Goal: Task Accomplishment & Management: Use online tool/utility

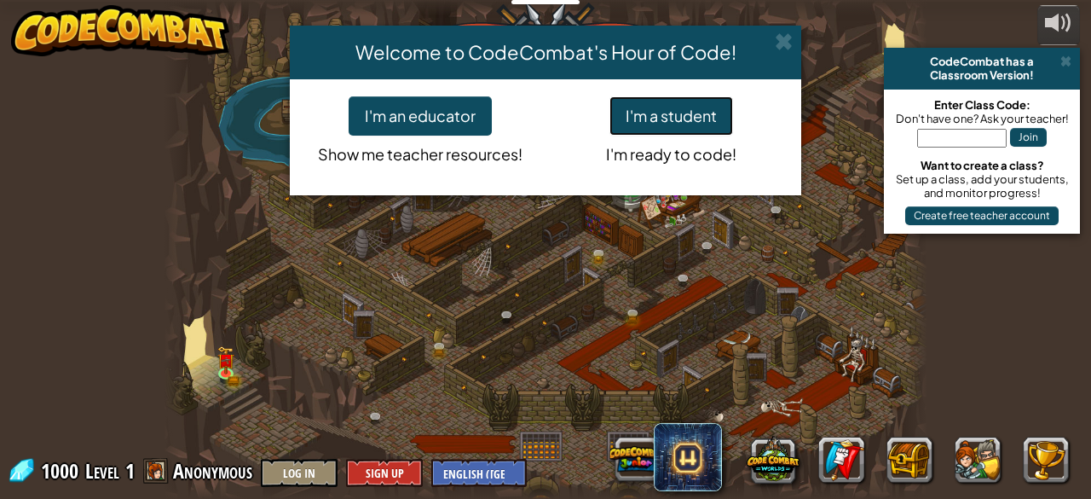
click at [650, 110] on button "I'm a student" at bounding box center [672, 115] width 124 height 39
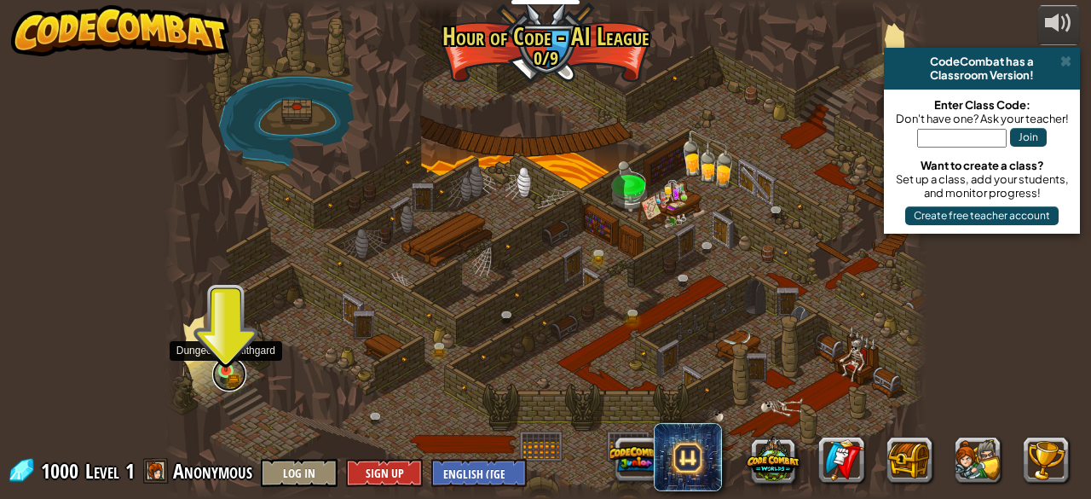
click at [227, 374] on link at bounding box center [229, 374] width 34 height 34
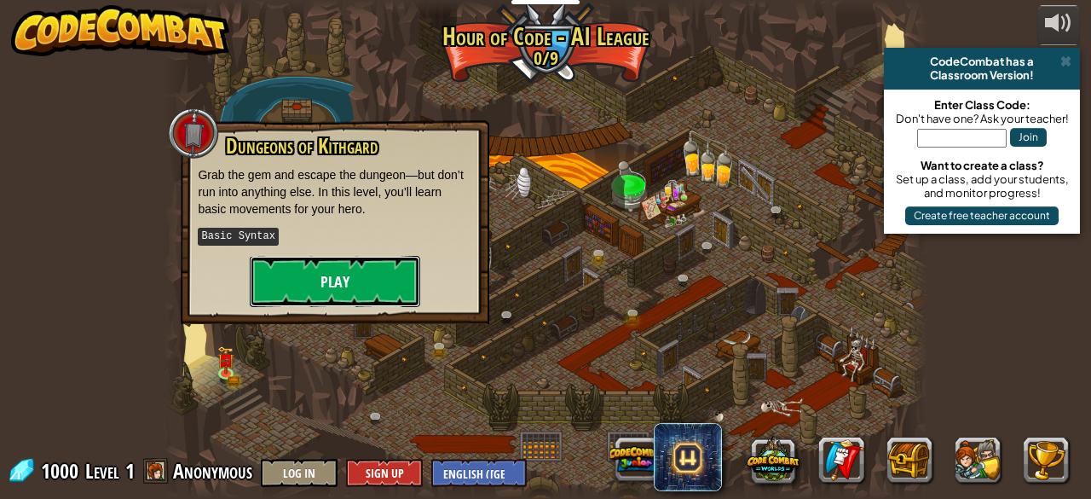
click at [328, 263] on button "Play" at bounding box center [335, 281] width 171 height 51
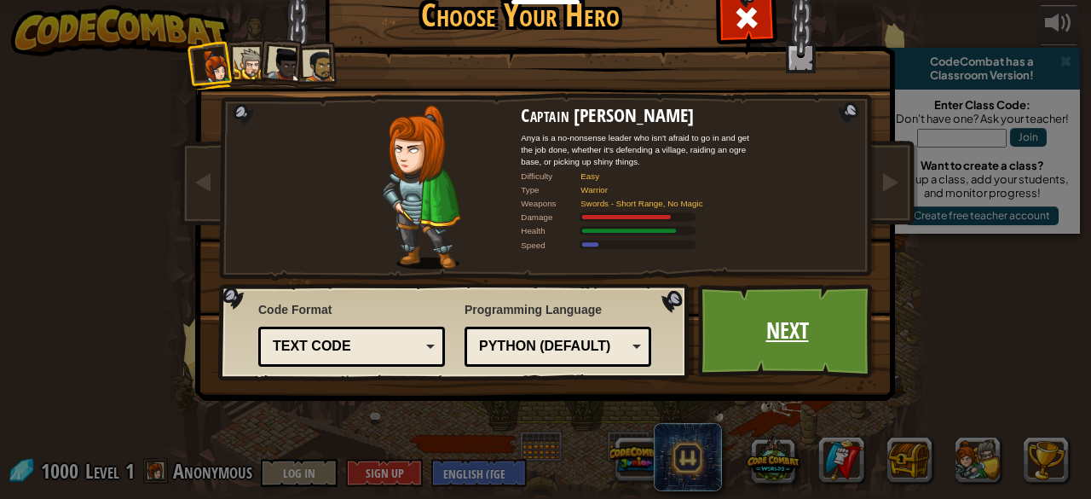
click at [717, 334] on link "Next" at bounding box center [787, 331] width 178 height 94
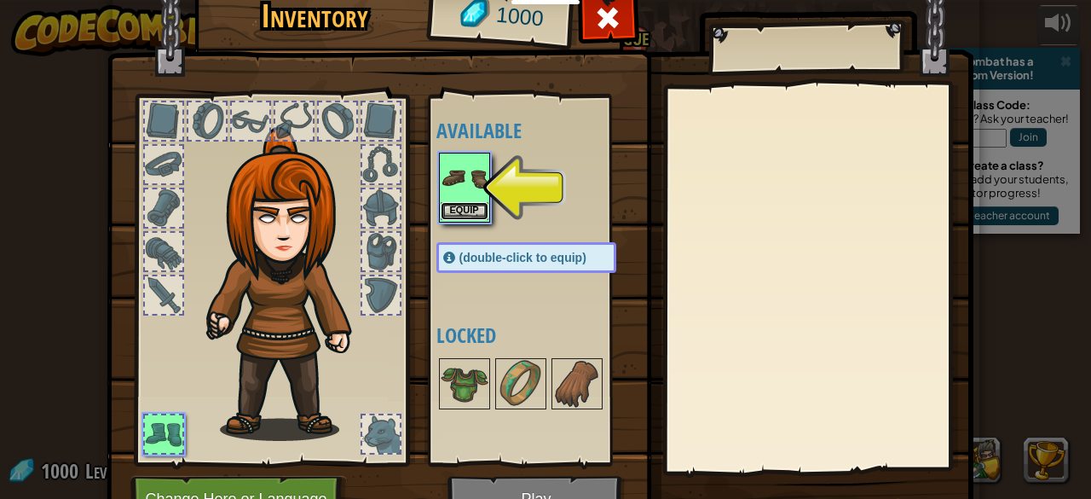
click at [451, 207] on button "Equip" at bounding box center [465, 211] width 48 height 18
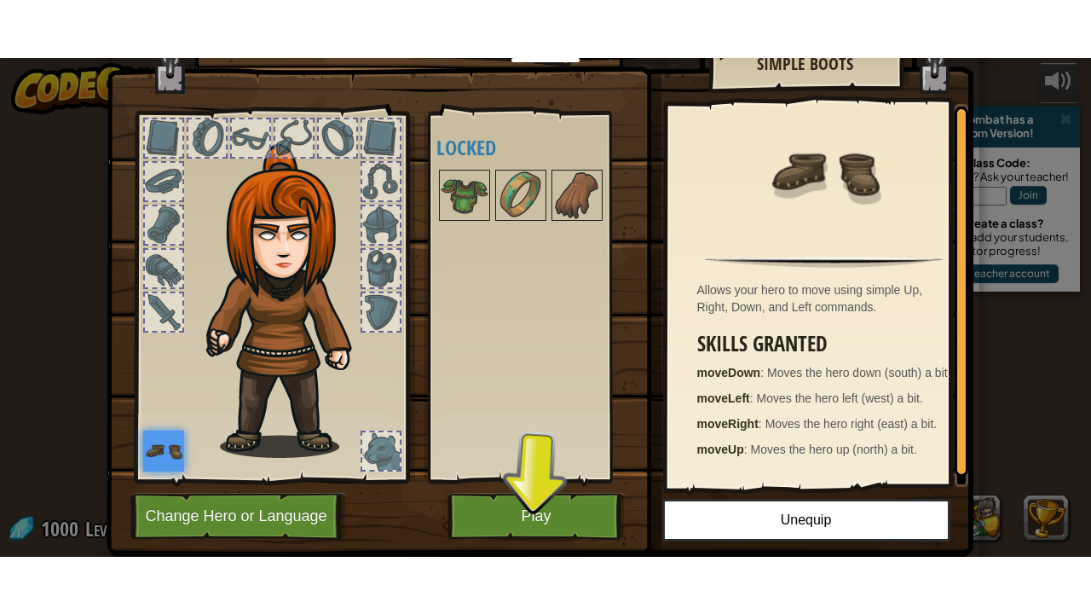
scroll to position [41, 0]
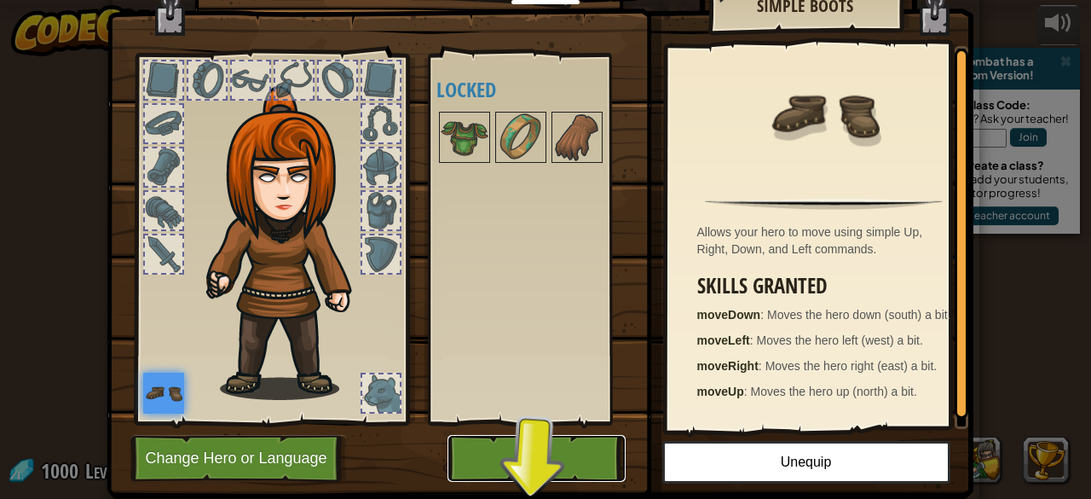
click at [557, 447] on button "Play" at bounding box center [537, 458] width 178 height 47
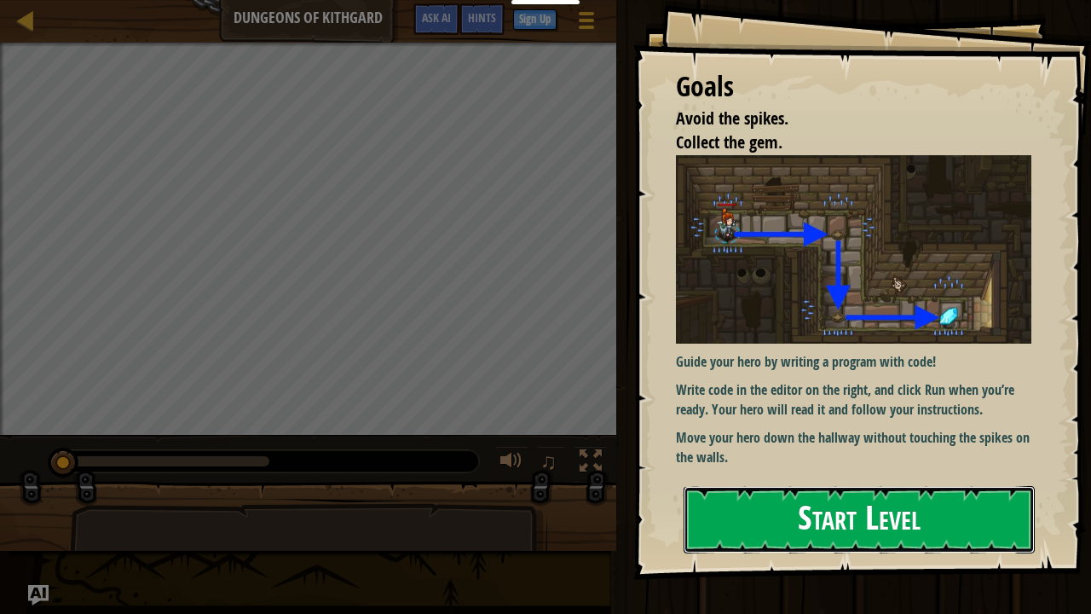
click at [749, 498] on button "Start Level" at bounding box center [859, 519] width 351 height 67
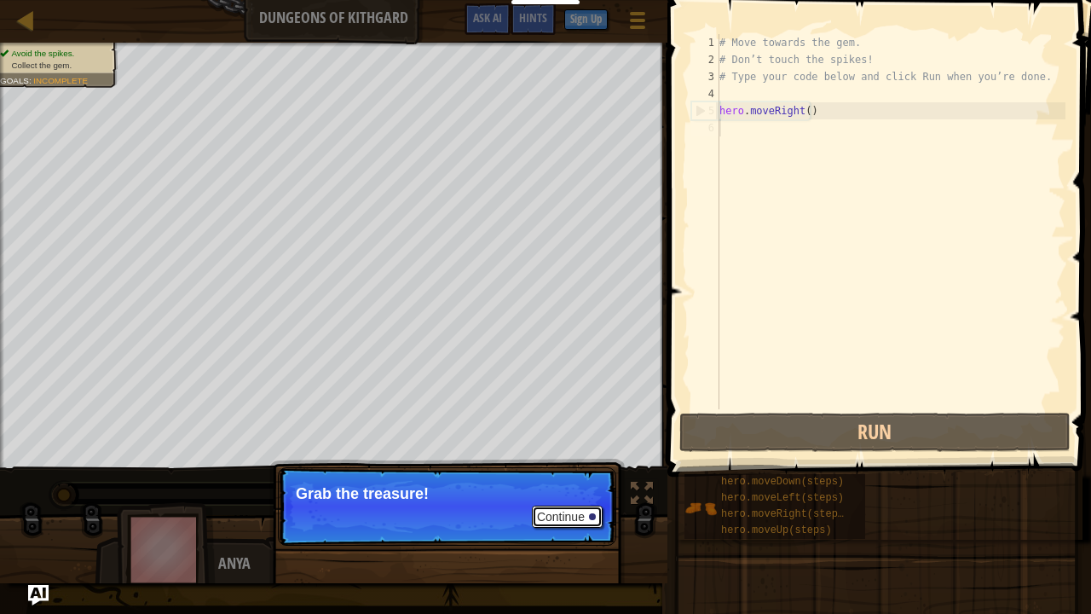
click at [558, 498] on button "Continue" at bounding box center [567, 517] width 71 height 22
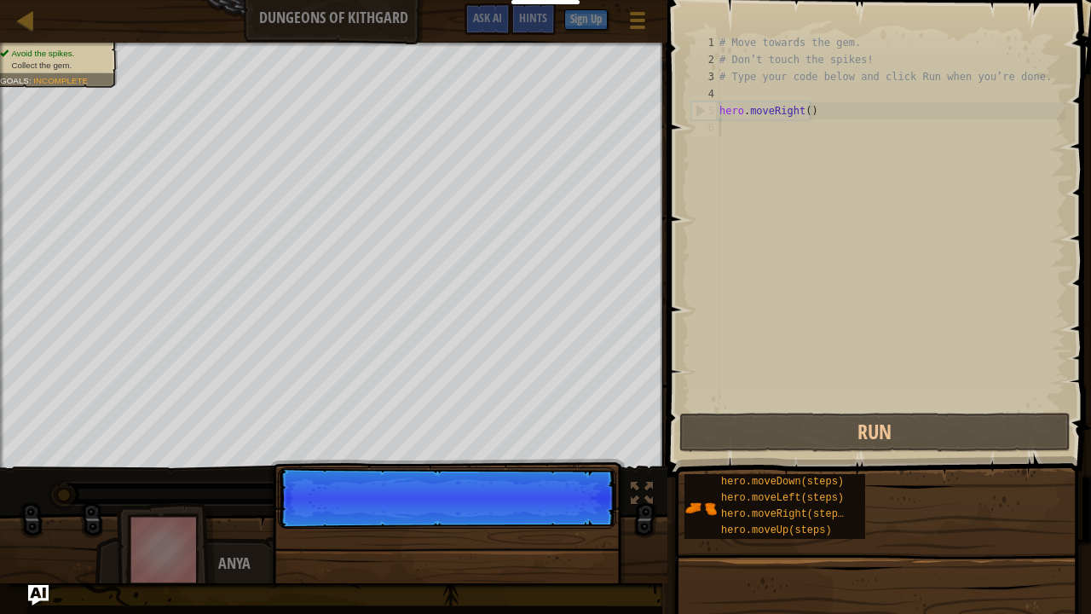
scroll to position [8, 0]
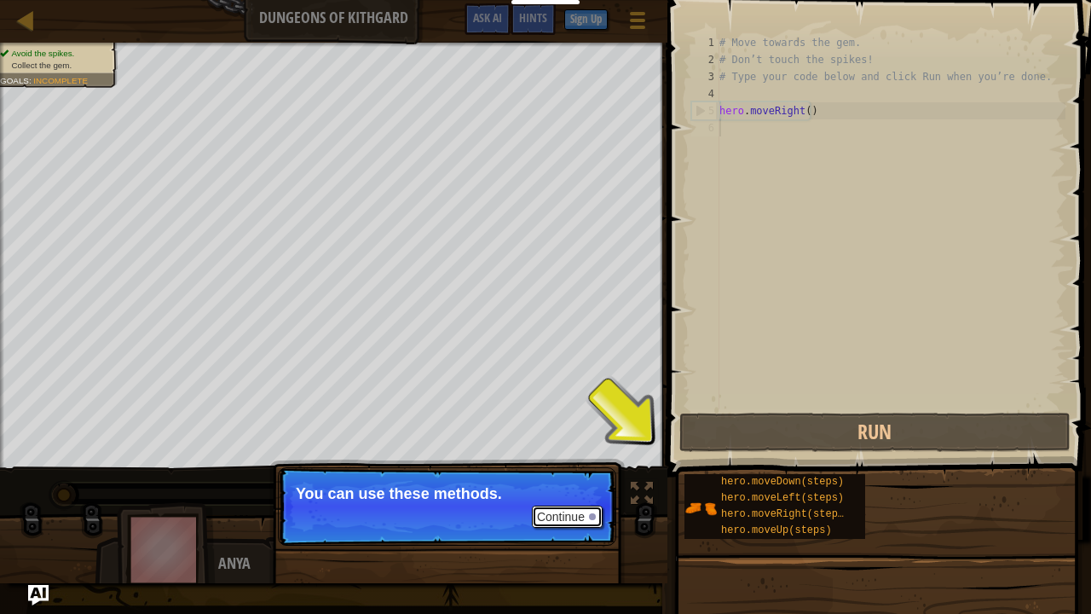
click at [590, 498] on div at bounding box center [592, 516] width 7 height 7
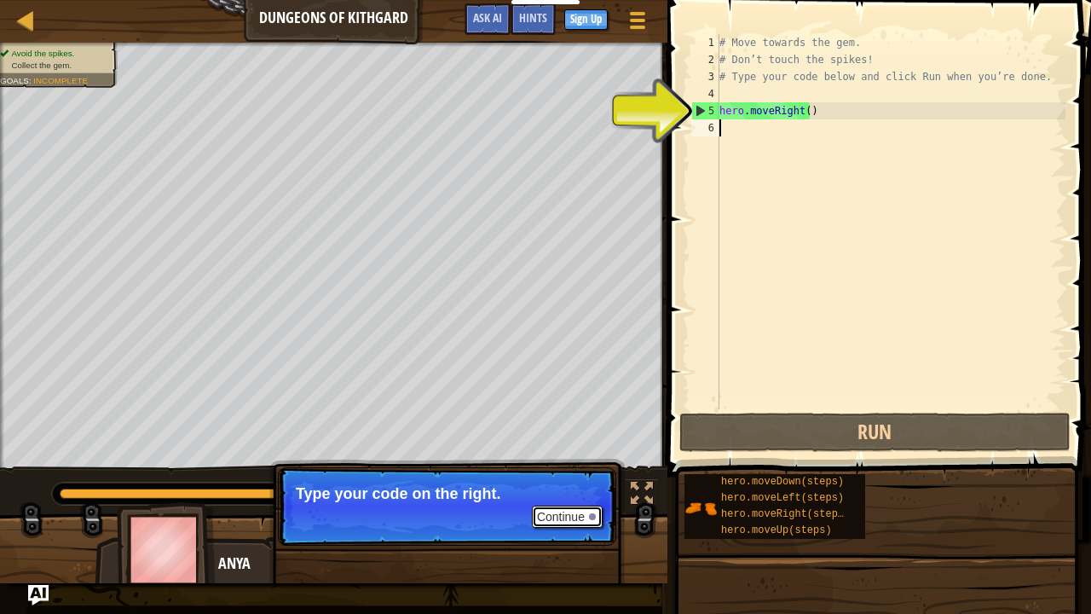
click at [576, 498] on button "Continue" at bounding box center [567, 517] width 71 height 22
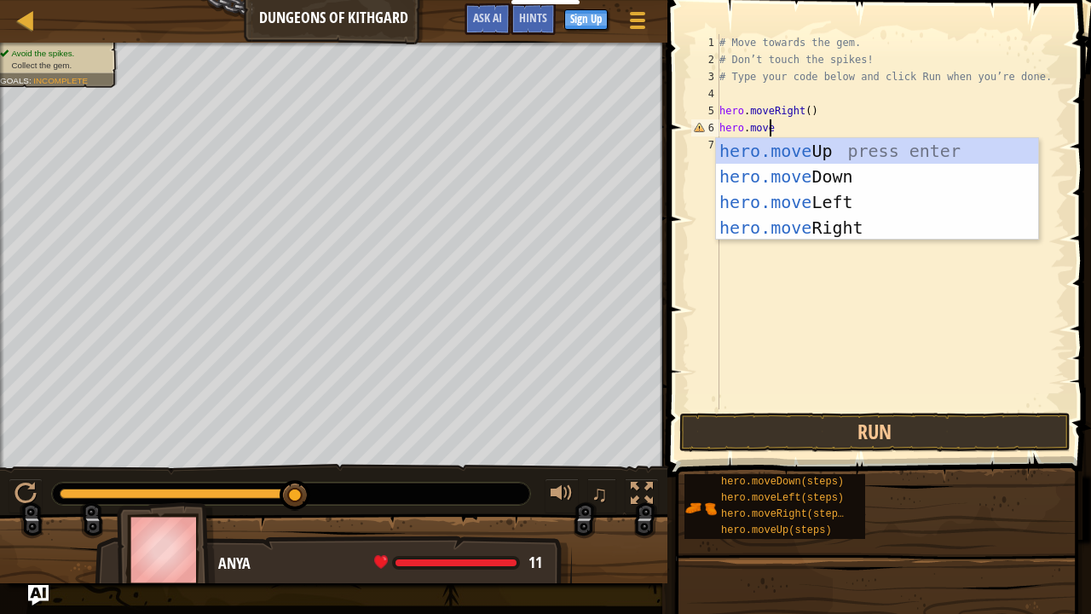
scroll to position [8, 3]
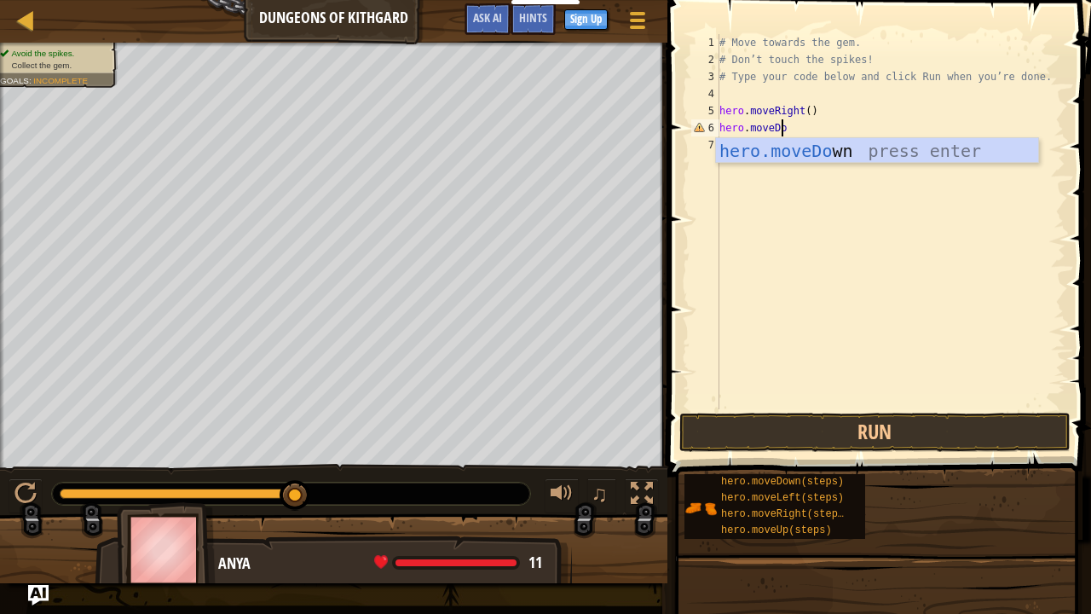
type textarea "hero.moveDown"
click at [770, 154] on div "hero.moveDown press enter" at bounding box center [877, 176] width 323 height 77
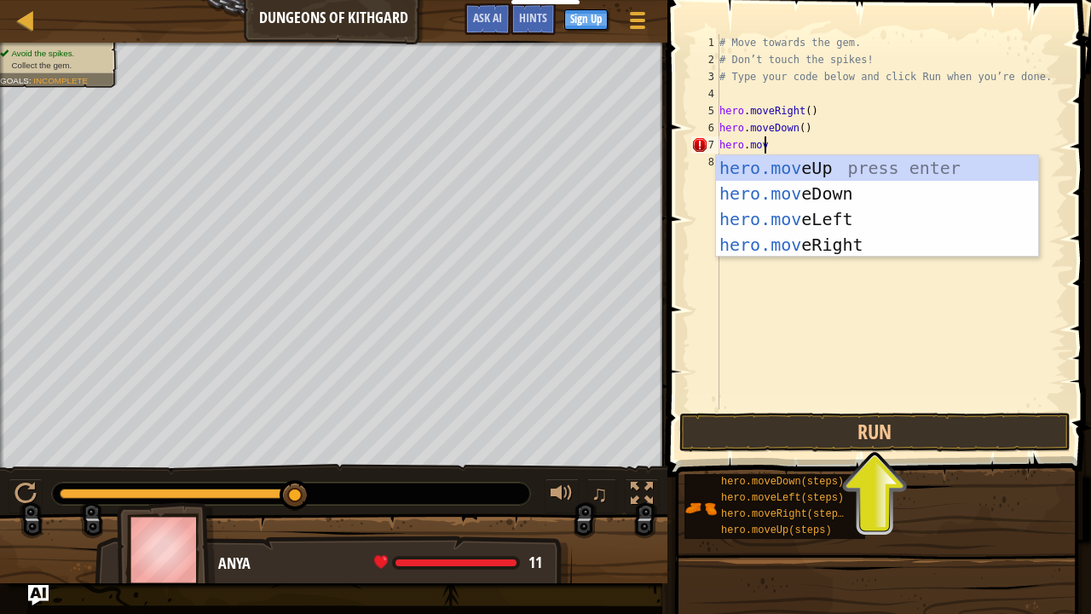
scroll to position [8, 3]
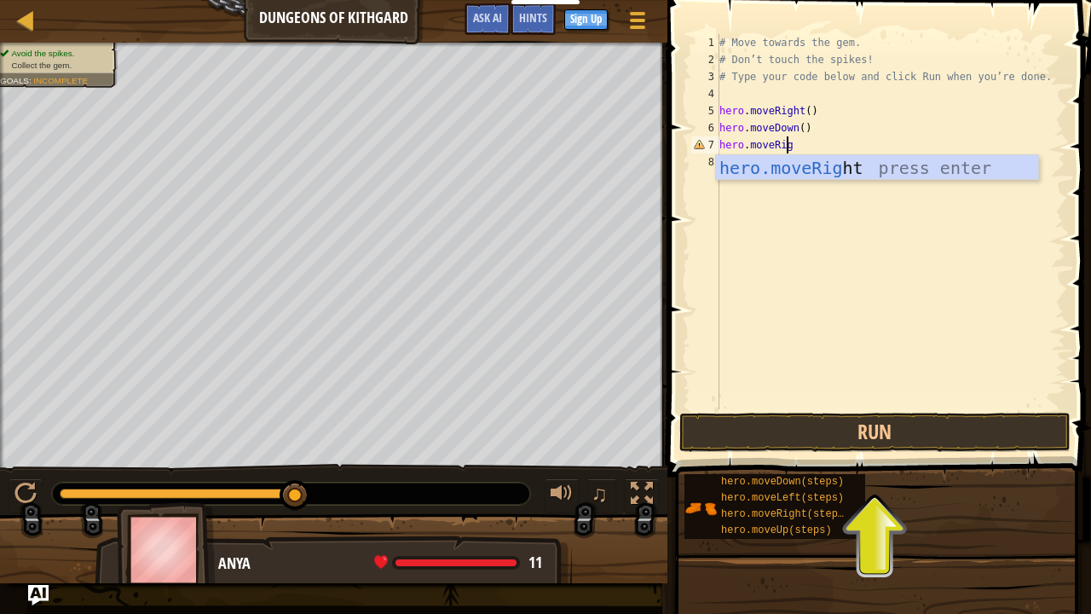
type textarea "hero.moveRight"
click at [771, 172] on div "hero.moveRight press enter" at bounding box center [877, 193] width 323 height 77
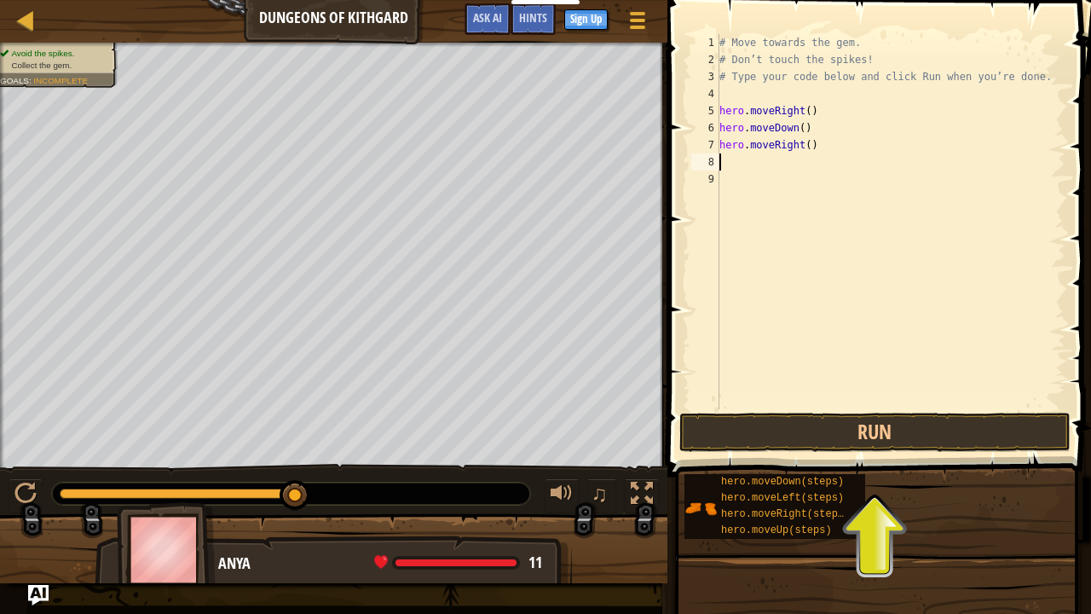
scroll to position [8, 0]
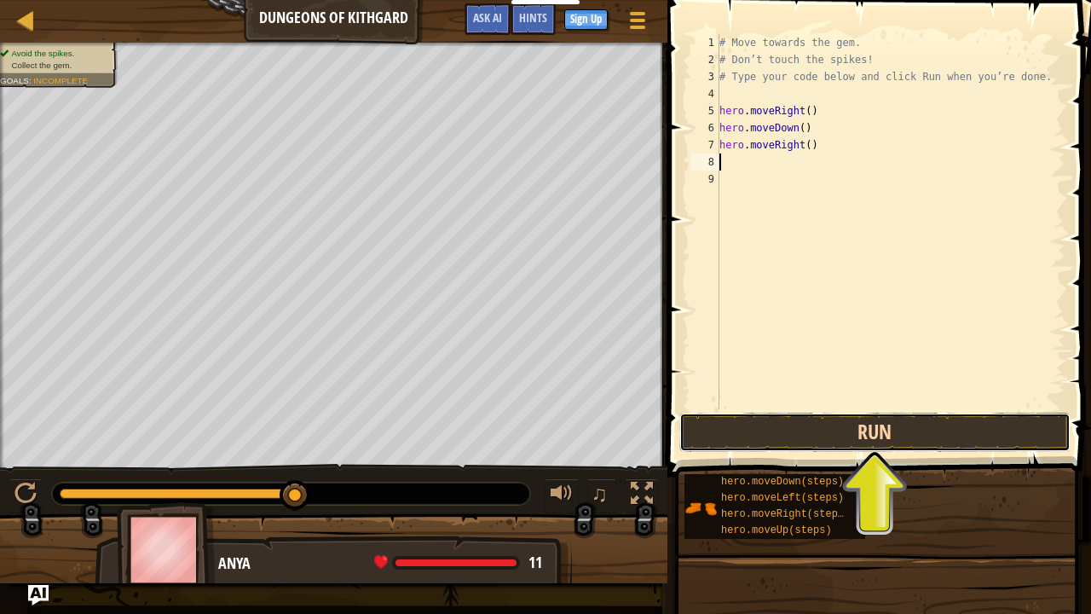
click at [741, 429] on button "Run" at bounding box center [875, 432] width 391 height 39
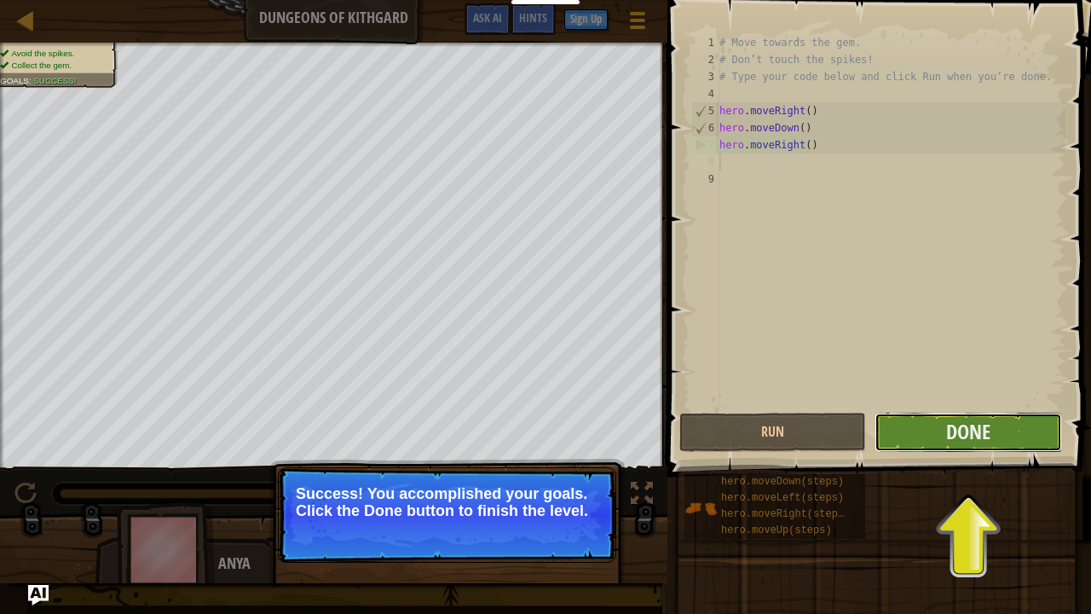
click at [922, 443] on button "Done" at bounding box center [968, 432] width 187 height 39
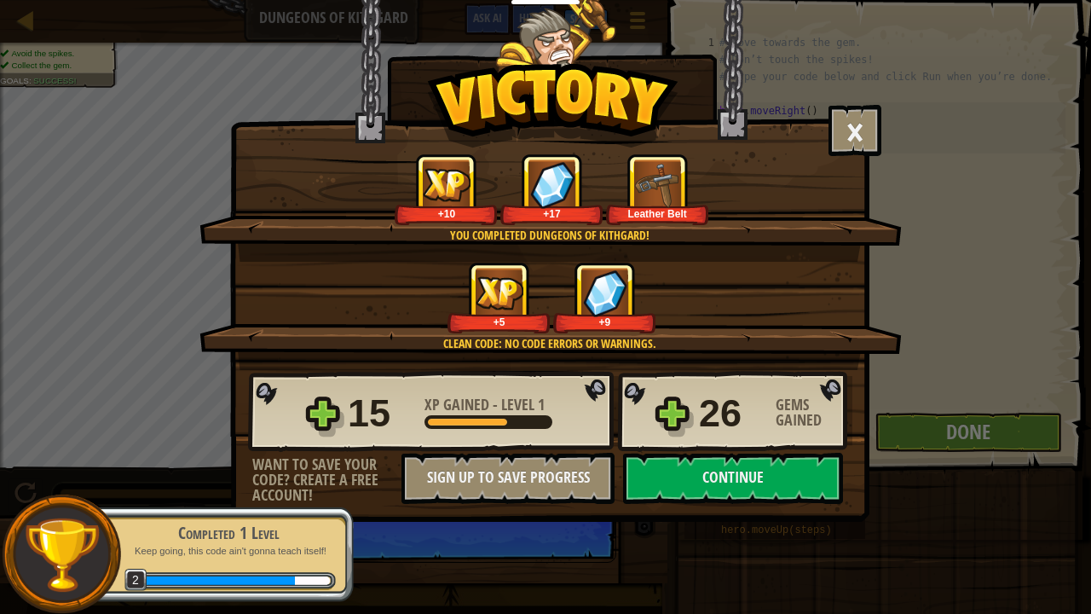
click at [287, 498] on p "Keep going, this code ain't gonna teach itself!" at bounding box center [228, 551] width 215 height 13
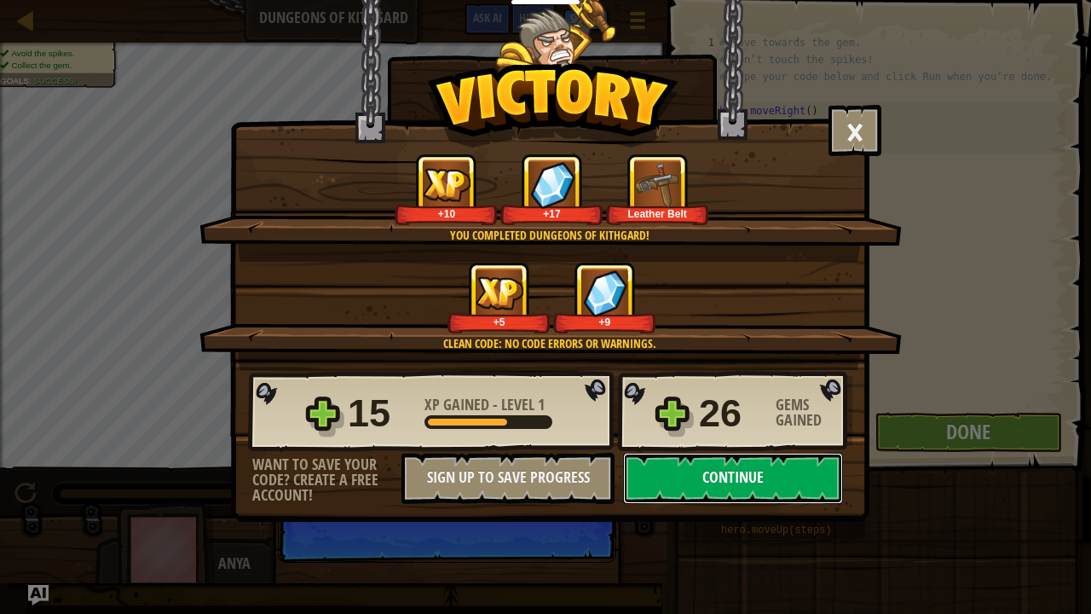
click at [733, 465] on button "Continue" at bounding box center [733, 478] width 220 height 51
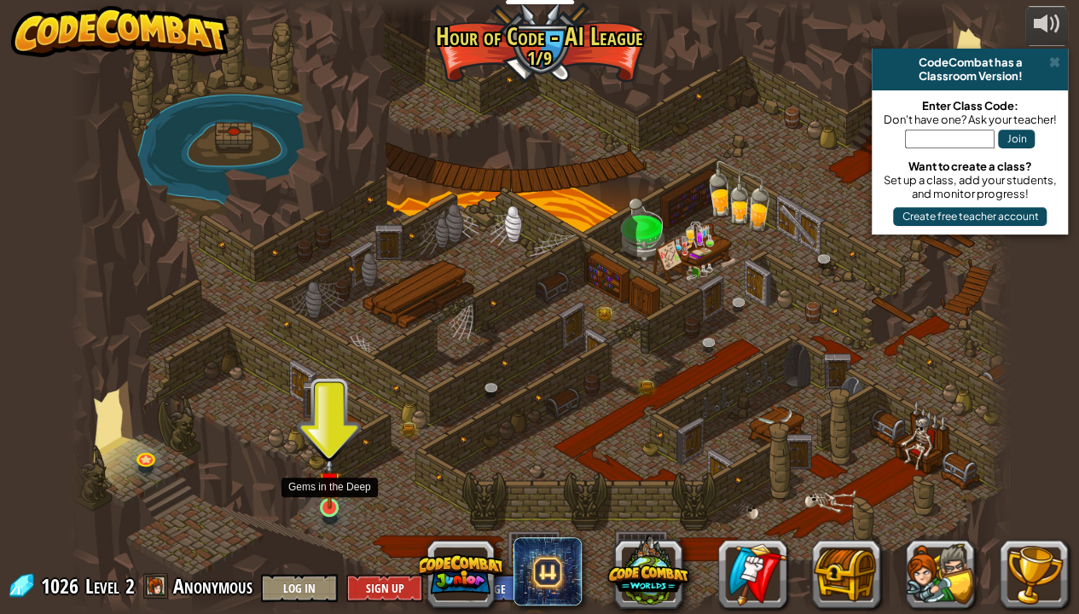
click at [334, 495] on img at bounding box center [329, 482] width 23 height 53
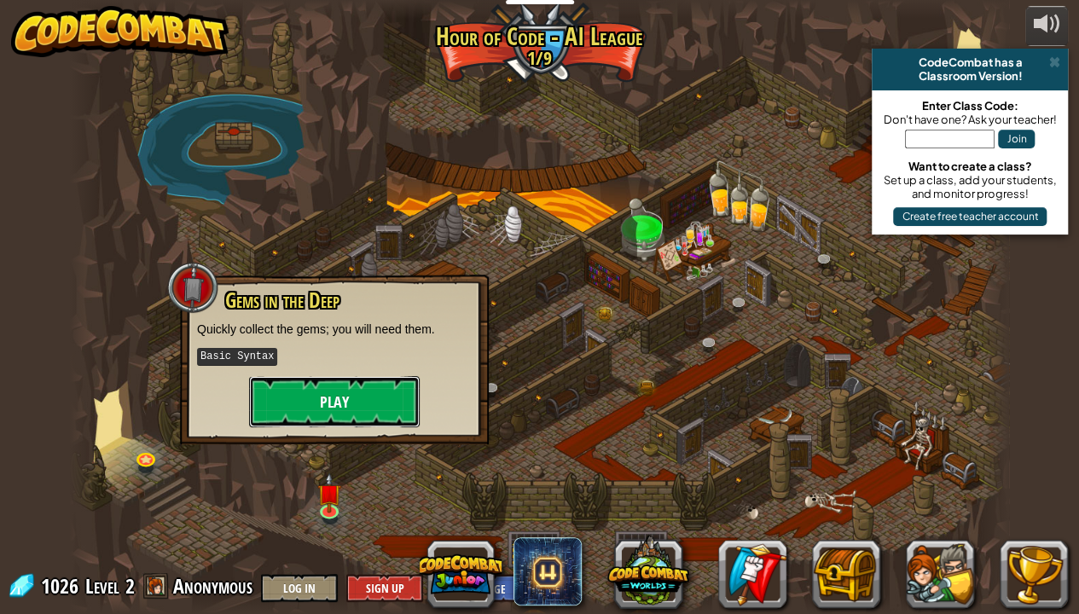
click at [324, 409] on button "Play" at bounding box center [334, 401] width 171 height 51
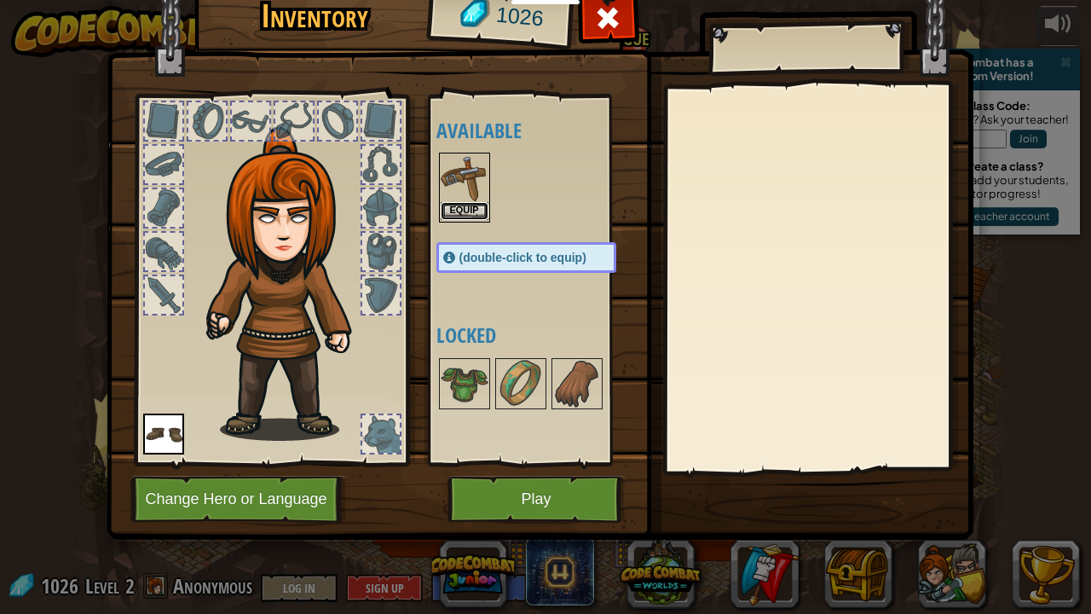
click at [461, 203] on button "Equip" at bounding box center [465, 211] width 48 height 18
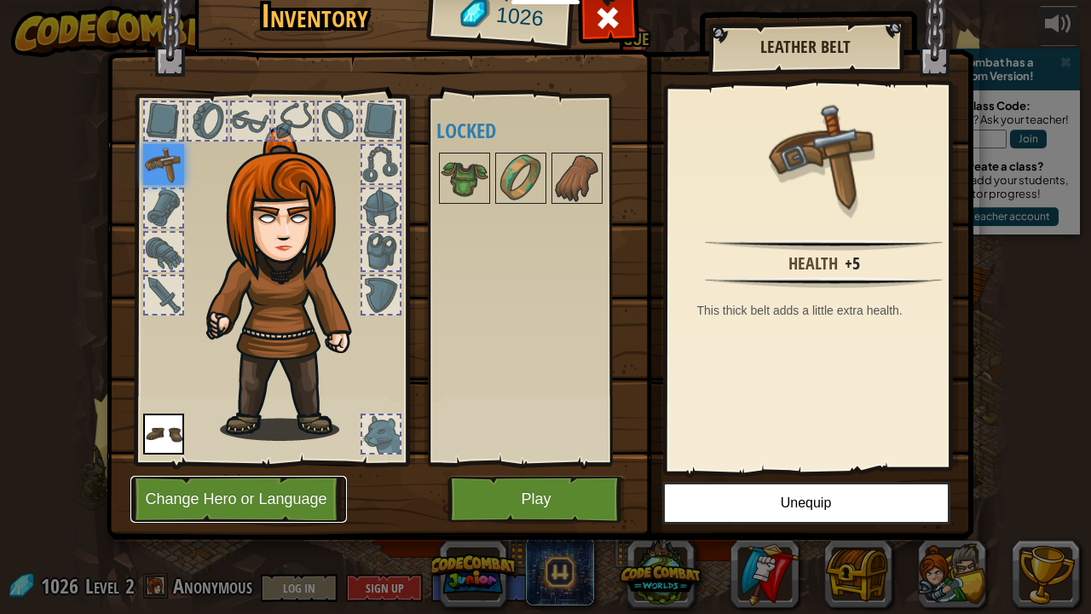
click at [288, 496] on button "Change Hero or Language" at bounding box center [238, 499] width 217 height 47
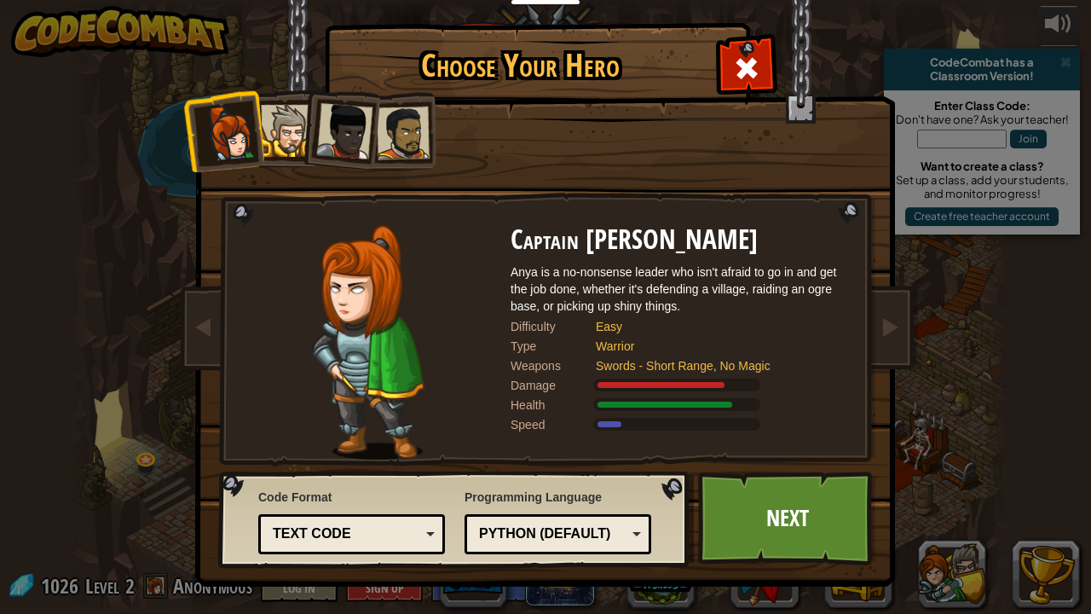
click at [288, 145] on div at bounding box center [287, 131] width 52 height 52
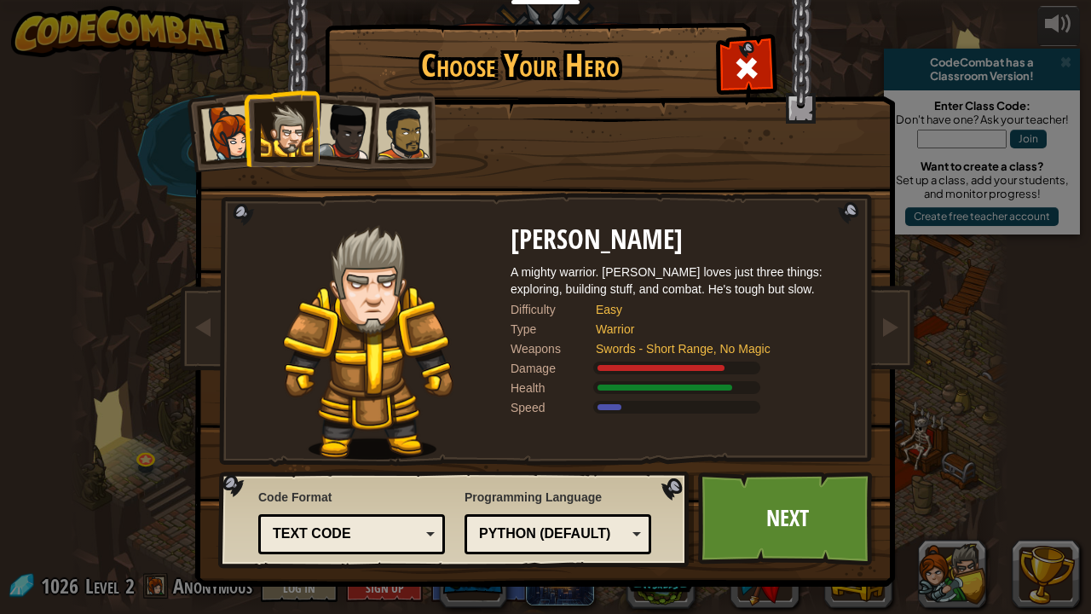
click at [217, 137] on div at bounding box center [229, 133] width 56 height 56
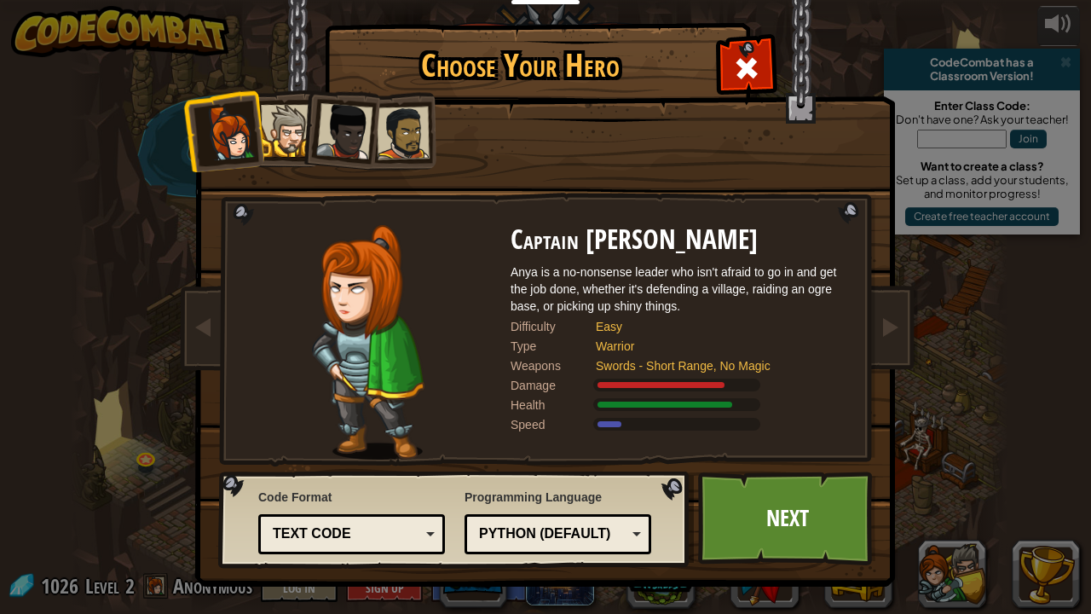
click at [341, 146] on div at bounding box center [344, 131] width 56 height 56
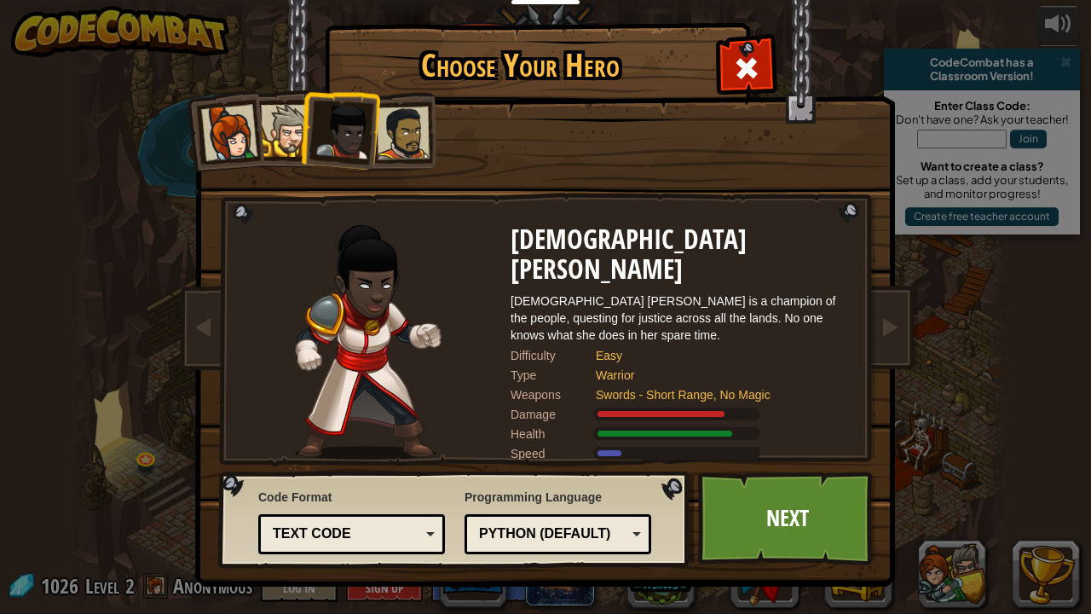
click at [220, 140] on div at bounding box center [229, 133] width 56 height 56
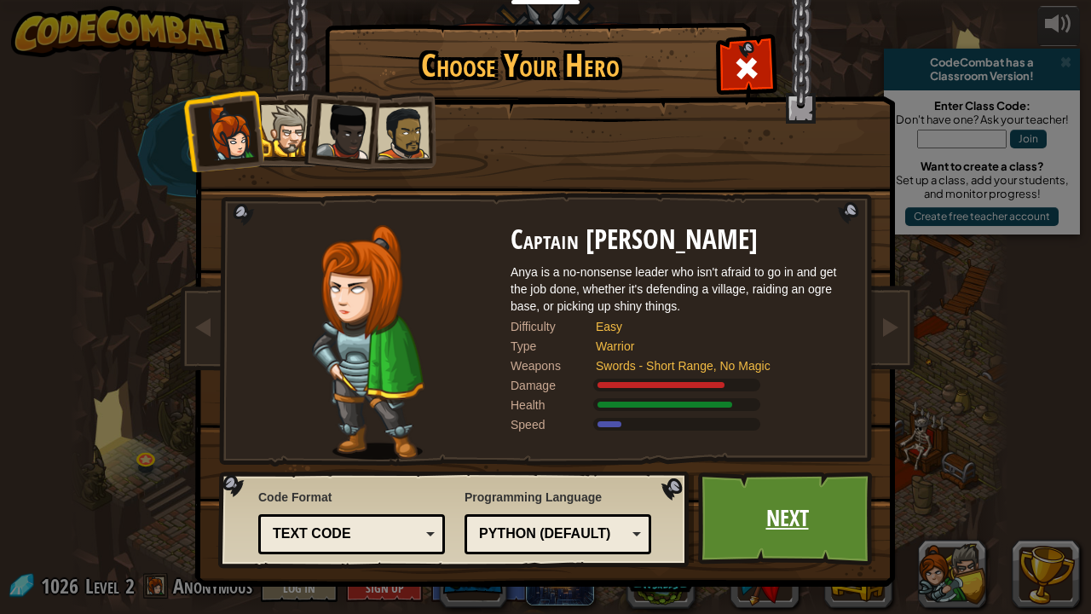
click at [742, 498] on link "Next" at bounding box center [787, 518] width 178 height 94
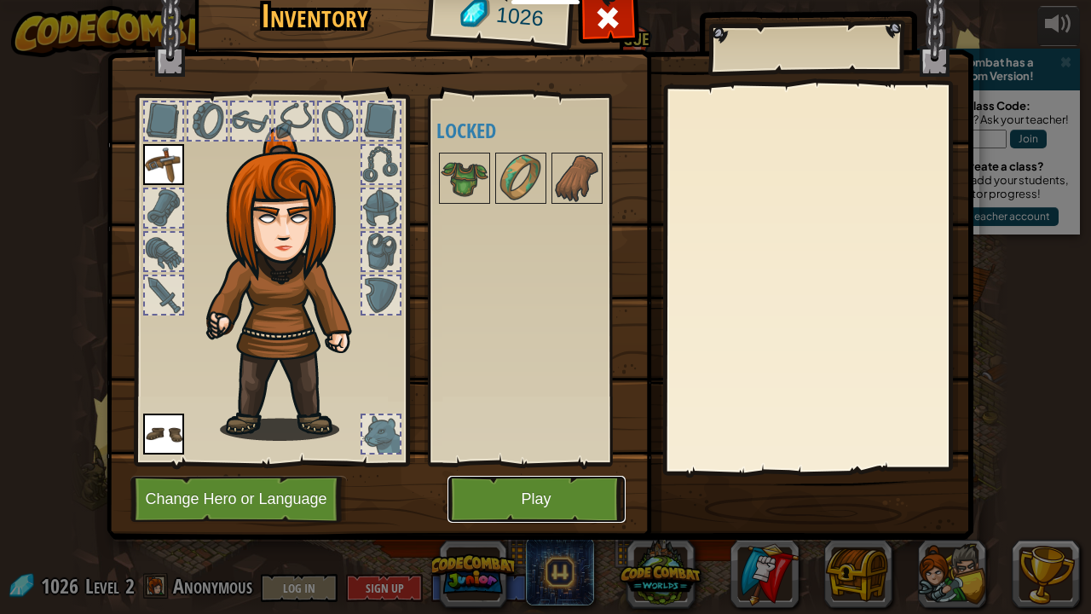
click at [506, 498] on button "Play" at bounding box center [537, 499] width 178 height 47
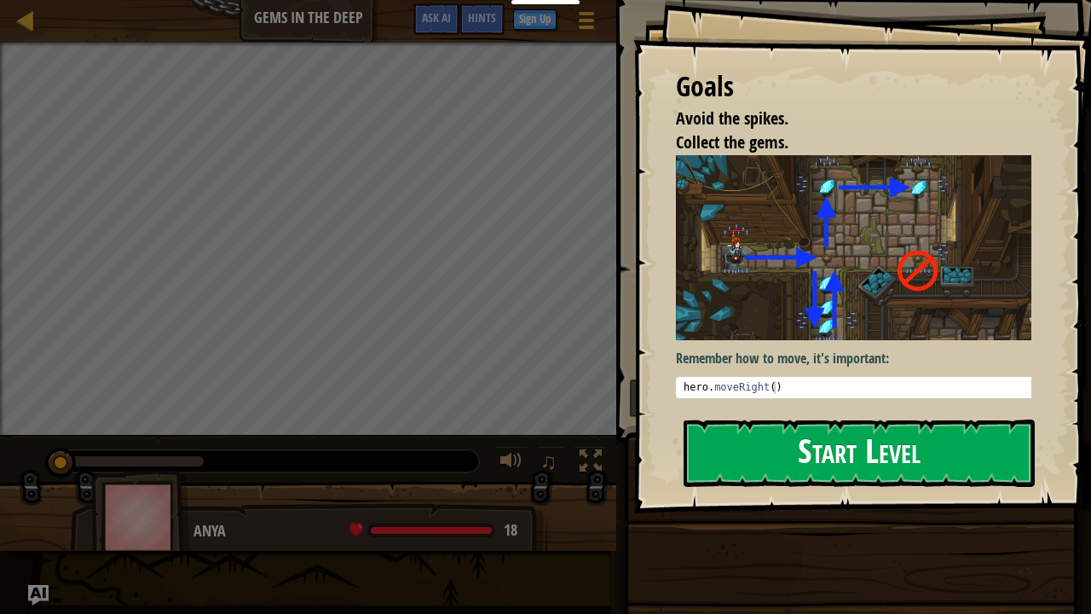
click at [797, 430] on button "Start Level" at bounding box center [859, 452] width 351 height 67
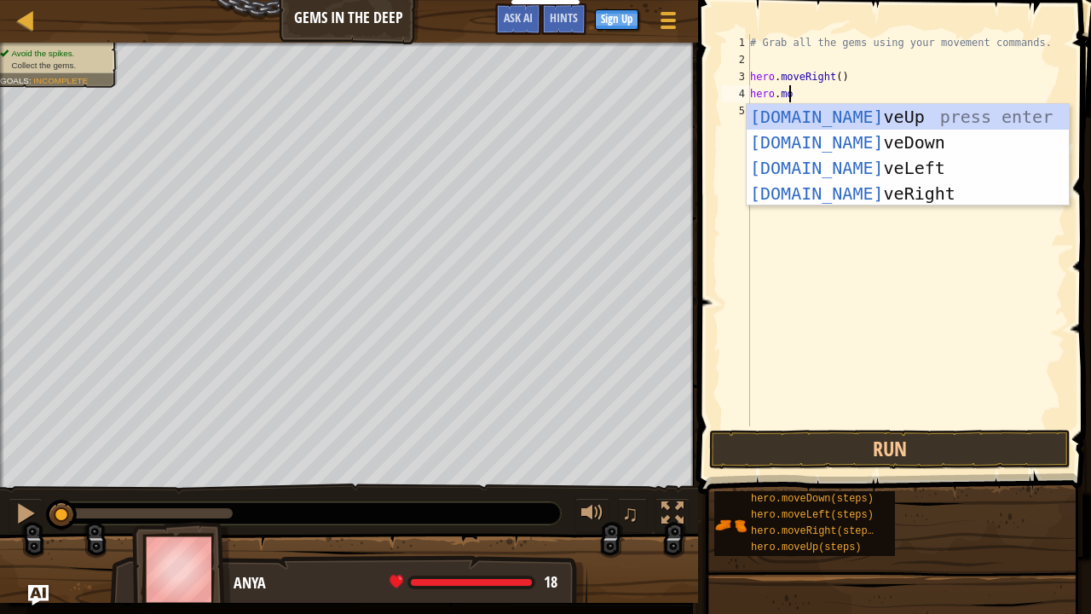
scroll to position [8, 3]
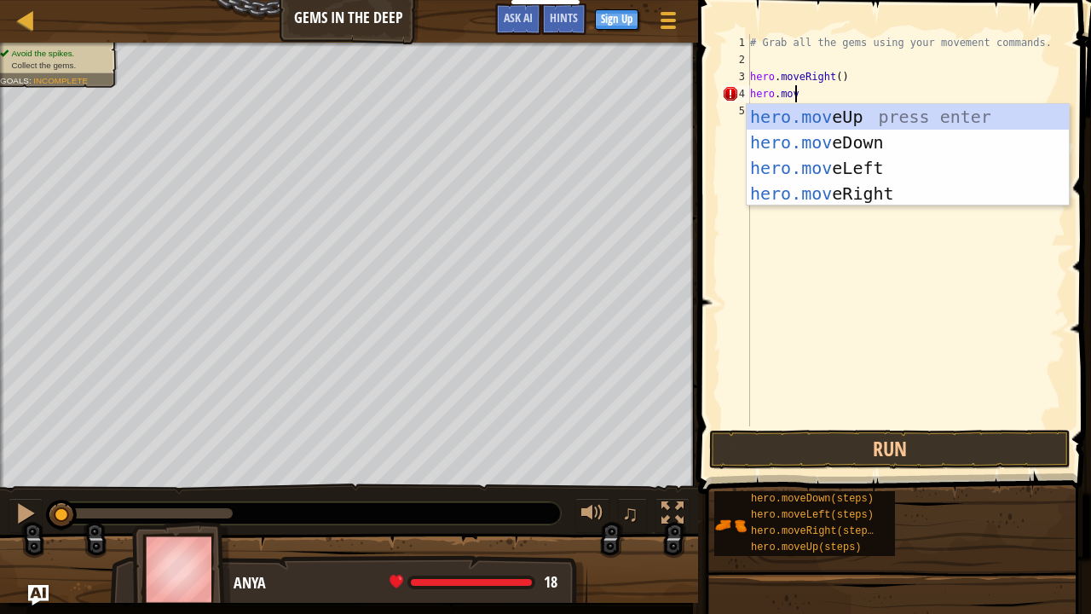
type textarea "hero.move"
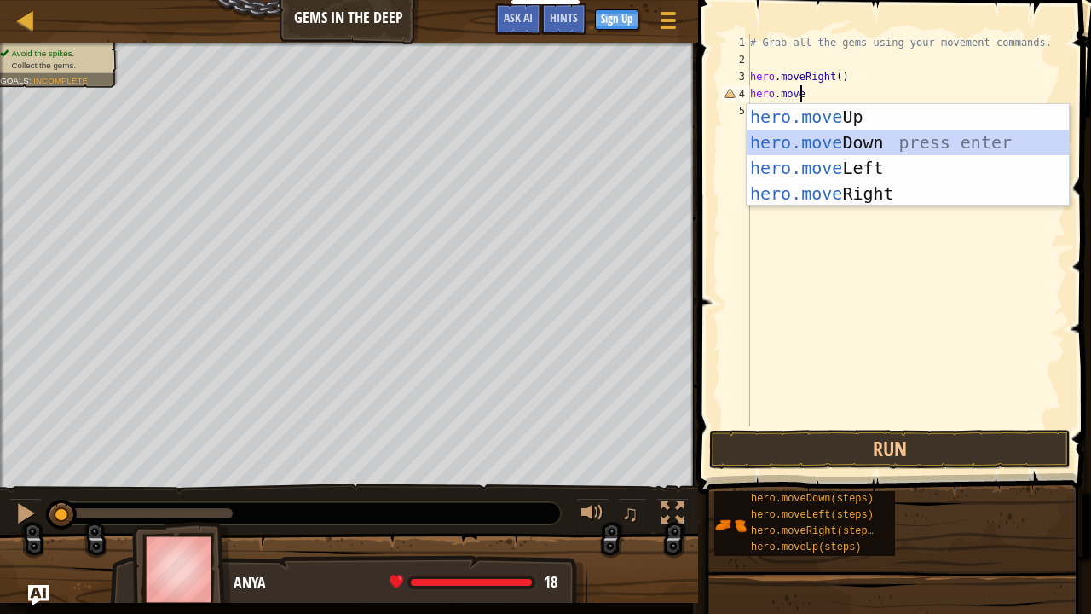
click at [861, 133] on div "hero.move Up press enter hero.move Down press enter hero.move Left press enter …" at bounding box center [908, 180] width 323 height 153
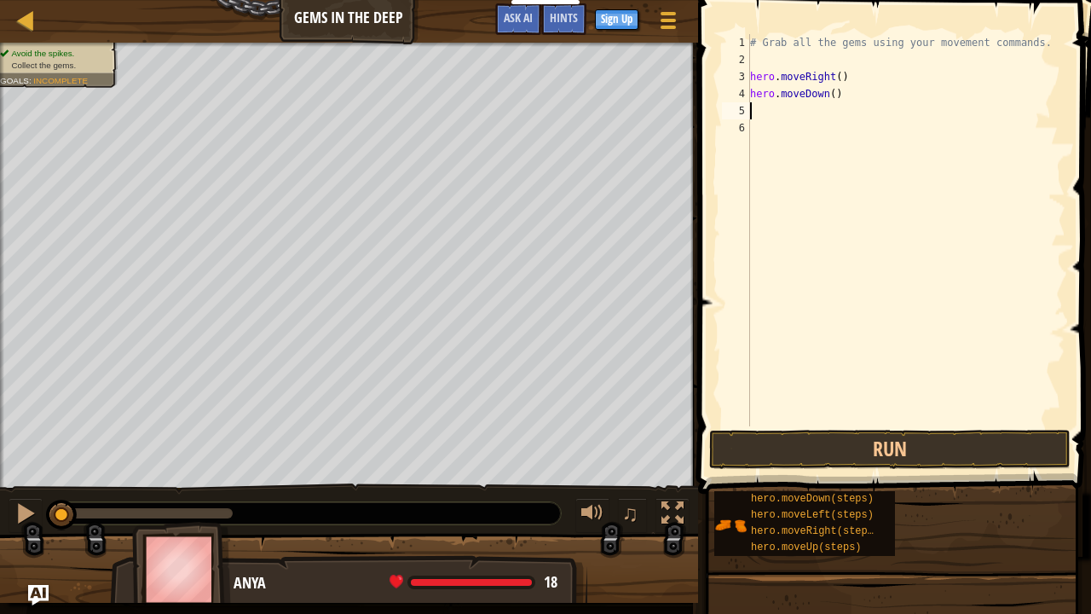
scroll to position [8, 0]
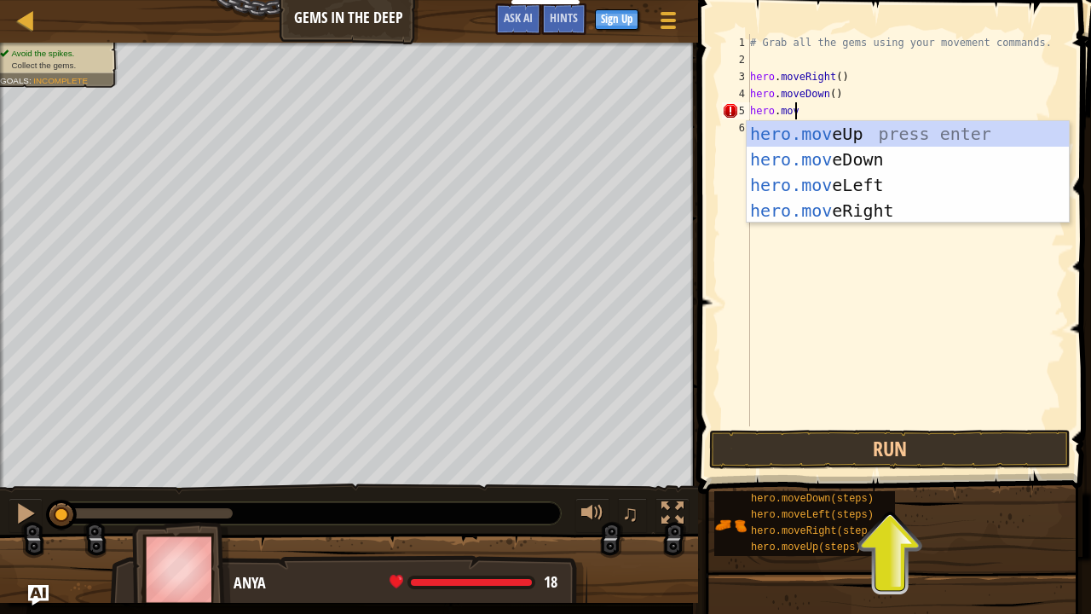
type textarea "hero.move"
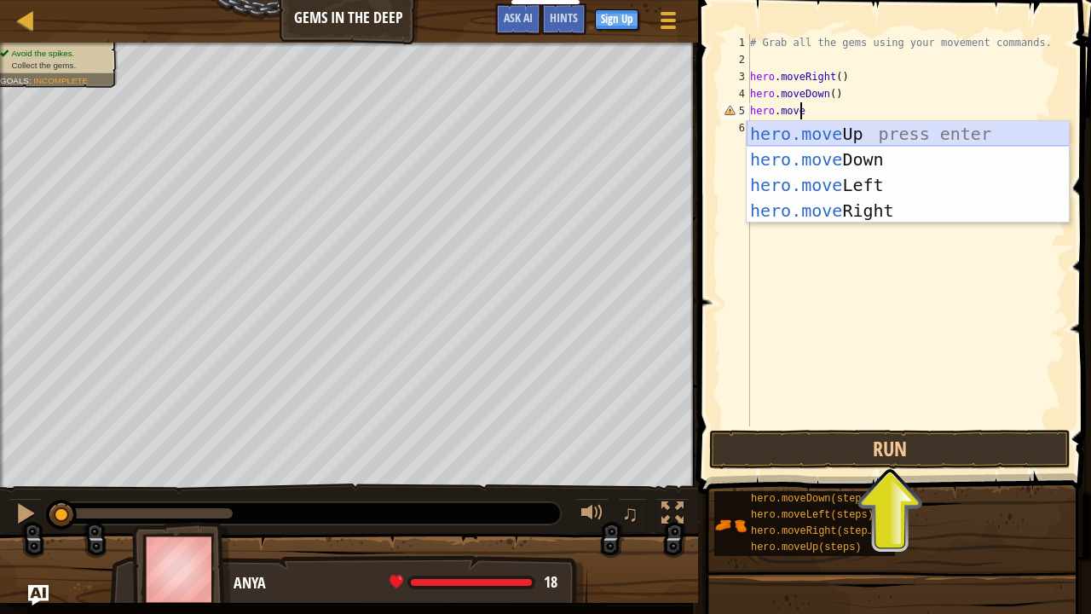
click at [822, 137] on div "hero.move Up press enter hero.move Down press enter hero.move Left press enter …" at bounding box center [908, 197] width 323 height 153
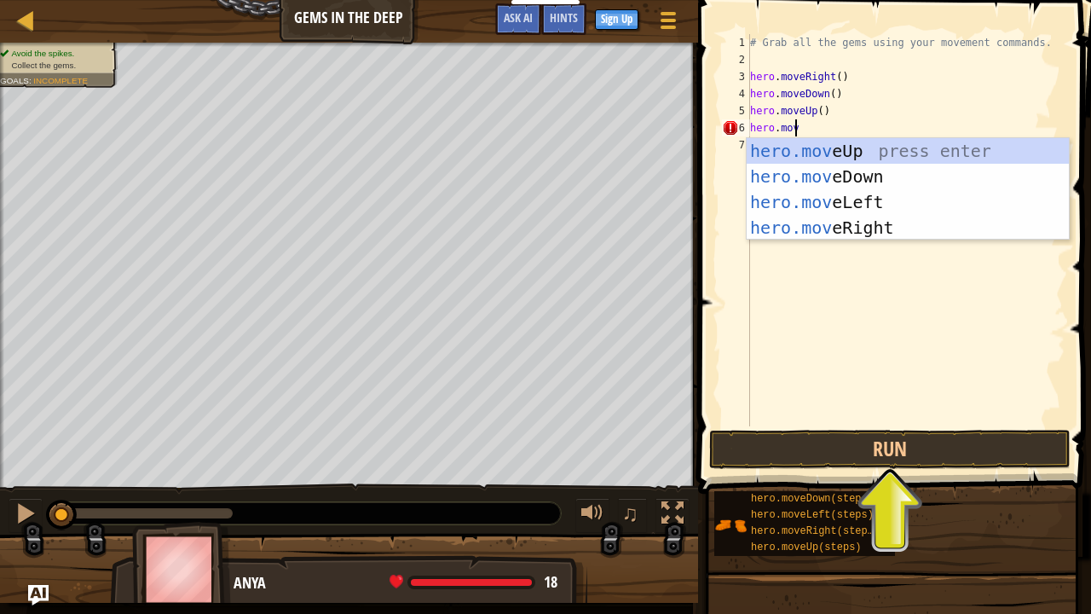
type textarea "hero.move"
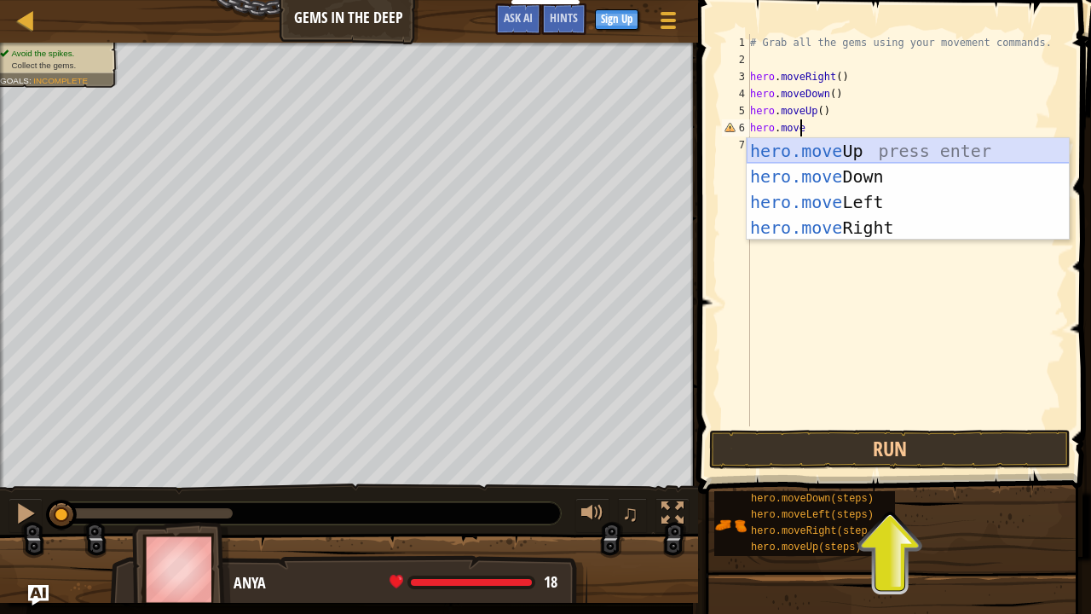
click at [822, 145] on div "hero.move Up press enter hero.move Down press enter hero.move Left press enter …" at bounding box center [908, 214] width 323 height 153
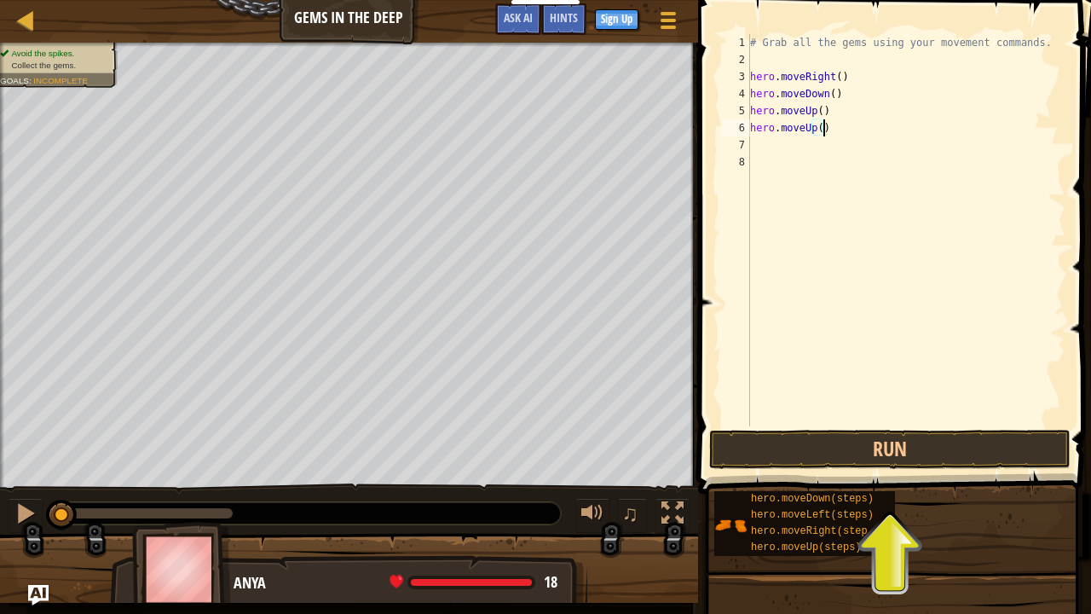
click at [830, 127] on div "# Grab all the gems using your movement commands. hero . moveRight ( ) hero . m…" at bounding box center [906, 247] width 319 height 426
type textarea "hero.moveUp()"
click at [825, 137] on div "# Grab all the gems using your movement commands. hero . moveRight ( ) hero . m…" at bounding box center [906, 247] width 319 height 426
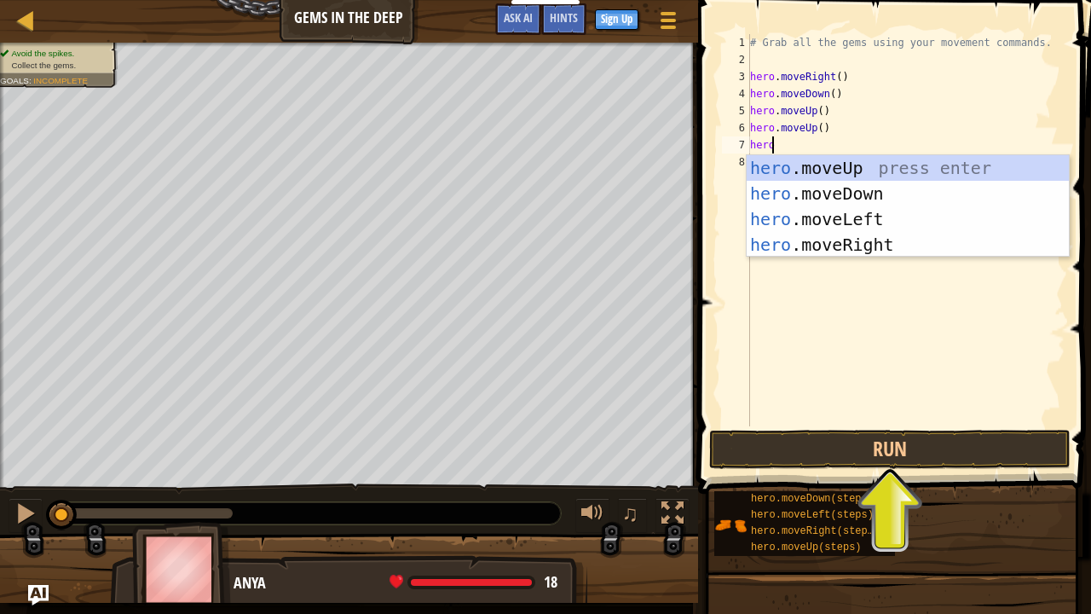
scroll to position [8, 1]
type textarea "hero.move"
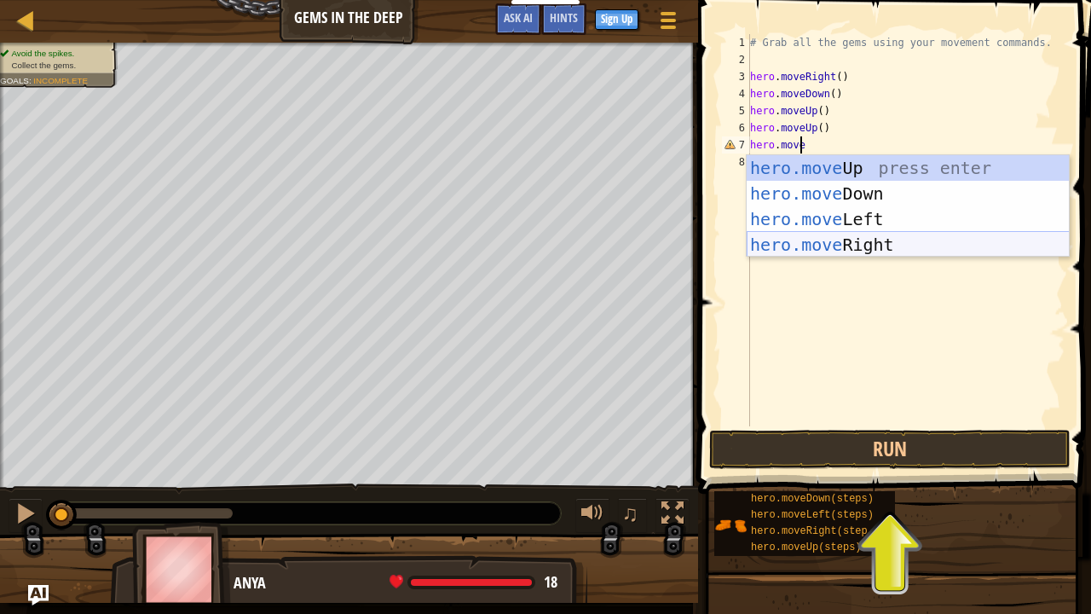
click at [834, 240] on div "hero.move Up press enter hero.move Down press enter hero.move Left press enter …" at bounding box center [908, 231] width 323 height 153
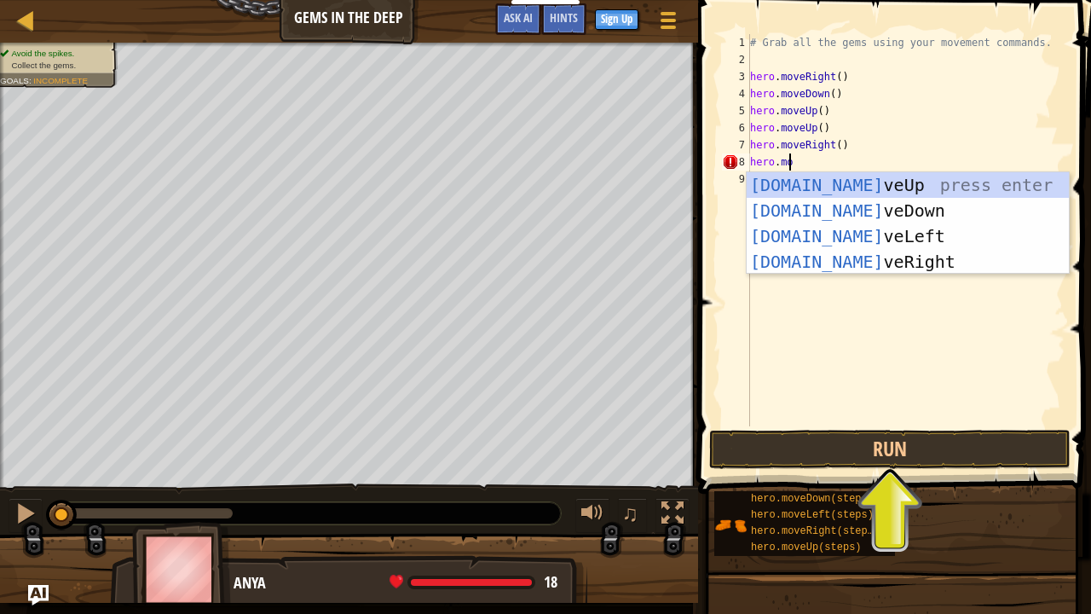
type textarea "hero.move"
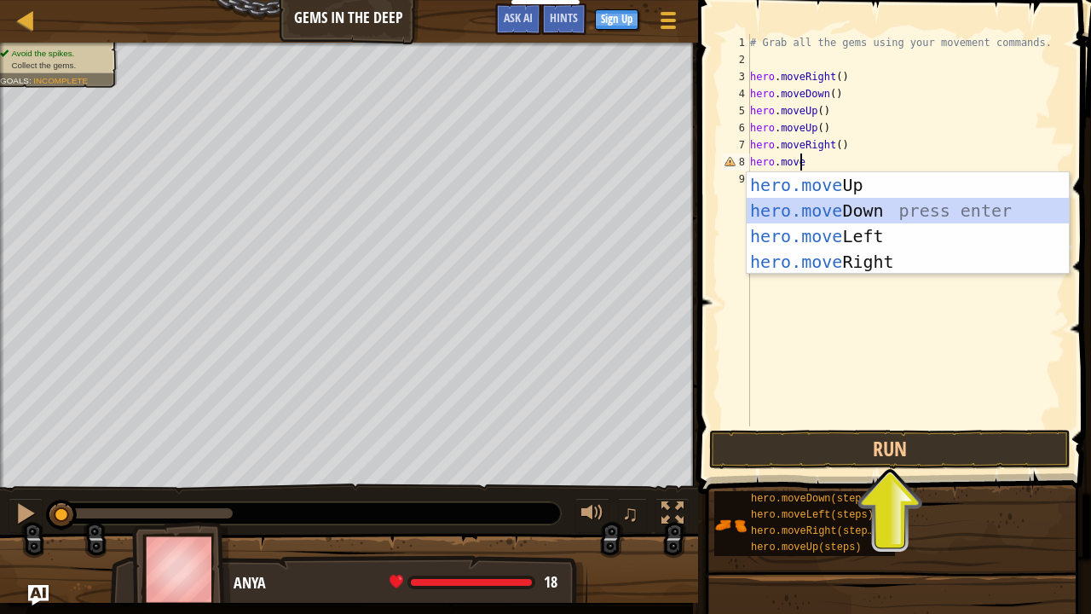
click at [814, 206] on div "hero.move Up press enter hero.move Down press enter hero.move Left press enter …" at bounding box center [908, 248] width 323 height 153
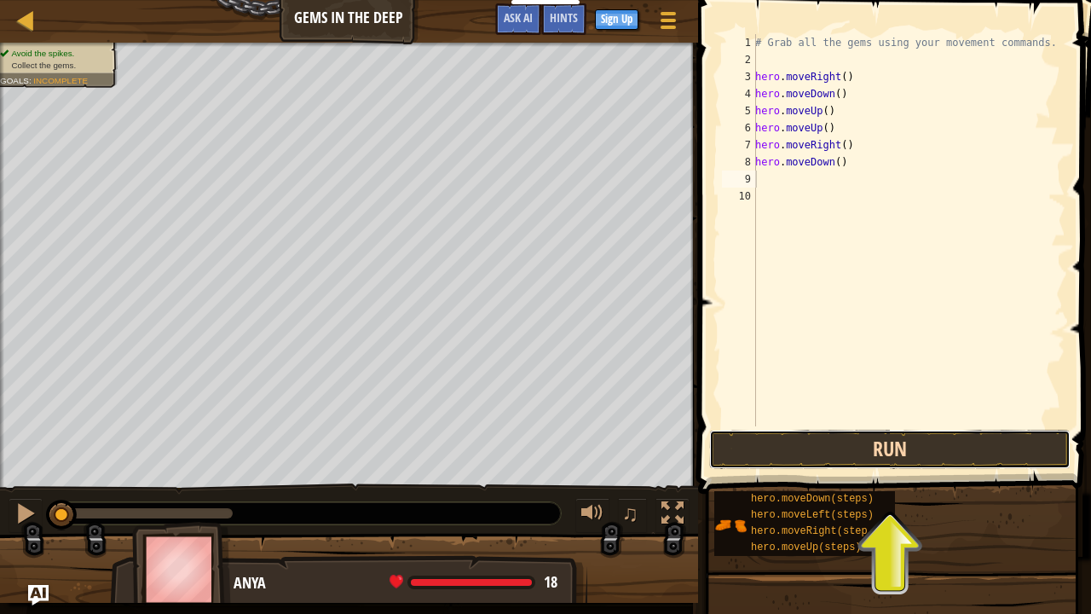
click at [786, 444] on button "Run" at bounding box center [890, 449] width 362 height 39
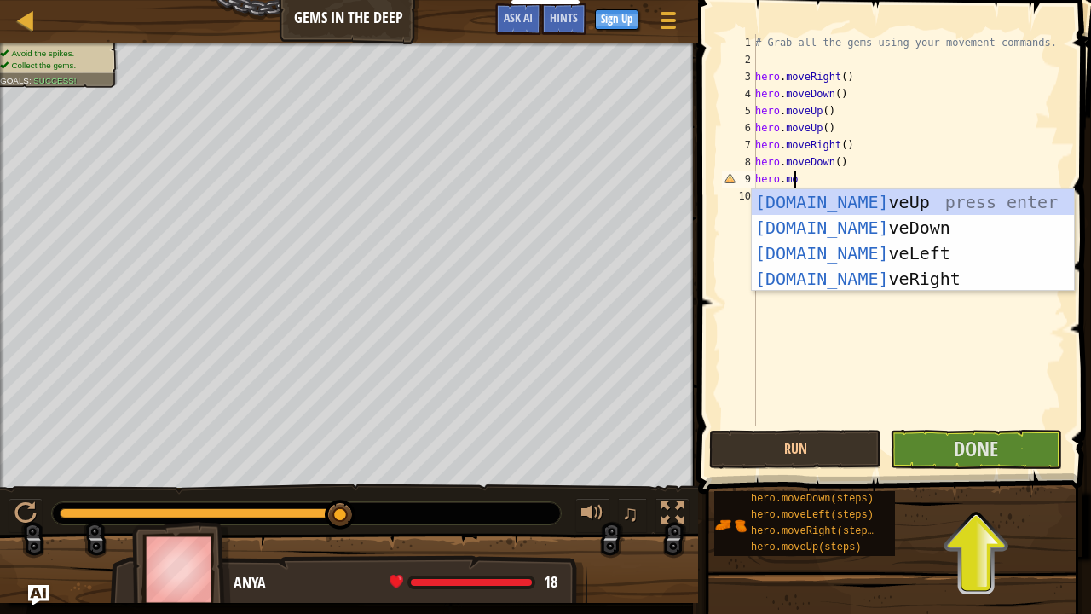
scroll to position [8, 3]
type textarea "hero.move"
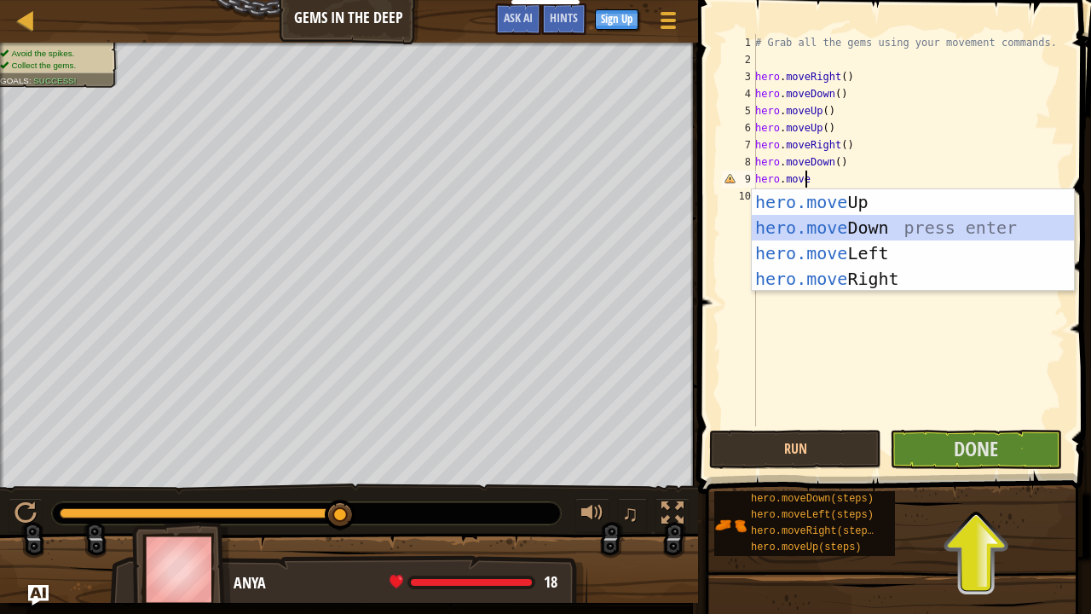
click at [851, 223] on div "hero.move Up press enter hero.move Down press enter hero.move Left press enter …" at bounding box center [913, 265] width 323 height 153
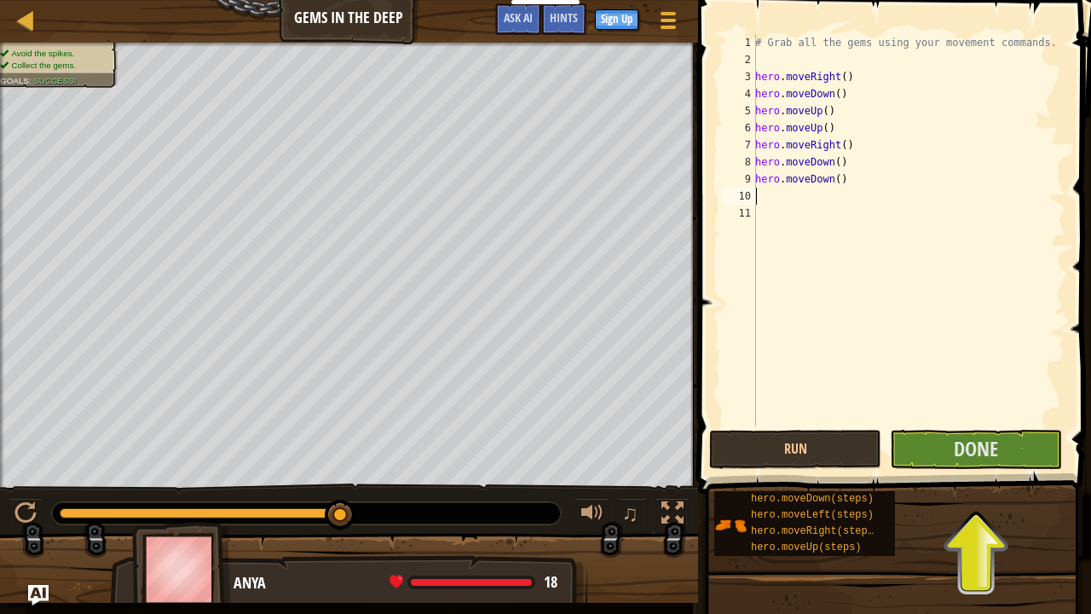
scroll to position [8, 0]
click at [738, 446] on button "Run" at bounding box center [795, 449] width 172 height 39
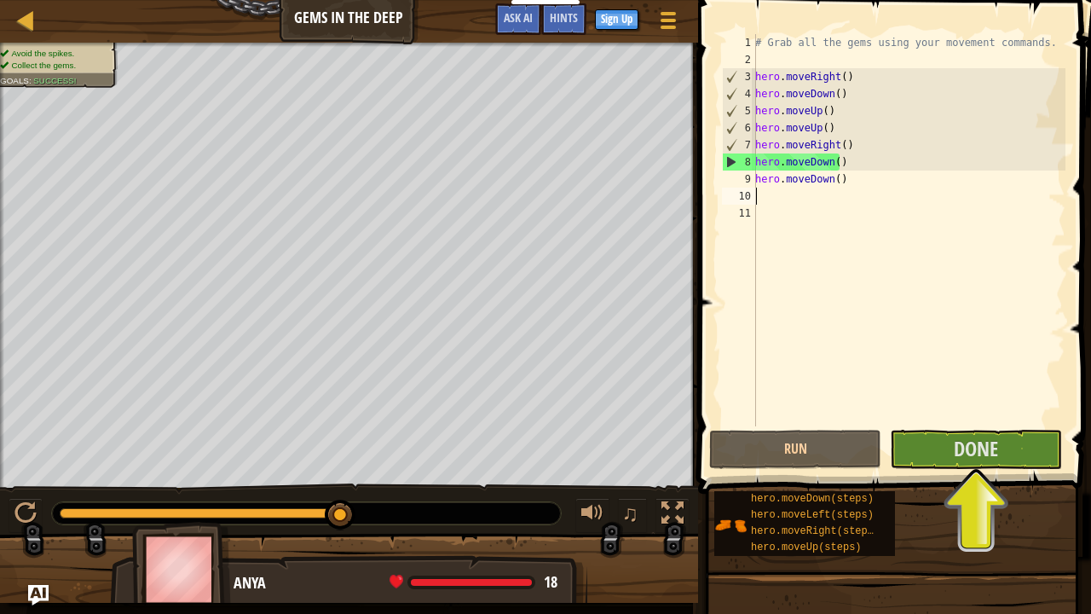
click at [858, 189] on div "# Grab all the gems using your movement commands. hero . moveRight ( ) hero . m…" at bounding box center [909, 247] width 314 height 426
click at [849, 176] on div "# Grab all the gems using your movement commands. hero . moveRight ( ) hero . m…" at bounding box center [909, 247] width 314 height 426
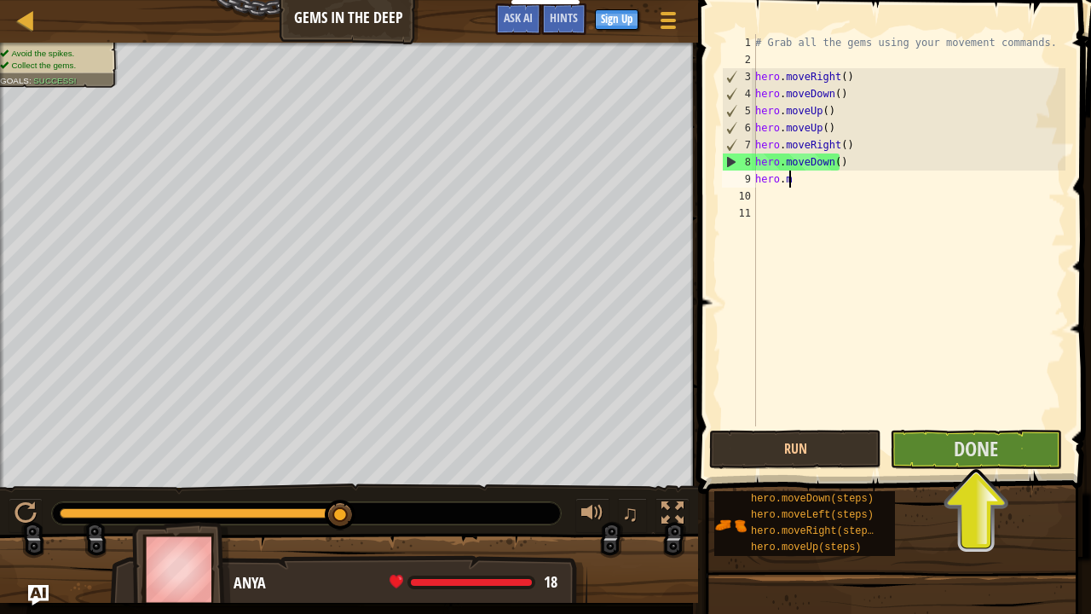
type textarea "h"
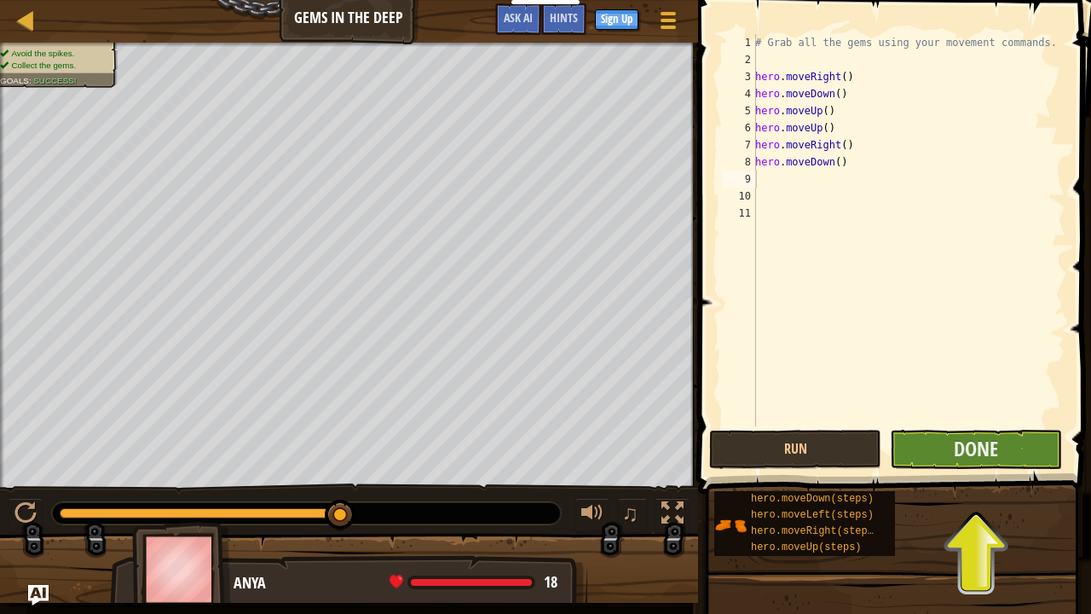
drag, startPoint x: 955, startPoint y: 469, endPoint x: 941, endPoint y: 446, distance: 26.8
click at [941, 446] on div "1 2 3 4 5 6 7 8 9 10 11 # Grab all the gems using your movement commands. hero …" at bounding box center [892, 281] width 398 height 544
click at [941, 446] on button "Done" at bounding box center [976, 449] width 172 height 39
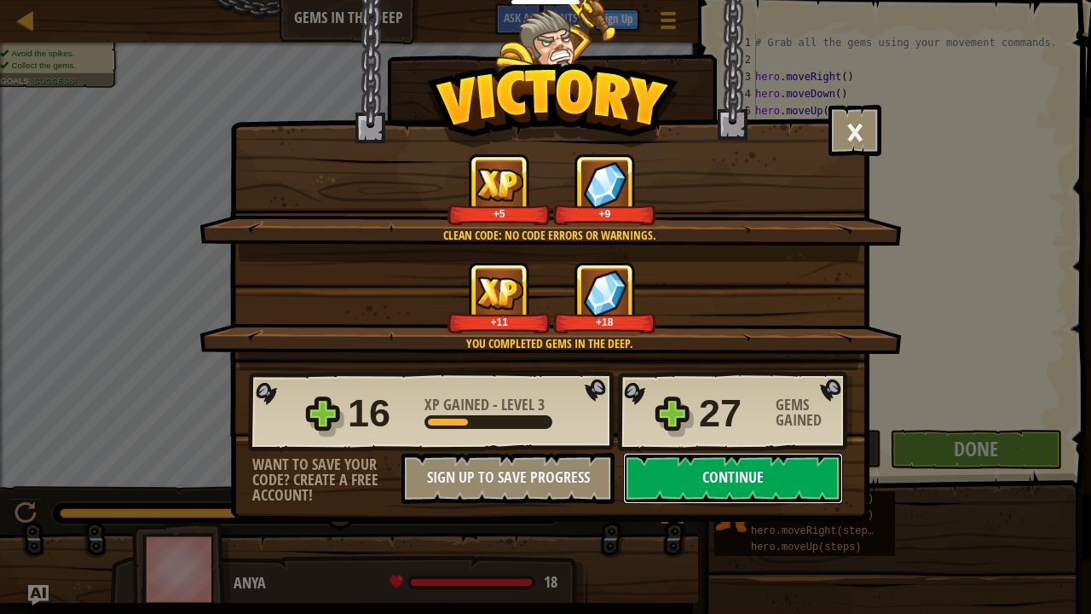
click at [630, 466] on button "Continue" at bounding box center [733, 478] width 220 height 51
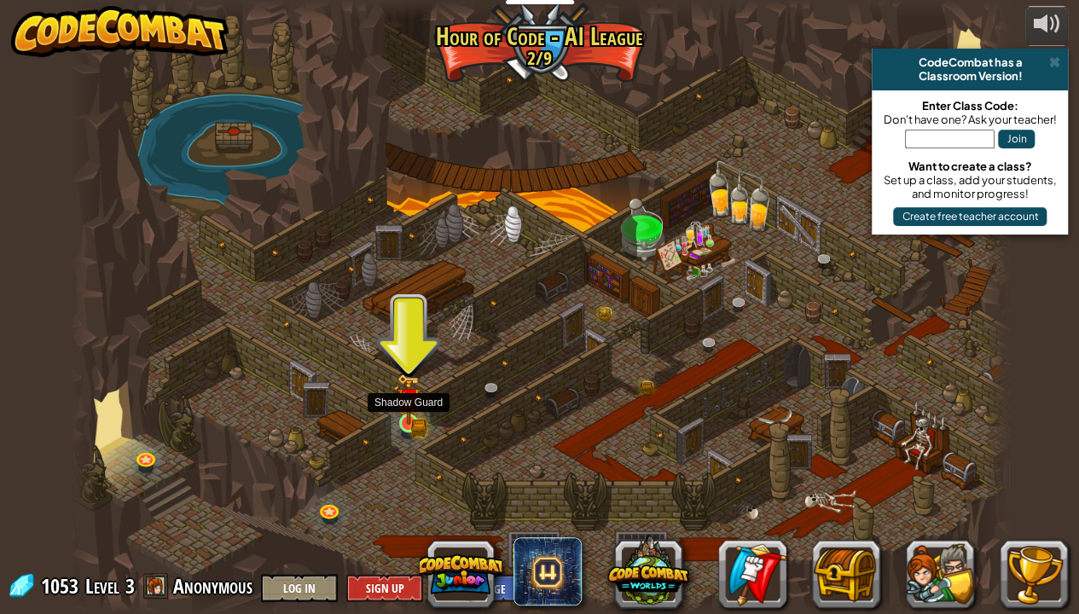
click at [402, 419] on img at bounding box center [407, 398] width 23 height 51
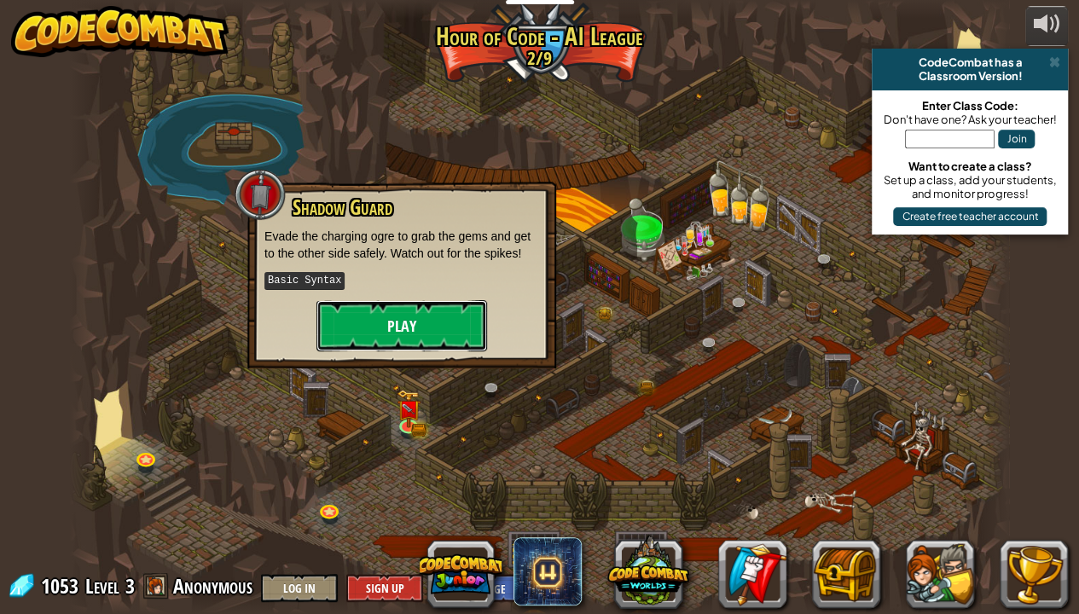
click at [407, 314] on button "Play" at bounding box center [401, 325] width 171 height 51
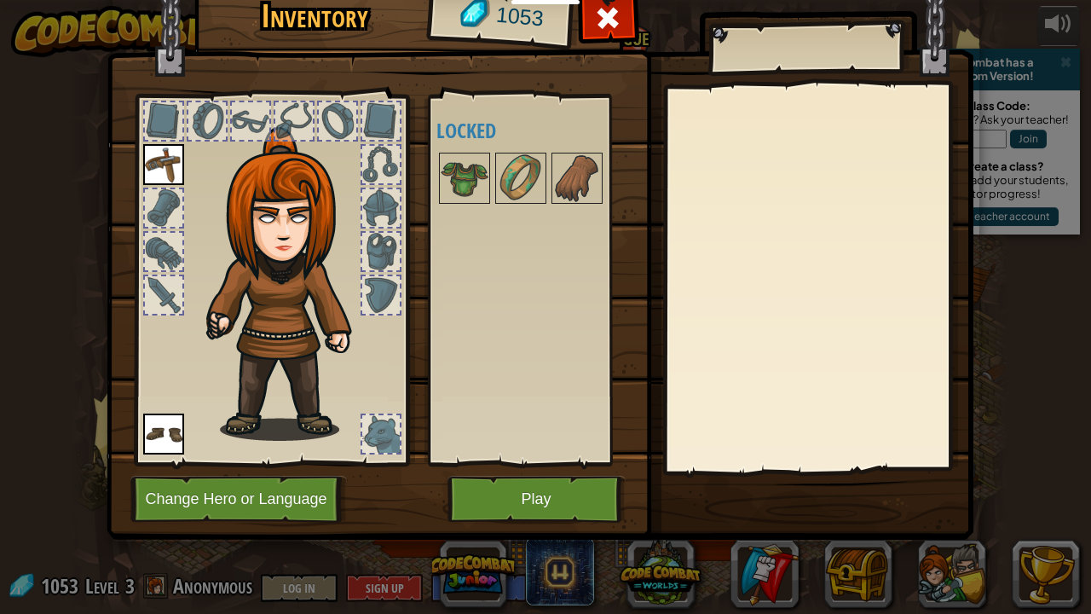
click at [379, 434] on div at bounding box center [381, 434] width 38 height 38
click at [500, 159] on img at bounding box center [521, 178] width 48 height 48
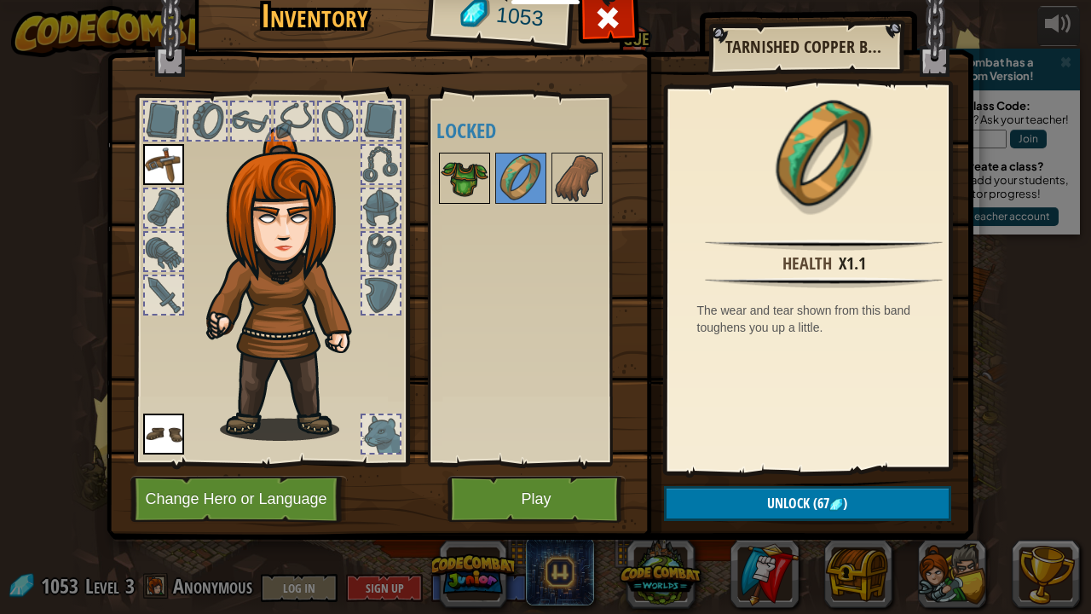
click at [455, 159] on img at bounding box center [465, 178] width 48 height 48
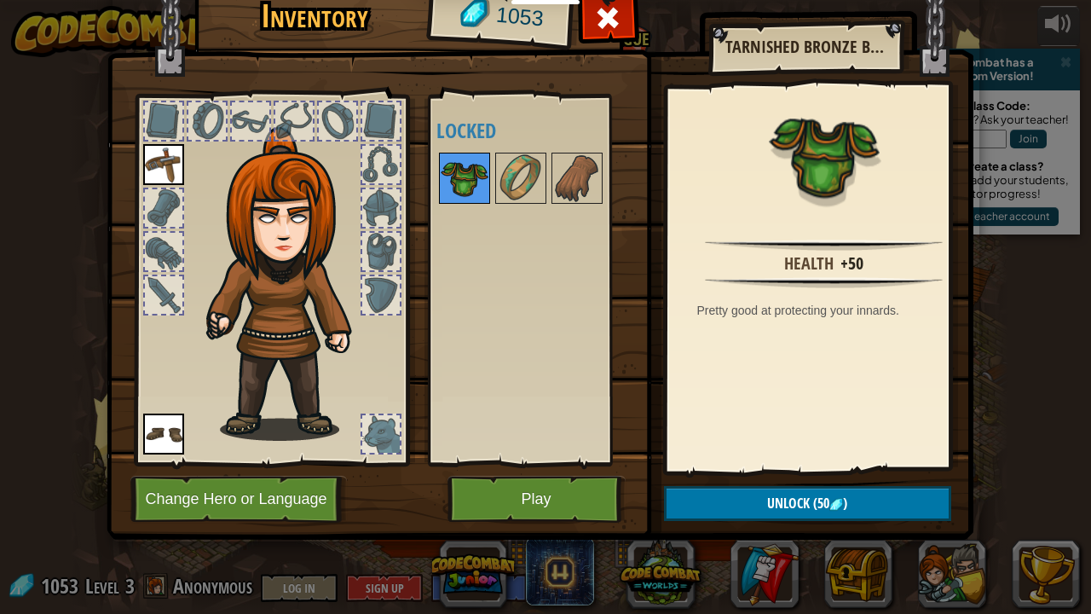
click at [455, 159] on img at bounding box center [465, 178] width 48 height 48
click at [733, 498] on button "Unlock (50 )" at bounding box center [807, 503] width 287 height 35
click at [735, 498] on button "Confirm" at bounding box center [807, 503] width 287 height 35
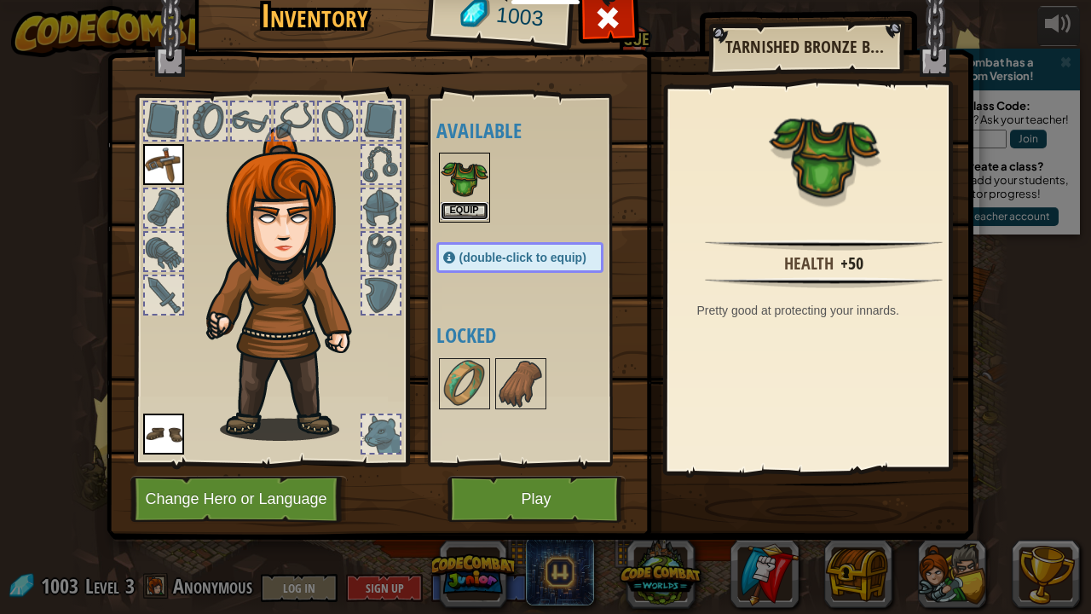
click at [471, 208] on button "Equip" at bounding box center [465, 211] width 48 height 18
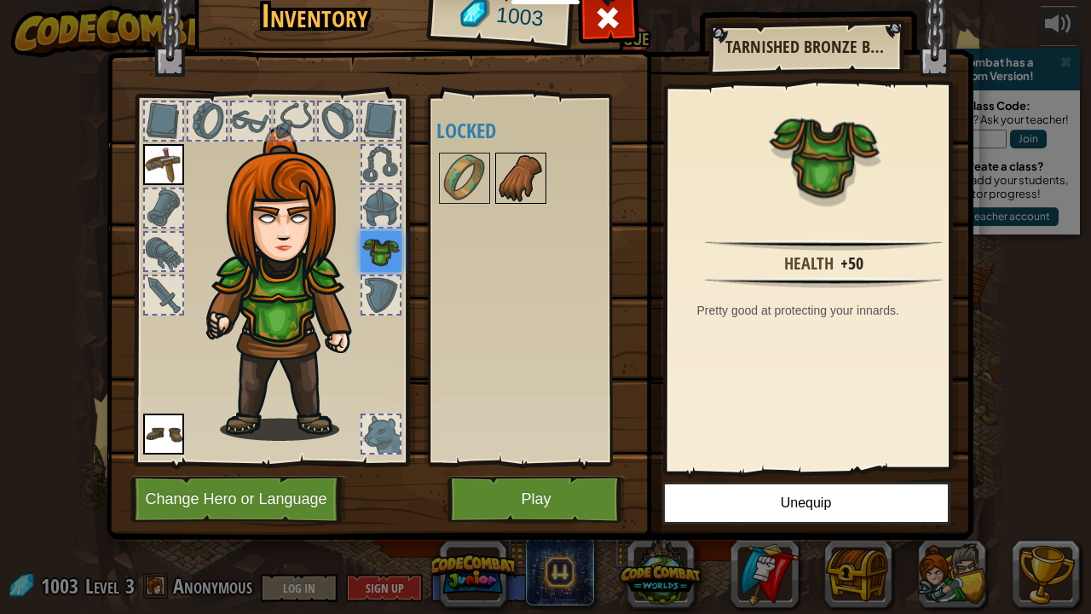
click at [513, 186] on img at bounding box center [521, 178] width 48 height 48
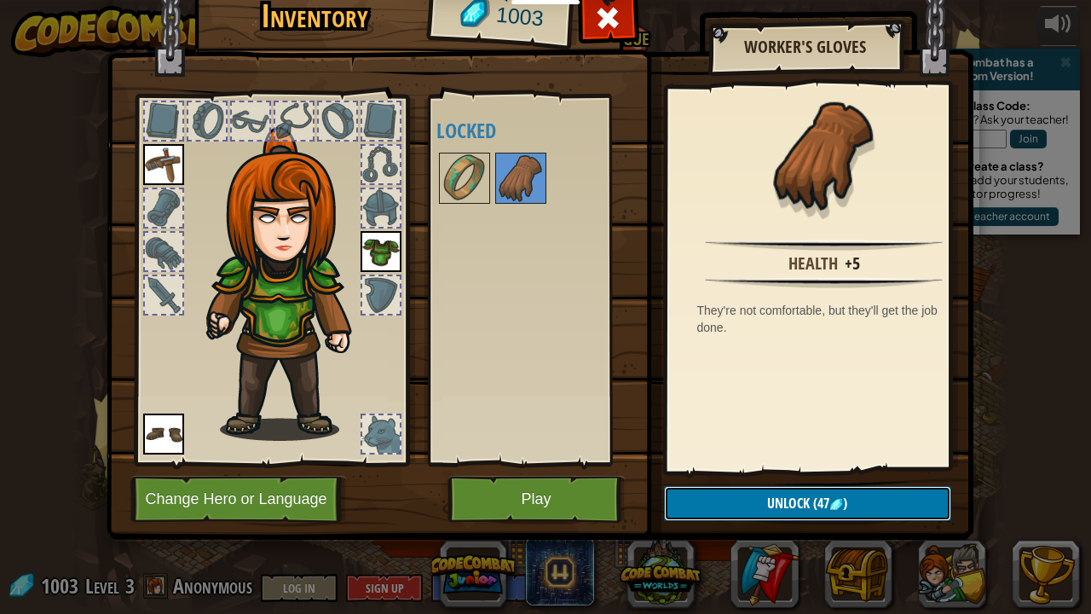
click at [746, 498] on button "Unlock (47 )" at bounding box center [807, 503] width 287 height 35
click at [746, 498] on button "Confirm" at bounding box center [807, 503] width 287 height 35
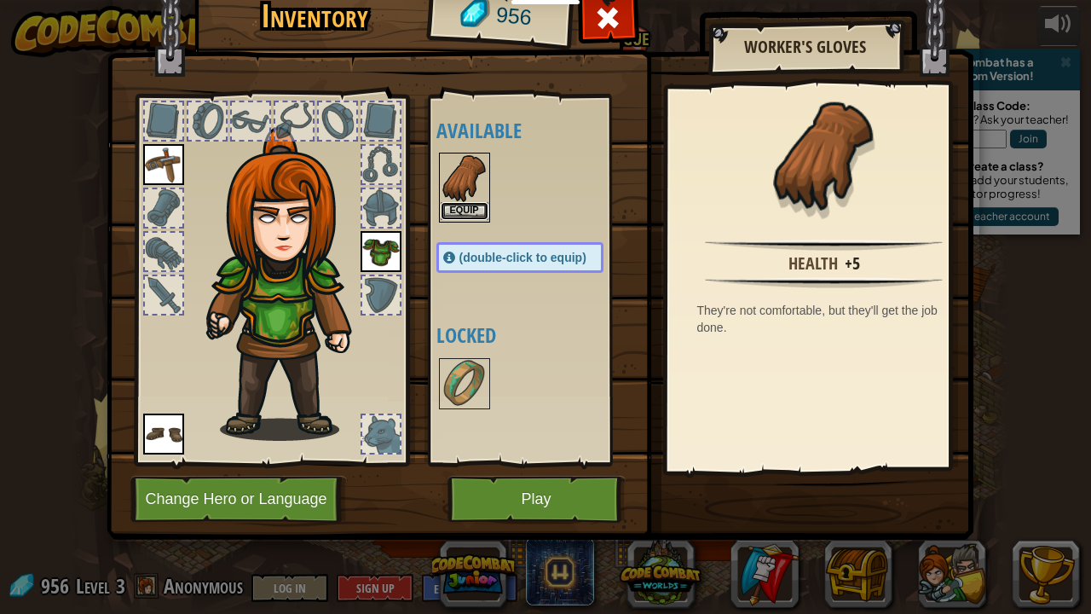
click at [462, 206] on button "Equip" at bounding box center [465, 211] width 48 height 18
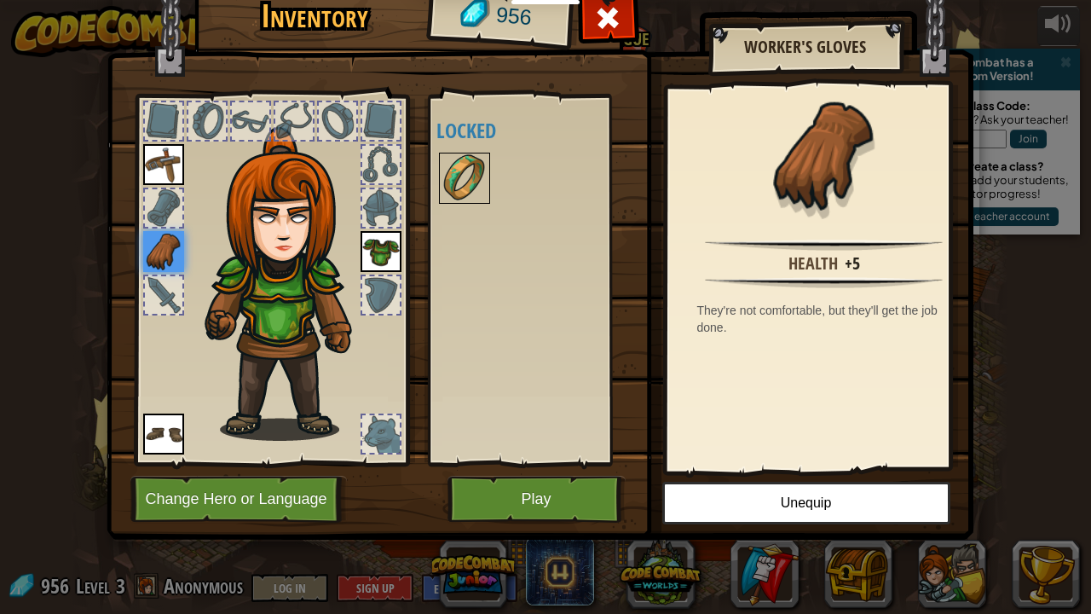
drag, startPoint x: 462, startPoint y: 206, endPoint x: 462, endPoint y: 154, distance: 52.0
click at [462, 154] on div "Available Equip Equip Equip Equip (double-click to equip) Locked" at bounding box center [537, 280] width 201 height 356
click at [462, 154] on img at bounding box center [465, 178] width 48 height 48
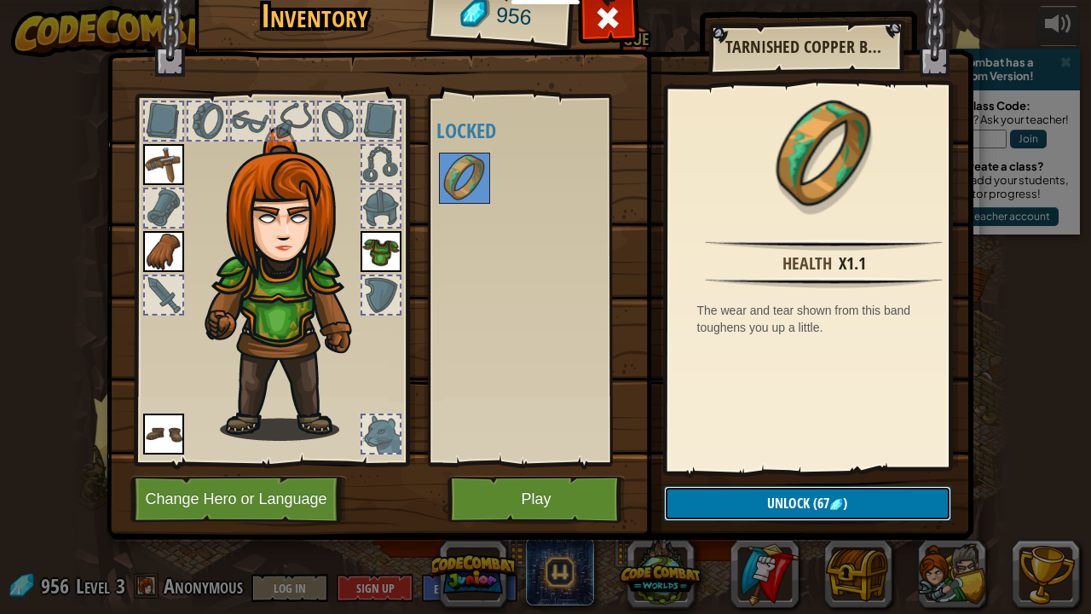
click at [793, 489] on button "Unlock (67 )" at bounding box center [807, 503] width 287 height 35
click at [793, 489] on button "Confirm" at bounding box center [807, 503] width 287 height 35
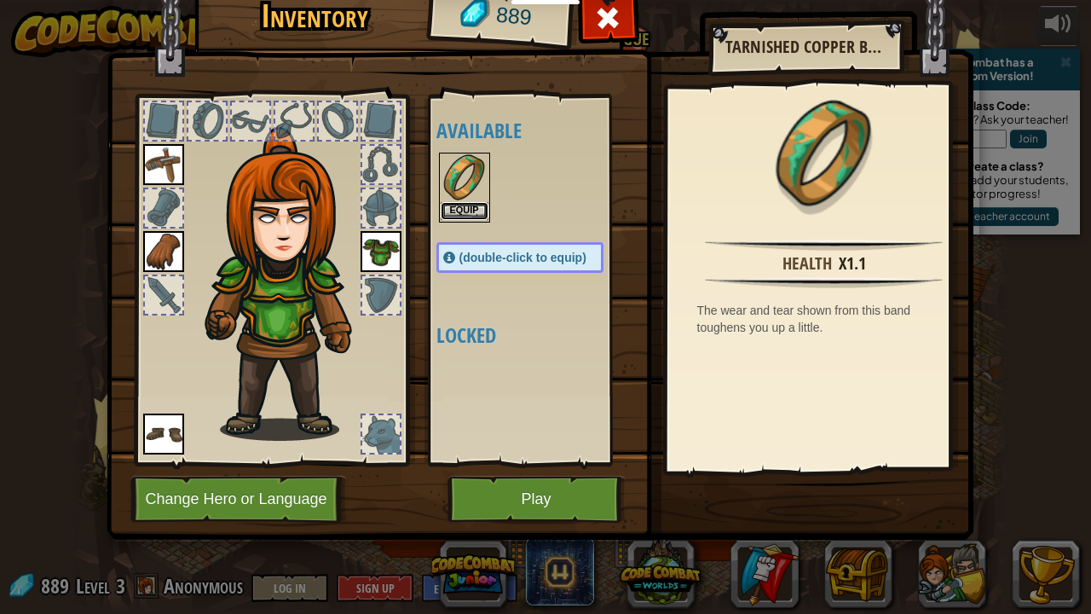
click at [473, 202] on button "Equip" at bounding box center [465, 211] width 48 height 18
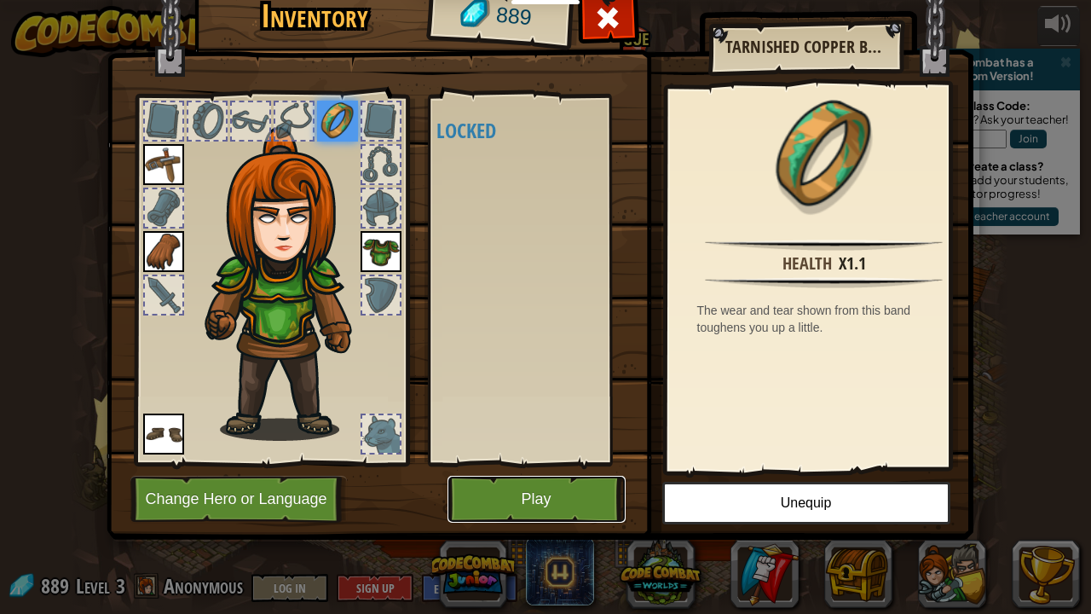
click at [524, 489] on button "Play" at bounding box center [537, 499] width 178 height 47
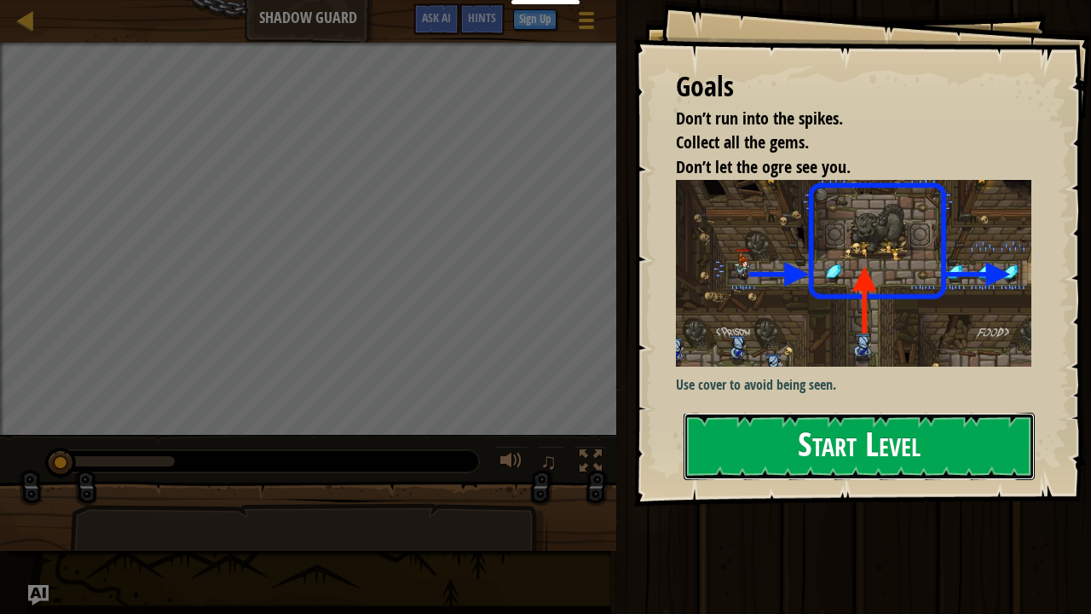
click at [770, 442] on button "Start Level" at bounding box center [859, 446] width 351 height 67
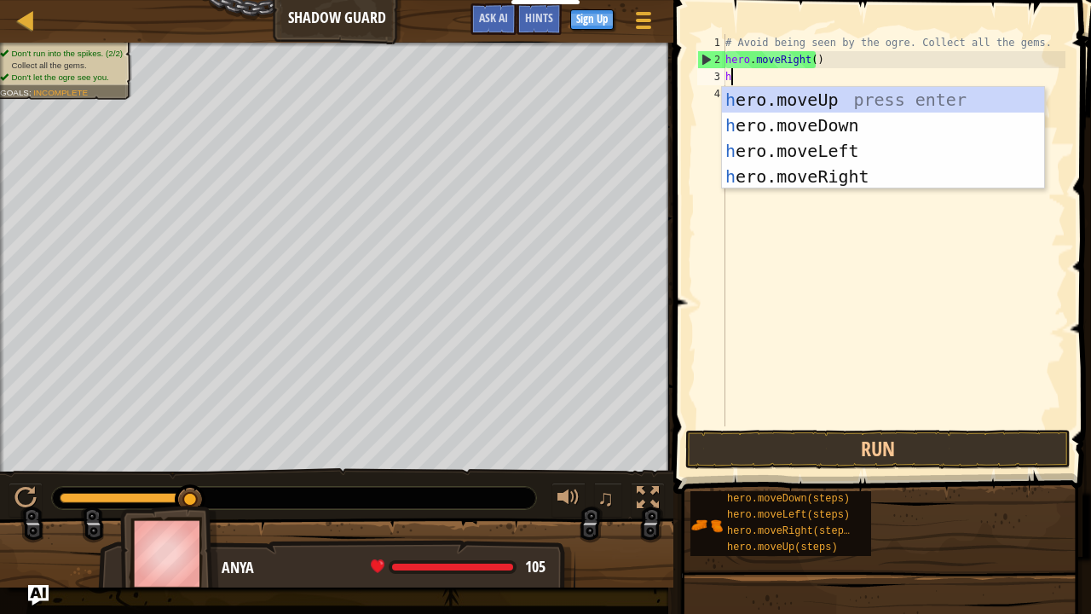
scroll to position [8, 0]
type textarea "hero"
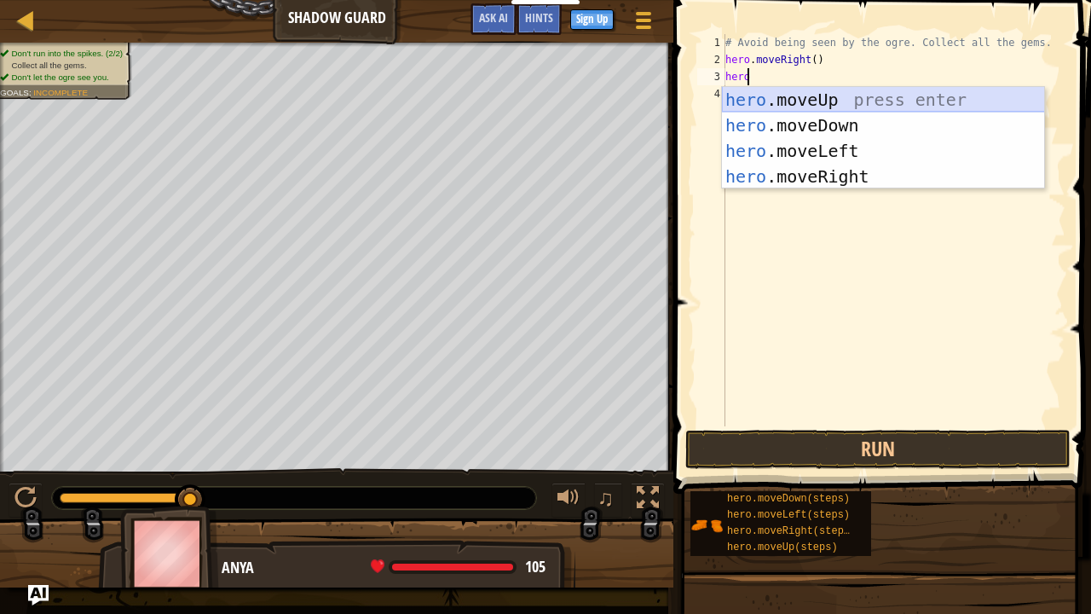
click at [846, 93] on div "hero .moveUp press enter hero .moveDown press enter hero .moveLeft press enter …" at bounding box center [883, 163] width 323 height 153
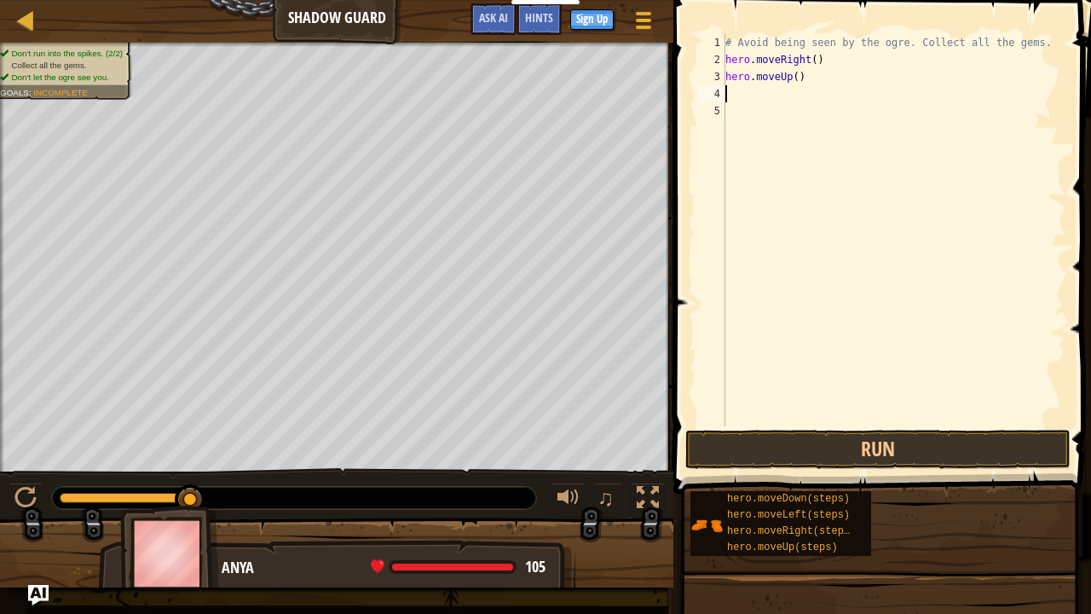
scroll to position [8, 0]
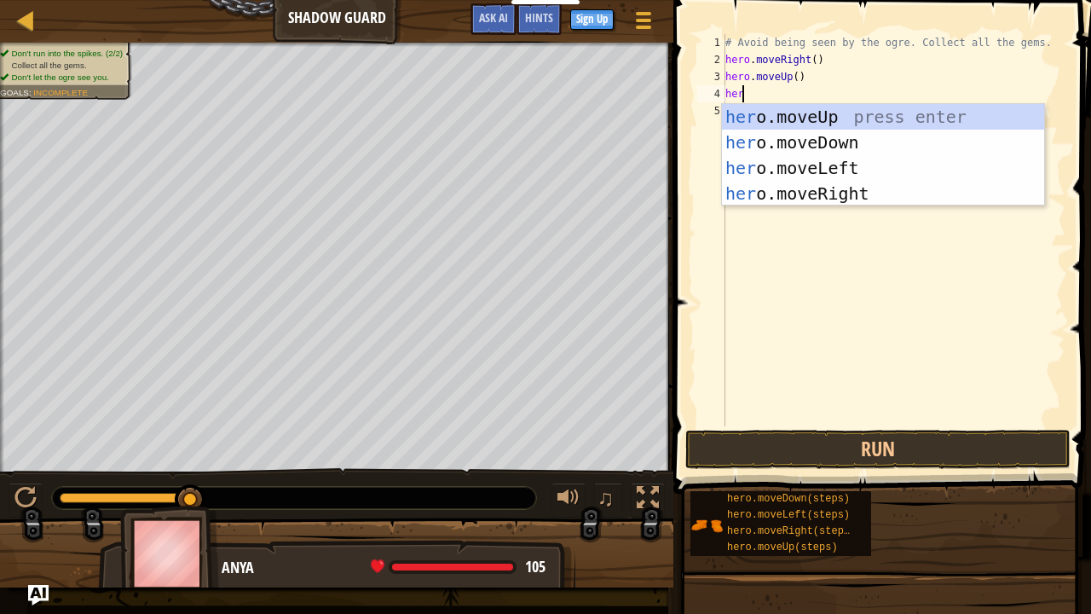
type textarea "hero"
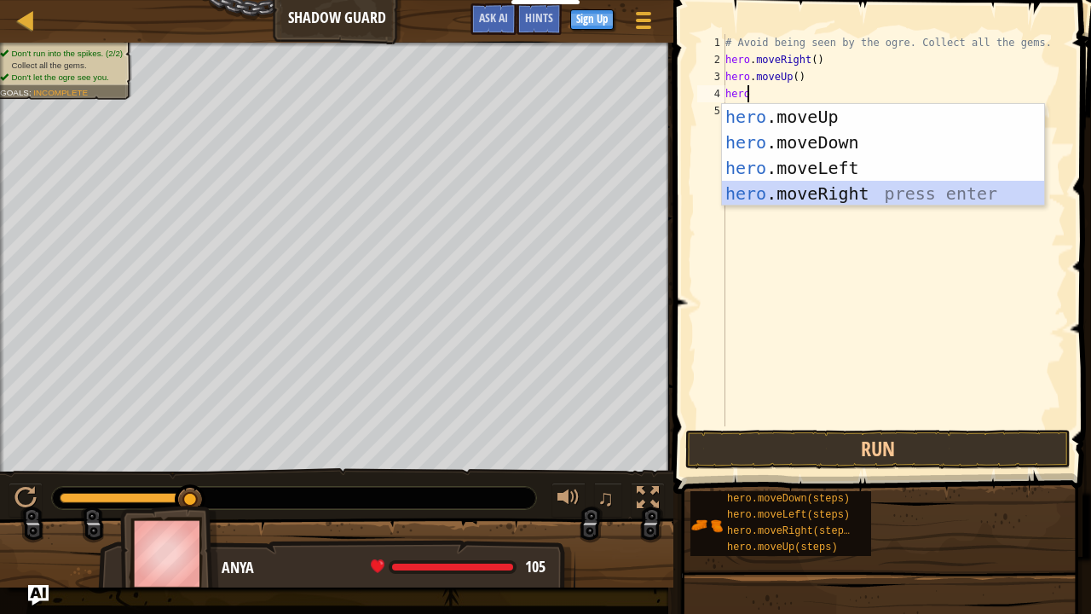
click at [807, 186] on div "hero .moveUp press enter hero .moveDown press enter hero .moveLeft press enter …" at bounding box center [883, 180] width 323 height 153
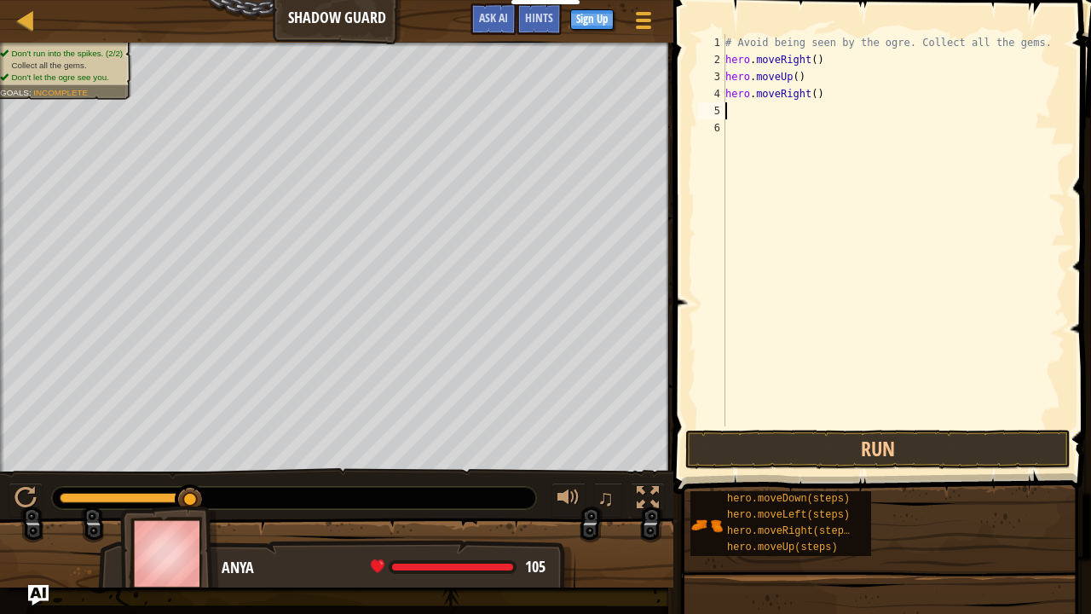
scroll to position [8, 0]
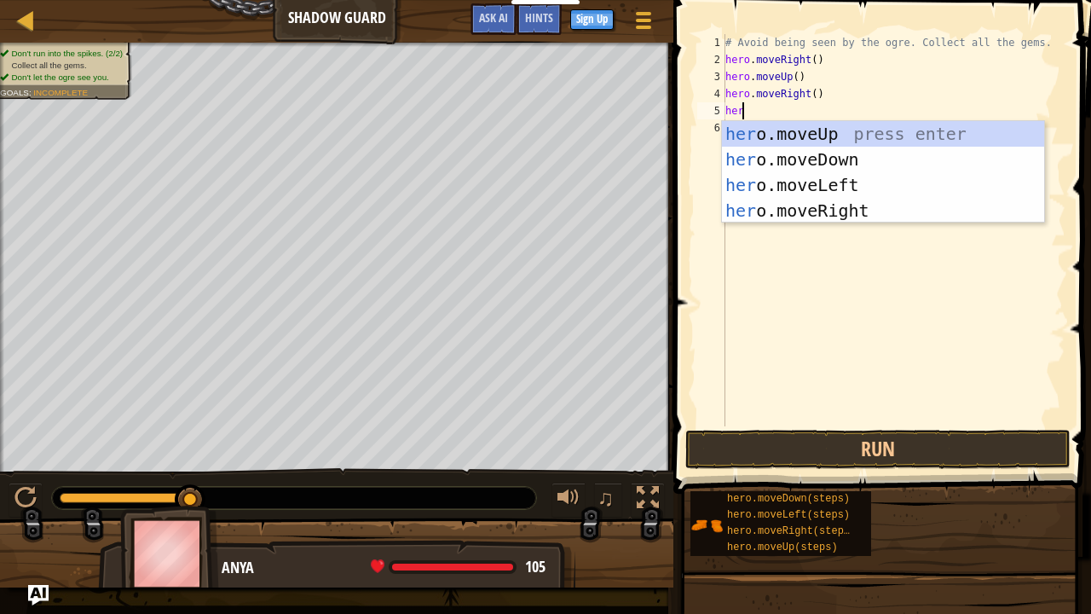
type textarea "hero"
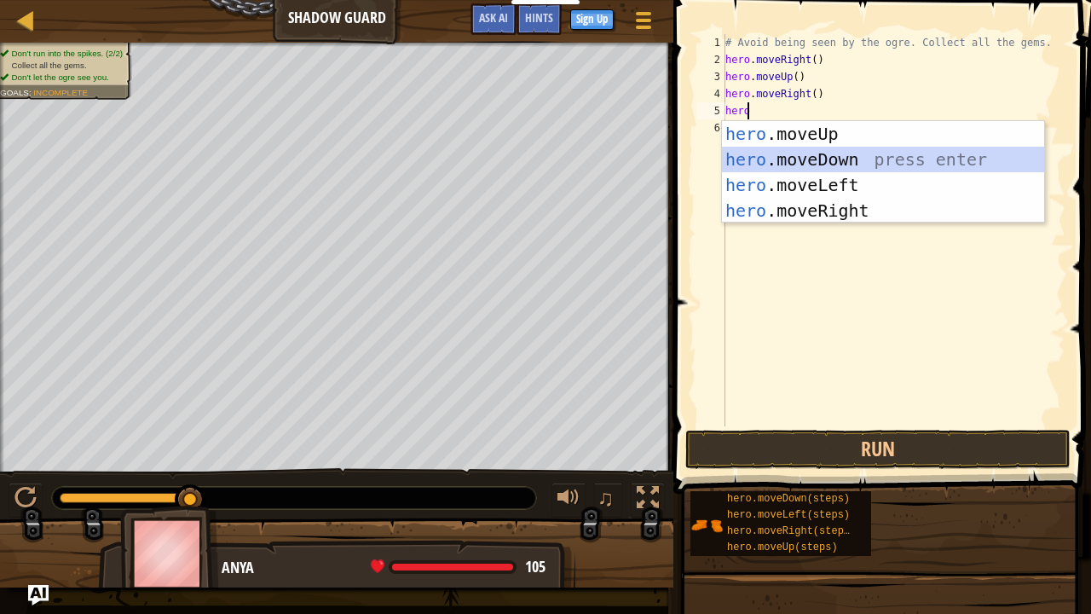
click at [802, 152] on div "hero .moveUp press enter hero .moveDown press enter hero .moveLeft press enter …" at bounding box center [883, 197] width 323 height 153
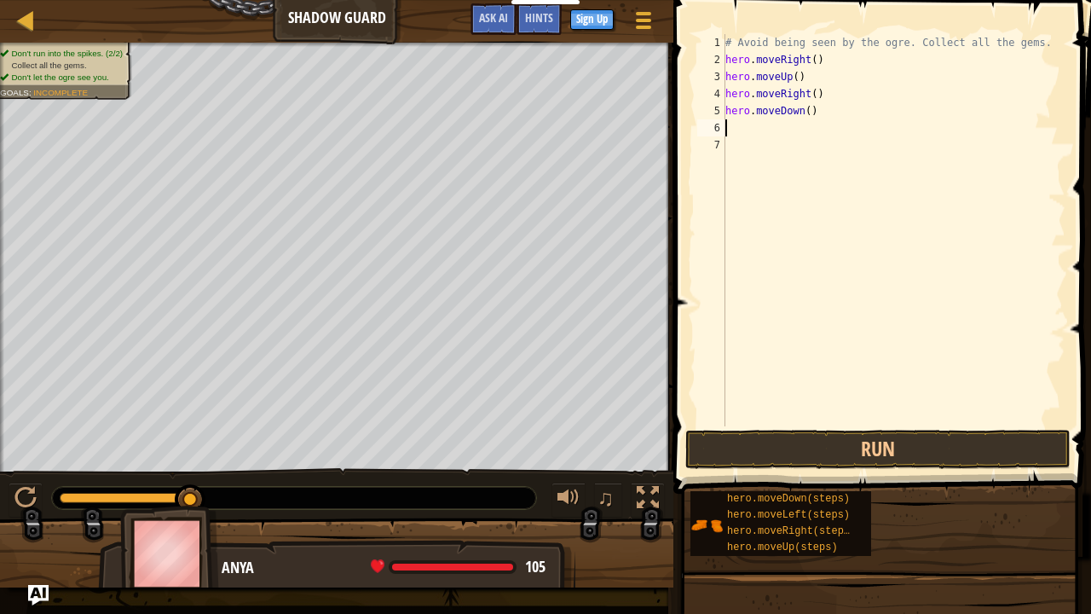
scroll to position [8, 0]
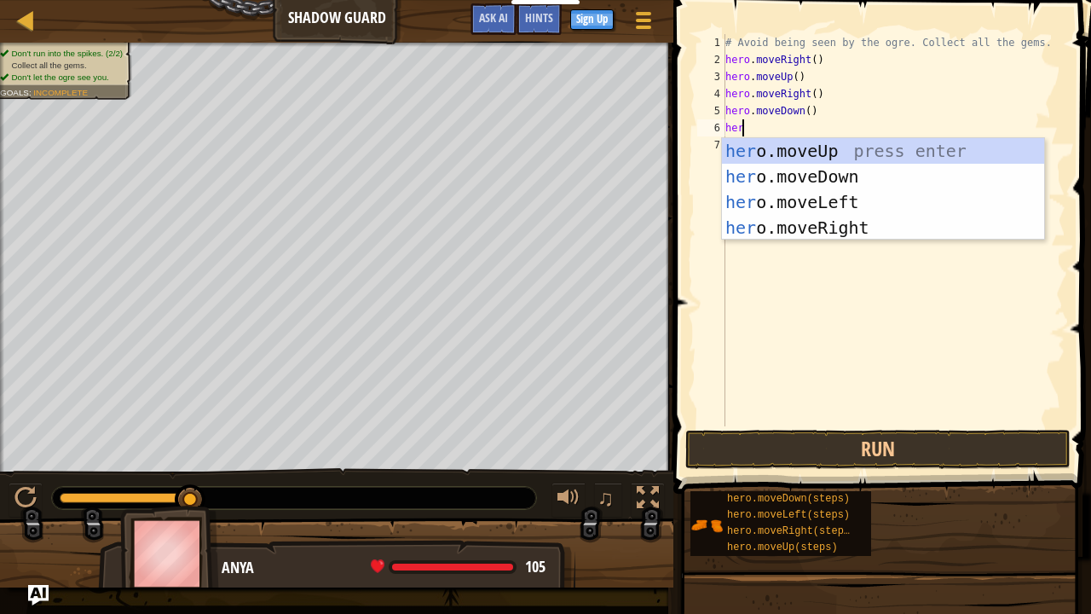
type textarea "hero"
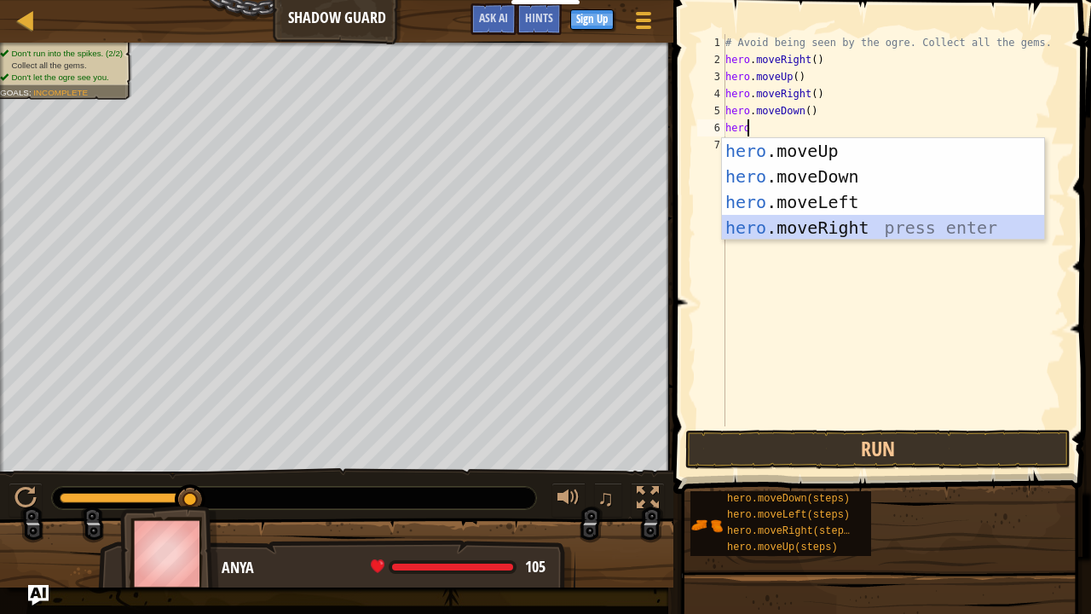
click at [805, 222] on div "hero .moveUp press enter hero .moveDown press enter hero .moveLeft press enter …" at bounding box center [883, 214] width 323 height 153
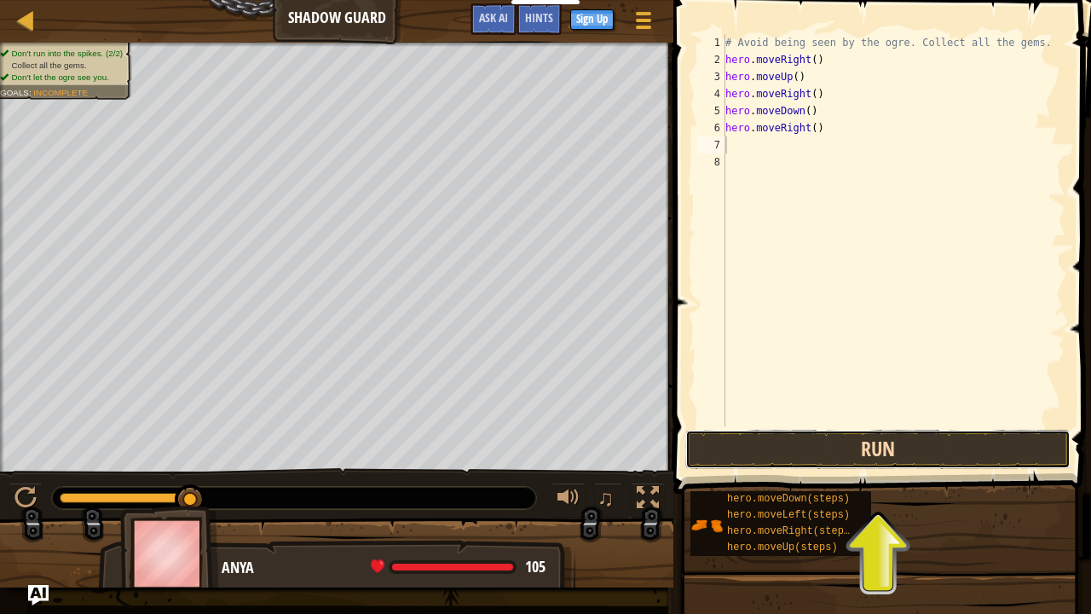
click at [752, 443] on button "Run" at bounding box center [878, 449] width 385 height 39
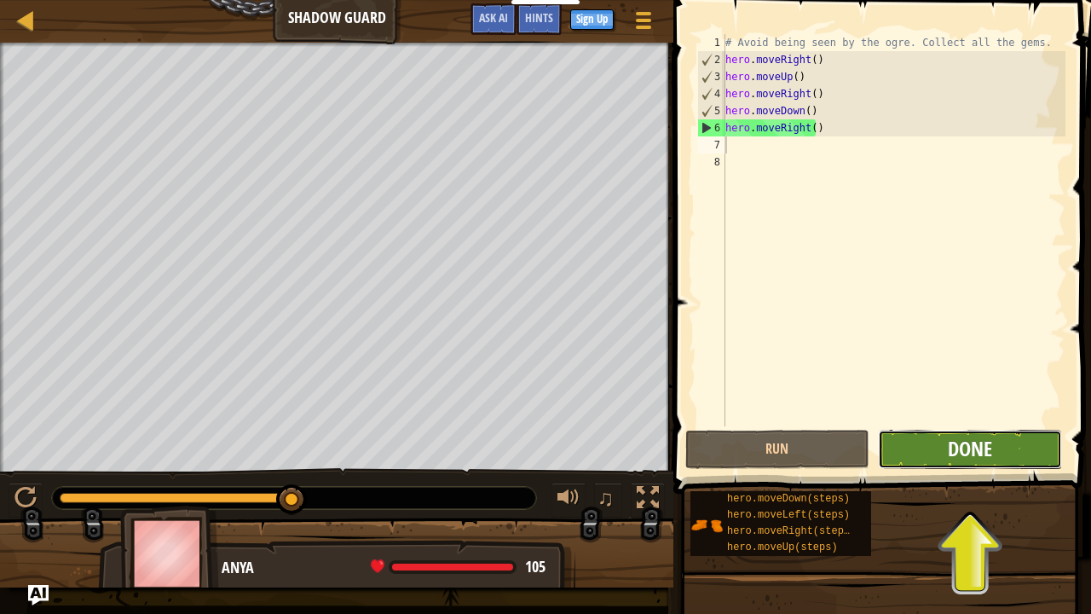
click at [952, 458] on span "Done" at bounding box center [970, 448] width 44 height 27
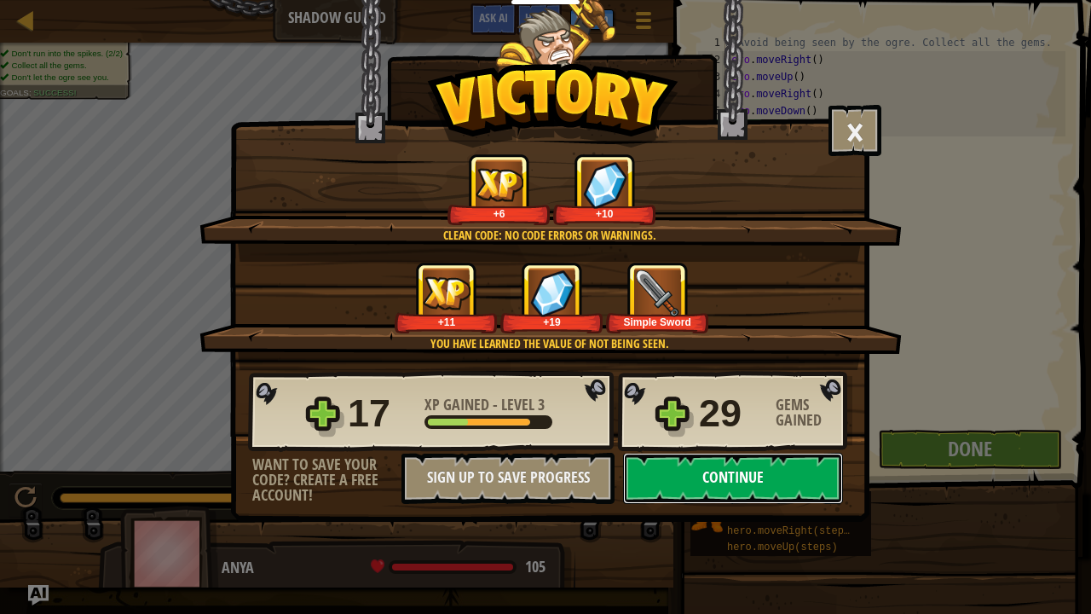
click at [726, 472] on button "Continue" at bounding box center [733, 478] width 220 height 51
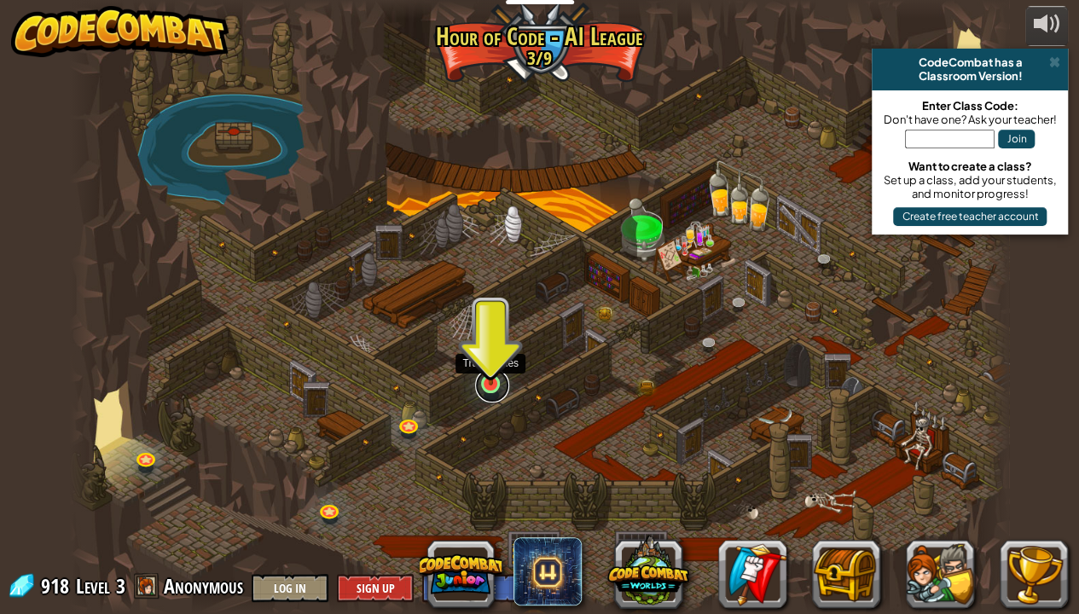
click at [491, 390] on link at bounding box center [492, 385] width 34 height 34
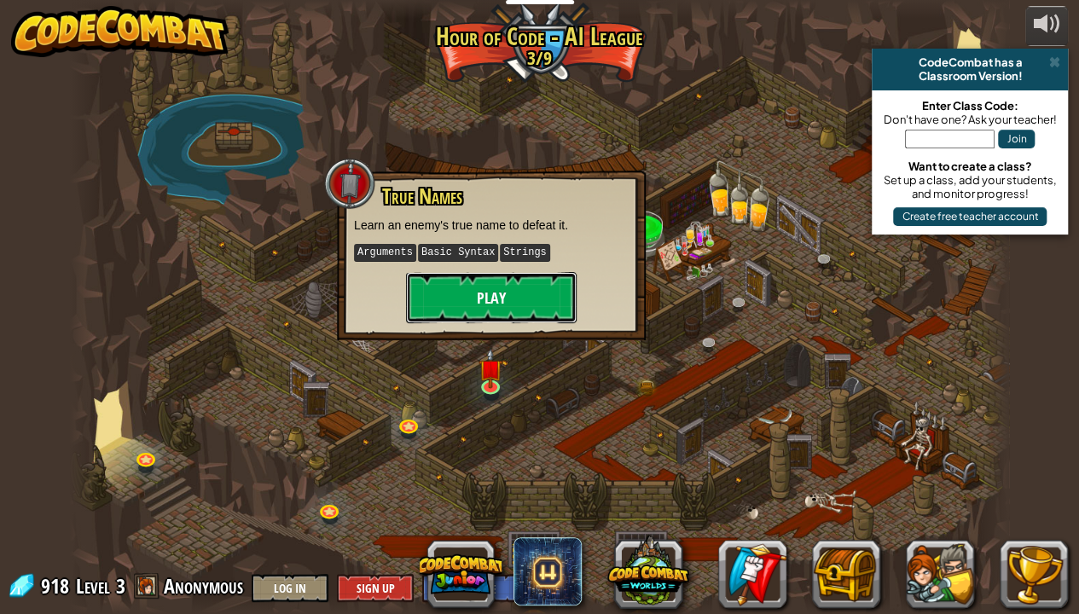
click at [464, 283] on button "Play" at bounding box center [491, 297] width 171 height 51
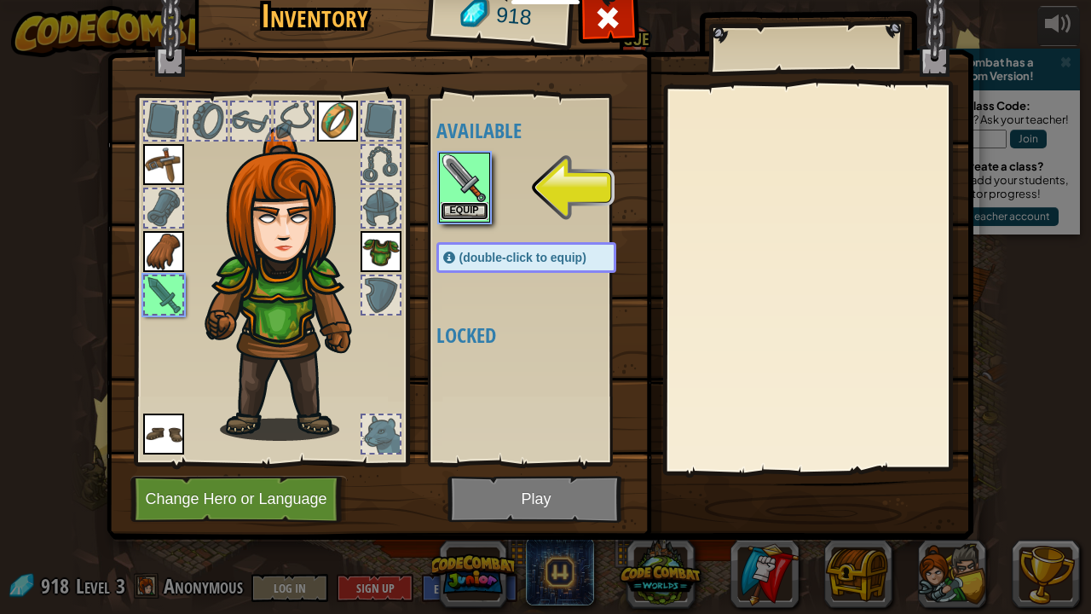
click at [481, 210] on button "Equip" at bounding box center [465, 211] width 48 height 18
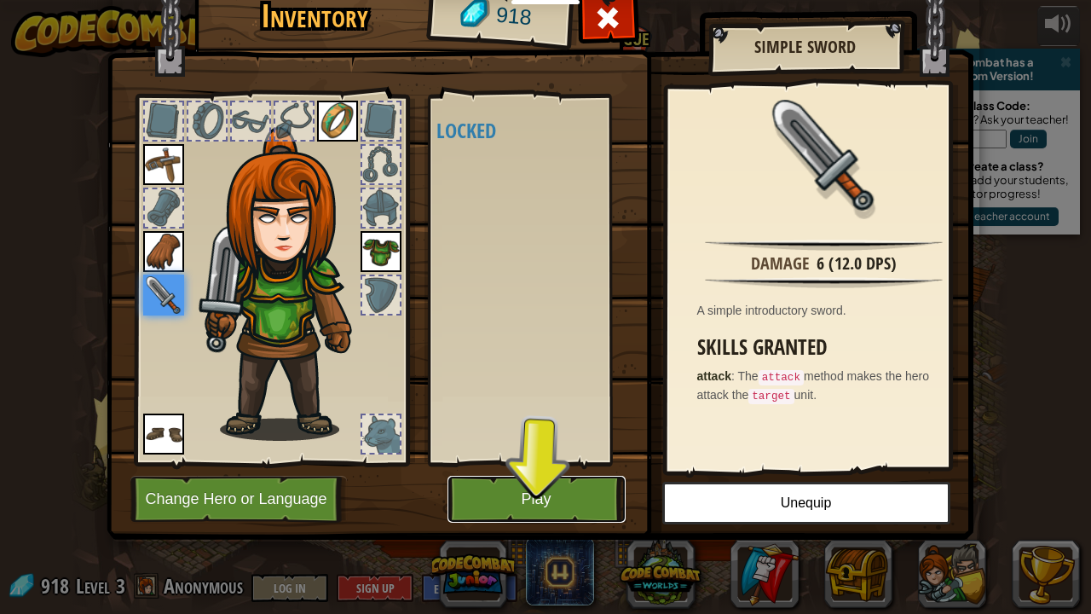
click at [581, 498] on button "Play" at bounding box center [537, 499] width 178 height 47
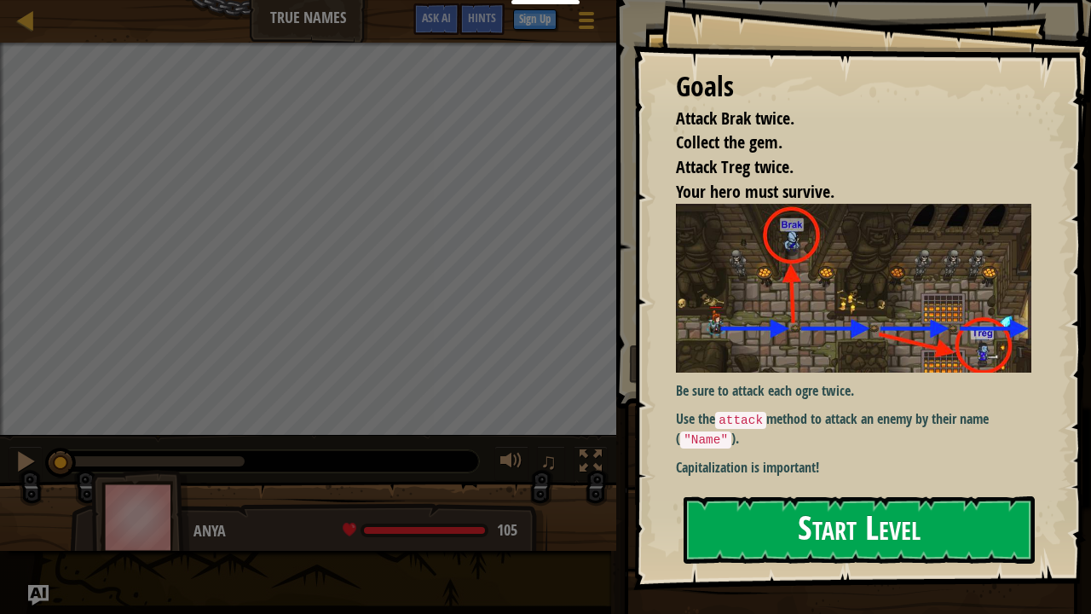
click at [706, 498] on button "Start Level" at bounding box center [859, 529] width 351 height 67
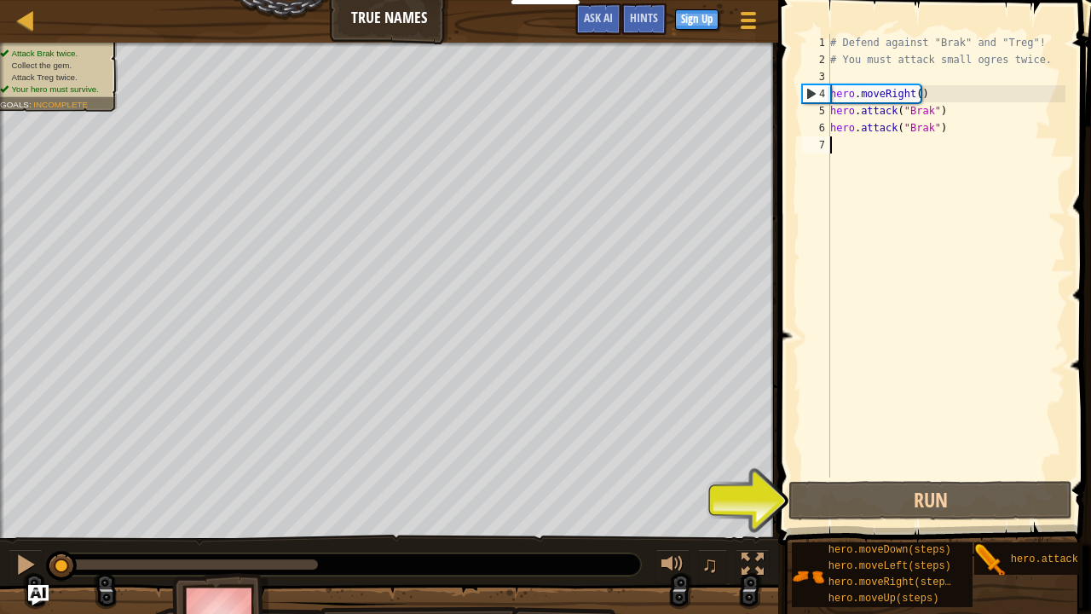
click at [841, 151] on div "# Defend against "Brak" and "Treg"! # You must attack small ogres twice. hero .…" at bounding box center [946, 272] width 239 height 477
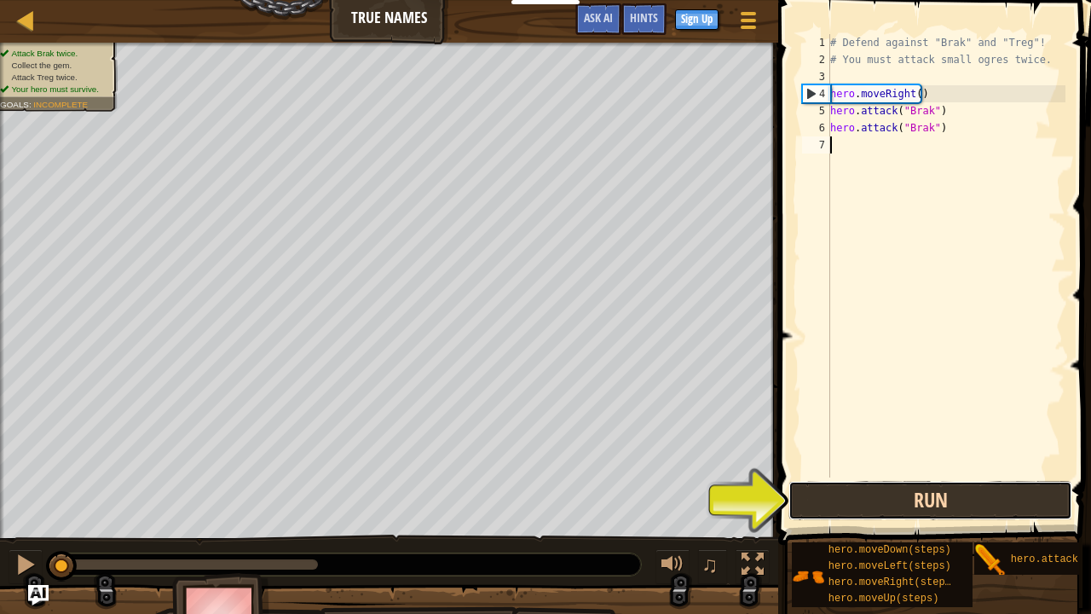
click at [853, 498] on button "Run" at bounding box center [931, 500] width 284 height 39
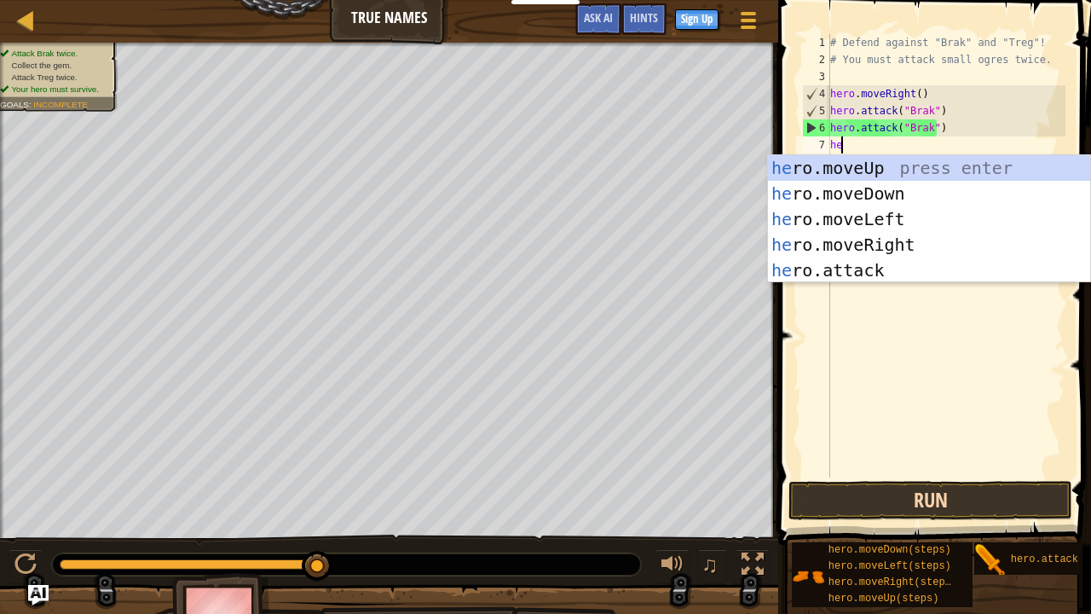
type textarea "hero"
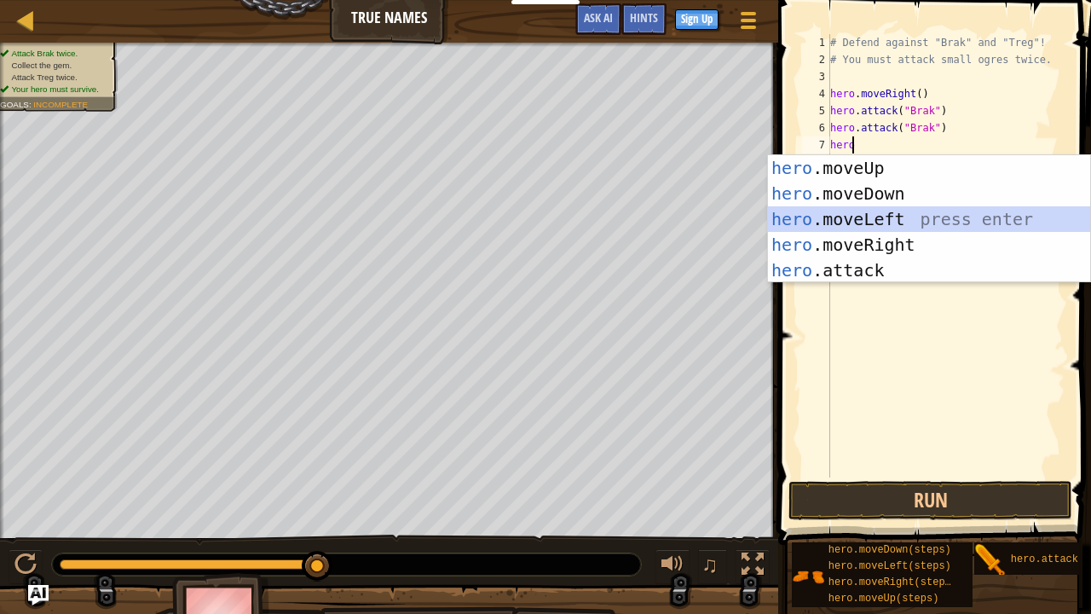
click at [888, 230] on div "hero .moveUp press enter hero .moveDown press enter hero .moveLeft press enter …" at bounding box center [929, 244] width 323 height 179
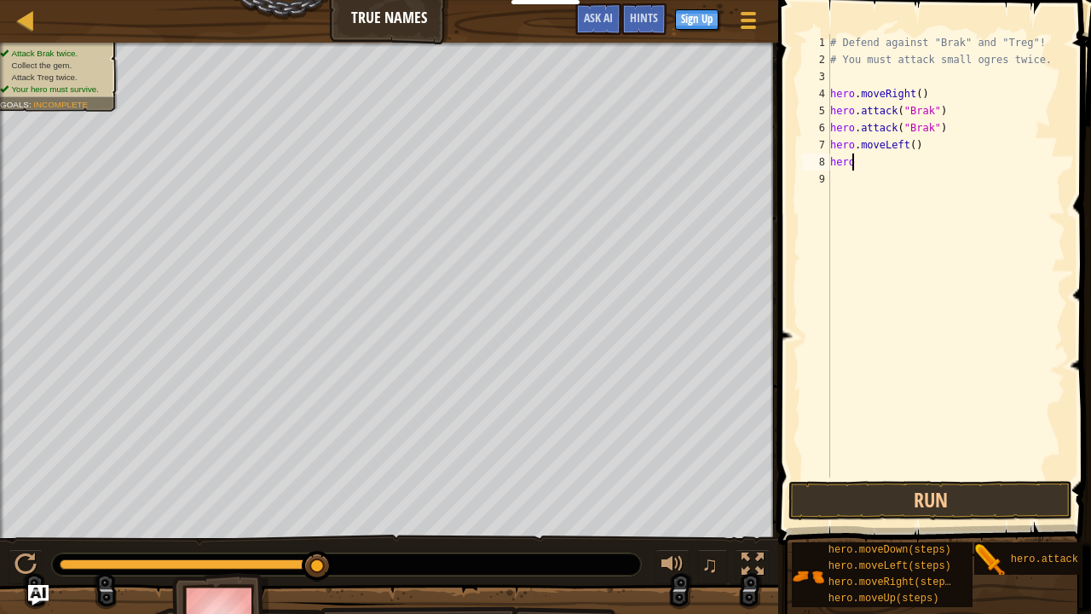
click at [900, 155] on div "# Defend against "Brak" and "Treg"! # You must attack small ogres twice. hero .…" at bounding box center [946, 272] width 239 height 477
click at [900, 150] on div "# Defend against "Brak" and "Treg"! # You must attack small ogres twice. hero .…" at bounding box center [946, 272] width 239 height 477
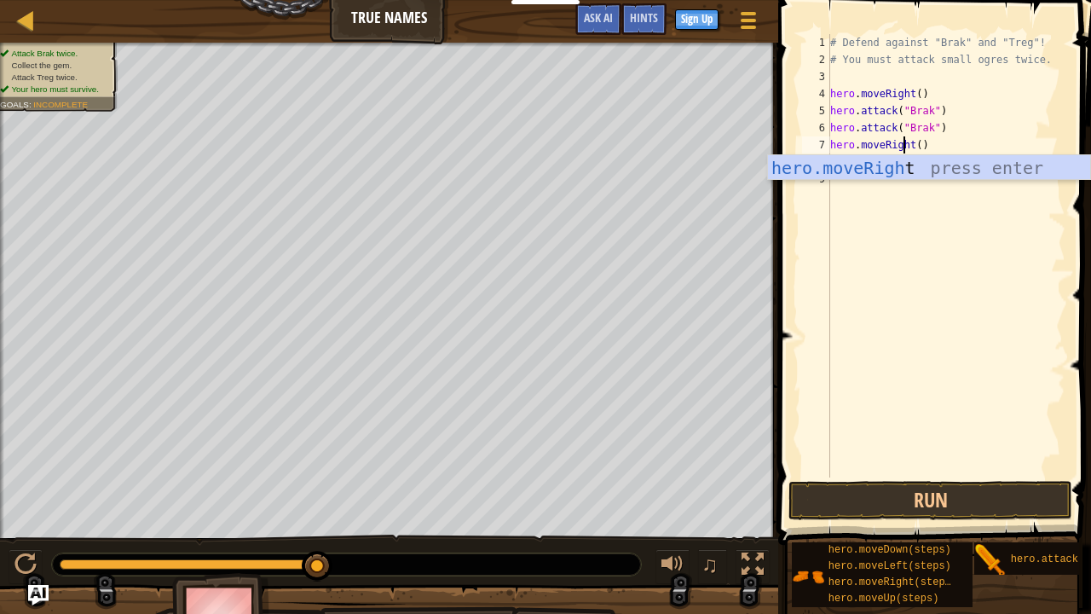
scroll to position [8, 6]
click at [897, 168] on div "hero.moveRigh t press enter" at bounding box center [929, 193] width 323 height 77
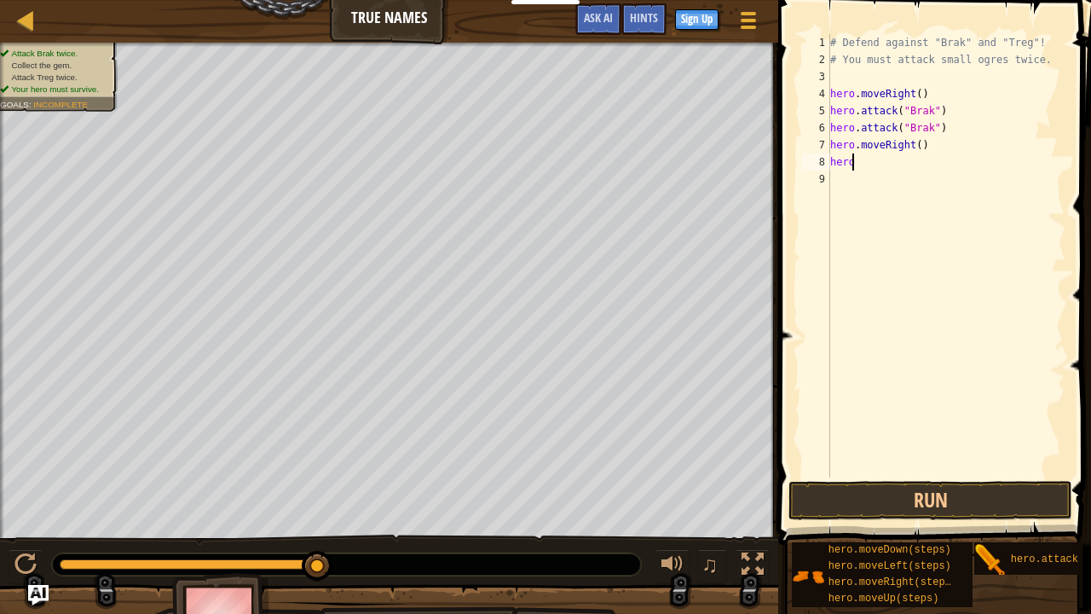
click at [897, 158] on div "# Defend against "Brak" and "Treg"! # You must attack small ogres twice. hero .…" at bounding box center [946, 272] width 239 height 477
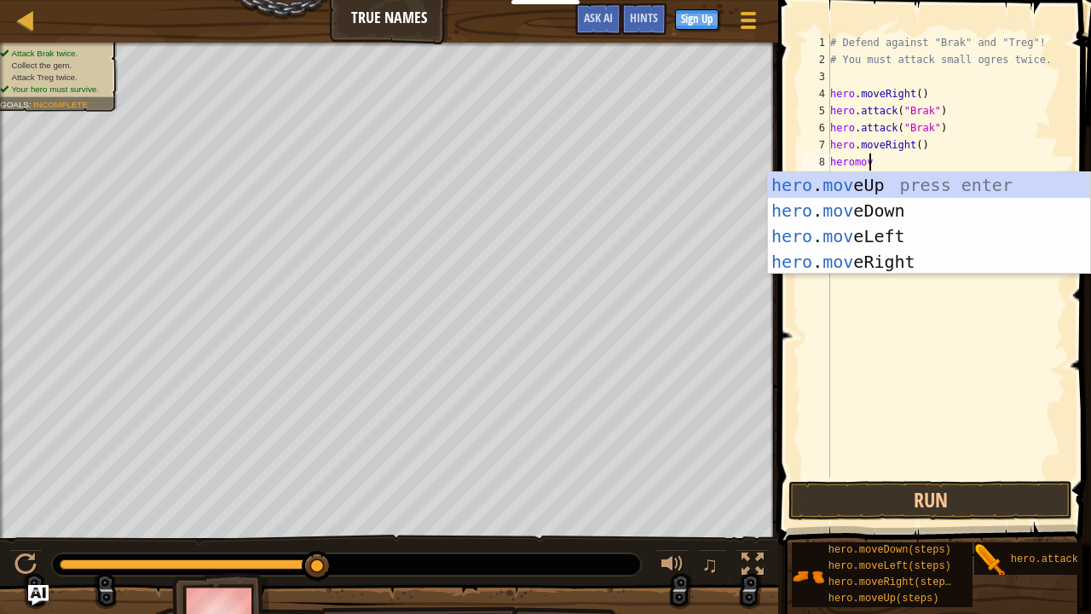
type textarea "heromove"
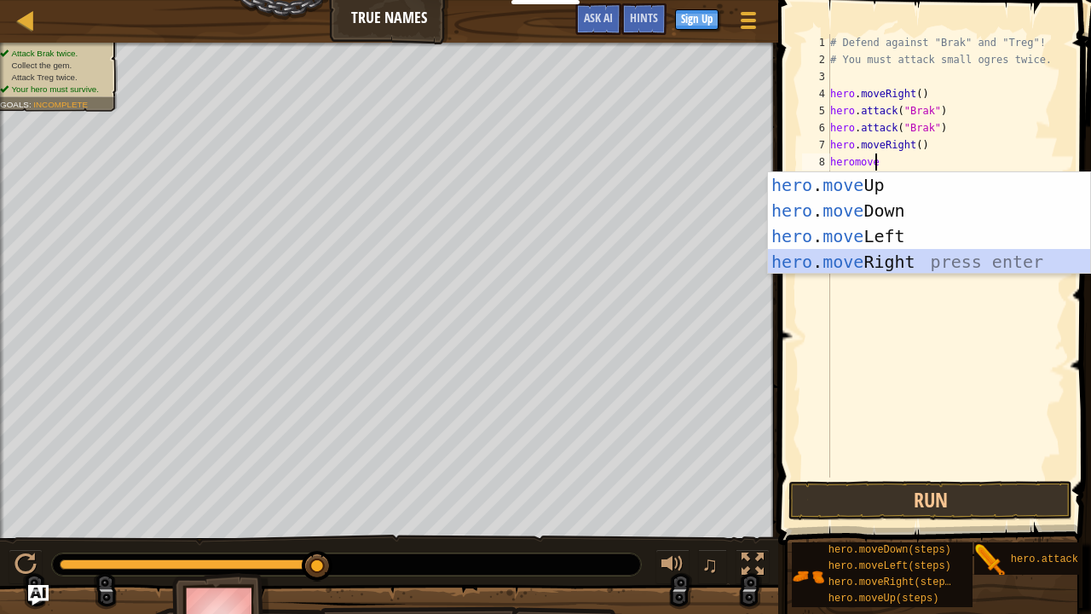
click at [895, 263] on div "hero . move Up press enter hero . move Down press enter hero . move Left press …" at bounding box center [929, 248] width 323 height 153
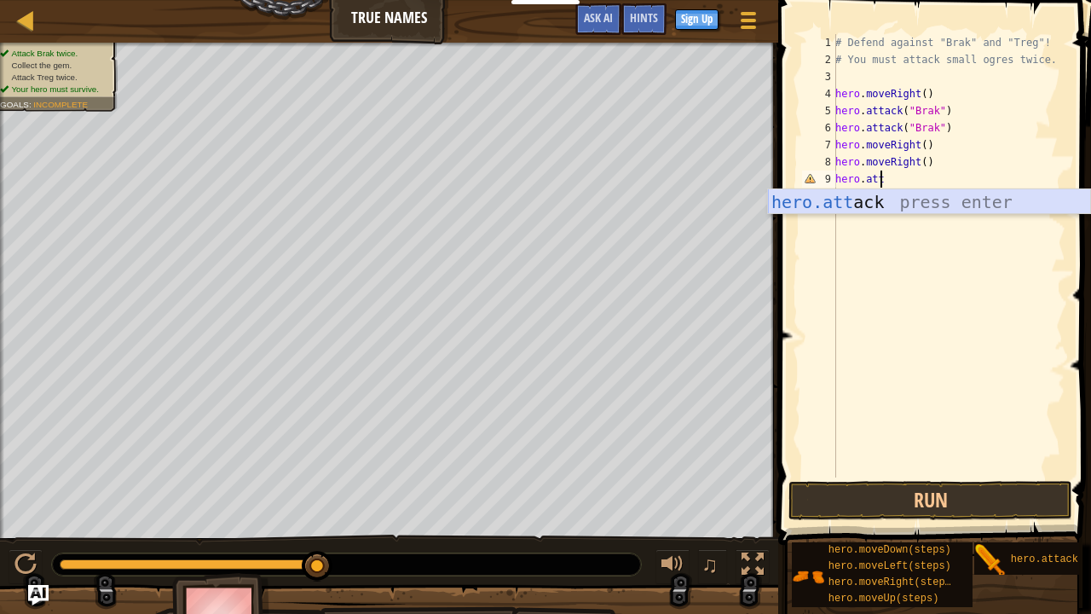
click at [866, 205] on div "hero.att ack press enter" at bounding box center [929, 227] width 323 height 77
type textarea "hero.attack("Enemy Name")"
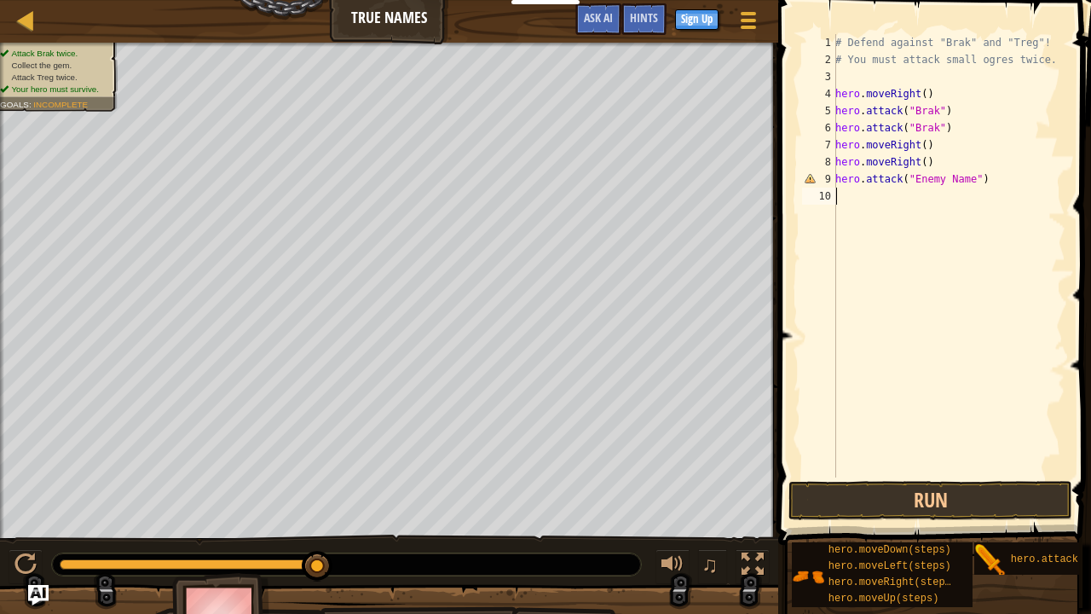
click at [866, 205] on div "# Defend against "Brak" and "Treg"! # You must attack small ogres twice. hero .…" at bounding box center [949, 272] width 234 height 477
click at [955, 176] on div "# Defend against "Brak" and "Treg"! # You must attack small ogres twice. hero .…" at bounding box center [949, 272] width 234 height 477
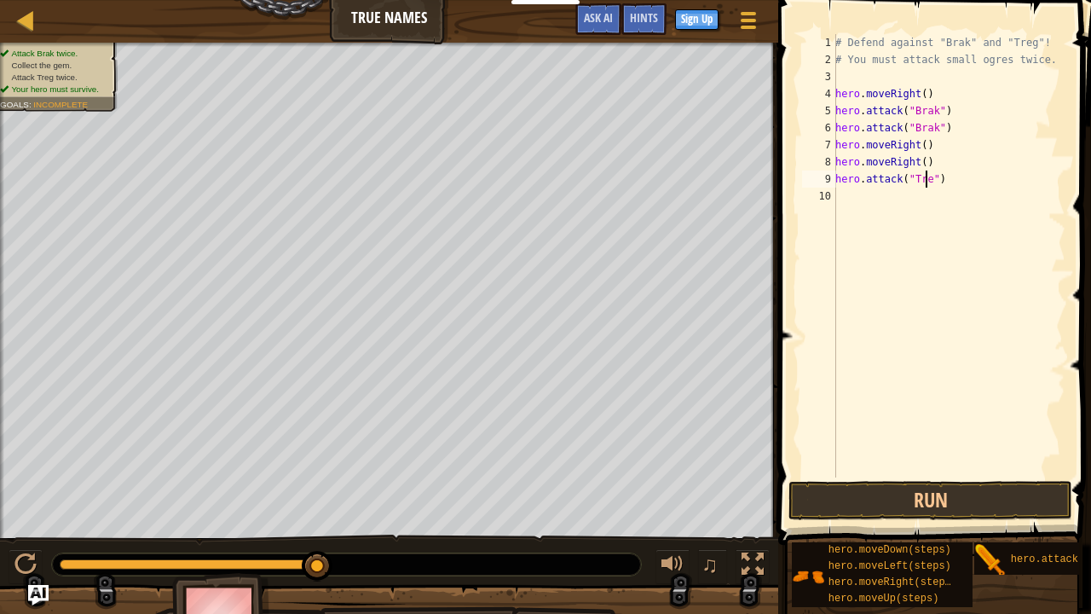
type textarea "hero.attack("Treg")"
click at [936, 193] on div "# Defend against "Brak" and "Treg"! # You must attack small ogres twice. hero .…" at bounding box center [949, 272] width 234 height 477
type textarea "hero.attack("Treg")"
click at [882, 498] on button "Run" at bounding box center [931, 500] width 284 height 39
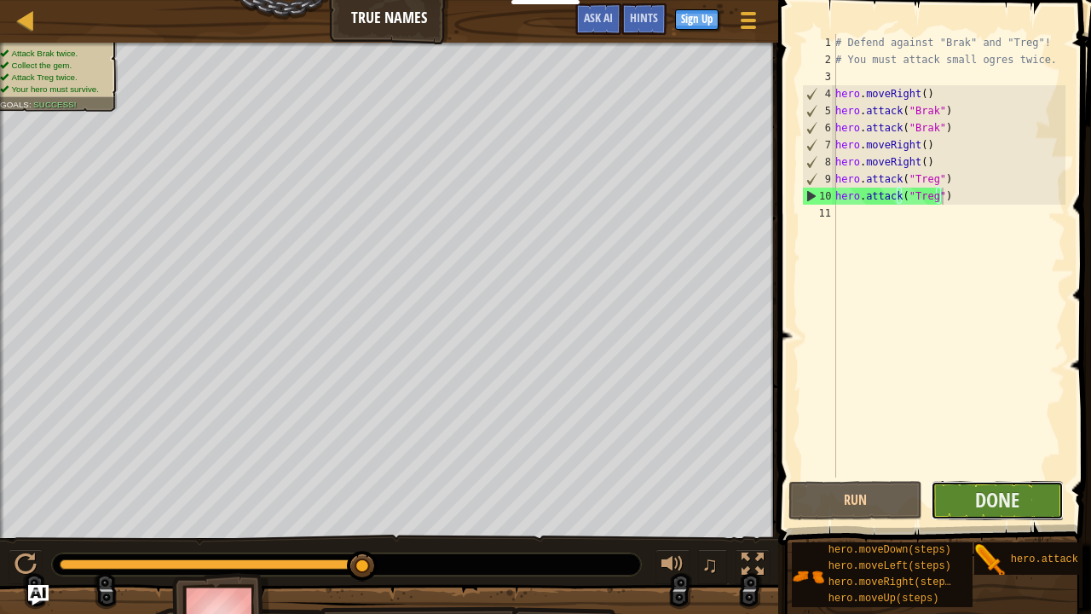
click at [954, 498] on button "Done" at bounding box center [998, 500] width 134 height 39
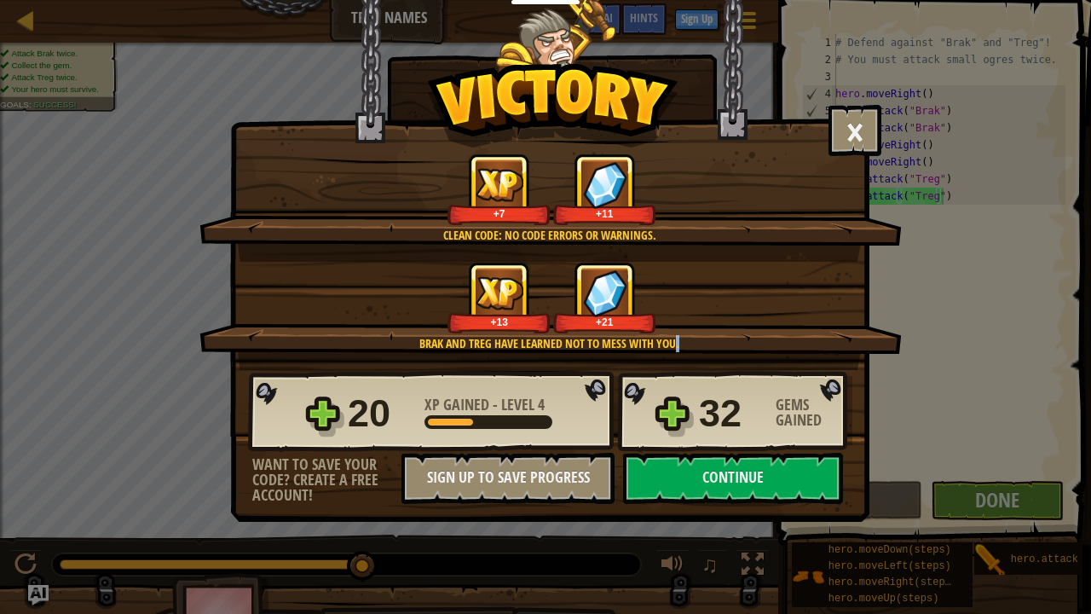
click at [679, 344] on div "Brak and Treg have learned not to mess with you. +13 +21" at bounding box center [551, 316] width 703 height 108
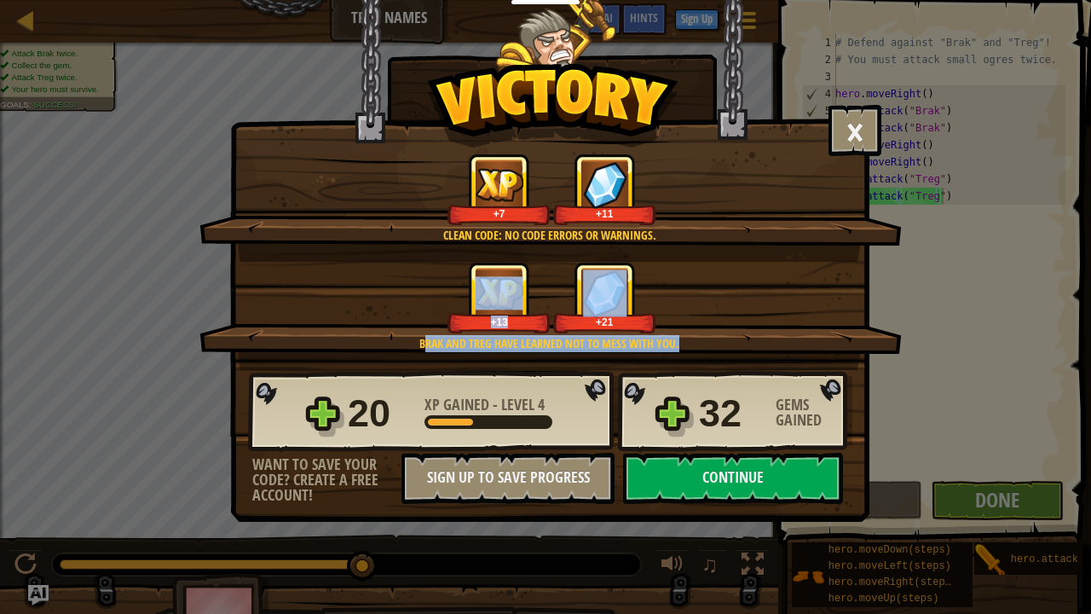
drag, startPoint x: 425, startPoint y: 339, endPoint x: 651, endPoint y: 332, distance: 226.1
click at [651, 332] on div "Brak and Treg have learned not to mess with you. +13 +21" at bounding box center [551, 316] width 703 height 108
click at [651, 332] on div "+21" at bounding box center [604, 298] width 102 height 71
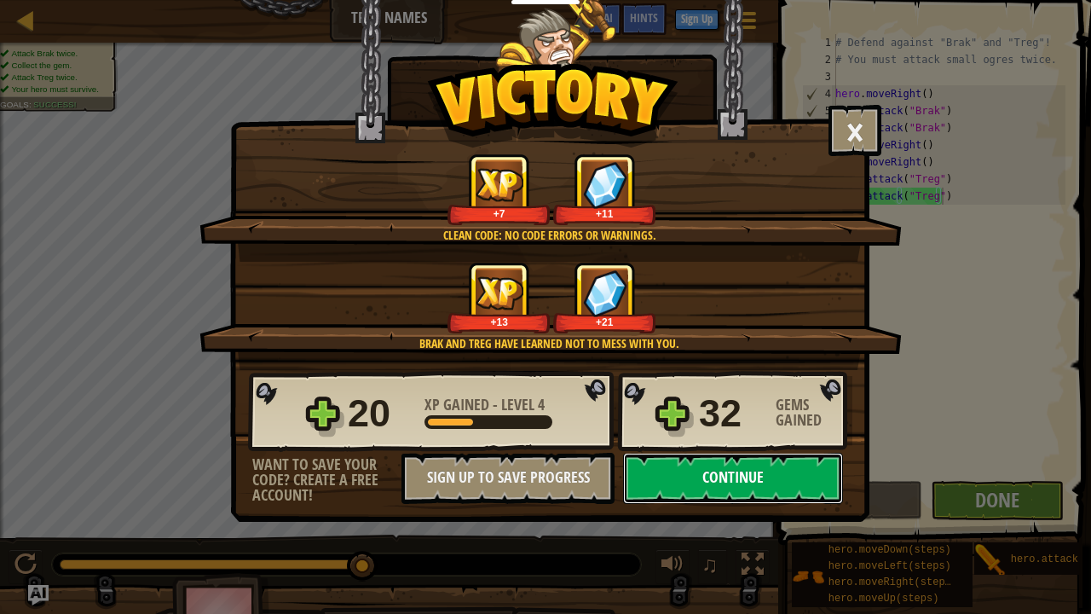
click at [730, 479] on button "Continue" at bounding box center [733, 478] width 220 height 51
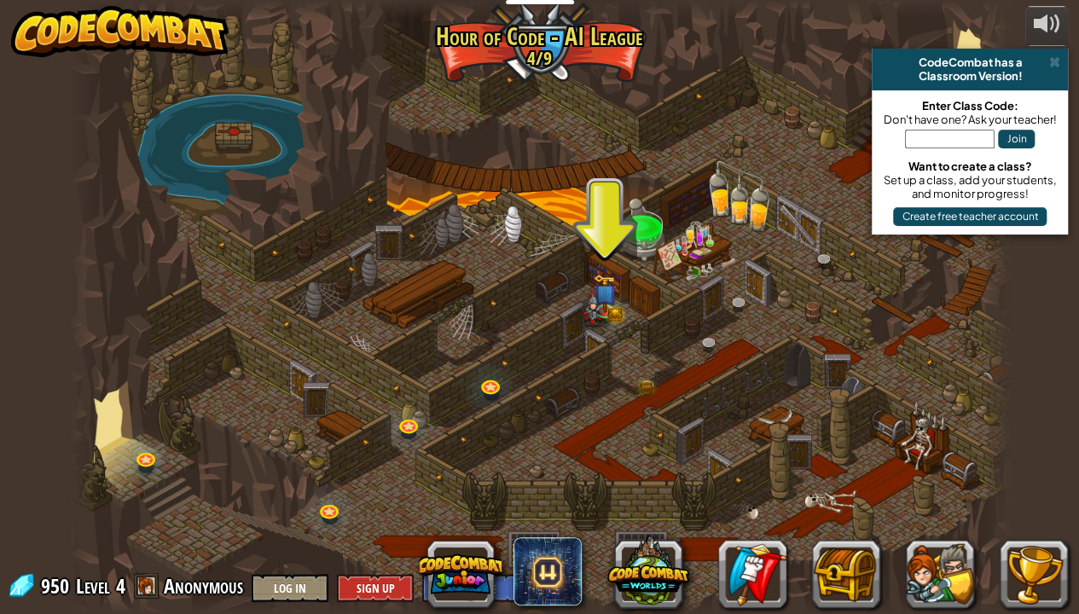
click at [1056, 54] on div "CodeCombat has a Classroom Version!" at bounding box center [969, 70] width 196 height 42
click at [1052, 60] on span at bounding box center [1053, 62] width 11 height 14
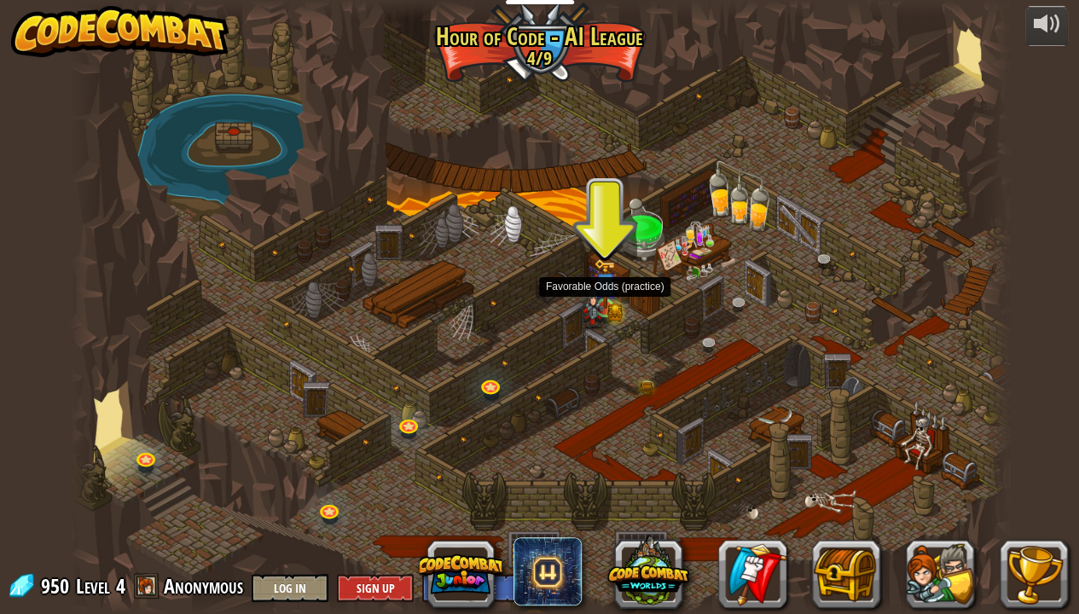
click at [601, 293] on img at bounding box center [592, 305] width 23 height 45
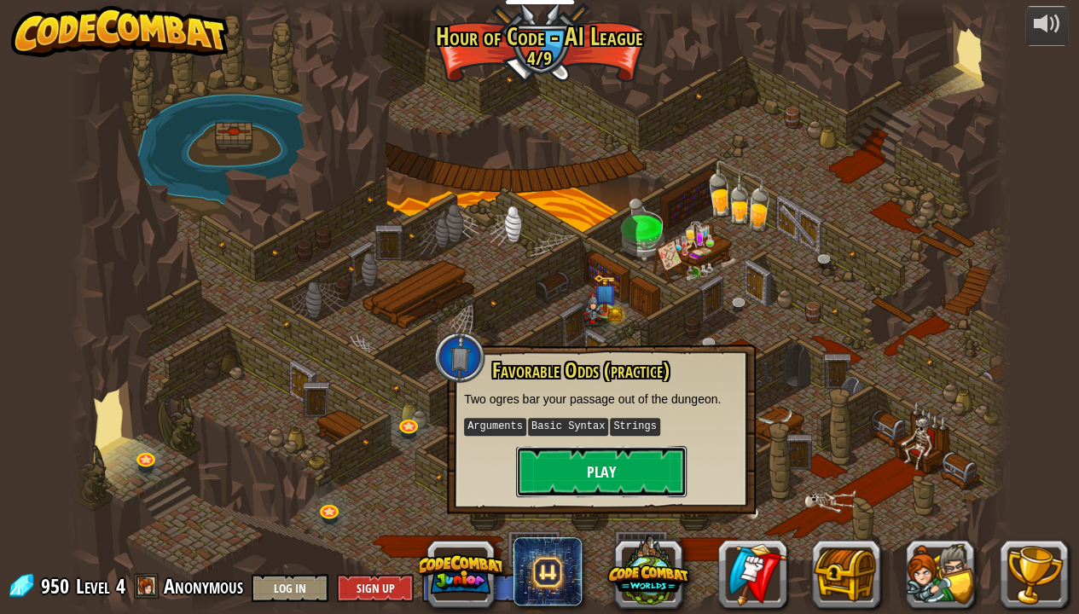
click at [553, 460] on button "Play" at bounding box center [601, 471] width 171 height 51
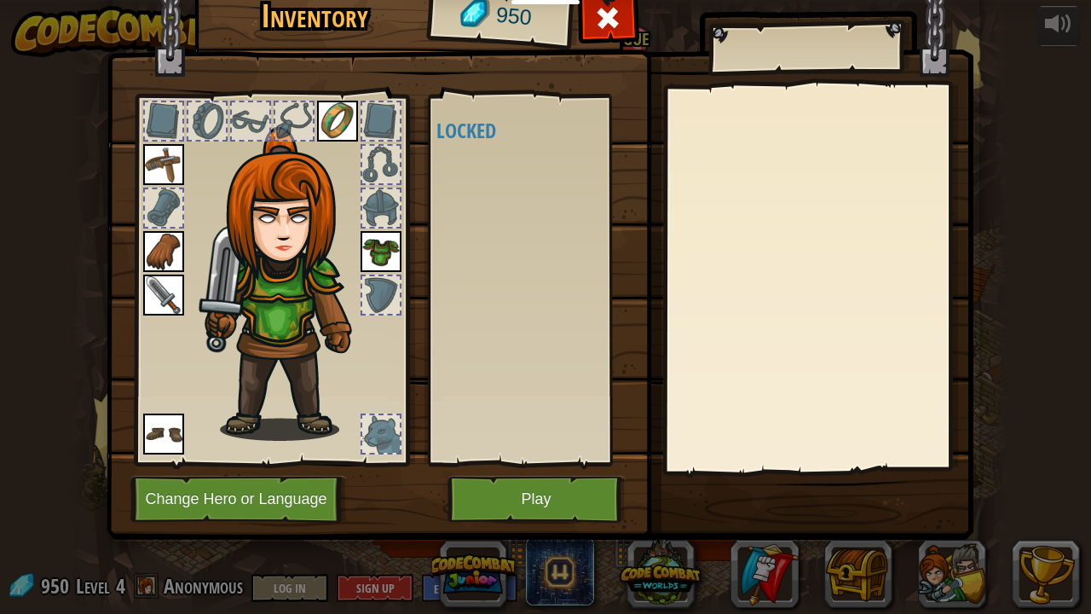
drag, startPoint x: 474, startPoint y: 199, endPoint x: 448, endPoint y: 158, distance: 48.3
click at [448, 158] on div "Available Equip Equip Equip Equip Equip Equip (double-click to equip) Locked" at bounding box center [544, 280] width 214 height 356
drag, startPoint x: 448, startPoint y: 158, endPoint x: 594, endPoint y: 125, distance: 149.4
click at [594, 125] on div "Available Equip Equip Equip Equip Equip Equip (double-click to equip) Locked" at bounding box center [544, 280] width 214 height 356
click at [467, 498] on button "Play" at bounding box center [537, 499] width 178 height 47
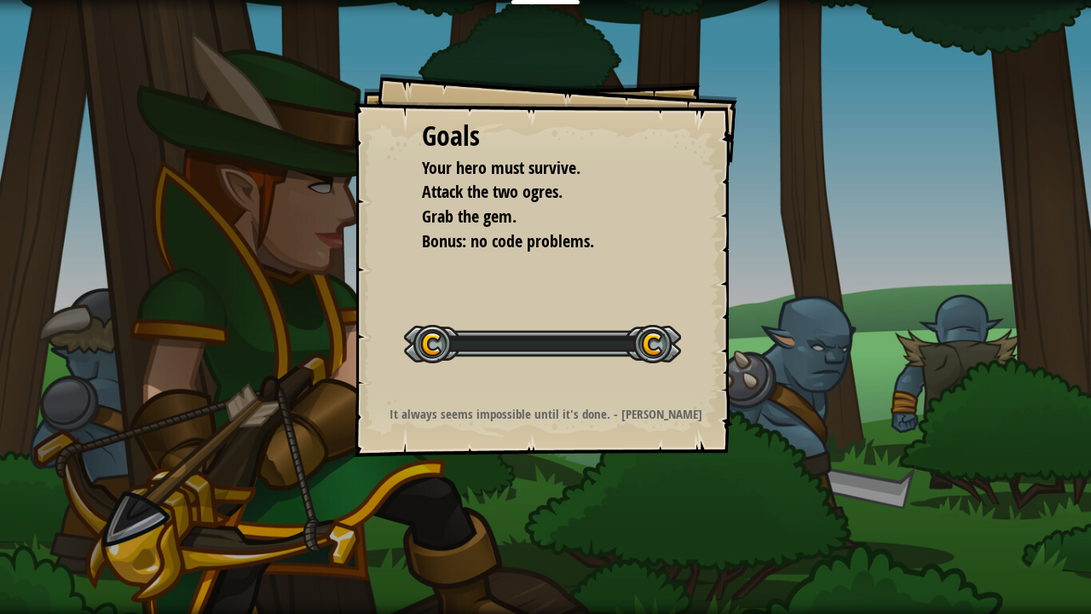
click at [467, 498] on div "Goals Your hero must survive. Attack the two ogres. Grab the gem. Bonus: no cod…" at bounding box center [545, 307] width 1091 height 614
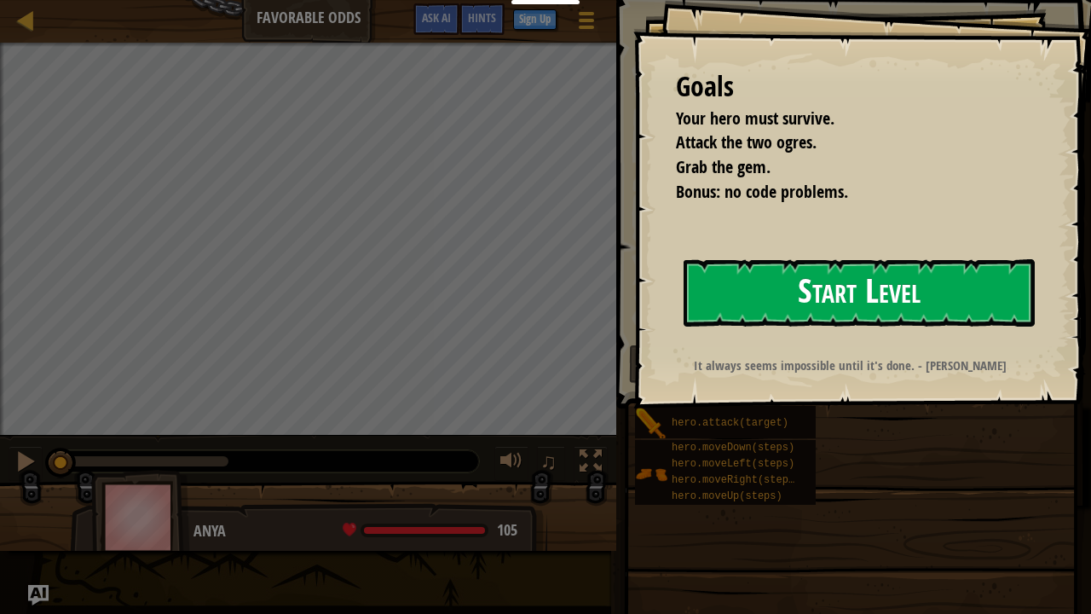
click at [749, 280] on button "Start Level" at bounding box center [859, 292] width 351 height 67
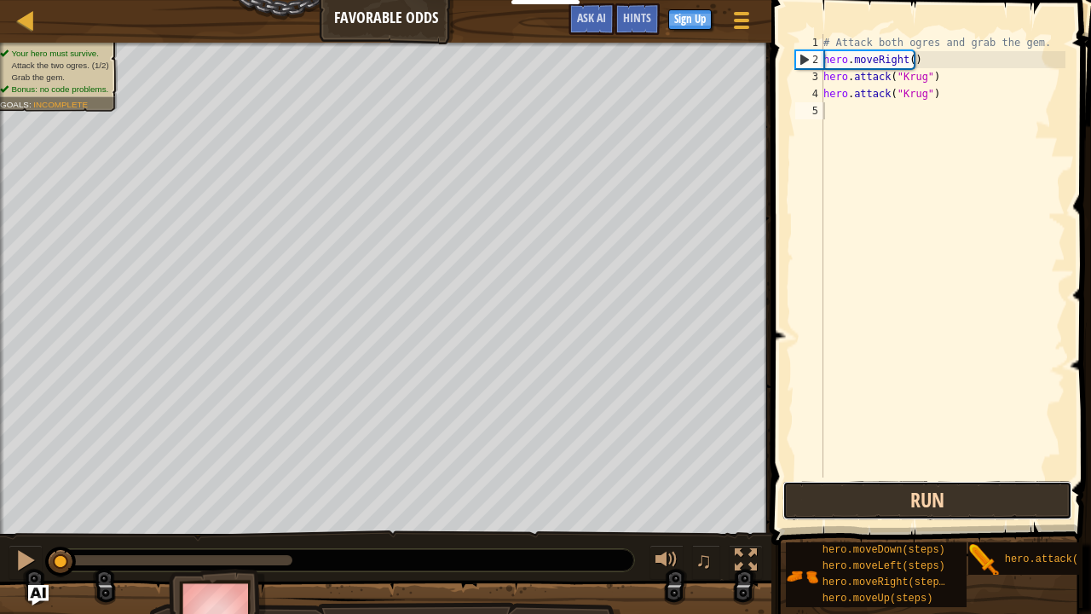
click at [848, 498] on button "Run" at bounding box center [928, 500] width 290 height 39
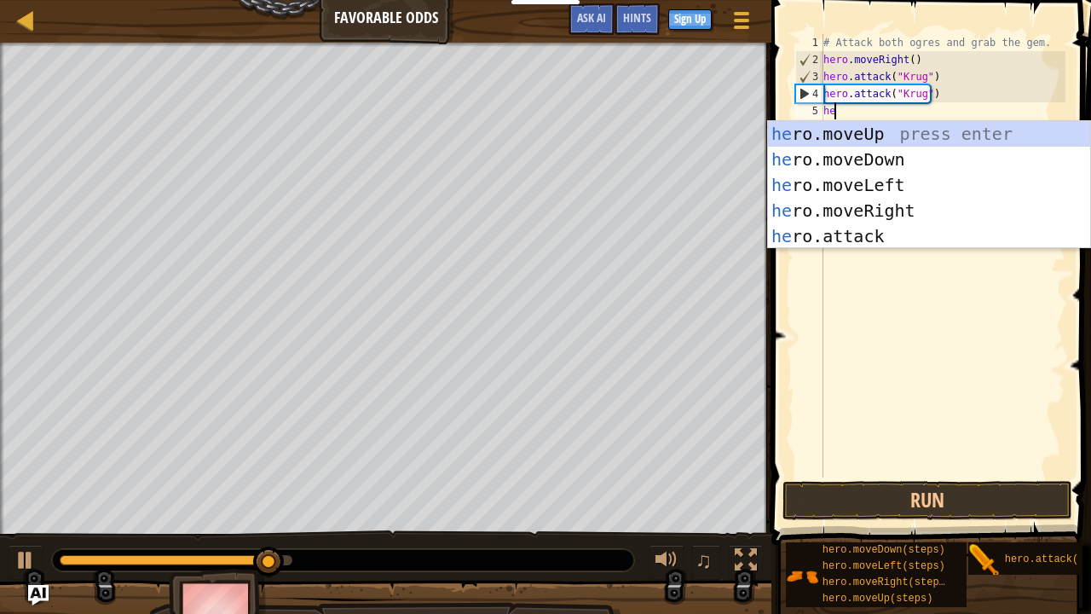
scroll to position [8, 0]
type textarea "hero"
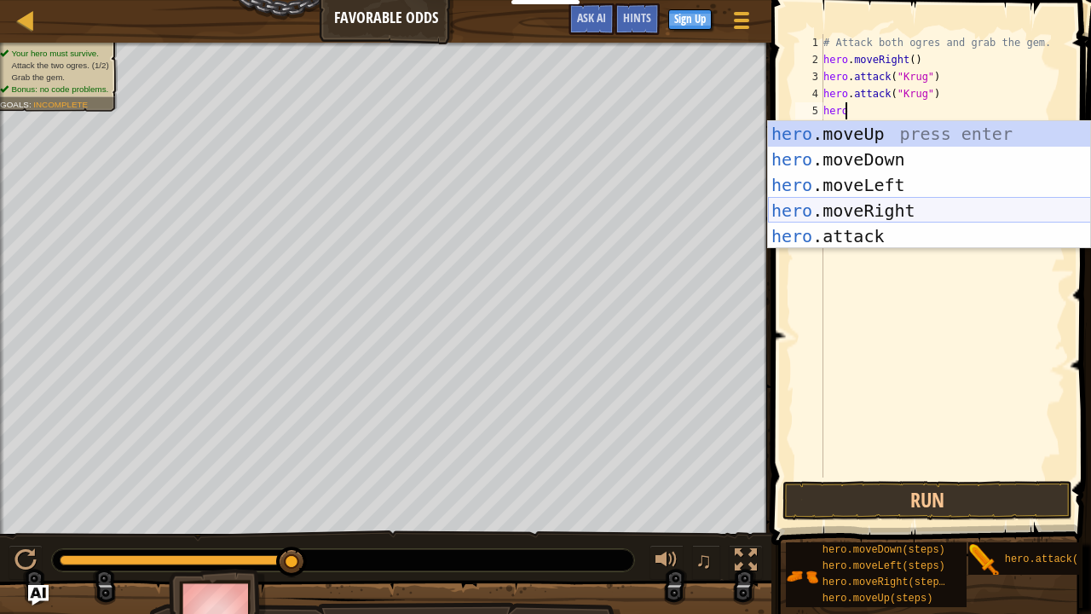
click at [890, 208] on div "hero .moveUp press enter hero .moveDown press enter hero .moveLeft press enter …" at bounding box center [929, 210] width 323 height 179
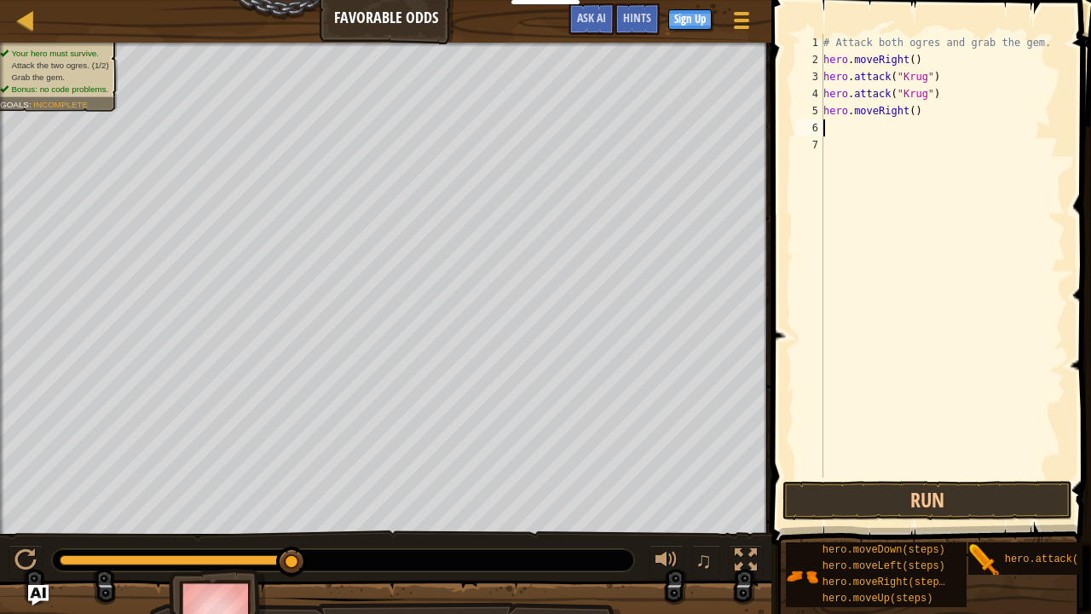
scroll to position [8, 0]
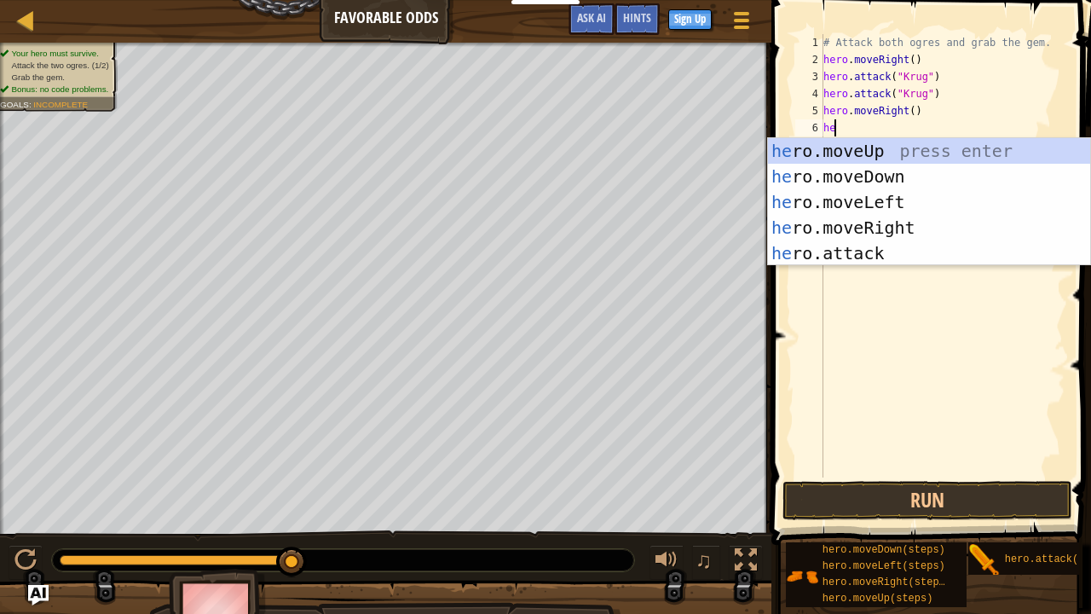
type textarea "hero"
click at [880, 154] on div "hero .moveUp press enter hero .moveDown press enter hero .moveLeft press enter …" at bounding box center [929, 227] width 323 height 179
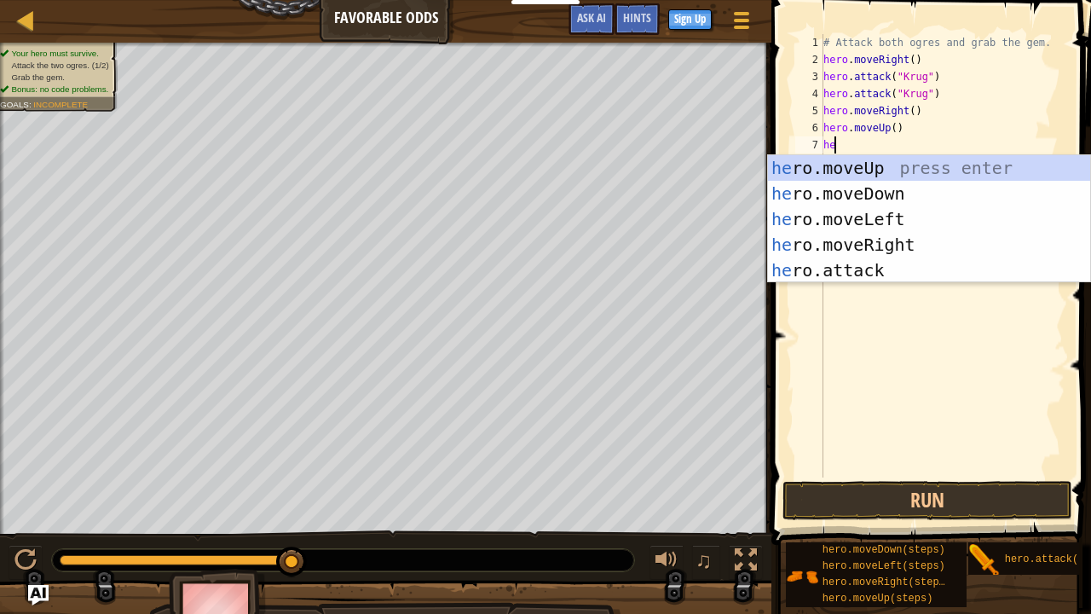
type textarea "hero"
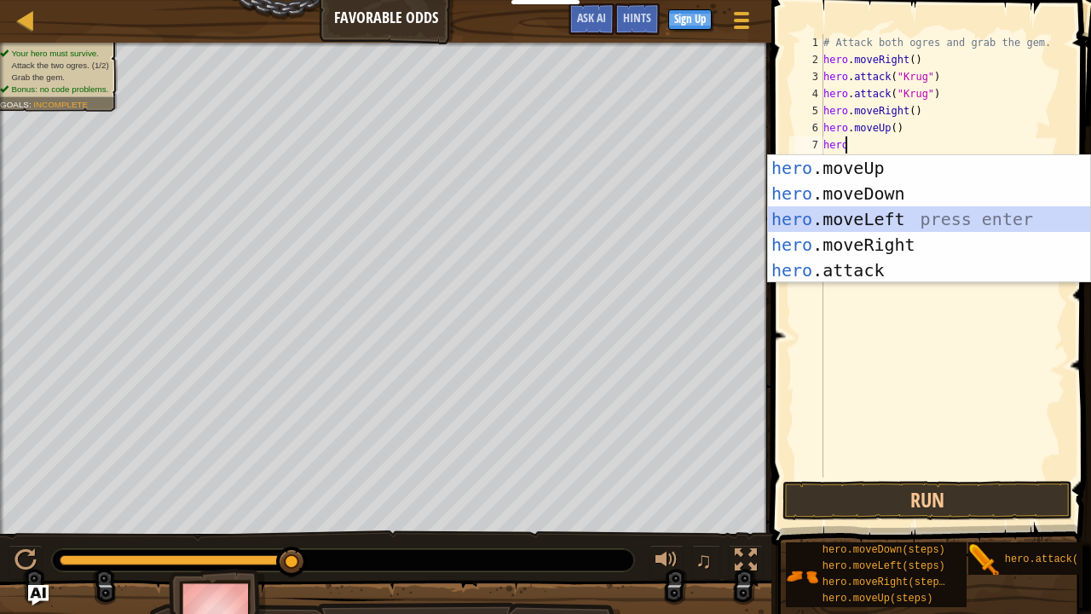
click at [874, 209] on div "hero .moveUp press enter hero .moveDown press enter hero .moveLeft press enter …" at bounding box center [929, 244] width 323 height 179
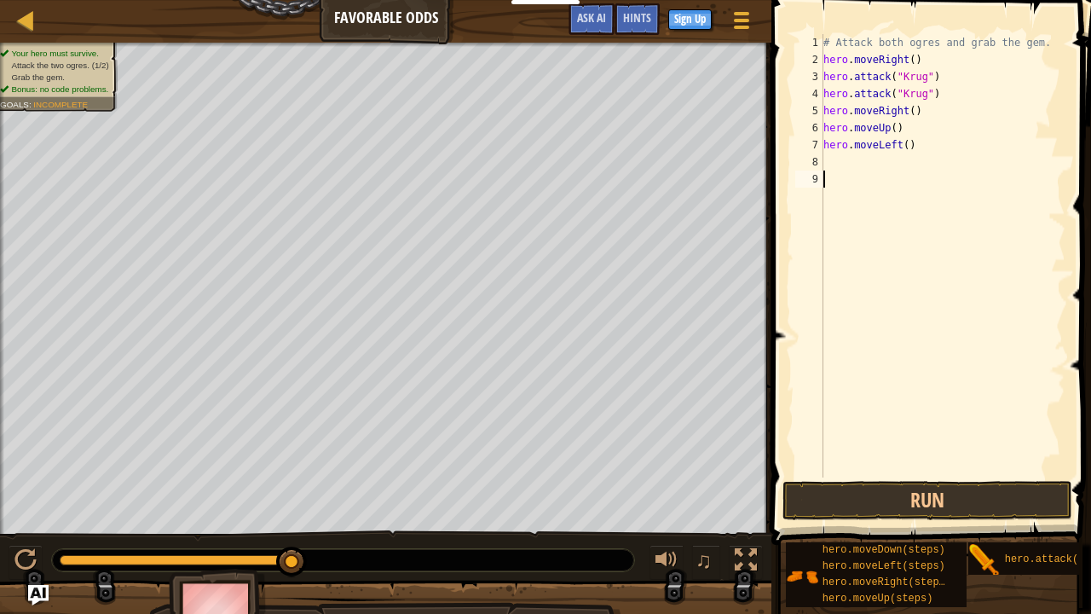
click at [874, 209] on div "# Attack both ogres and grab the gem. hero . moveRight ( ) hero . attack ( "[PE…" at bounding box center [943, 272] width 246 height 477
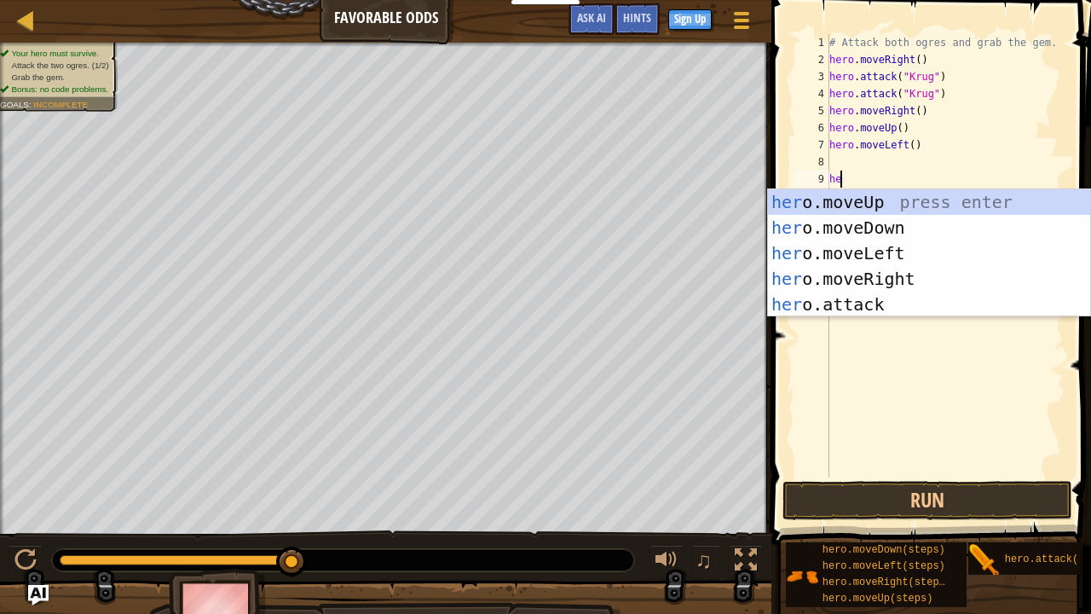
type textarea "h"
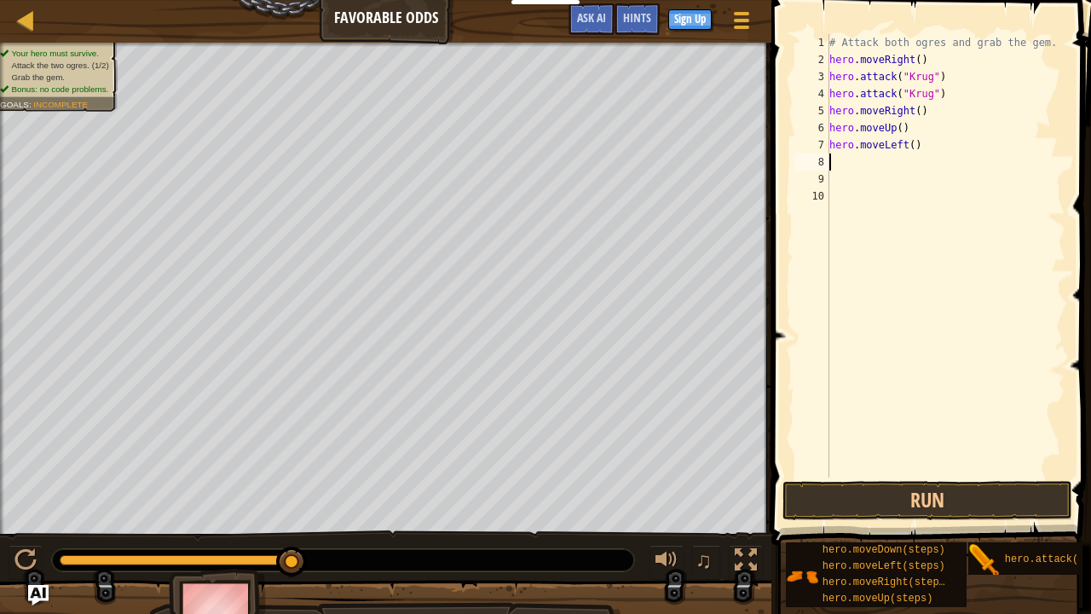
click at [849, 157] on div "# Attack both ogres and grab the gem. hero . moveRight ( ) hero . attack ( "[PE…" at bounding box center [946, 272] width 240 height 477
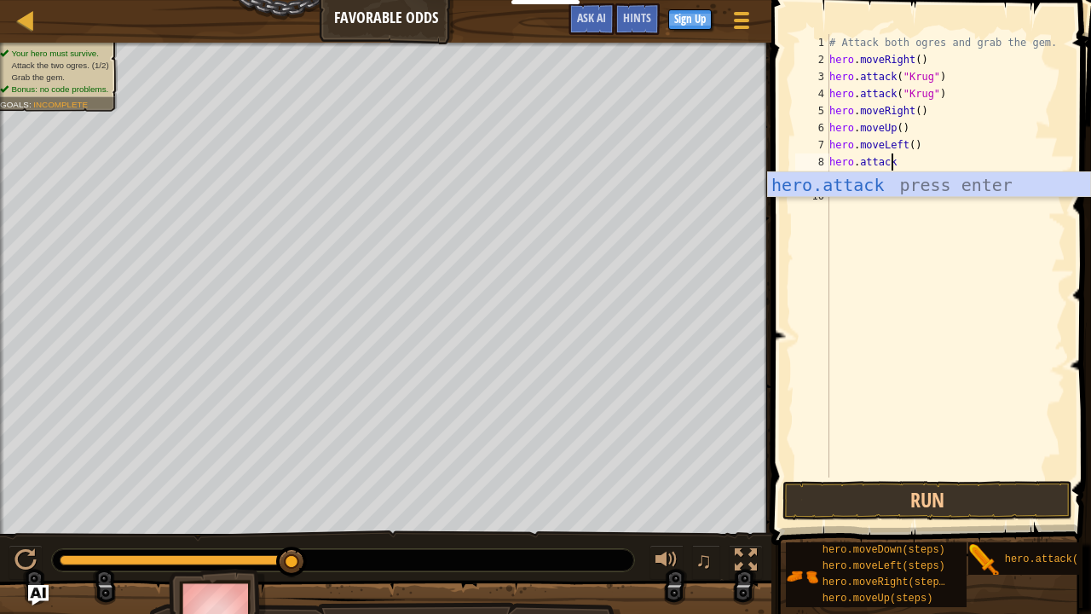
scroll to position [8, 4]
click at [839, 182] on div "hero.attack press enter" at bounding box center [929, 210] width 323 height 77
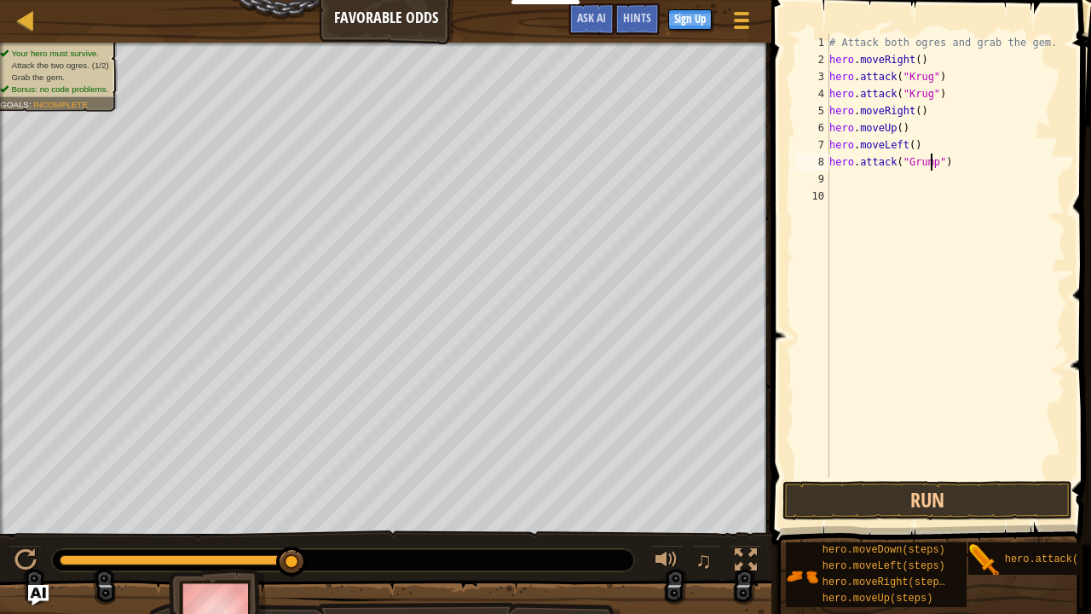
scroll to position [8, 9]
type textarea "hero.attack("Grump")"
click at [876, 491] on button "Run" at bounding box center [928, 500] width 290 height 39
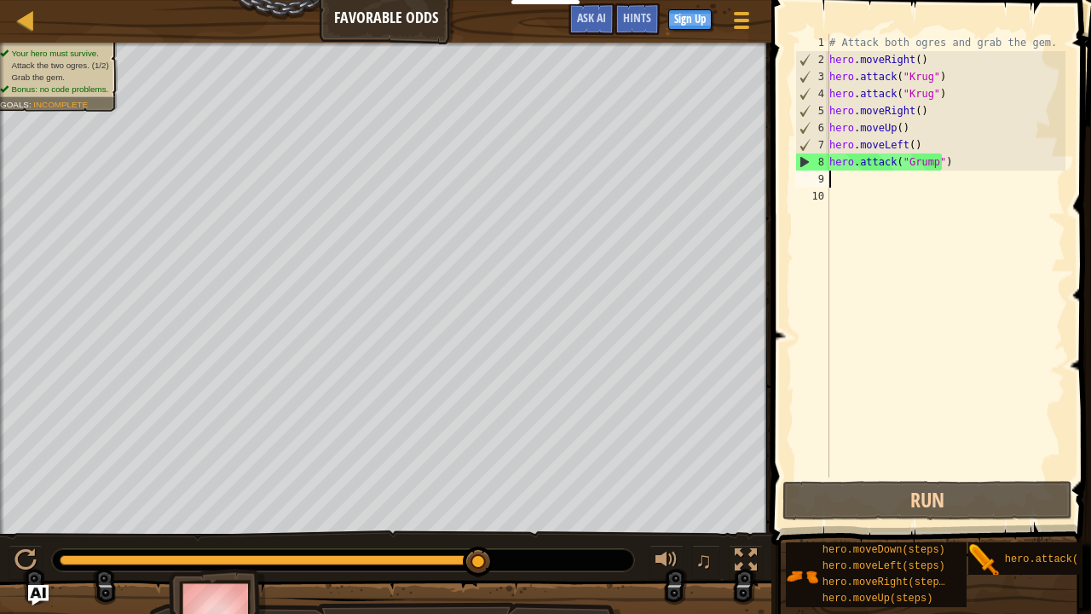
click at [861, 175] on div "# Attack both ogres and grab the gem. hero . moveRight ( ) hero . attack ( "[PE…" at bounding box center [946, 272] width 240 height 477
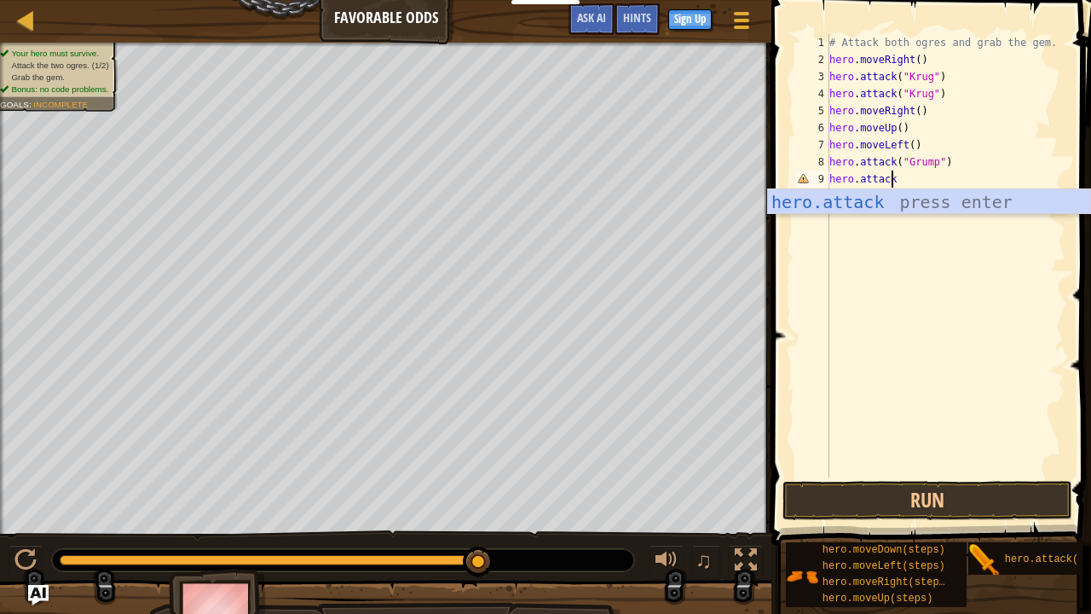
scroll to position [8, 4]
click at [864, 206] on div "hero.attack press enter" at bounding box center [929, 227] width 323 height 77
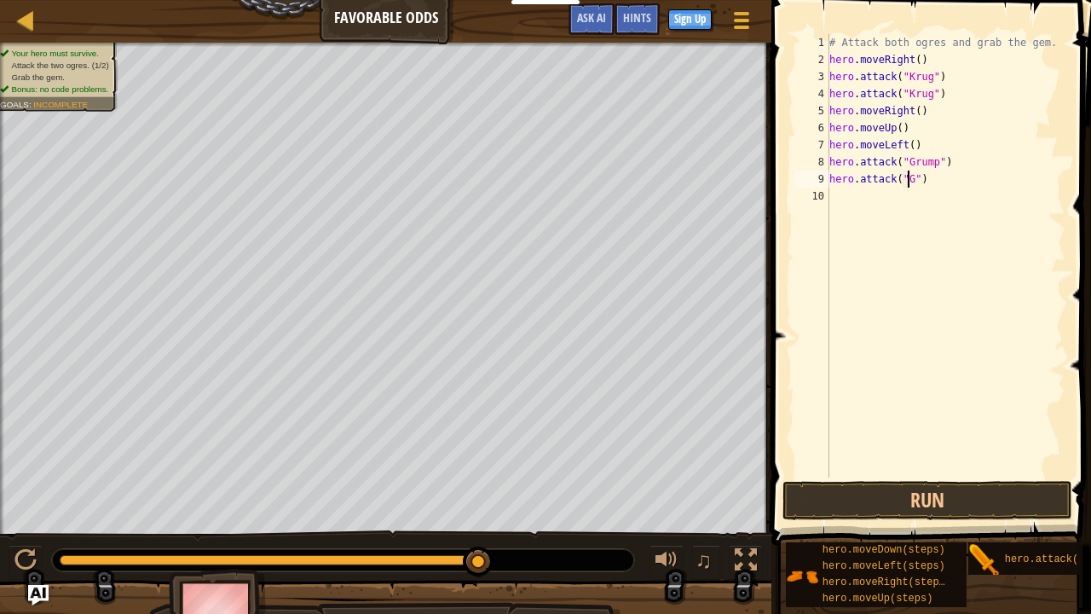
scroll to position [8, 7]
type textarea "hero.attack("Grump")"
click at [877, 195] on div "# Attack both ogres and grab the gem. hero . moveRight ( ) hero . attack ( "[PE…" at bounding box center [946, 272] width 240 height 477
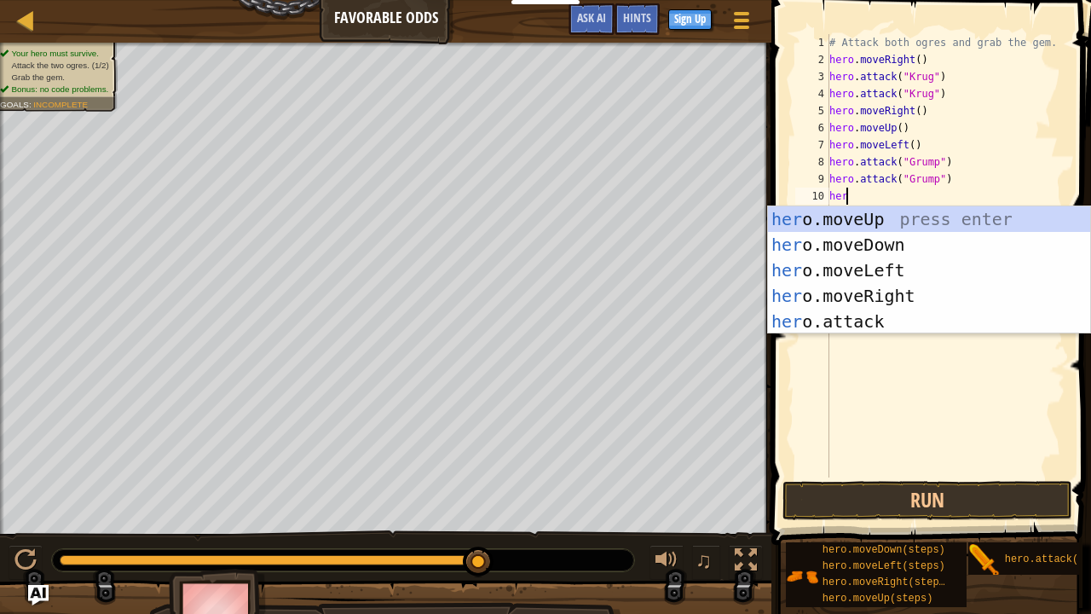
type textarea "hero"
click at [865, 268] on div "hero .moveUp press enter hero .moveDown press enter hero .moveLeft press enter …" at bounding box center [929, 295] width 323 height 179
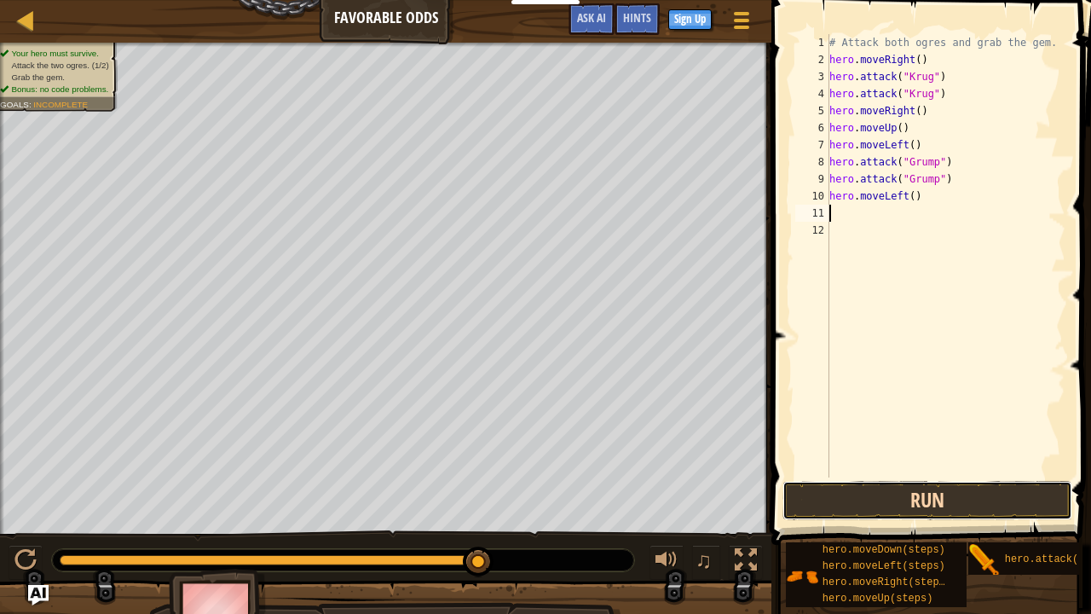
click at [836, 498] on button "Run" at bounding box center [928, 500] width 290 height 39
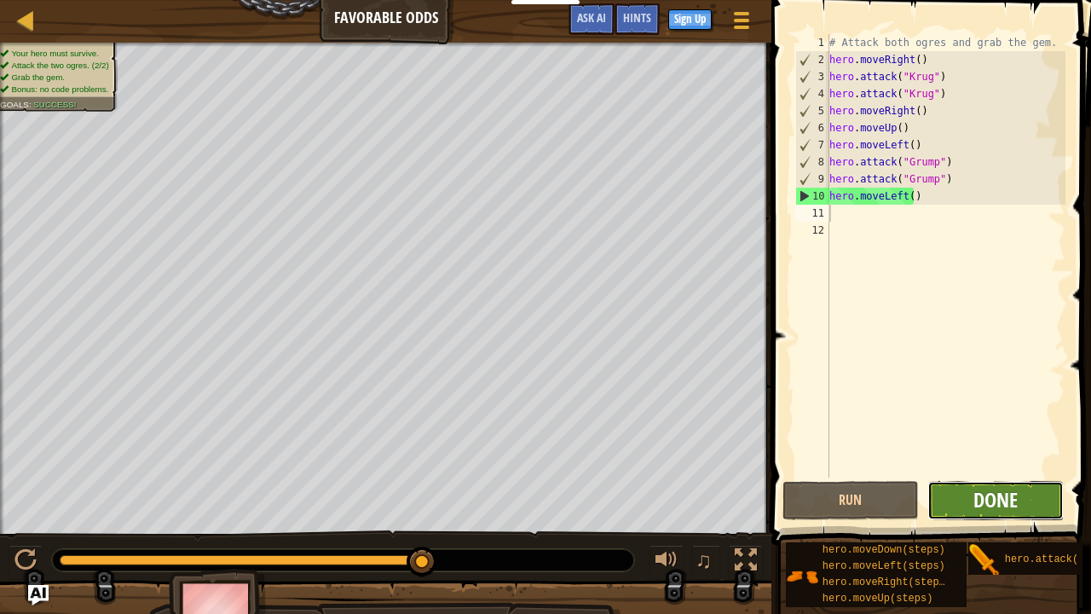
click at [996, 487] on span "Done" at bounding box center [996, 499] width 44 height 27
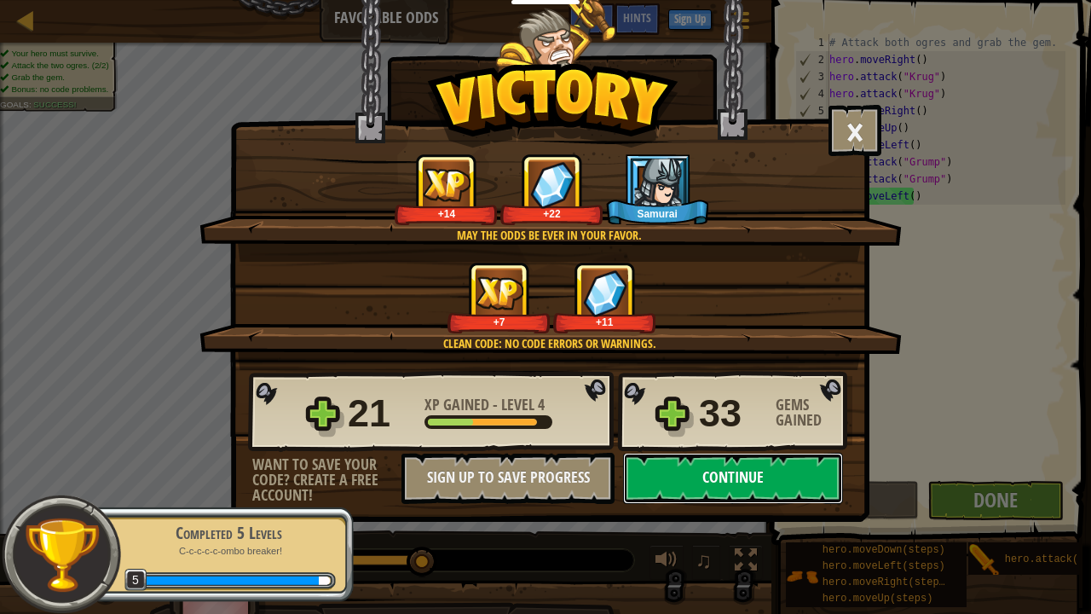
click at [749, 481] on button "Continue" at bounding box center [733, 478] width 220 height 51
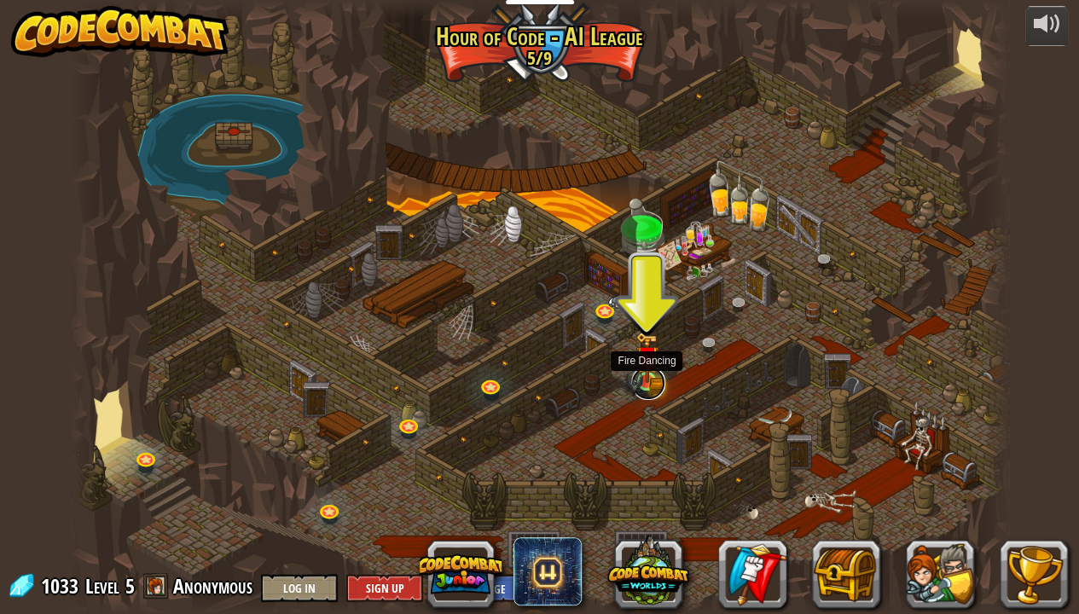
click at [643, 383] on link at bounding box center [648, 383] width 34 height 34
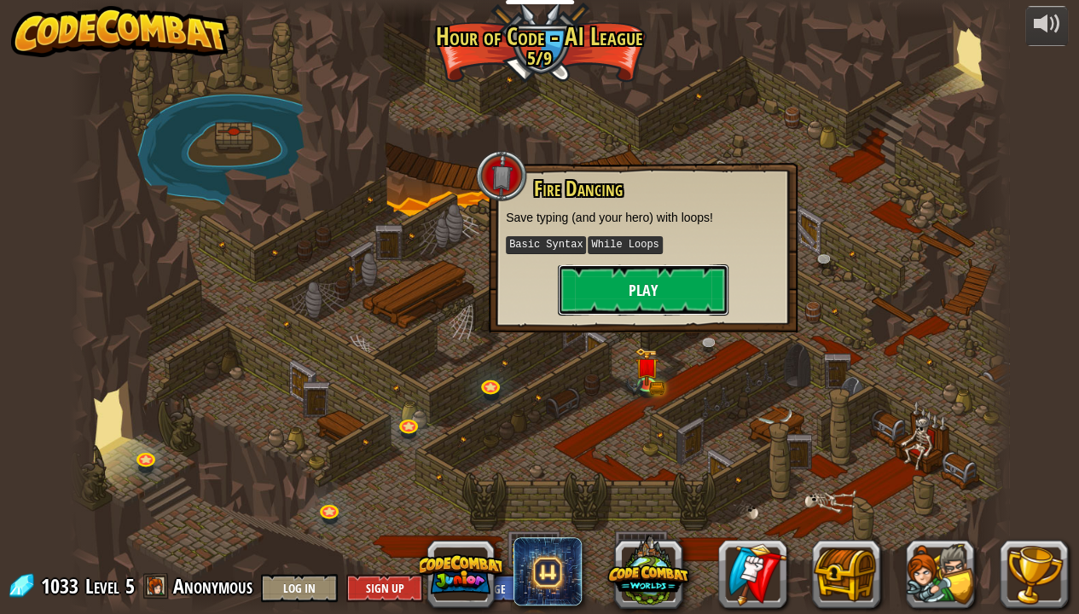
click at [639, 292] on button "Play" at bounding box center [643, 289] width 171 height 51
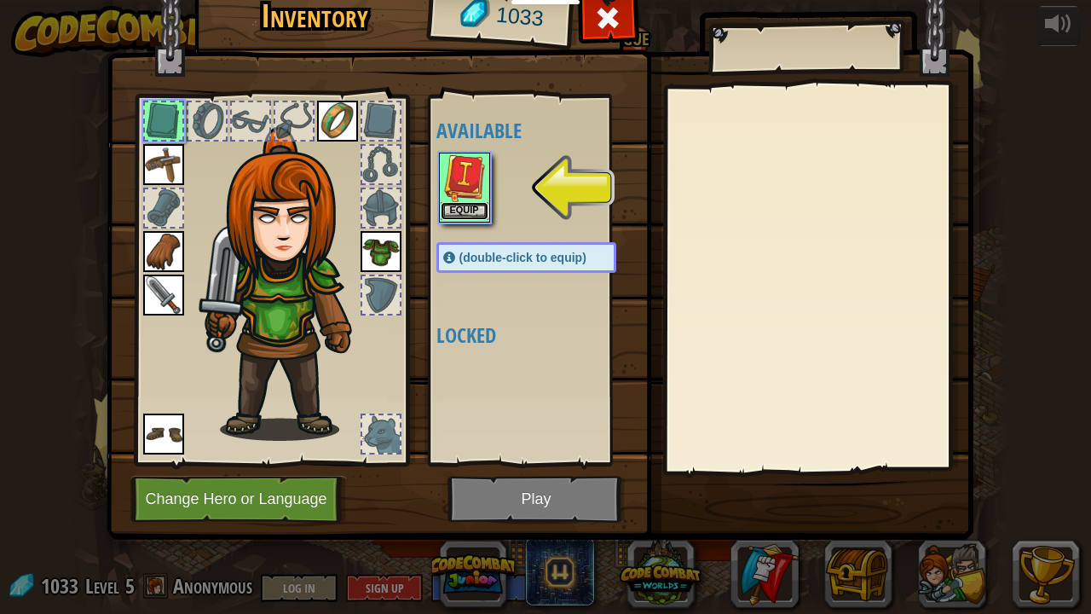
click at [460, 209] on button "Equip" at bounding box center [465, 211] width 48 height 18
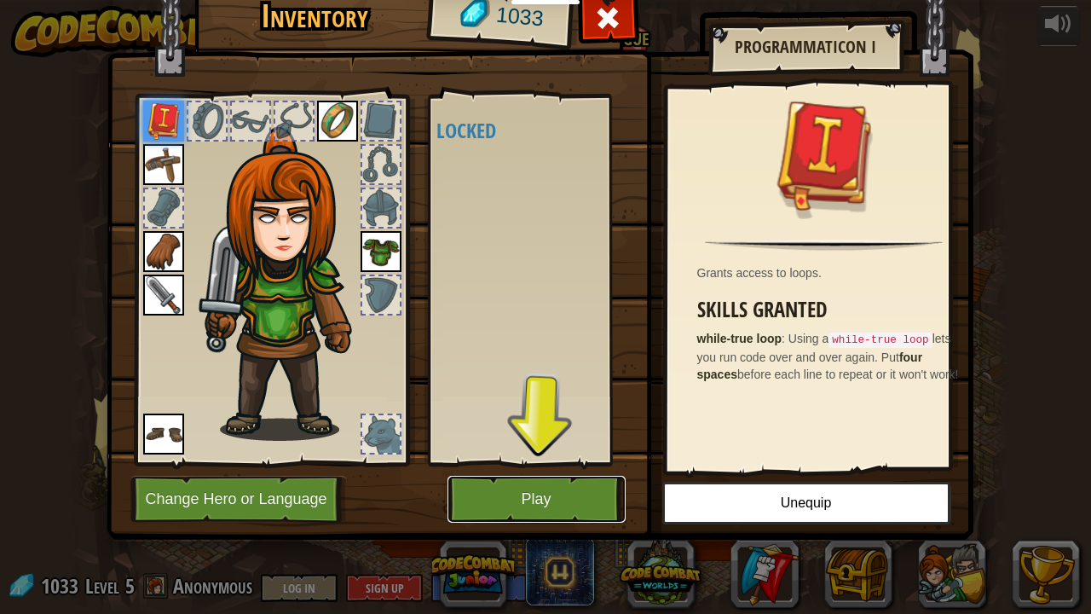
click at [531, 493] on button "Play" at bounding box center [537, 499] width 178 height 47
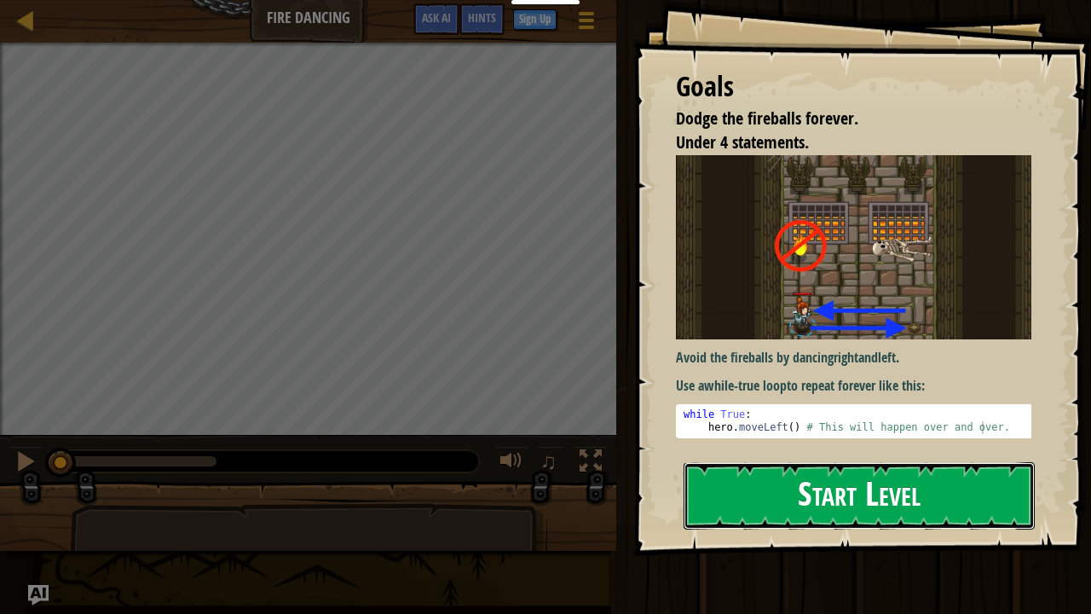
click at [728, 498] on button "Start Level" at bounding box center [859, 495] width 351 height 67
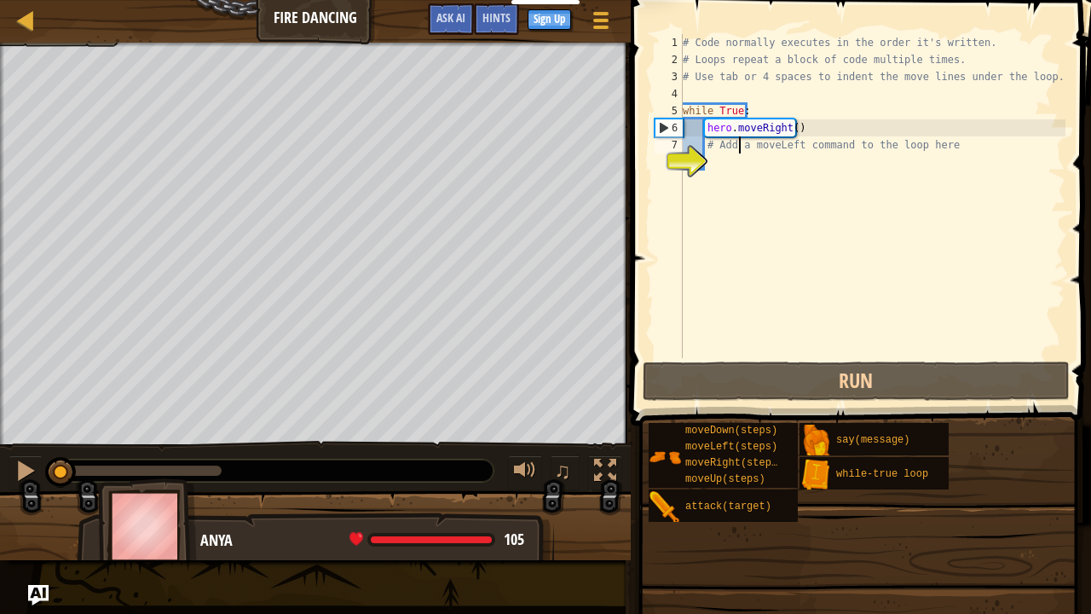
click at [738, 145] on div "# Code normally executes in the order it's written. # Loops repeat a block of c…" at bounding box center [873, 213] width 386 height 358
click at [716, 145] on div "# Code normally executes in the order it's written. # Loops repeat a block of c…" at bounding box center [873, 213] width 386 height 358
drag, startPoint x: 957, startPoint y: 149, endPoint x: 714, endPoint y: 143, distance: 243.1
click at [714, 143] on div "# Code normally executes in the order it's written. # Loops repeat a block of c…" at bounding box center [873, 213] width 386 height 358
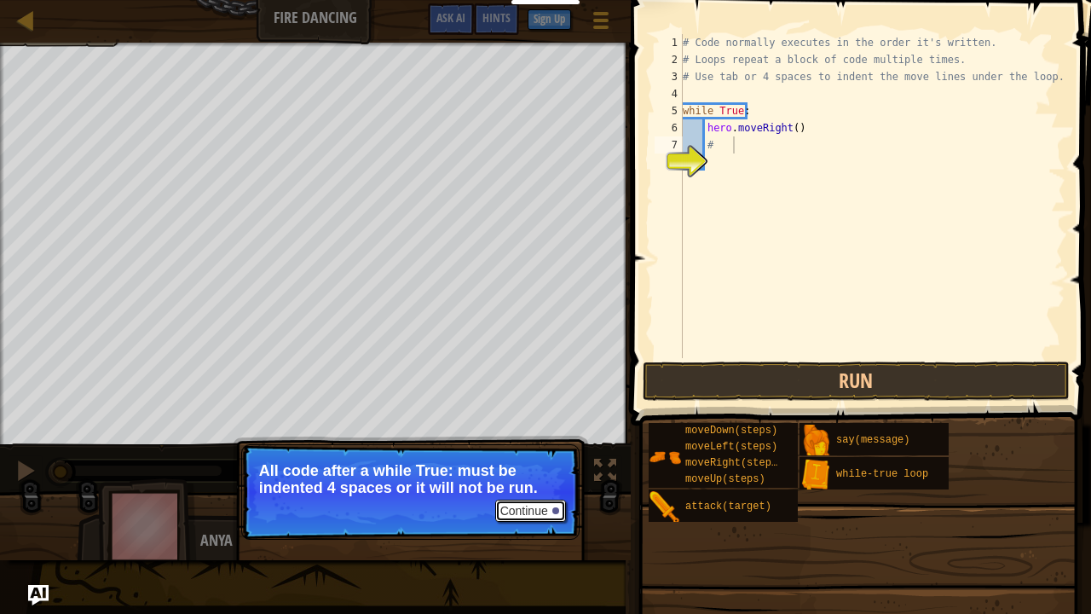
click at [518, 498] on button "Continue" at bounding box center [530, 511] width 71 height 22
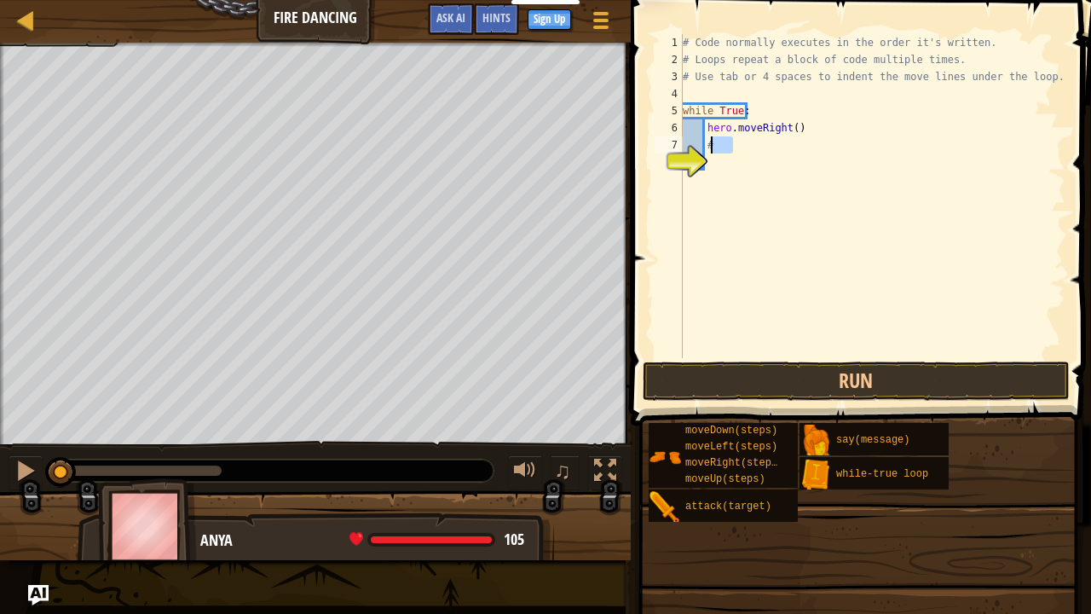
drag, startPoint x: 743, startPoint y: 153, endPoint x: 711, endPoint y: 148, distance: 32.7
click at [711, 148] on div "# Code normally executes in the order it's written. # Loops repeat a block of c…" at bounding box center [873, 213] width 386 height 358
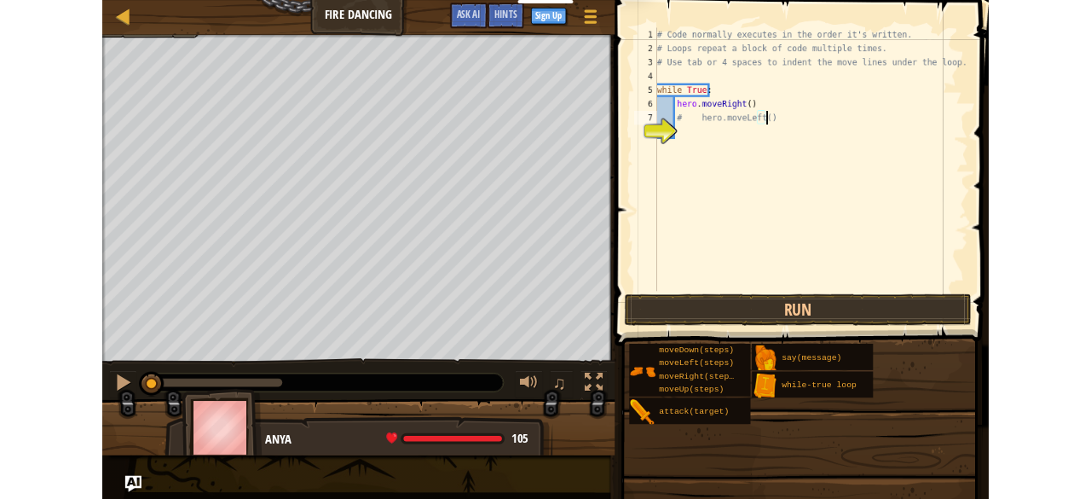
scroll to position [8, 10]
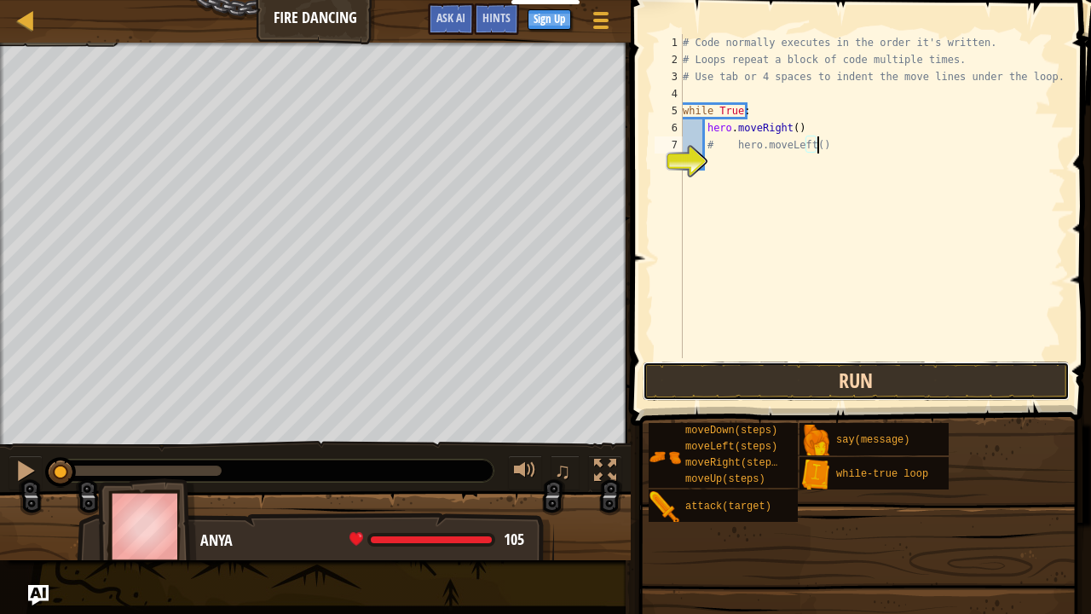
click at [720, 383] on button "Run" at bounding box center [856, 381] width 427 height 39
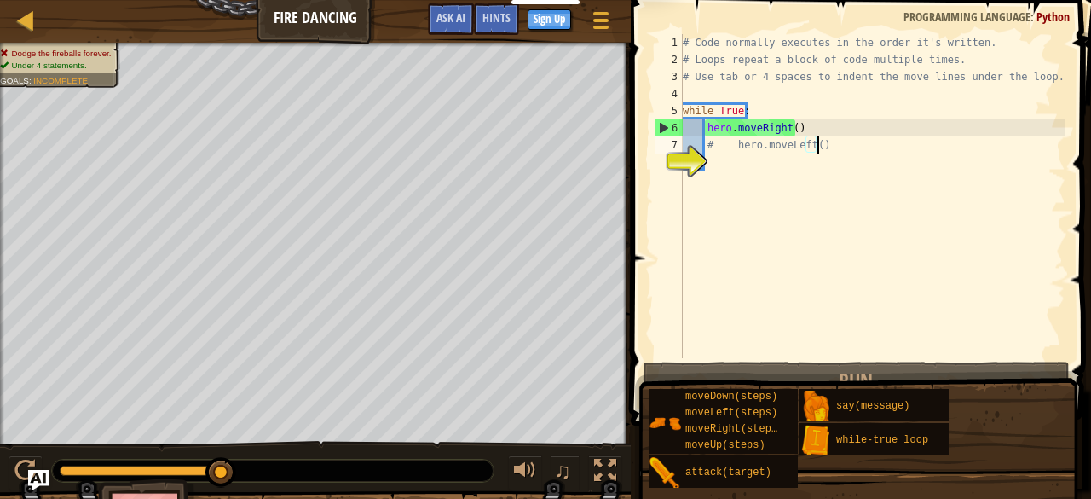
click at [849, 87] on div "# Code normally executes in the order it's written. # Loops repeat a block of c…" at bounding box center [873, 213] width 386 height 358
type textarea "# Use tab or 4 spaces to indent the move lines under the loop."
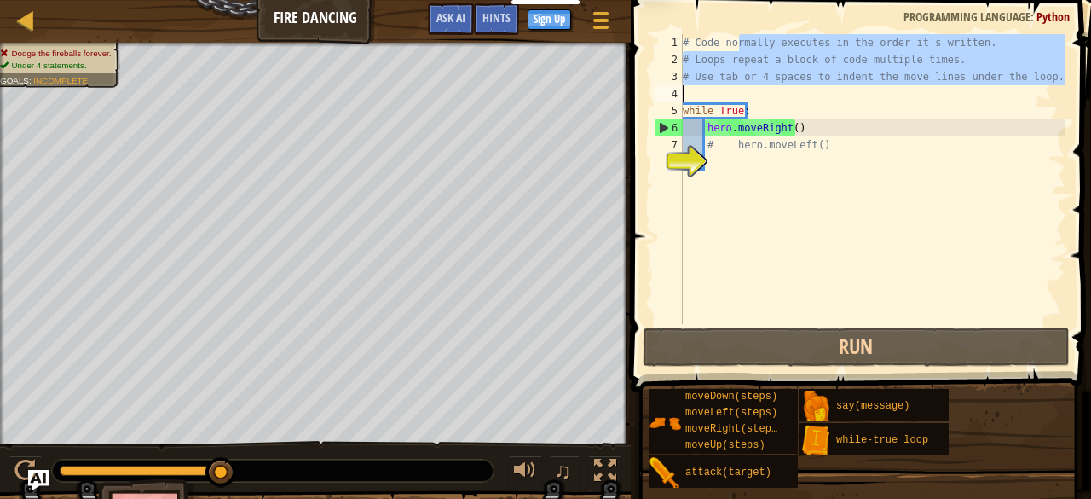
scroll to position [8, 0]
type textarea "# hero.moveLeft()"
type textarea "# Use tab or 4 spaces to indent the move lines under the loop."
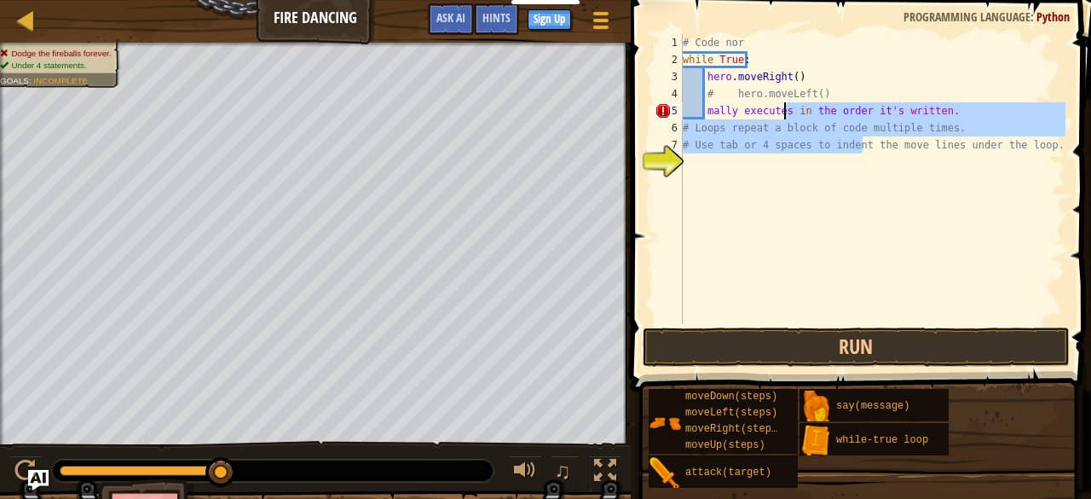
drag, startPoint x: 865, startPoint y: 146, endPoint x: 726, endPoint y: 101, distance: 145.1
click at [728, 101] on div "# Code nor while True : hero . moveRight ( ) # hero.moveLeft() [PERSON_NAME] ex…" at bounding box center [873, 196] width 386 height 324
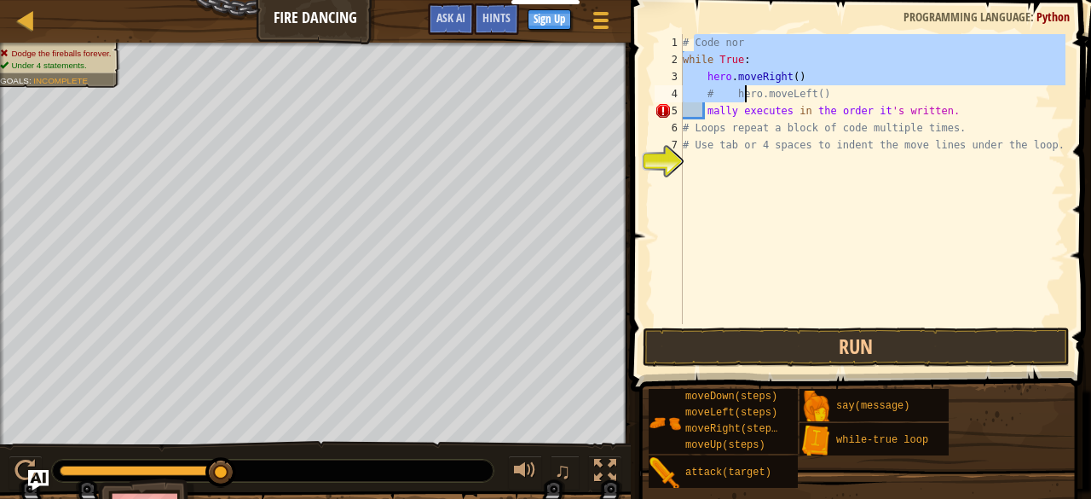
drag, startPoint x: 694, startPoint y: 48, endPoint x: 789, endPoint y: 95, distance: 106.0
click at [787, 95] on div "# Code nor while True : hero . moveRight ( ) # hero.moveLeft() [PERSON_NAME] ex…" at bounding box center [873, 196] width 386 height 324
type textarea "# Use tab or 4 spaces to indent the move lines under the loop."
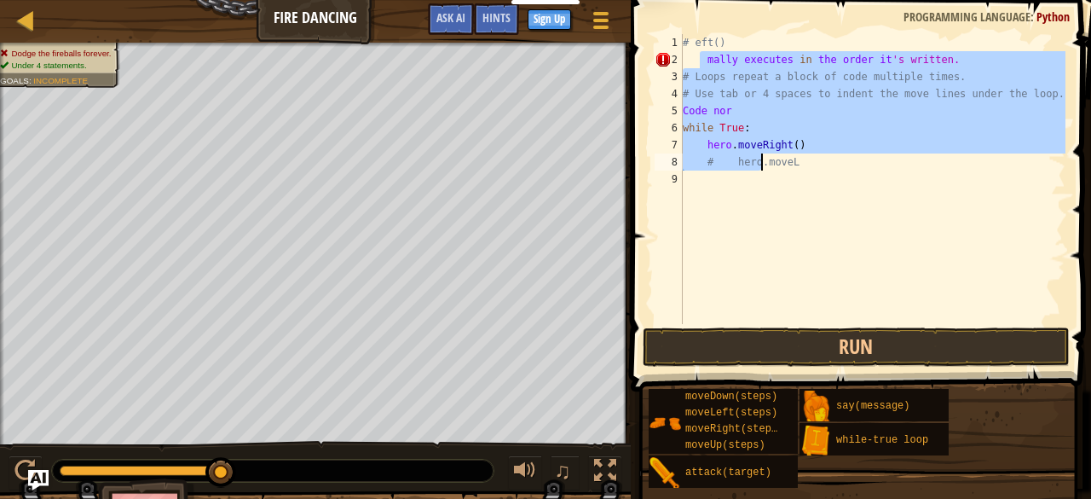
drag, startPoint x: 701, startPoint y: 67, endPoint x: 793, endPoint y: 122, distance: 107.5
click at [790, 136] on div "# eft() [PERSON_NAME] executes in the order it 's written. # Loops repeat a blo…" at bounding box center [873, 196] width 386 height 324
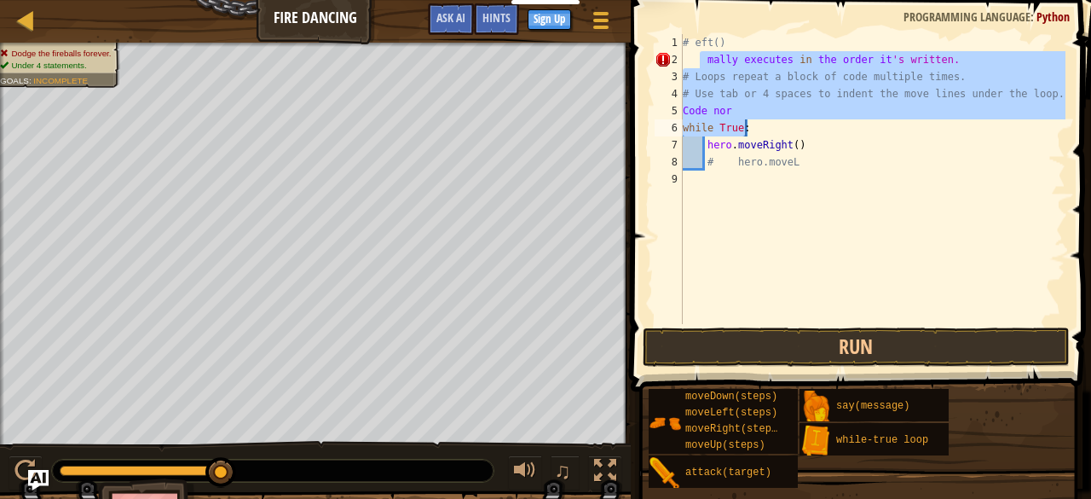
drag, startPoint x: 713, startPoint y: 34, endPoint x: 783, endPoint y: 78, distance: 82.3
click at [784, 76] on div "Code nor while True: 1 2 3 4 5 6 7 8 9 # eft() [PERSON_NAME] executes in the or…" at bounding box center [859, 230] width 466 height 442
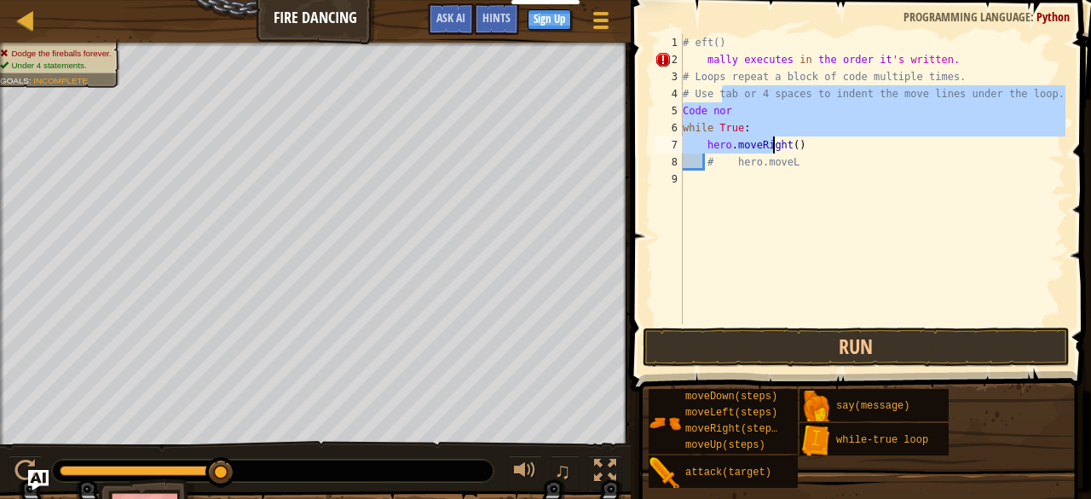
drag, startPoint x: 721, startPoint y: 85, endPoint x: 747, endPoint y: 163, distance: 81.7
click at [747, 163] on div "# eft() [PERSON_NAME] executes in the order it 's written. # Loops repeat a blo…" at bounding box center [873, 196] width 386 height 324
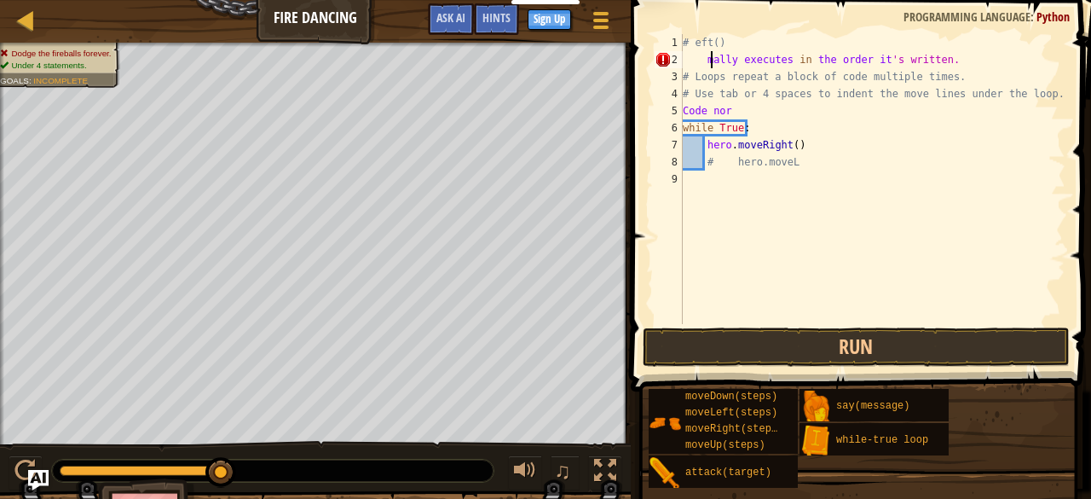
drag, startPoint x: 712, startPoint y: 55, endPoint x: 793, endPoint y: 50, distance: 81.2
click at [793, 50] on div "# eft() [PERSON_NAME] executes in the order it 's written. # Loops repeat a blo…" at bounding box center [873, 196] width 386 height 324
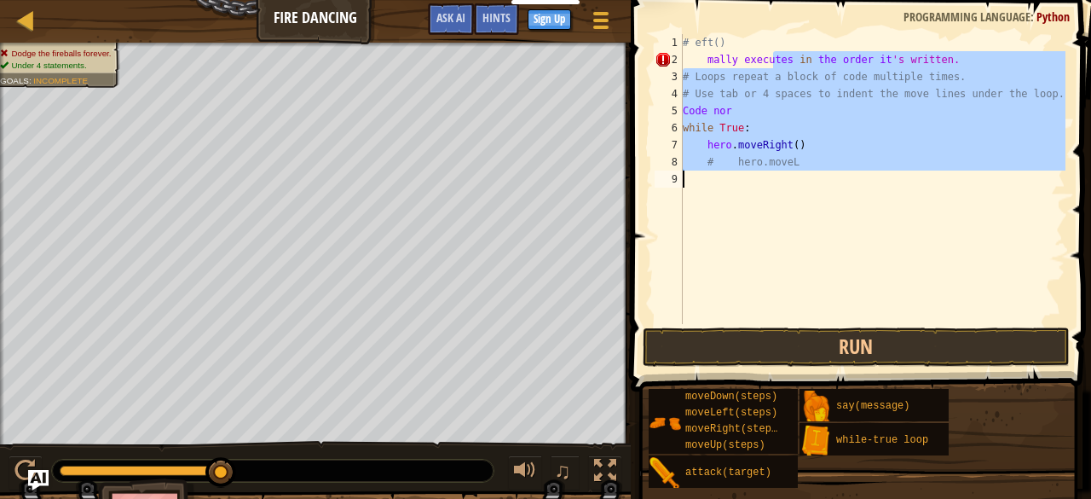
drag, startPoint x: 771, startPoint y: 52, endPoint x: 761, endPoint y: 176, distance: 124.9
click at [761, 176] on div "# eft() [PERSON_NAME] executes in the order it 's written. # Loops repeat a blo…" at bounding box center [873, 196] width 386 height 324
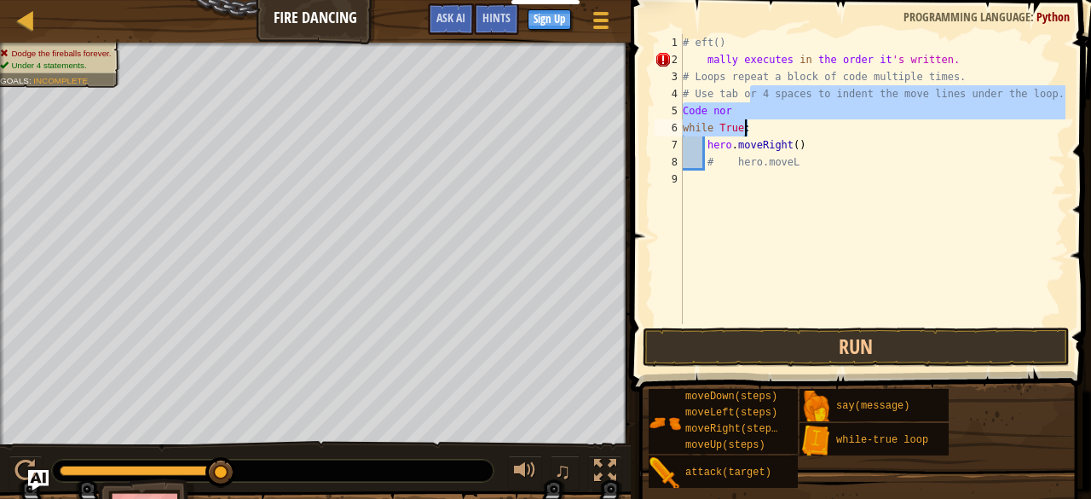
drag, startPoint x: 748, startPoint y: 101, endPoint x: 750, endPoint y: 168, distance: 66.6
click at [751, 168] on div "# eft() [PERSON_NAME] executes in the order it 's written. # Loops repeat a blo…" at bounding box center [873, 196] width 386 height 324
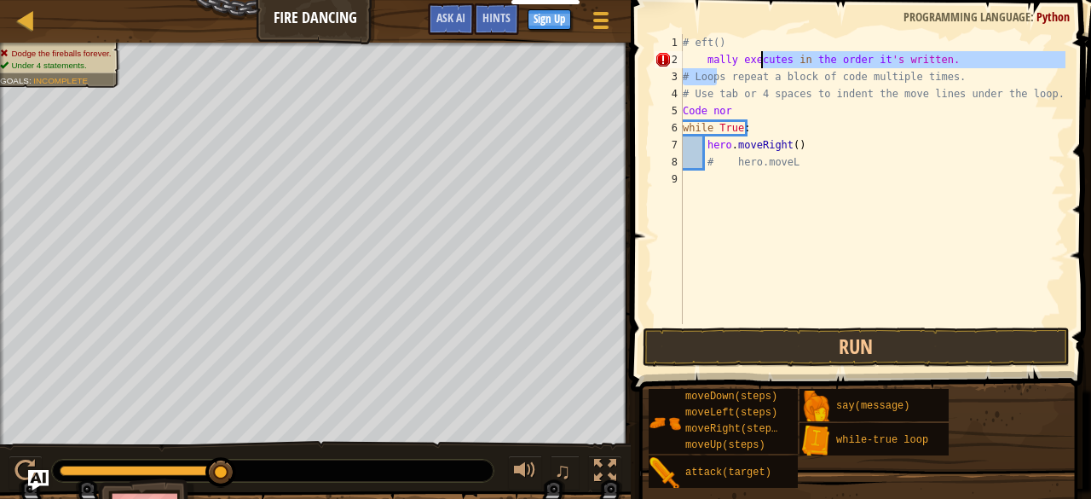
drag, startPoint x: 714, startPoint y: 79, endPoint x: 767, endPoint y: 66, distance: 54.6
click at [767, 66] on div "# eft() [PERSON_NAME] executes in the order it 's written. # Loops repeat a blo…" at bounding box center [873, 196] width 386 height 324
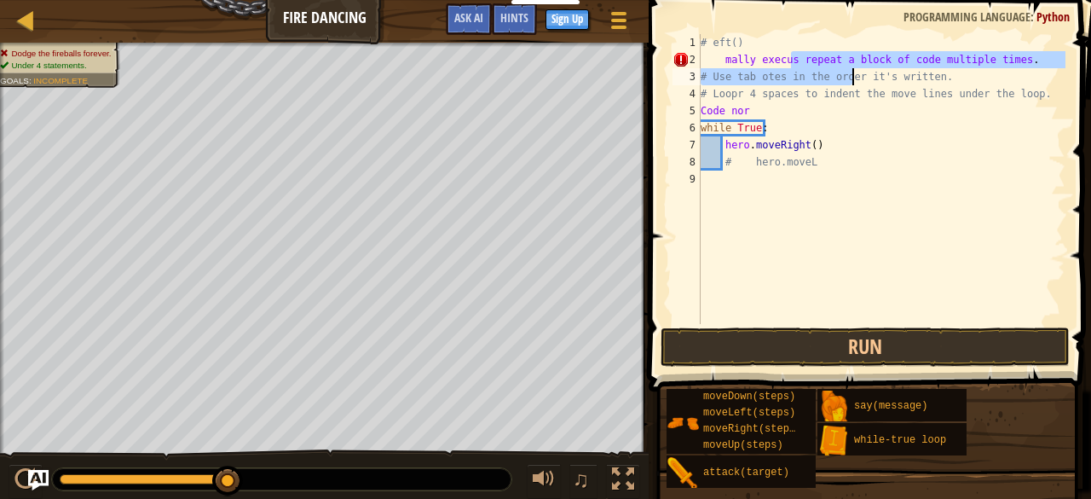
drag, startPoint x: 783, startPoint y: 61, endPoint x: 855, endPoint y: 100, distance: 82.4
click at [861, 88] on div "# eft() mally execus repeat a block of code multiple times . # Use tab otes in …" at bounding box center [881, 196] width 368 height 324
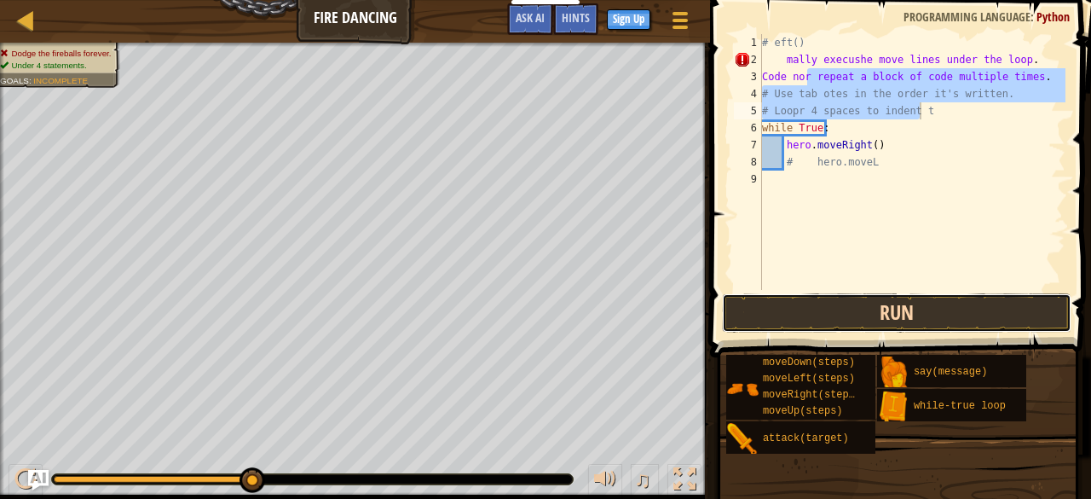
click at [759, 294] on button "Run" at bounding box center [897, 312] width 350 height 39
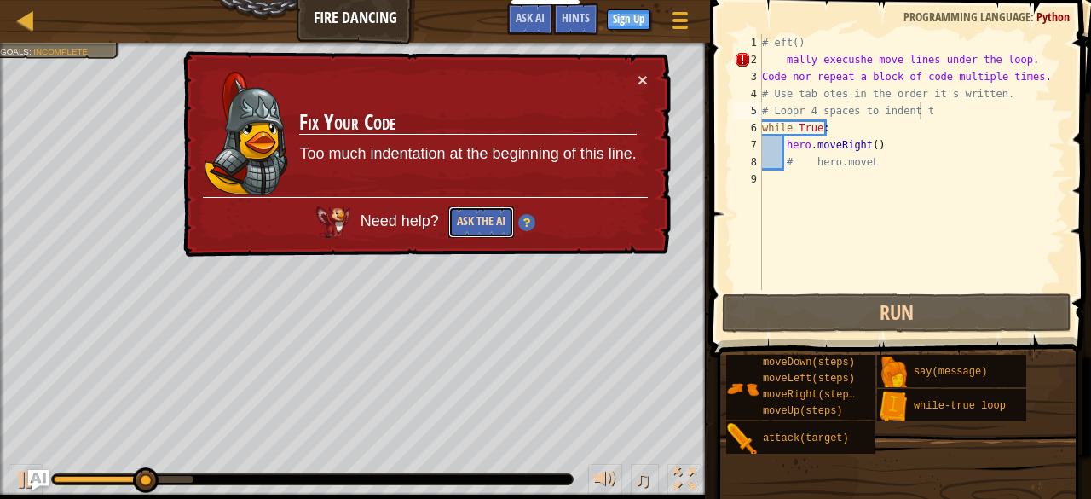
click at [484, 227] on button "Ask the AI" at bounding box center [481, 222] width 66 height 32
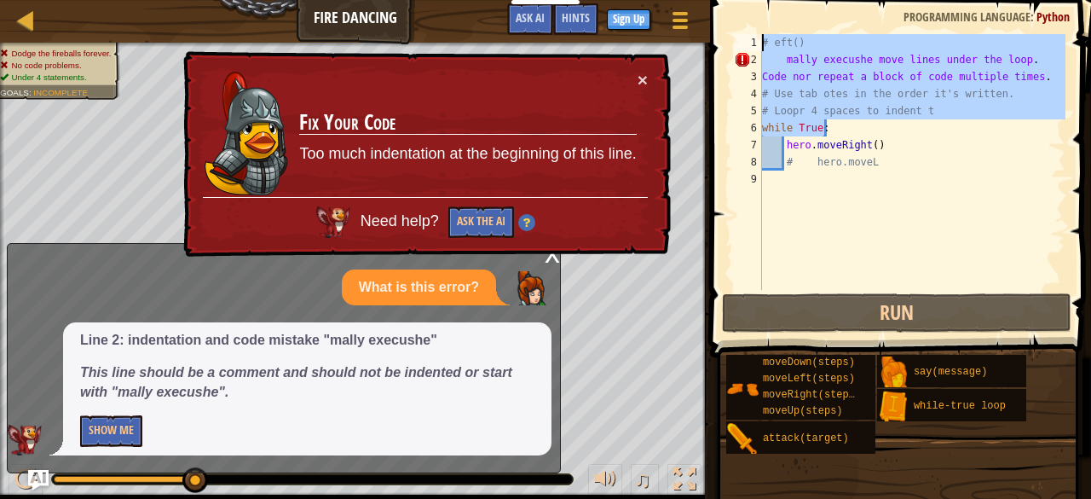
drag, startPoint x: 888, startPoint y: 136, endPoint x: 756, endPoint y: 41, distance: 161.9
click at [756, 41] on div "# Loopr 4 spaces to indent t 1 2 3 4 5 6 7 8 9 # eft() mally execushe move line…" at bounding box center [898, 162] width 335 height 256
type textarea "# eft() mally execushe move lines under the loop."
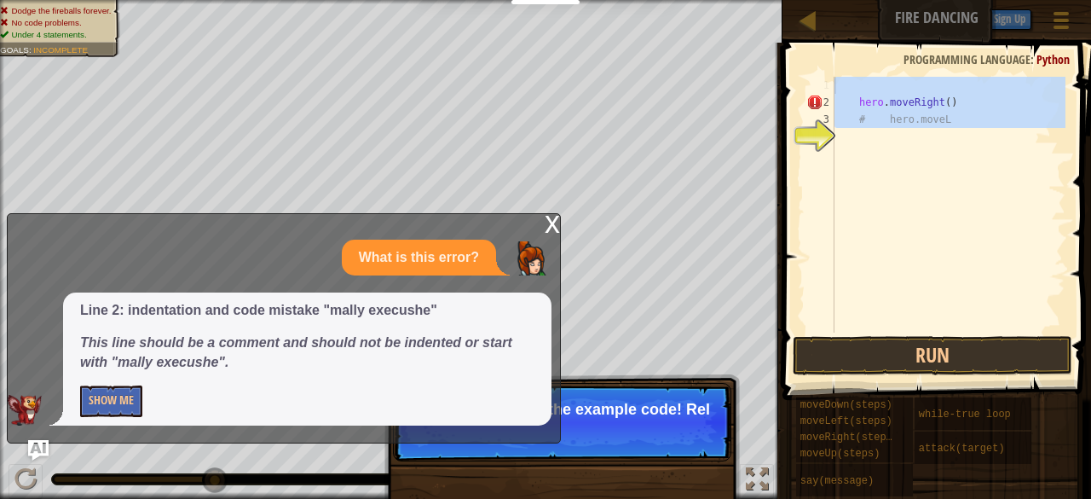
drag, startPoint x: 926, startPoint y: 160, endPoint x: 839, endPoint y: 85, distance: 114.9
click at [839, 85] on div "hero . moveRight ( ) # hero.moveL" at bounding box center [948, 222] width 234 height 290
type textarea "hero.moveRight()"
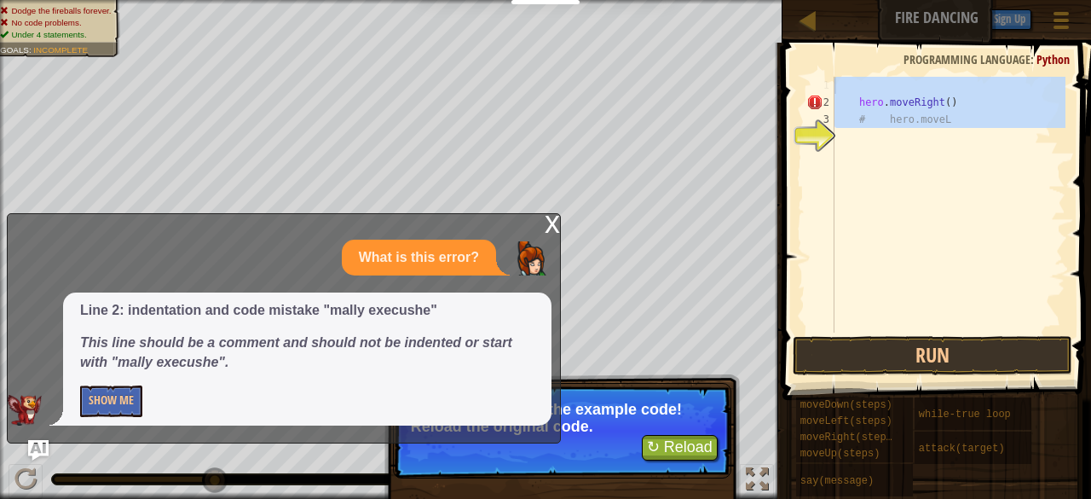
click at [547, 229] on div "x" at bounding box center [552, 222] width 15 height 17
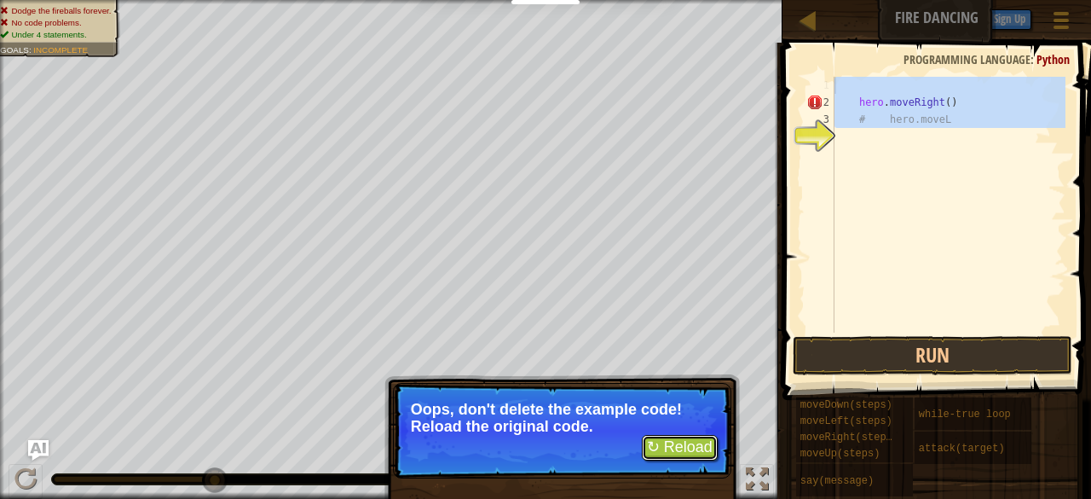
click at [660, 456] on button "↻ Reload" at bounding box center [680, 448] width 76 height 26
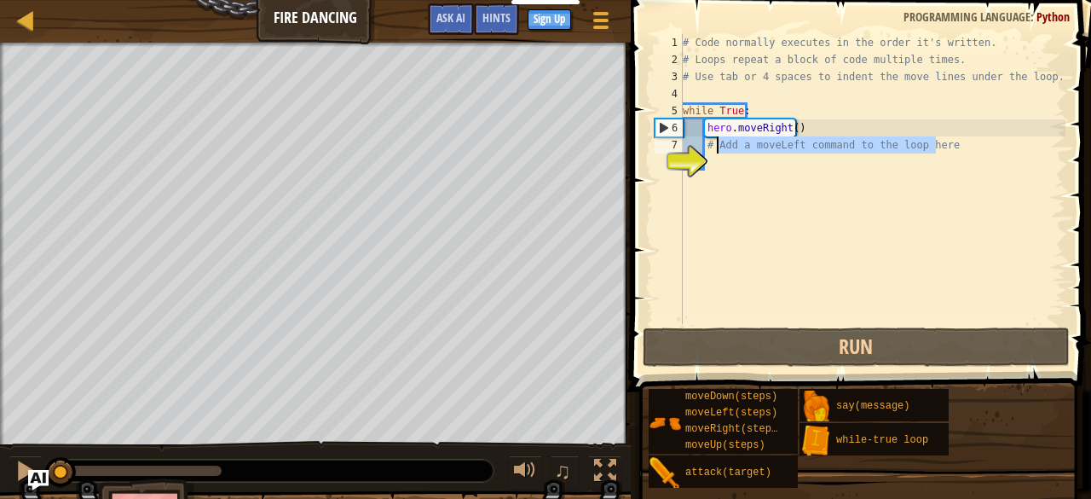
drag, startPoint x: 946, startPoint y: 146, endPoint x: 718, endPoint y: 147, distance: 227.7
click at [718, 147] on div "# Code normally executes in the order it's written. # Loops repeat a block of c…" at bounding box center [873, 196] width 386 height 324
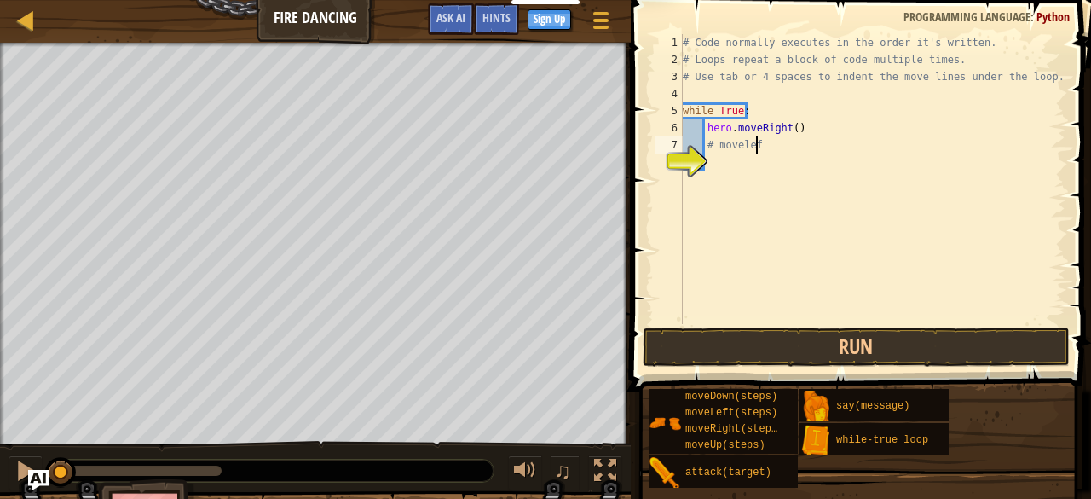
scroll to position [8, 5]
click at [697, 341] on button "Run" at bounding box center [856, 346] width 427 height 39
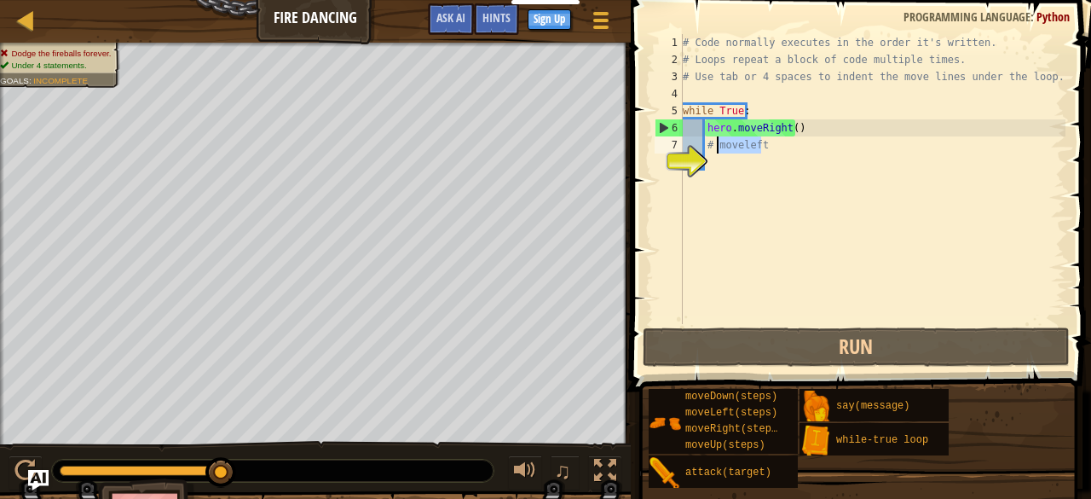
drag, startPoint x: 761, startPoint y: 144, endPoint x: 716, endPoint y: 149, distance: 45.5
click at [716, 149] on div "# Code normally executes in the order it's written. # Loops repeat a block of c…" at bounding box center [873, 196] width 386 height 324
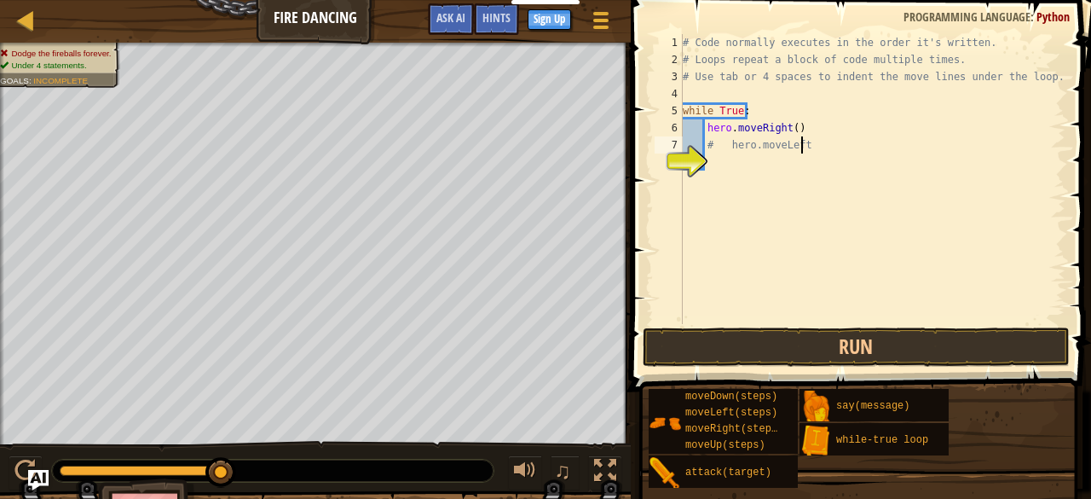
scroll to position [8, 9]
click at [730, 113] on div "# Code normally executes in the order it's written. # Loops repeat a block of c…" at bounding box center [873, 196] width 386 height 324
click at [820, 142] on div "# Code normally executes in the order it's written. # Loops repeat a block of c…" at bounding box center [873, 196] width 386 height 324
click at [839, 333] on button "Run" at bounding box center [856, 346] width 427 height 39
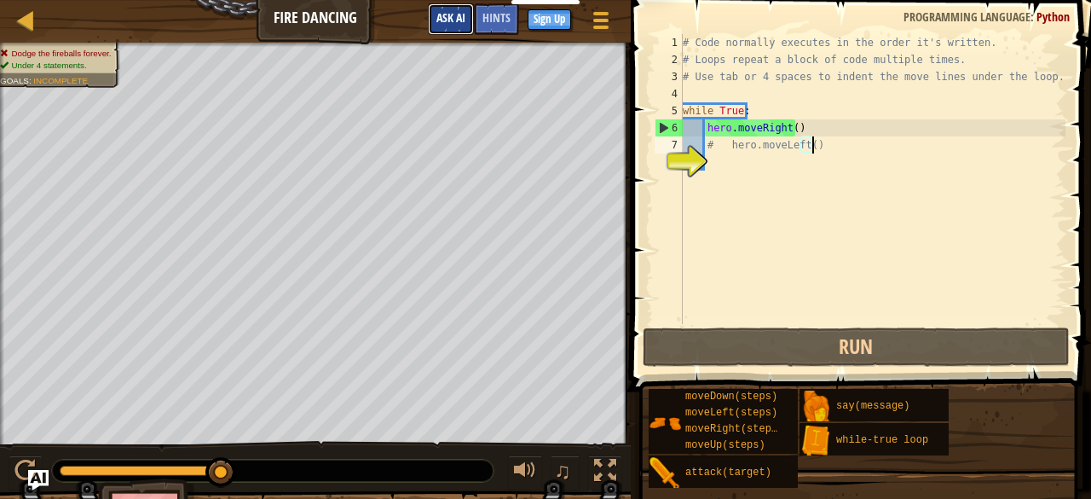
click at [443, 17] on span "Ask AI" at bounding box center [451, 17] width 29 height 16
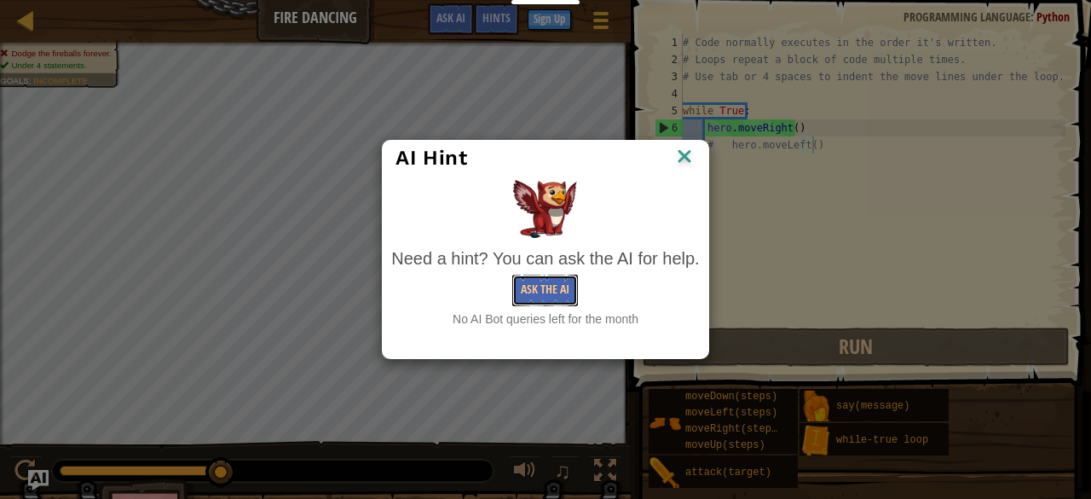
click at [550, 283] on button "Ask the AI" at bounding box center [545, 291] width 66 height 32
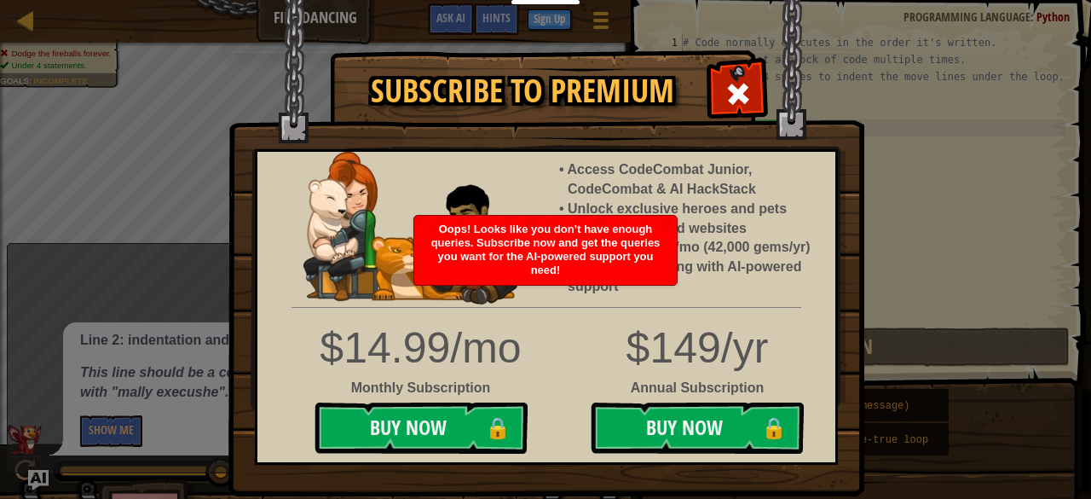
click at [733, 83] on span at bounding box center [738, 93] width 27 height 27
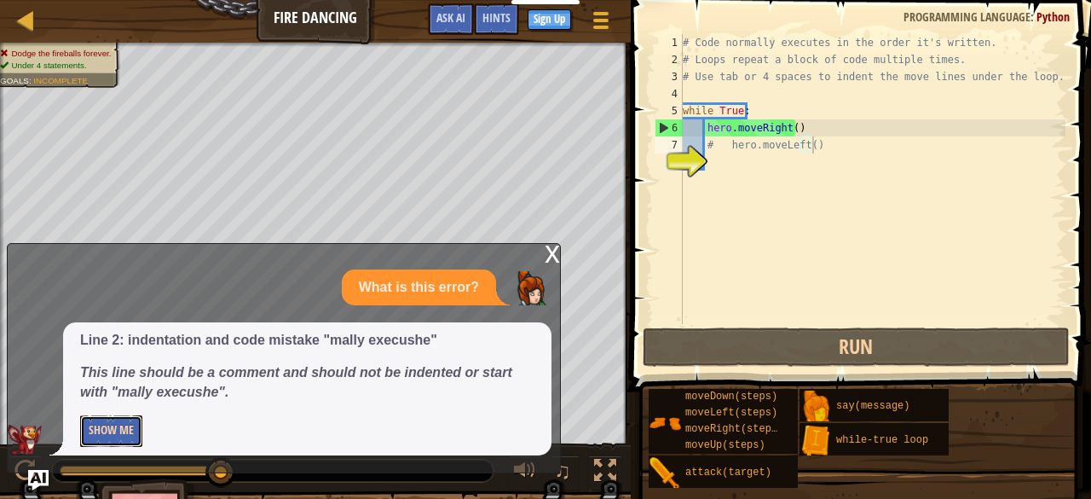
click at [108, 427] on button "Show Me" at bounding box center [111, 431] width 62 height 32
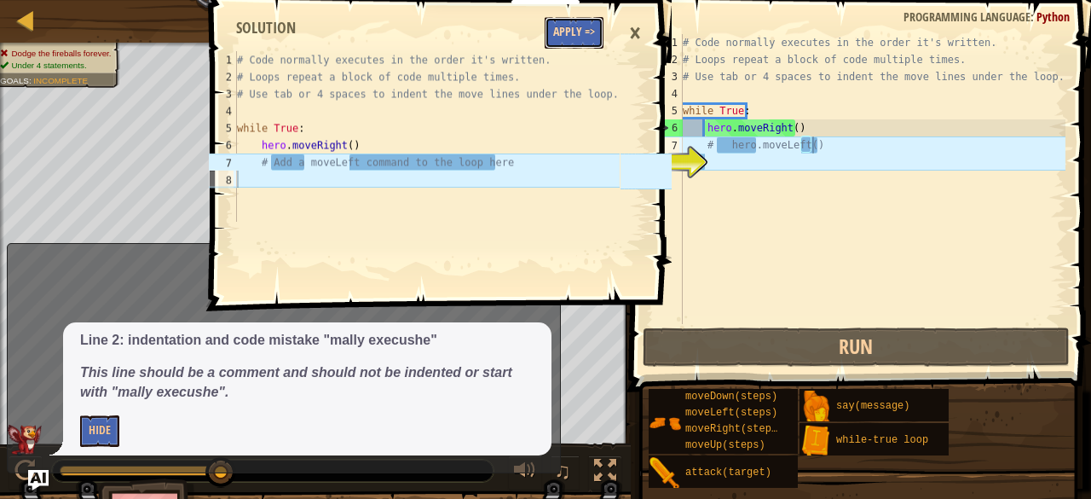
click at [573, 37] on button "Apply =>" at bounding box center [574, 33] width 59 height 32
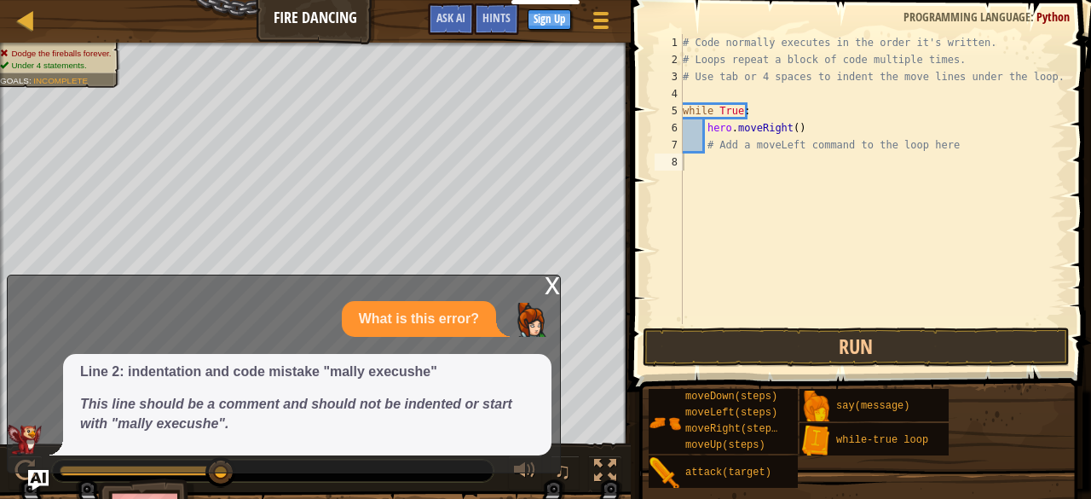
type textarea "# Add a moveLeft command to the loop here"
click at [953, 146] on div "# Code normally executes in the order it's written. # Loops repeat a block of c…" at bounding box center [873, 196] width 386 height 324
click at [928, 157] on div "# Code normally executes in the order it's written. # Loops repeat a block of c…" at bounding box center [873, 196] width 386 height 324
click at [945, 140] on div "# Code normally executes in the order it's written. # Loops repeat a block of c…" at bounding box center [873, 196] width 386 height 324
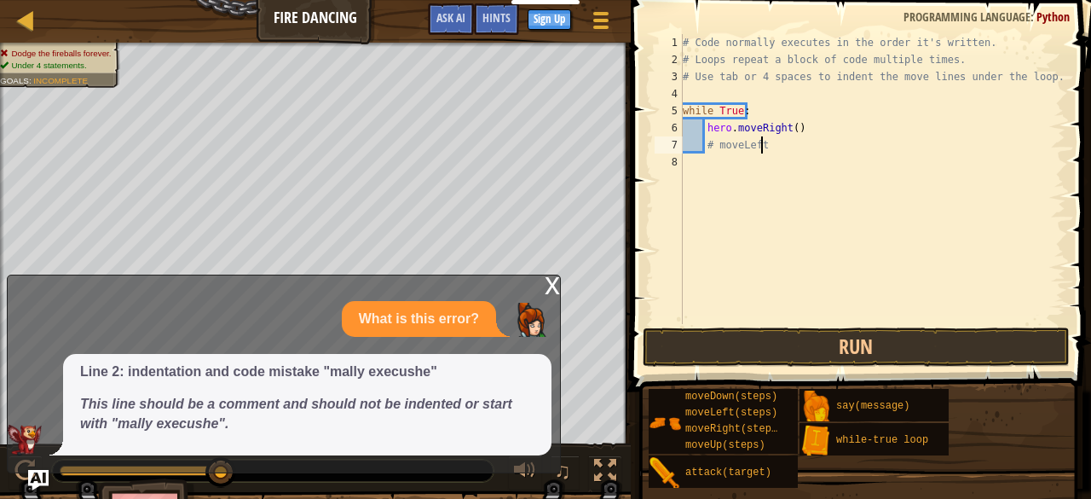
scroll to position [8, 5]
click at [827, 338] on button "Run" at bounding box center [856, 346] width 427 height 39
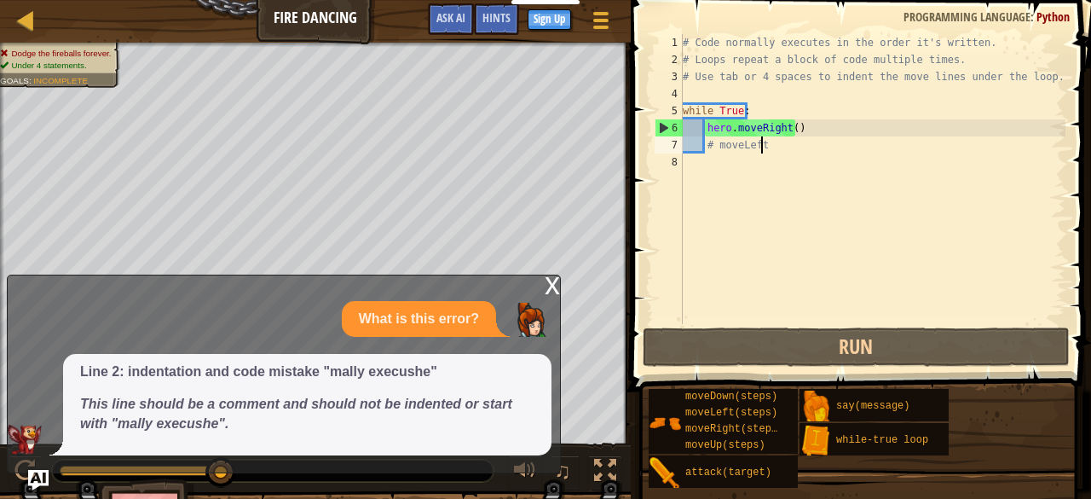
click at [549, 286] on div "x" at bounding box center [552, 283] width 15 height 17
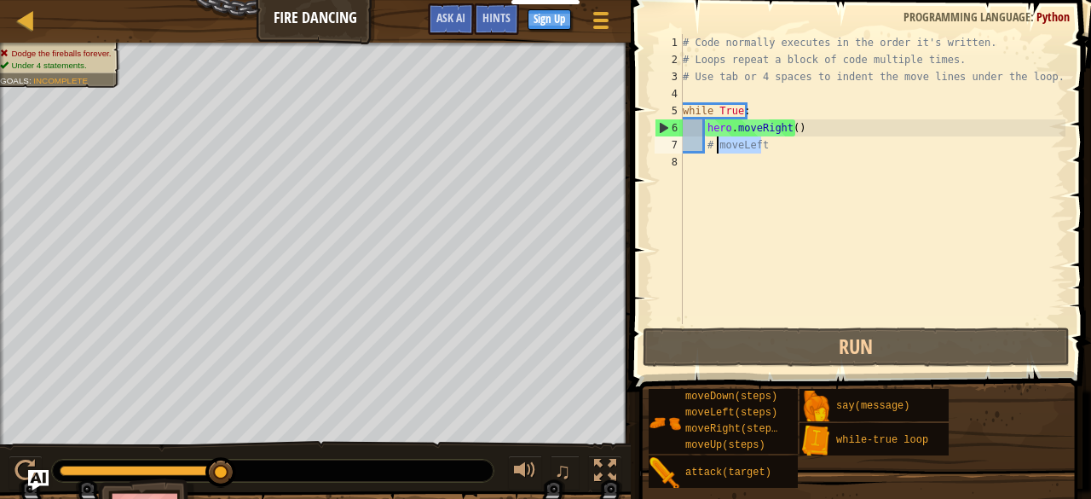
drag, startPoint x: 767, startPoint y: 148, endPoint x: 716, endPoint y: 145, distance: 50.4
click at [716, 145] on div "# Code normally executes in the order it's written. # Loops repeat a block of c…" at bounding box center [873, 196] width 386 height 324
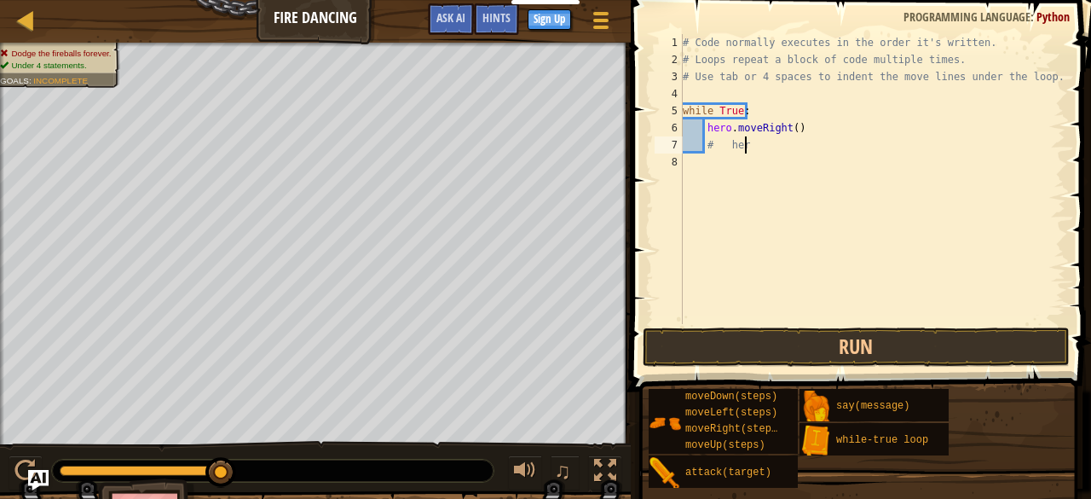
scroll to position [8, 4]
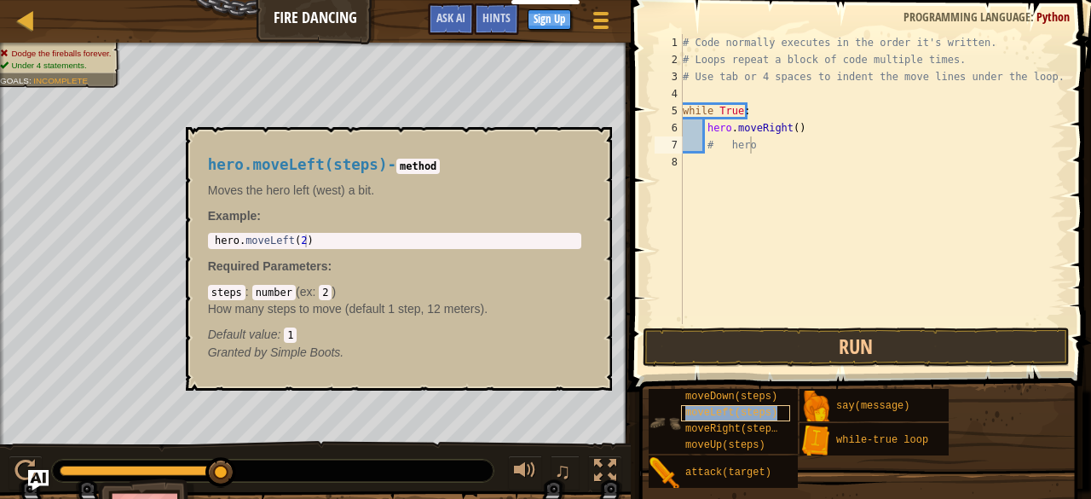
click at [696, 417] on span "moveLeft(steps)" at bounding box center [732, 413] width 92 height 12
click at [778, 134] on div "# Code normally executes in the order it's written. # Loops repeat a block of c…" at bounding box center [873, 196] width 386 height 324
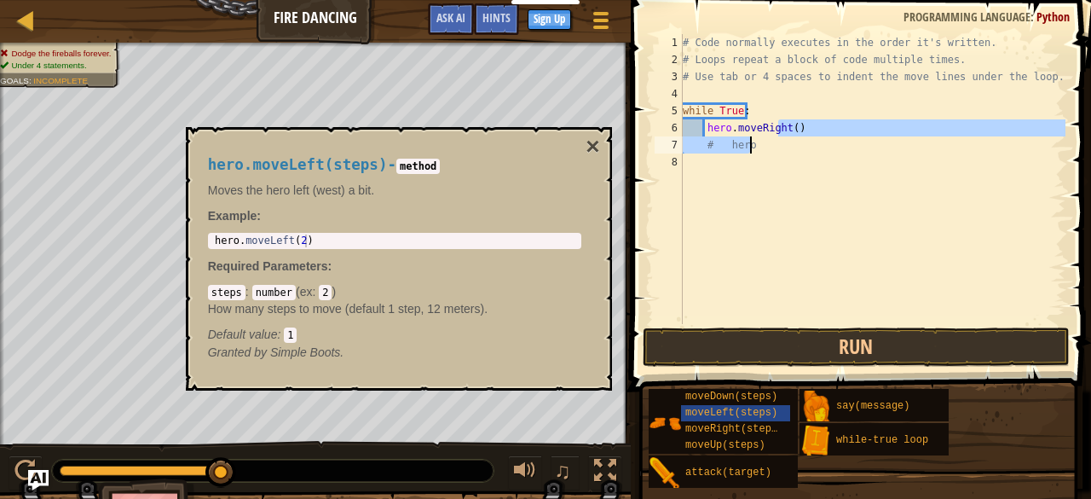
click at [776, 137] on div "# Code normally executes in the order it's written. # Loops repeat a block of c…" at bounding box center [873, 196] width 386 height 324
click at [776, 137] on div "# Code normally executes in the order it's written. # Loops repeat a block of c…" at bounding box center [873, 179] width 386 height 290
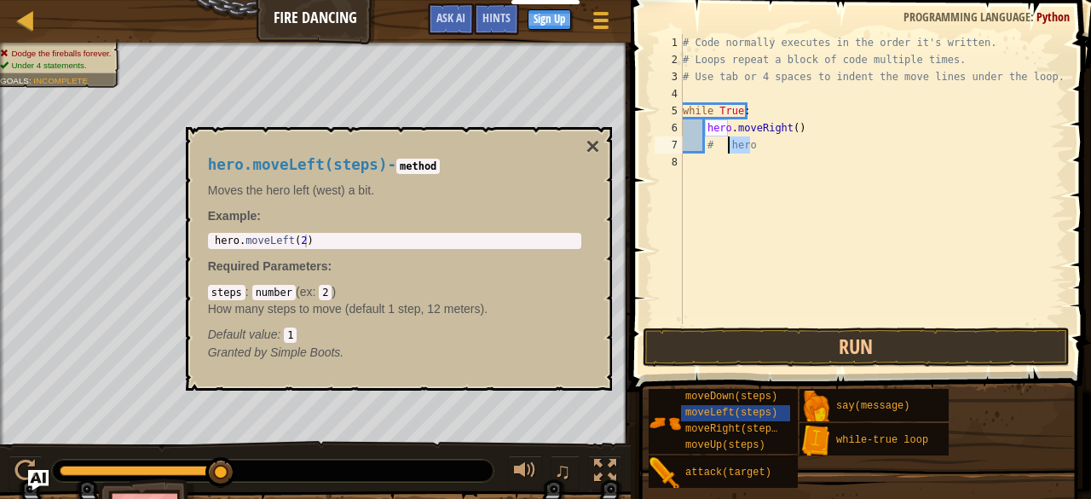
drag, startPoint x: 776, startPoint y: 138, endPoint x: 728, endPoint y: 142, distance: 47.9
click at [728, 142] on div "# Code normally executes in the order it's written. # Loops repeat a block of c…" at bounding box center [873, 196] width 386 height 324
type textarea "#"
type textarea "hero.moveLeft(2)"
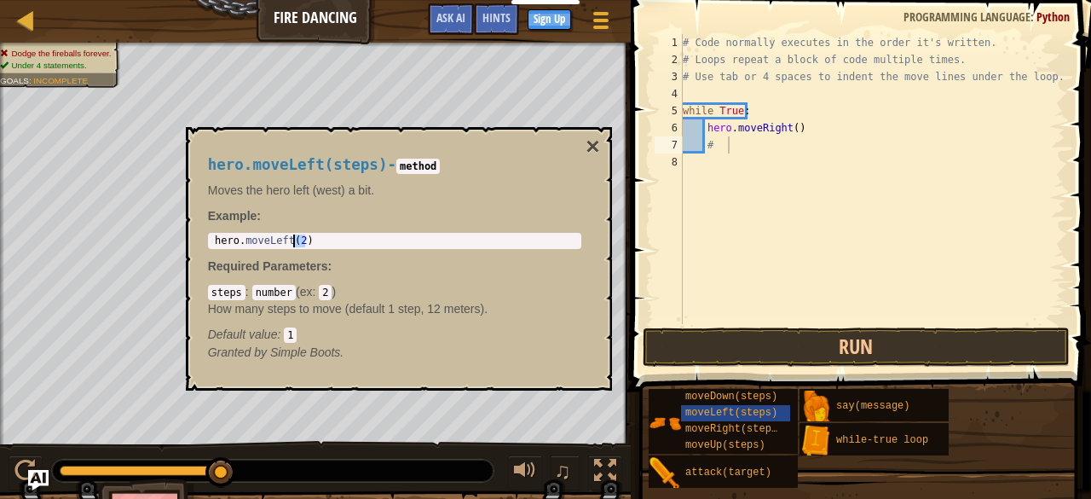
click at [306, 241] on div "hero . moveLeft ( 2 )" at bounding box center [394, 253] width 367 height 38
click at [312, 240] on div "hero . moveLeft ( 2 )" at bounding box center [394, 253] width 367 height 38
drag, startPoint x: 288, startPoint y: 239, endPoint x: 211, endPoint y: 240, distance: 76.7
click at [211, 240] on div "hero . moveLeft ( 2 )" at bounding box center [394, 253] width 367 height 38
click at [762, 144] on div "# Code normally executes in the order it's written. # Loops repeat a block of c…" at bounding box center [873, 196] width 386 height 324
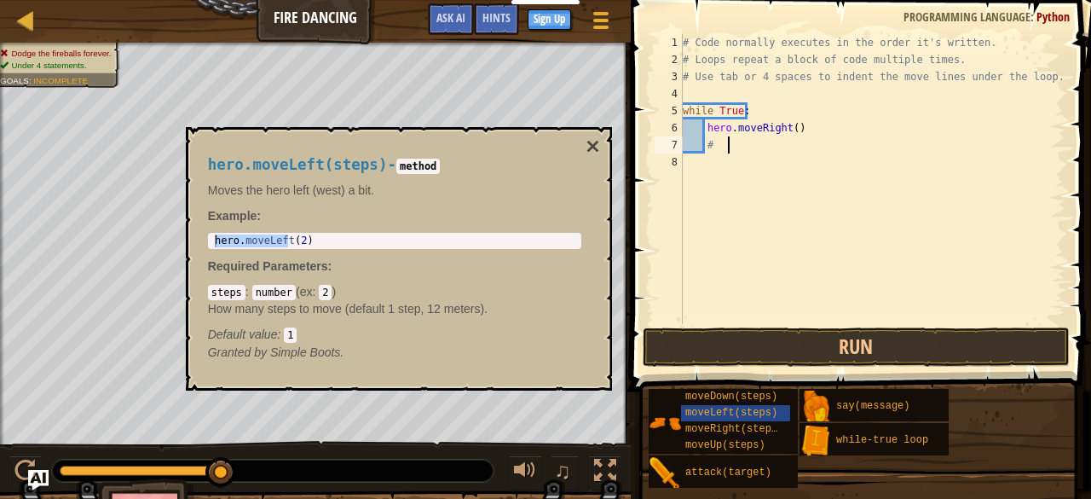
paste textarea "hero.moveLeft"
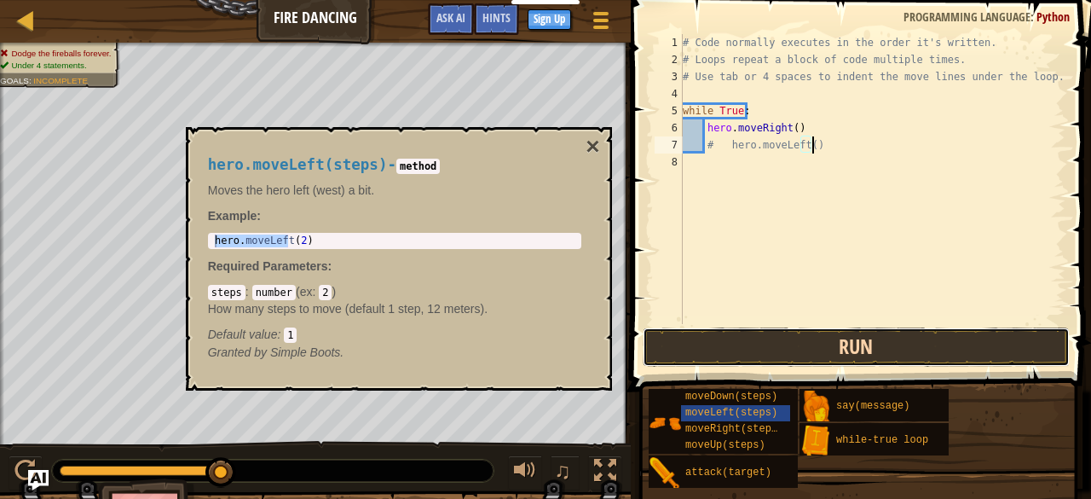
click at [794, 333] on button "Run" at bounding box center [856, 346] width 427 height 39
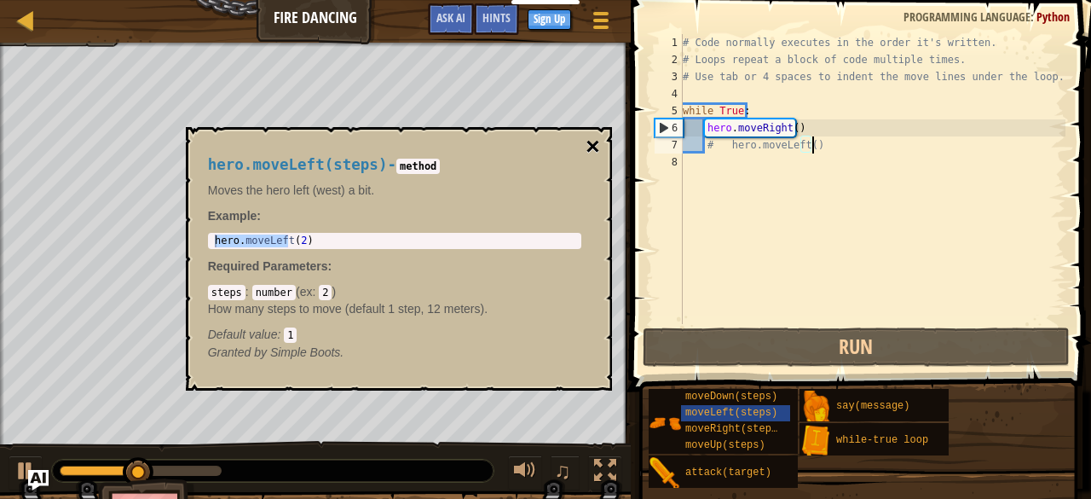
click at [588, 143] on button "×" at bounding box center [593, 147] width 14 height 24
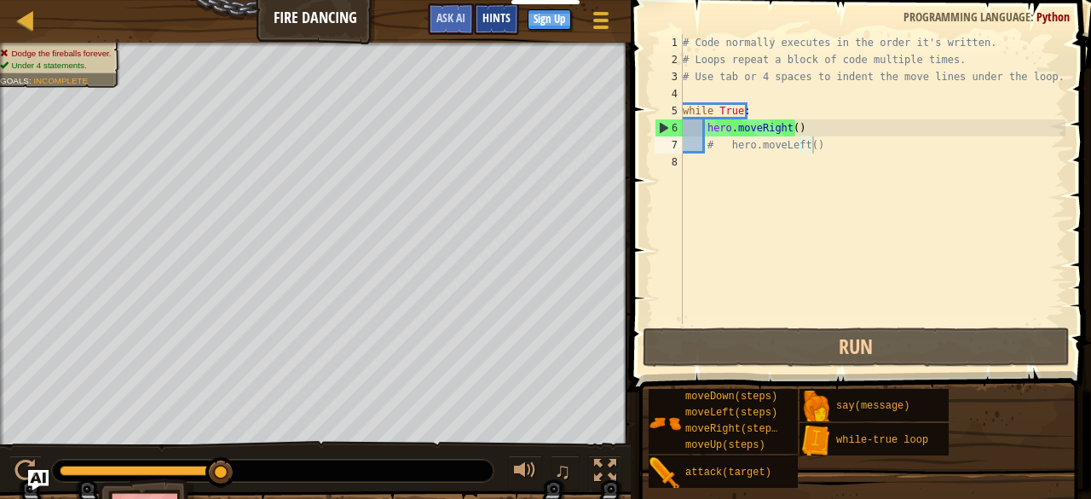
click at [510, 18] on div "Hints" at bounding box center [496, 19] width 45 height 32
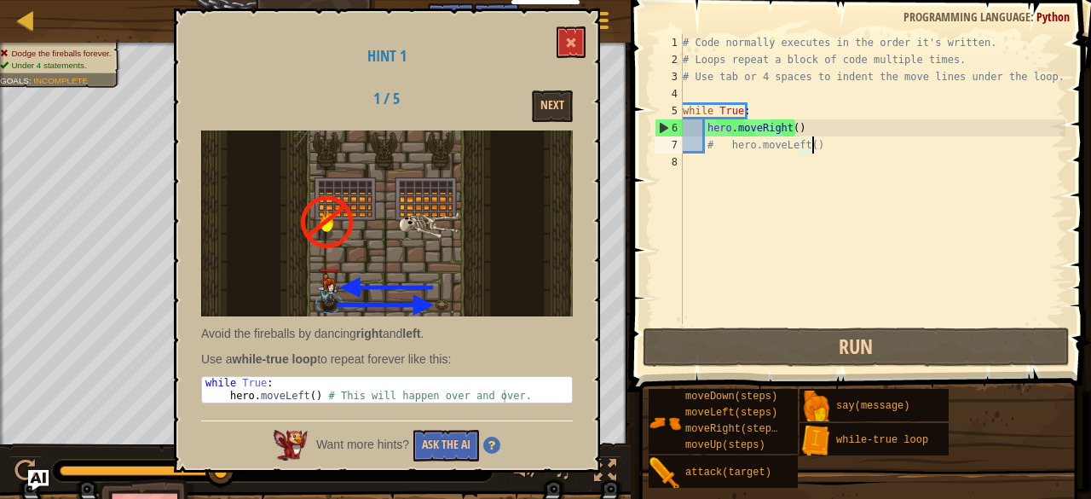
click at [726, 146] on div "# Code normally executes in the order it's written. # Loops repeat a block of c…" at bounding box center [873, 196] width 386 height 324
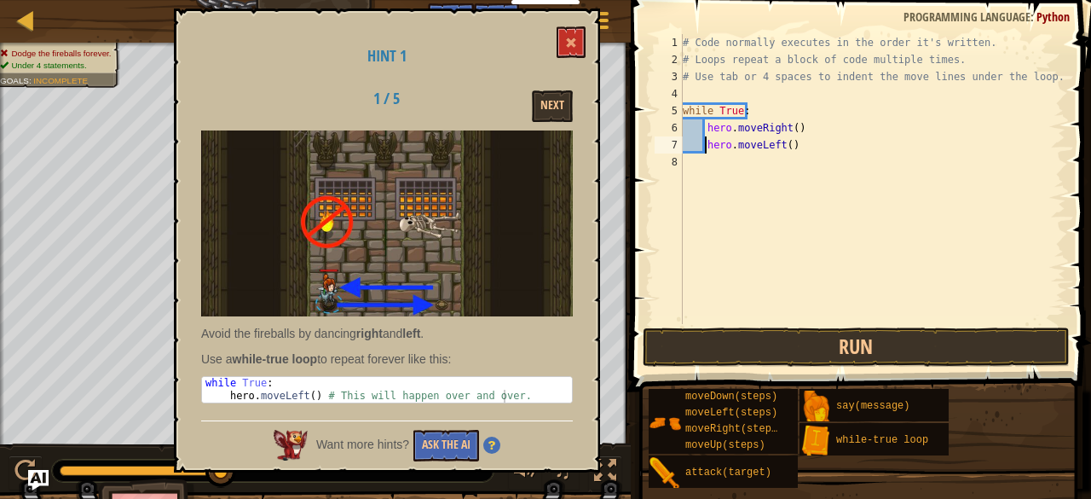
scroll to position [8, 6]
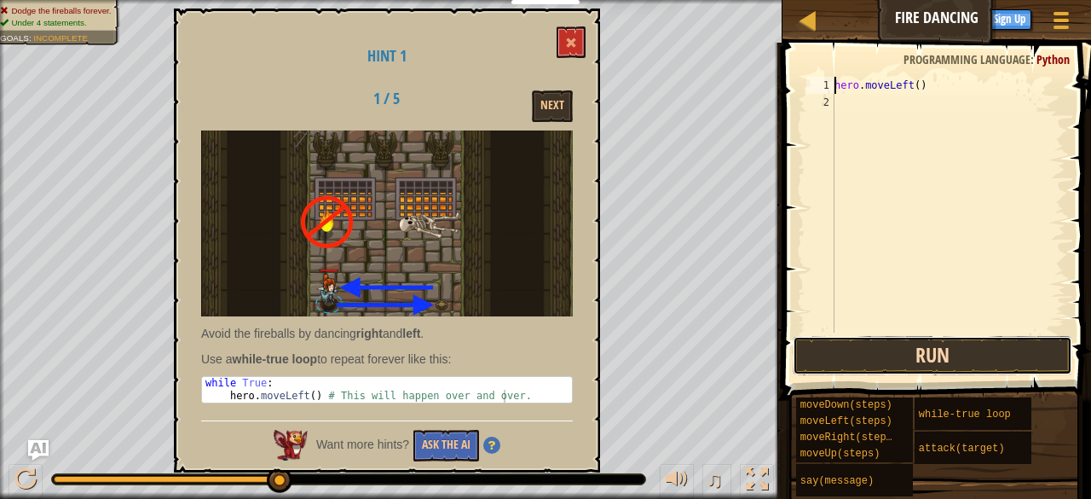
click at [862, 343] on button "Run" at bounding box center [933, 355] width 280 height 39
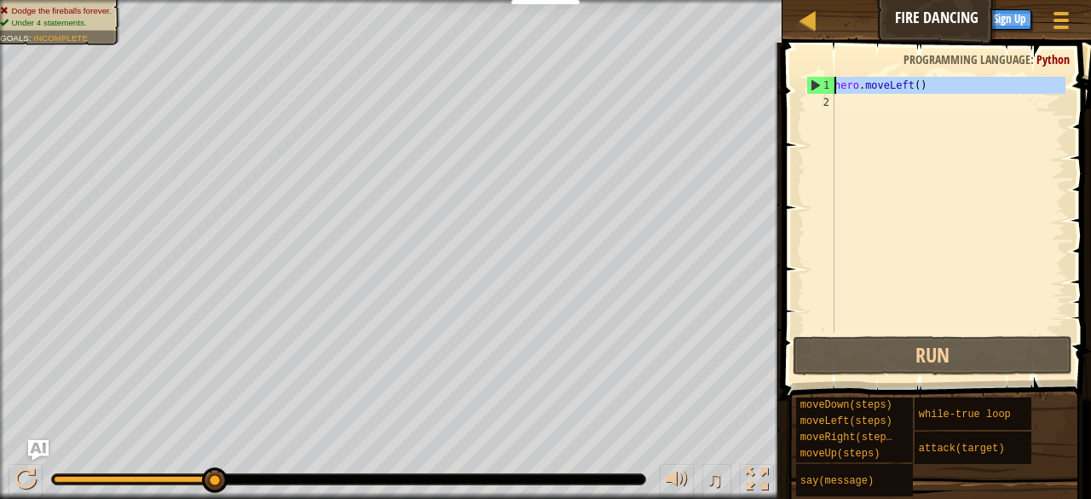
drag, startPoint x: 946, startPoint y: 94, endPoint x: 834, endPoint y: 88, distance: 112.7
click at [834, 88] on div "hero.moveLeft() 1 2 hero . moveLeft ( ) ההההההההההההההההההההההההההההההההההההההה…" at bounding box center [934, 205] width 263 height 256
type textarea "hero.moveLeft()"
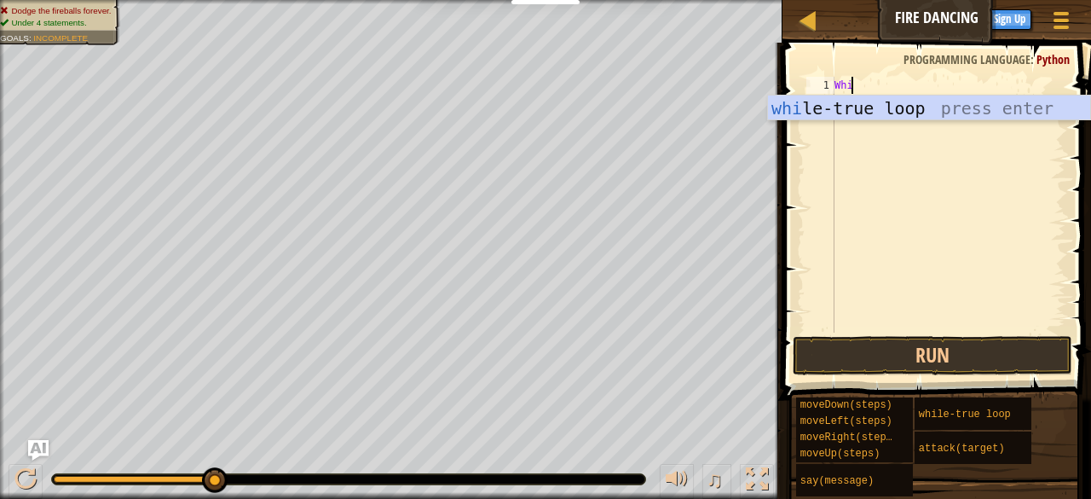
scroll to position [8, 0]
type textarea "While"
click at [834, 108] on div "while -true loop press enter" at bounding box center [929, 133] width 323 height 77
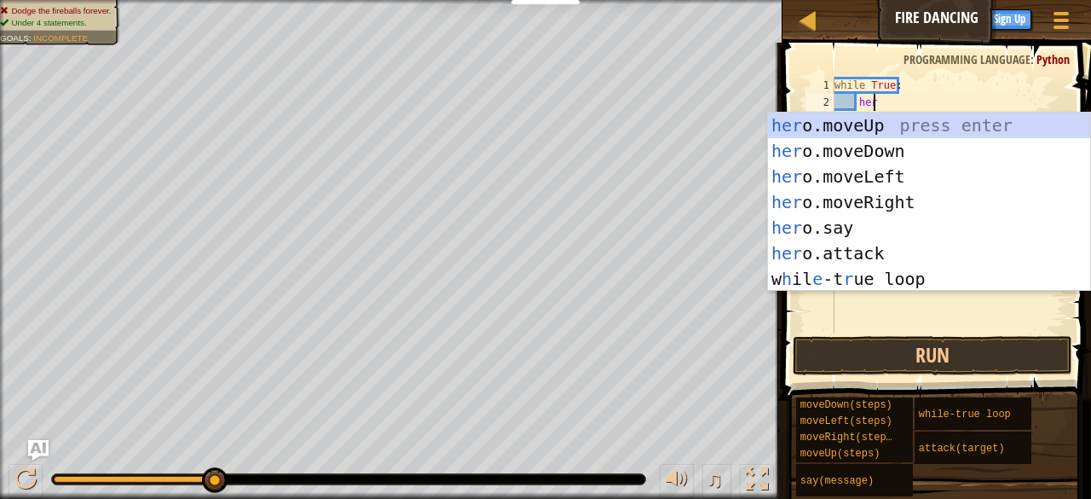
type textarea "hero"
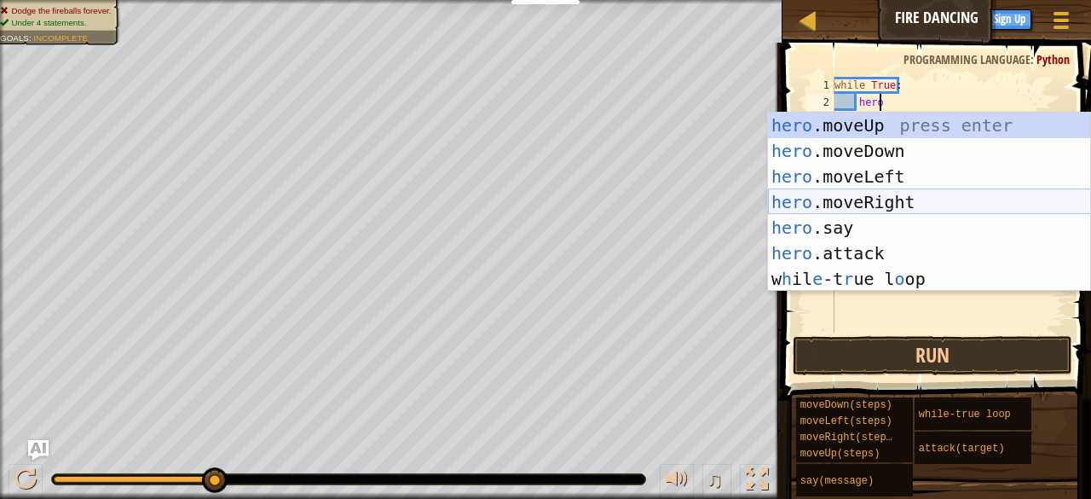
click at [850, 204] on div "hero .moveUp press enter hero .moveDown press enter hero .moveLeft press enter …" at bounding box center [929, 228] width 323 height 230
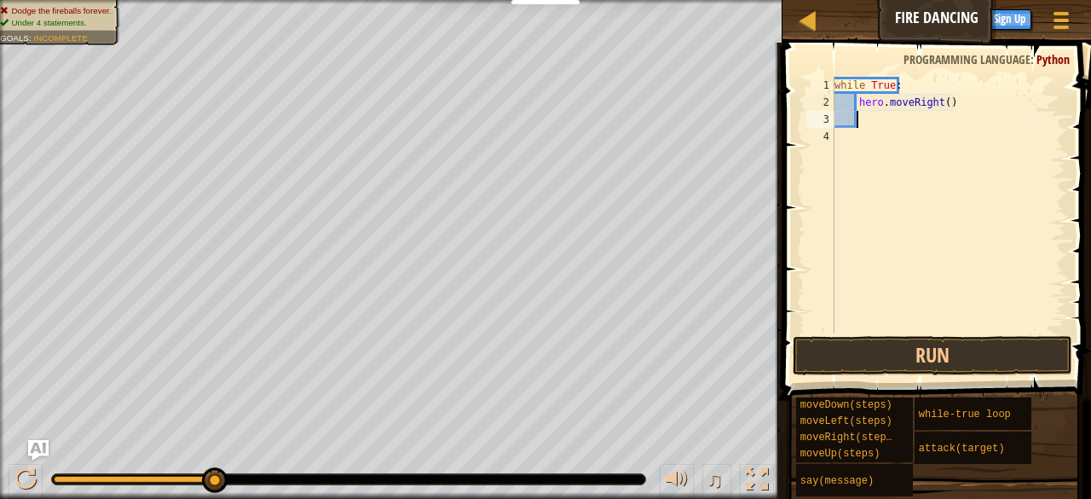
scroll to position [8, 1]
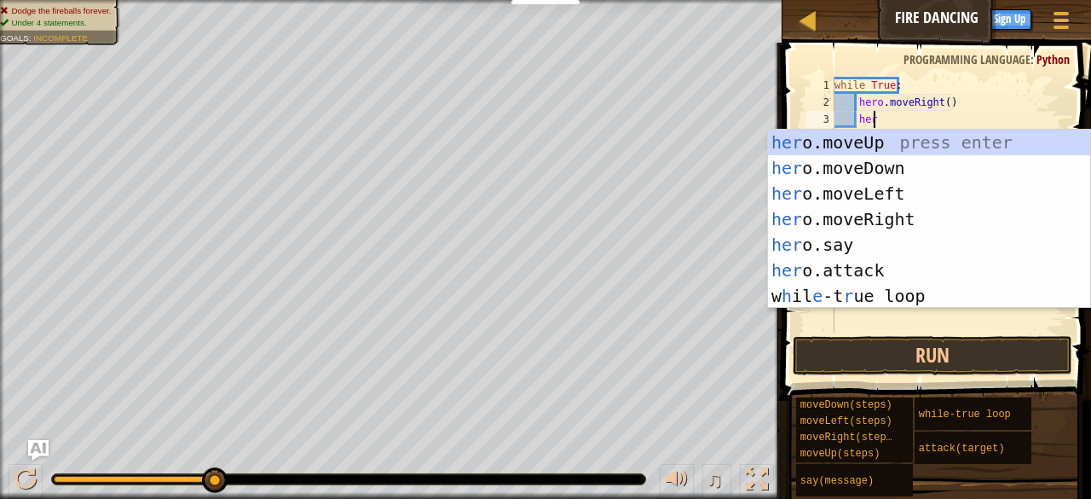
type textarea "hero"
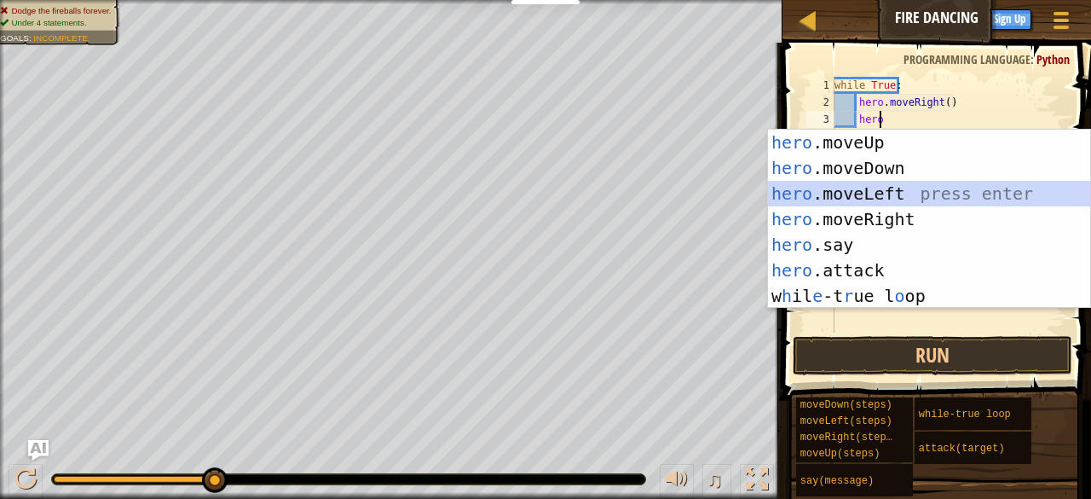
click at [877, 197] on div "hero .moveUp press enter hero .moveDown press enter hero .moveLeft press enter …" at bounding box center [929, 245] width 323 height 230
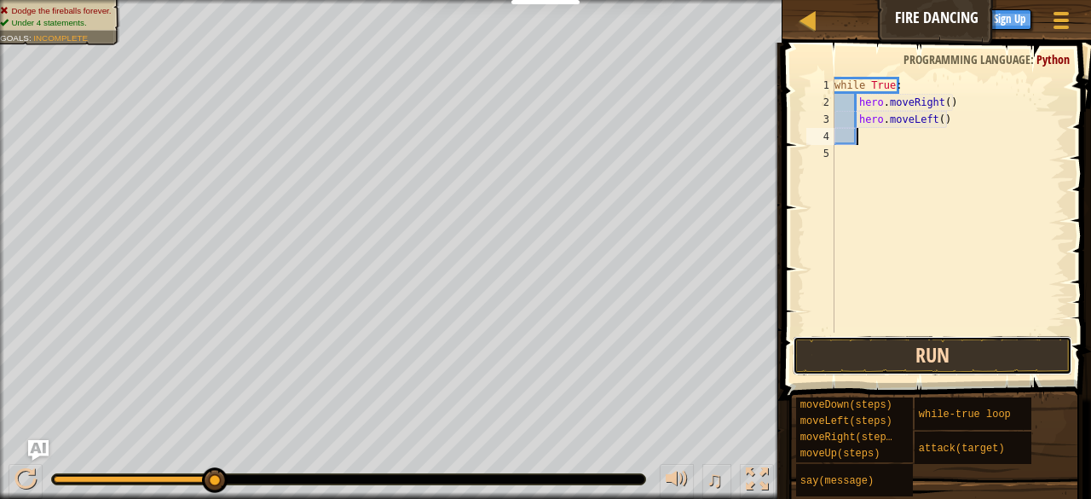
click at [893, 358] on button "Run" at bounding box center [933, 355] width 280 height 39
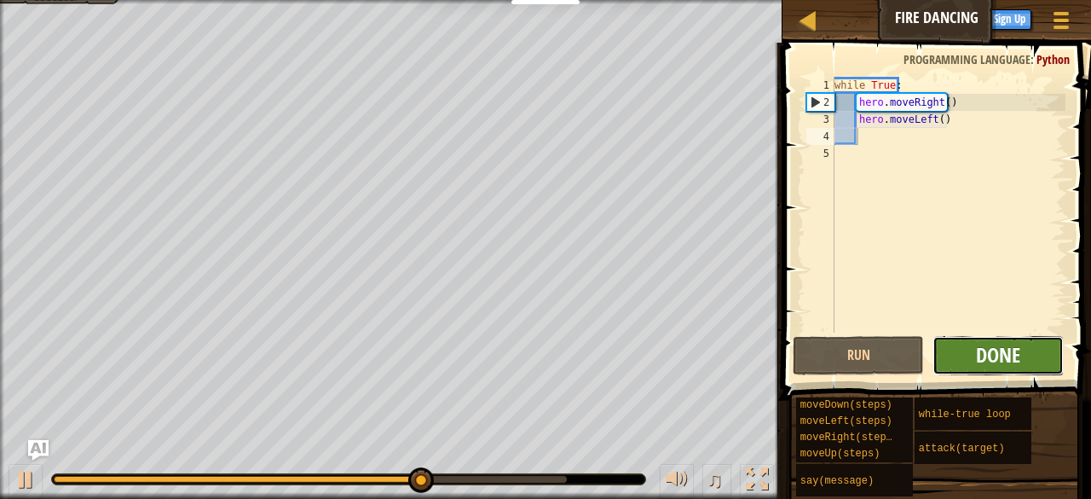
click at [978, 357] on span "Done" at bounding box center [998, 354] width 44 height 27
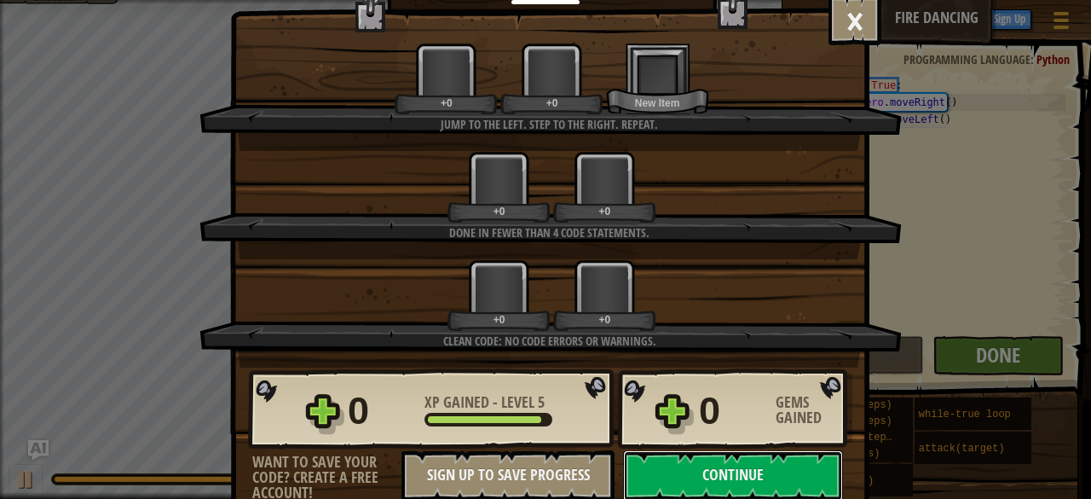
scroll to position [2, 0]
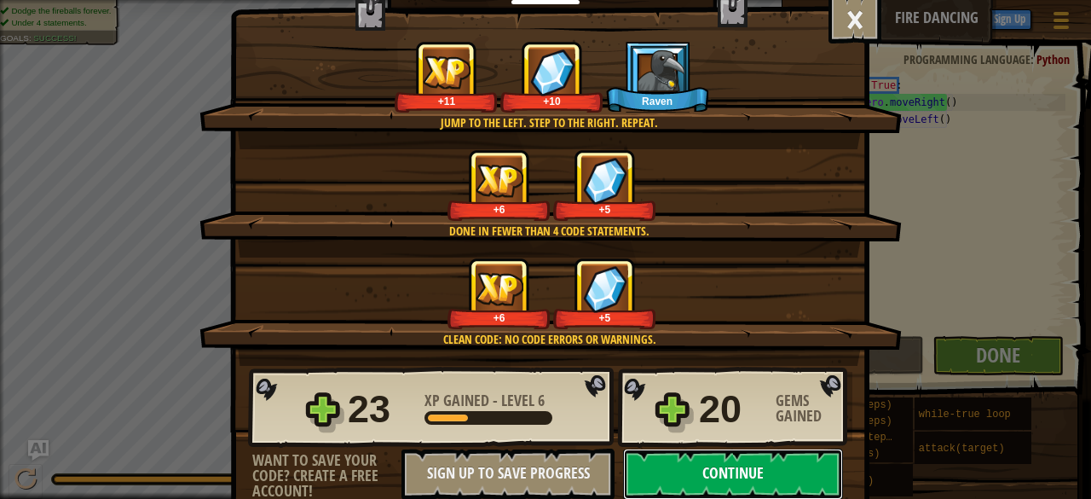
click at [691, 475] on button "Continue" at bounding box center [733, 473] width 220 height 51
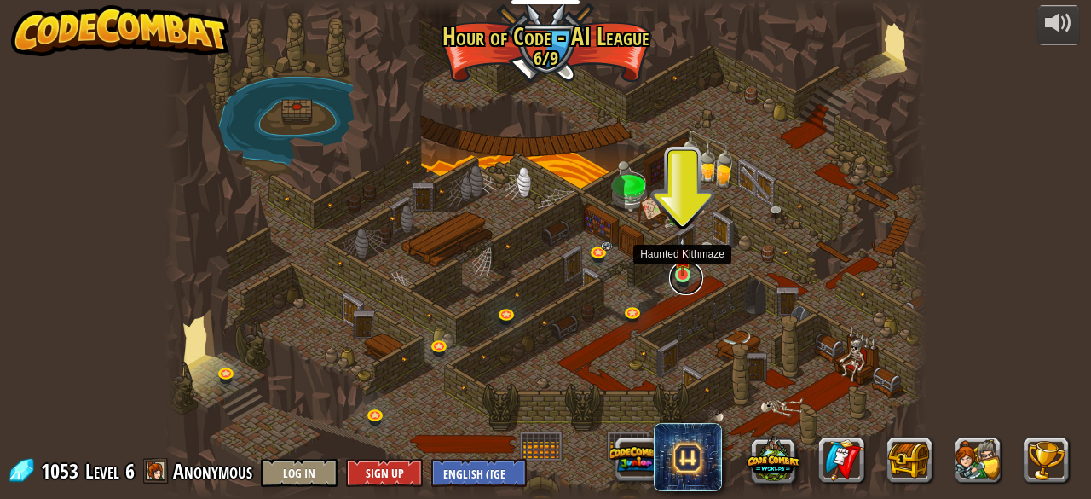
click at [684, 279] on link at bounding box center [686, 278] width 34 height 34
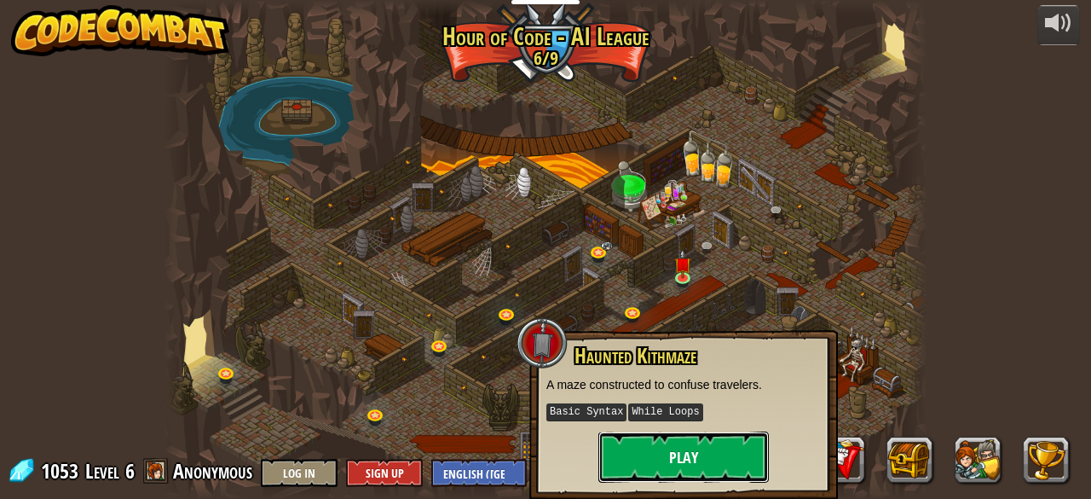
click at [648, 447] on button "Play" at bounding box center [684, 456] width 171 height 51
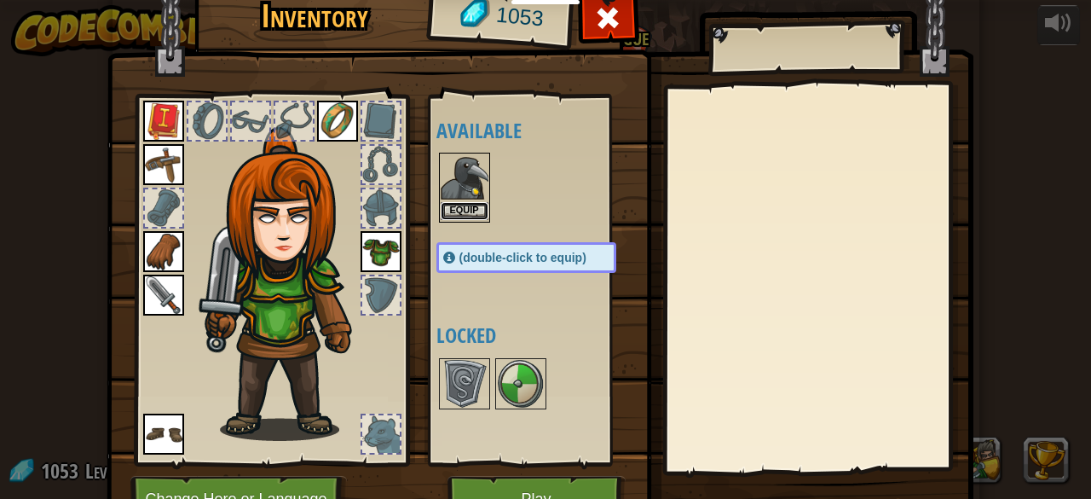
click at [462, 205] on button "Equip" at bounding box center [465, 211] width 48 height 18
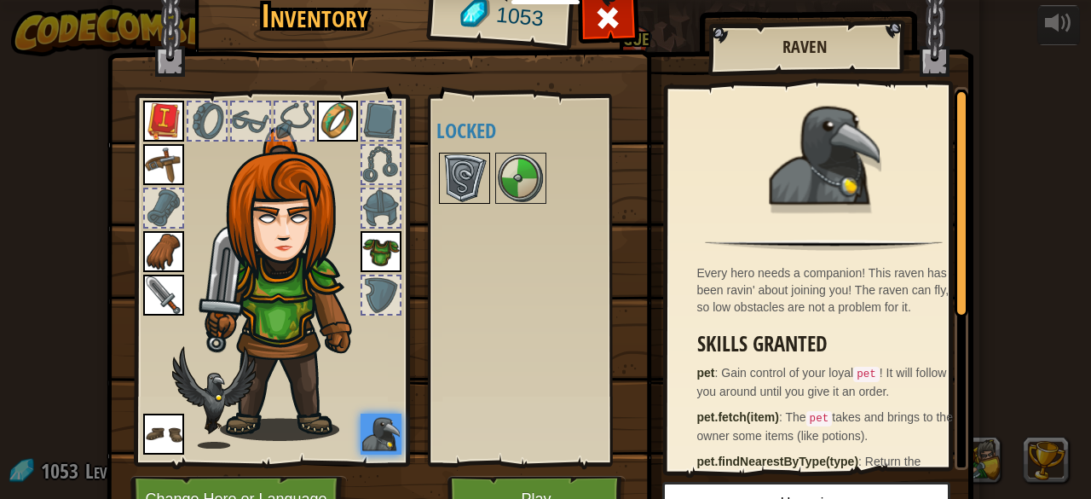
click at [455, 187] on img at bounding box center [465, 178] width 48 height 48
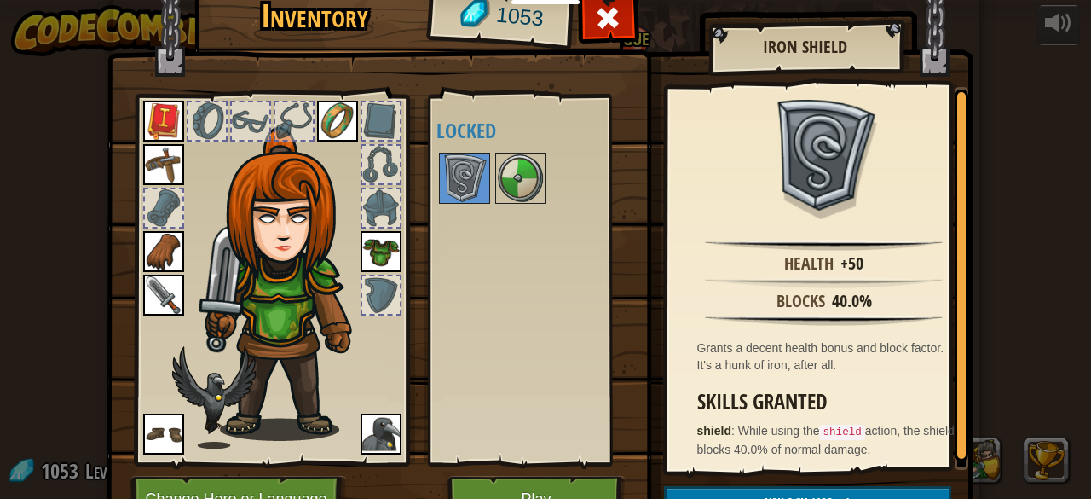
scroll to position [3, 0]
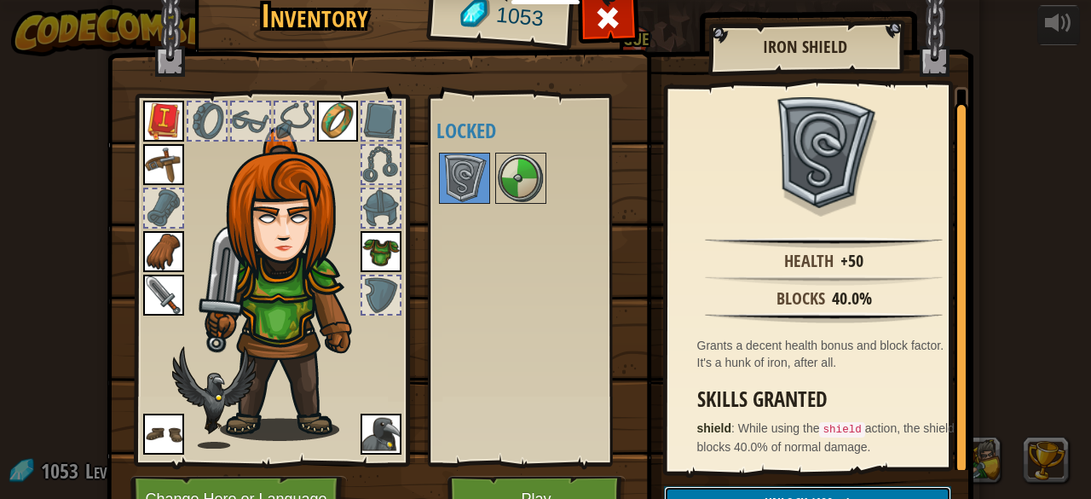
click at [682, 492] on button "Unlock (190 )" at bounding box center [807, 503] width 287 height 35
click at [682, 492] on button "Confirm" at bounding box center [807, 503] width 287 height 35
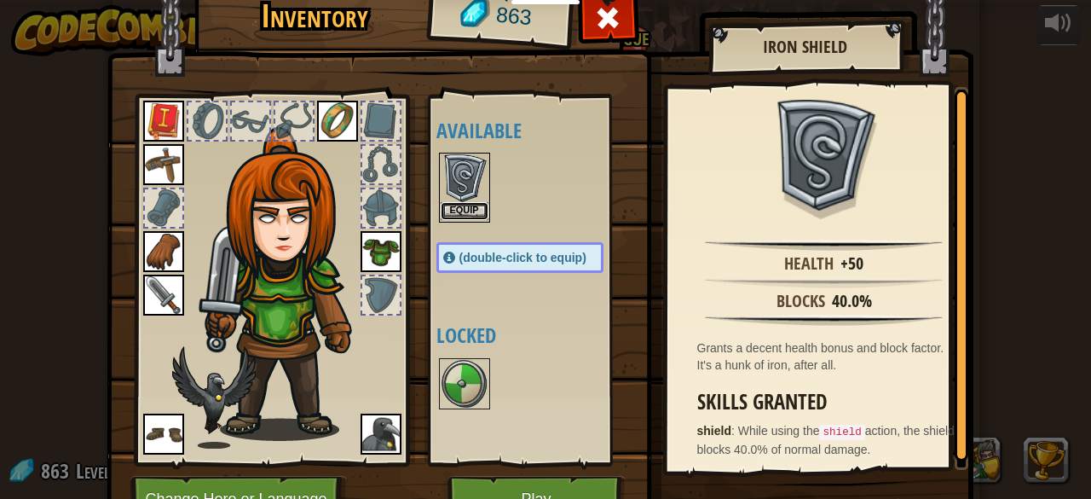
click at [453, 202] on button "Equip" at bounding box center [465, 211] width 48 height 18
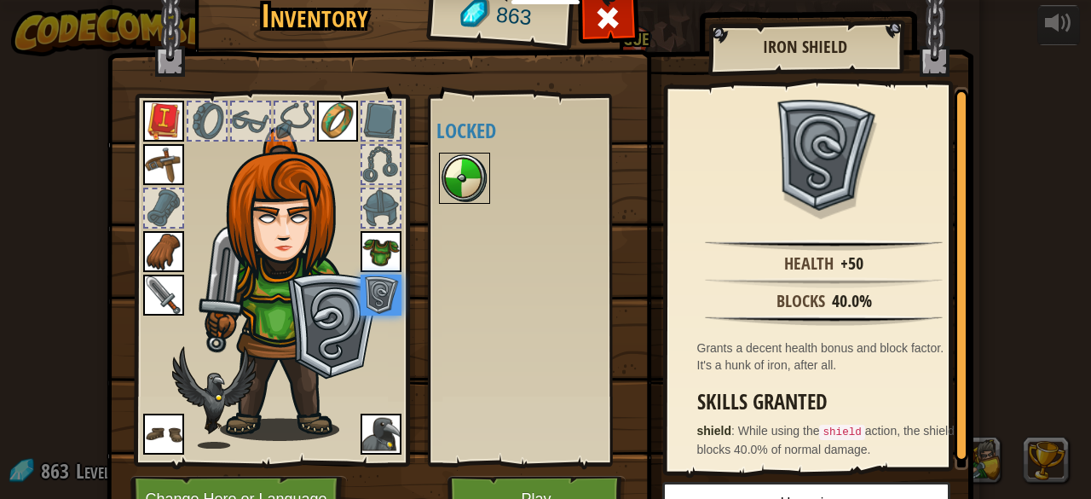
click at [464, 188] on img at bounding box center [465, 178] width 48 height 48
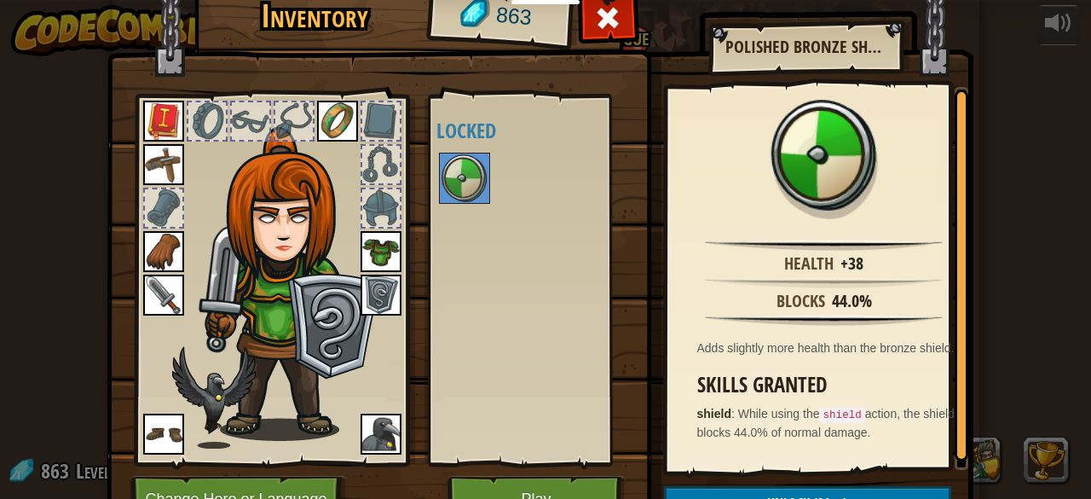
click at [373, 293] on img at bounding box center [381, 295] width 41 height 41
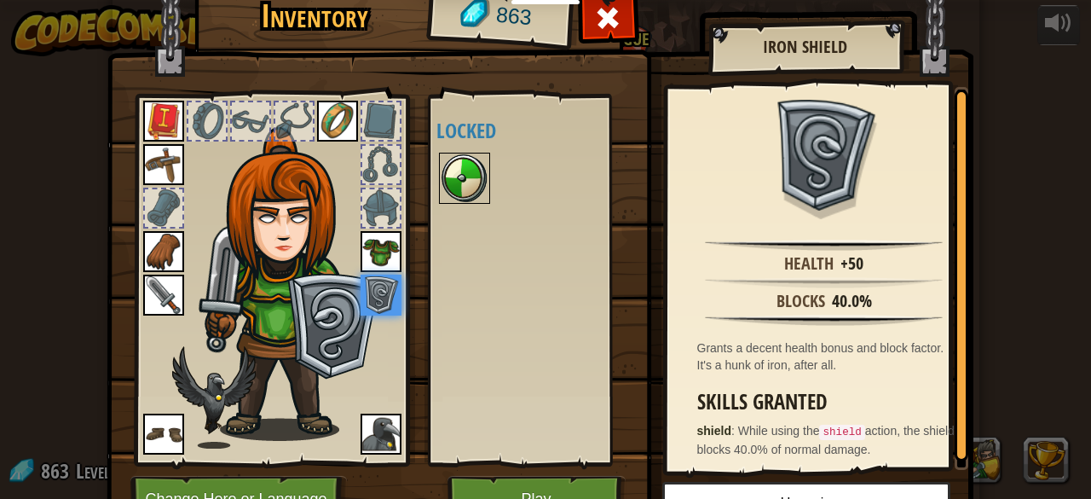
click at [454, 181] on img at bounding box center [465, 178] width 48 height 48
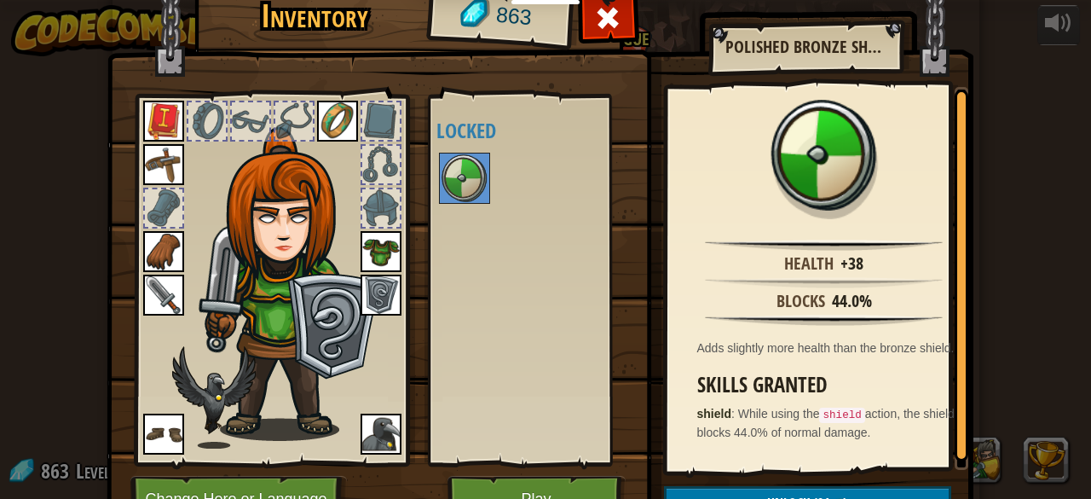
click at [365, 292] on img at bounding box center [381, 295] width 41 height 41
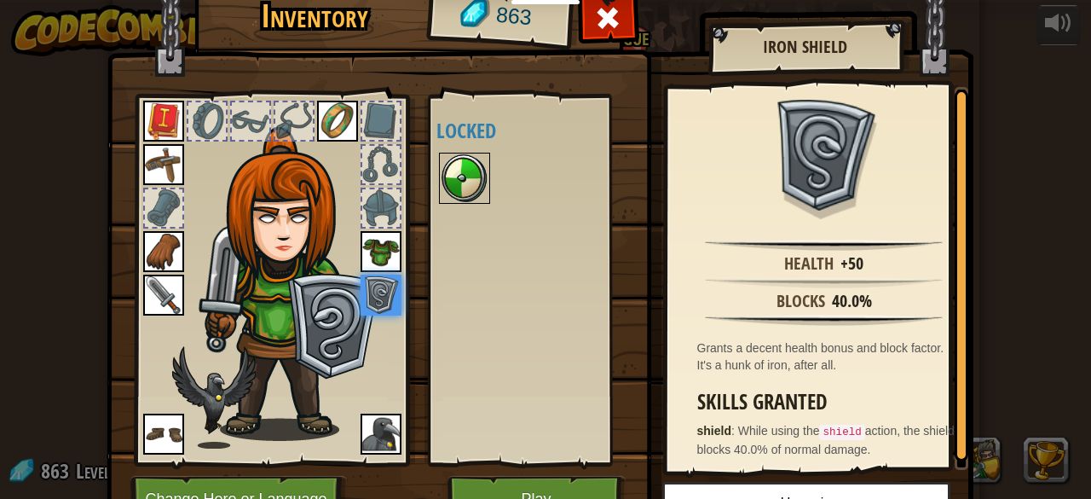
click at [449, 178] on img at bounding box center [465, 178] width 48 height 48
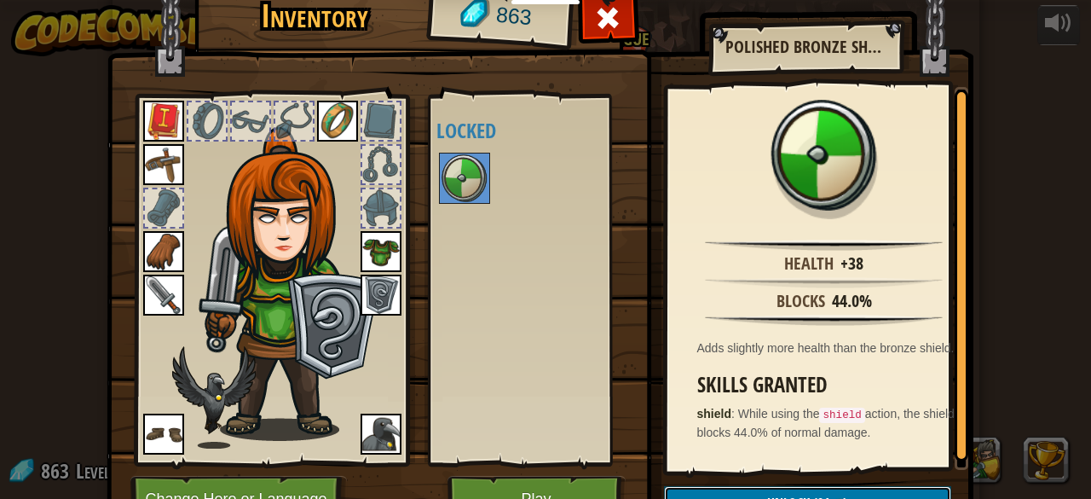
click at [785, 495] on span "Unlock" at bounding box center [788, 503] width 43 height 19
click at [785, 495] on button "Unlock (94 )" at bounding box center [807, 503] width 287 height 35
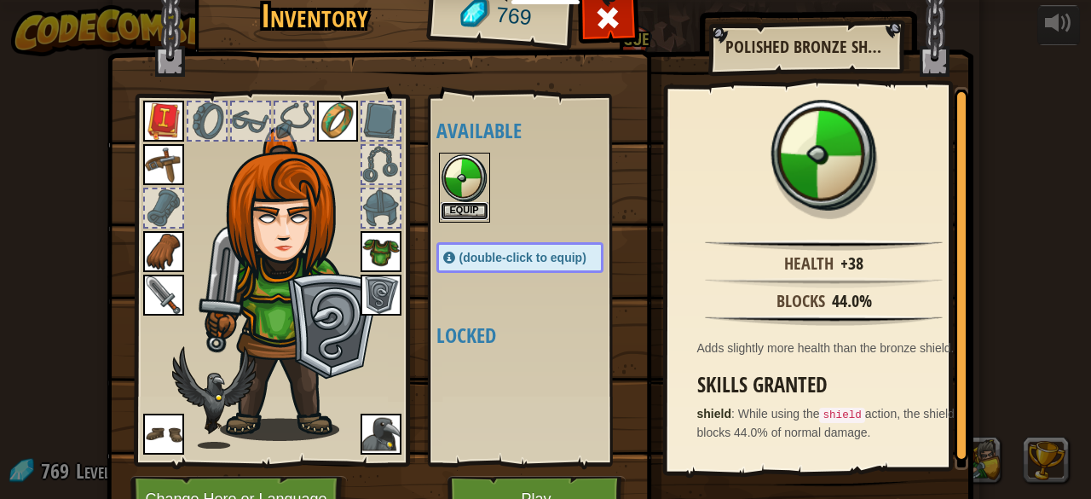
click at [448, 211] on button "Equip" at bounding box center [465, 211] width 48 height 18
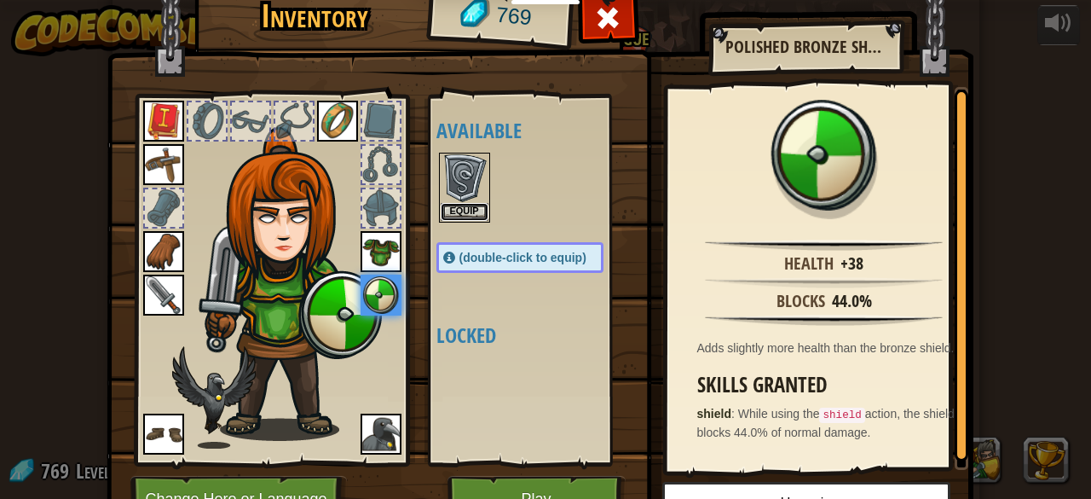
click at [448, 211] on button "Equip" at bounding box center [465, 212] width 48 height 18
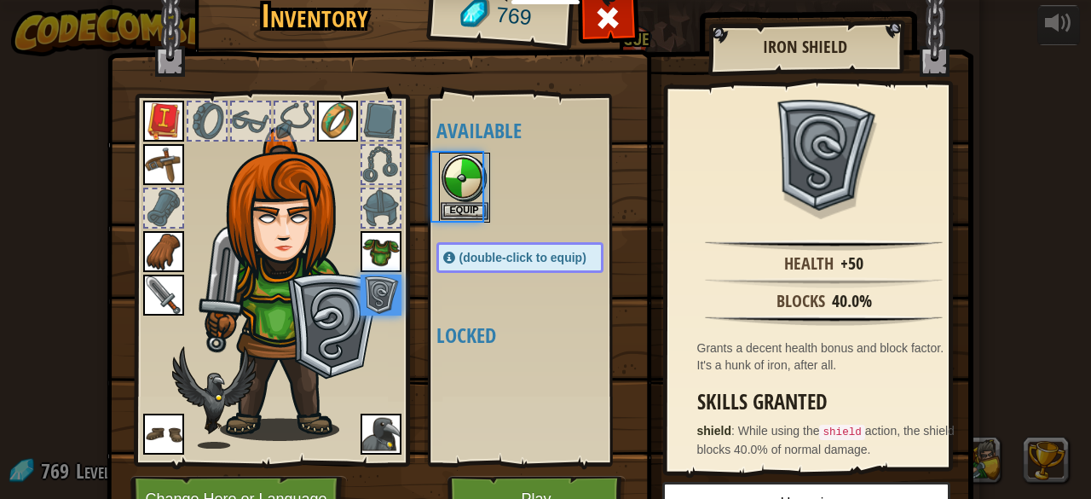
click at [448, 36] on body "Educators Create Free Account School & District Solutions Teacher Toolkit Previ…" at bounding box center [545, 18] width 1091 height 36
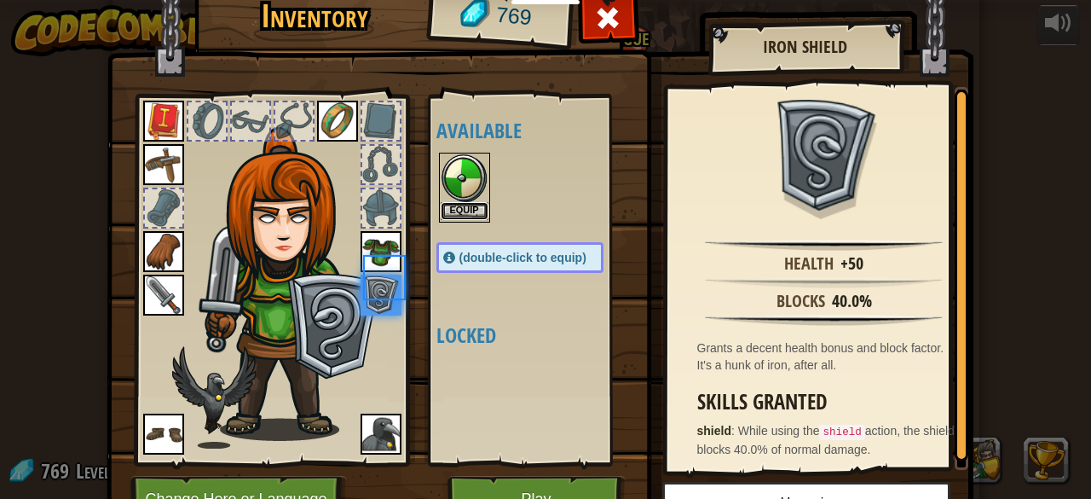
click at [448, 211] on button "Equip" at bounding box center [465, 211] width 48 height 18
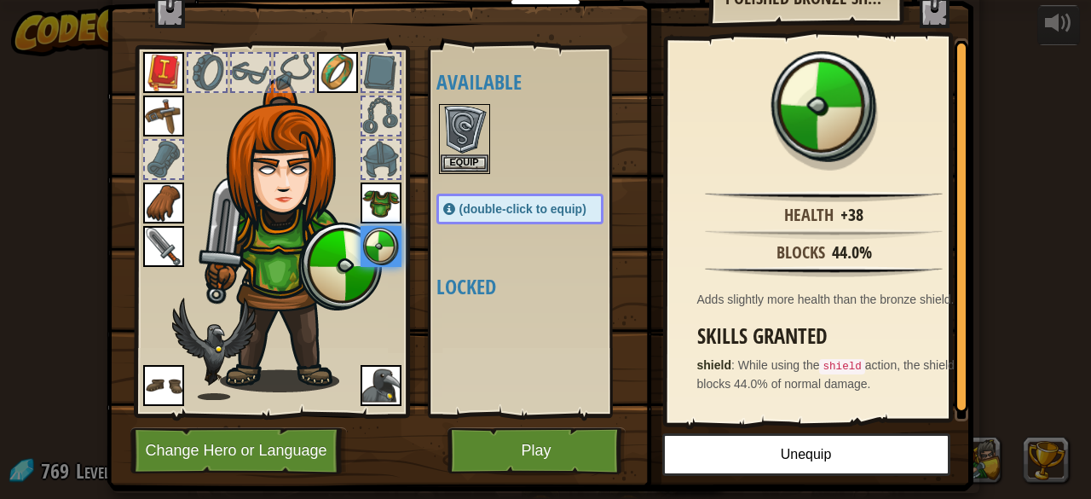
scroll to position [49, 0]
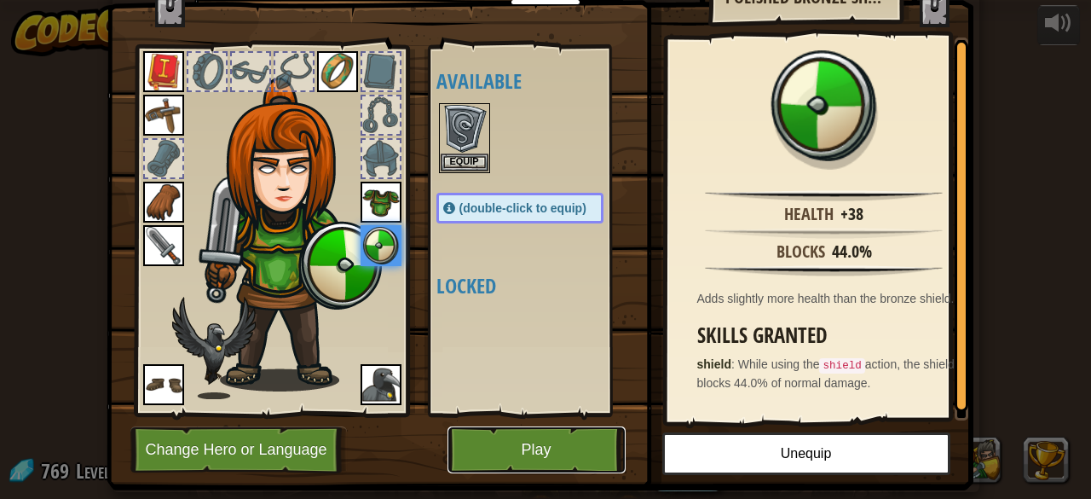
click at [498, 444] on button "Play" at bounding box center [537, 449] width 178 height 47
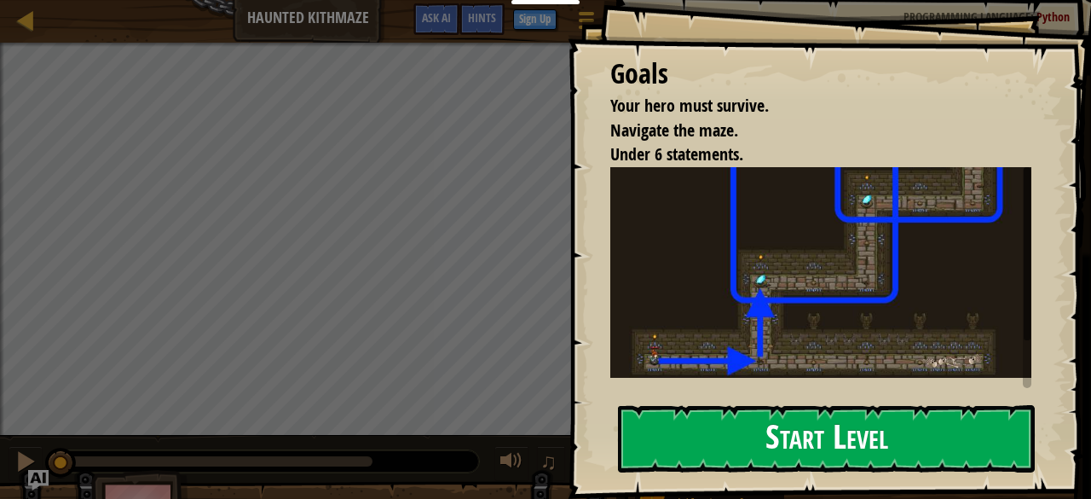
click at [806, 408] on button "Start Level" at bounding box center [826, 438] width 417 height 67
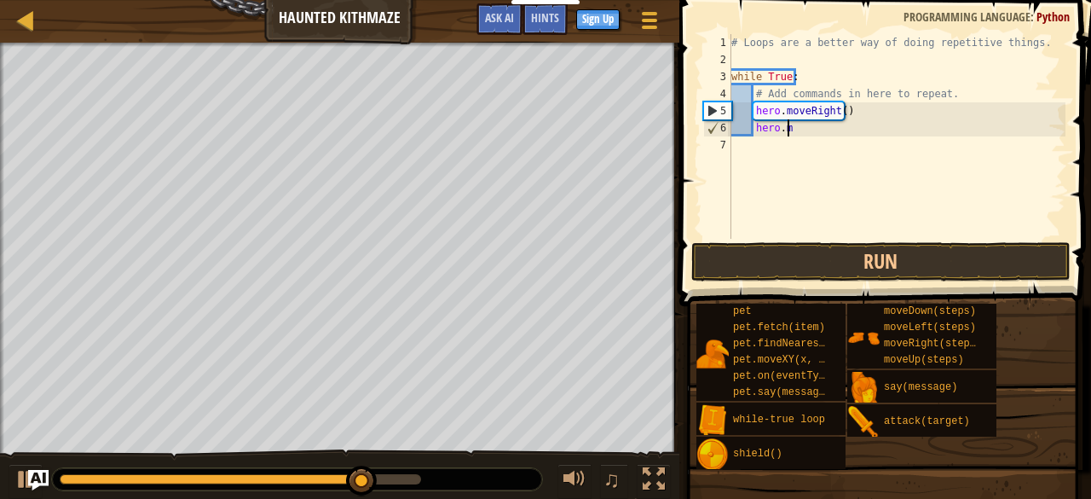
type textarea "h"
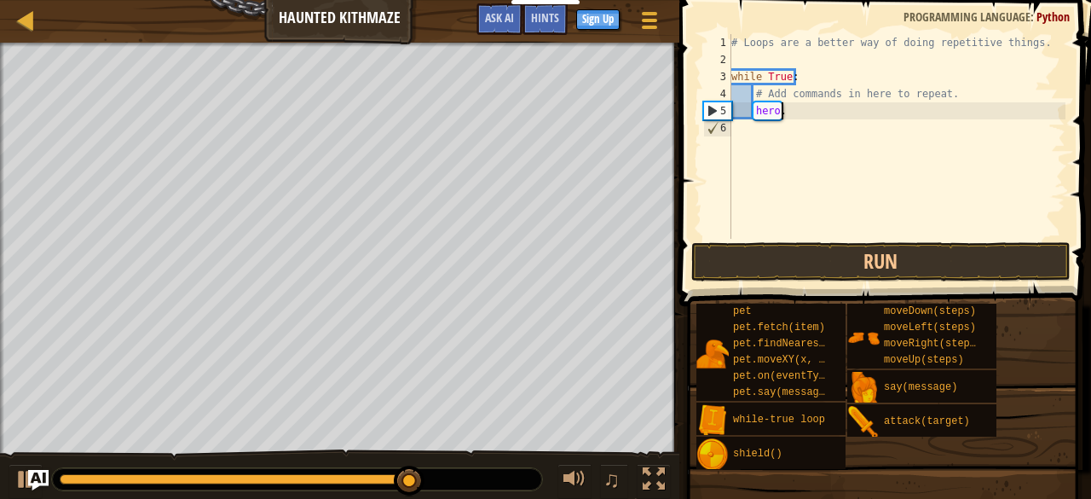
type textarea "h"
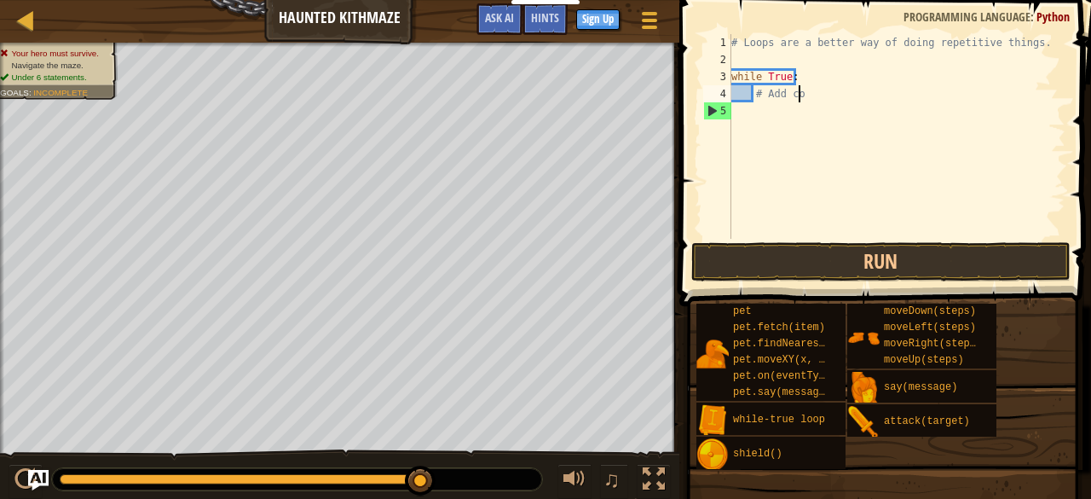
type textarea "#"
type textarea "w"
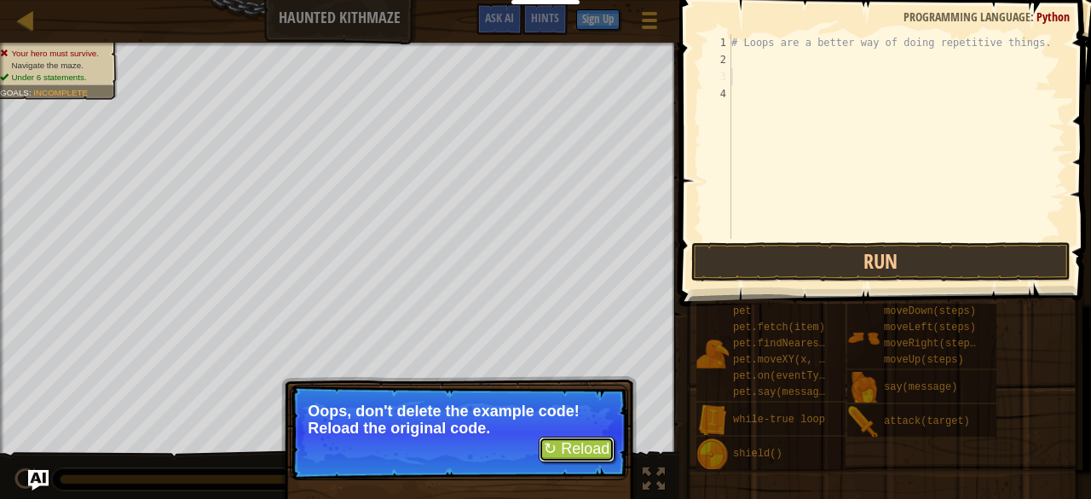
click at [575, 445] on button "↻ Reload" at bounding box center [577, 450] width 76 height 26
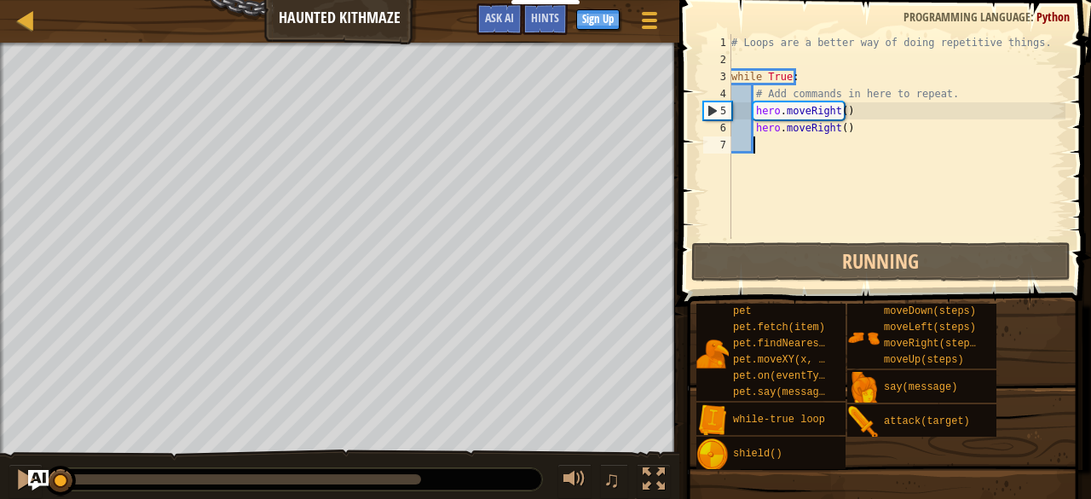
scroll to position [8, 0]
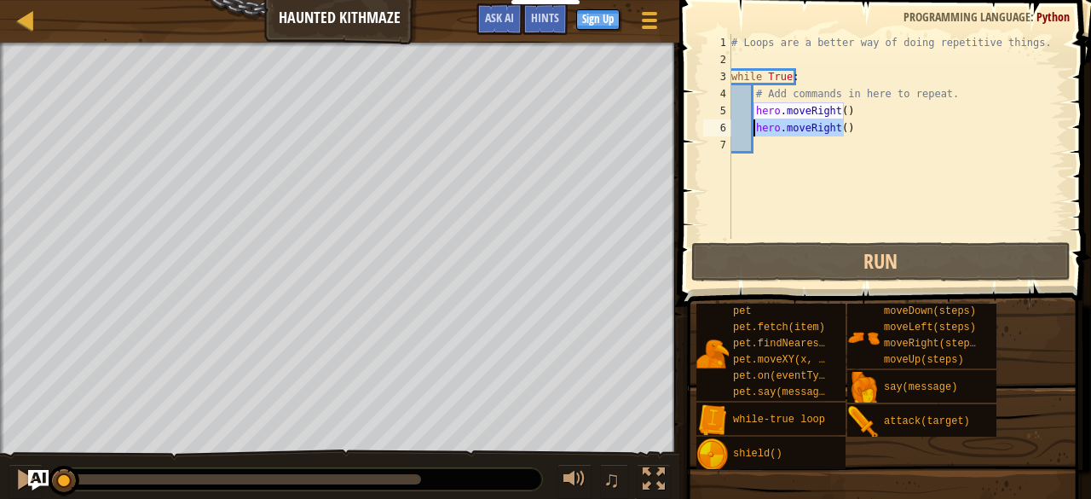
drag, startPoint x: 854, startPoint y: 136, endPoint x: 755, endPoint y: 129, distance: 99.1
click at [755, 129] on div "# Loops are a better way of doing repetitive things. while True : # Add command…" at bounding box center [897, 153] width 338 height 239
type textarea "hero.moveRight()"
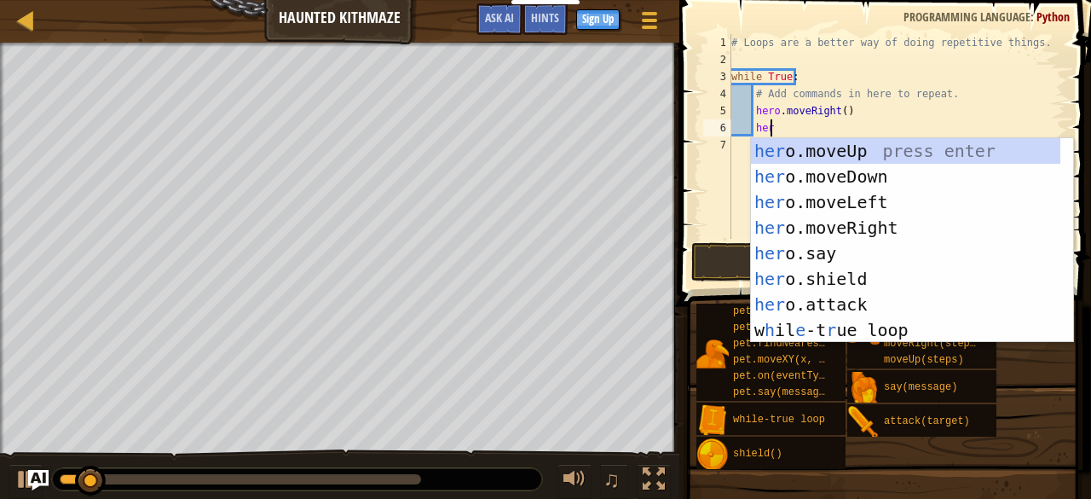
scroll to position [8, 2]
type textarea "hero"
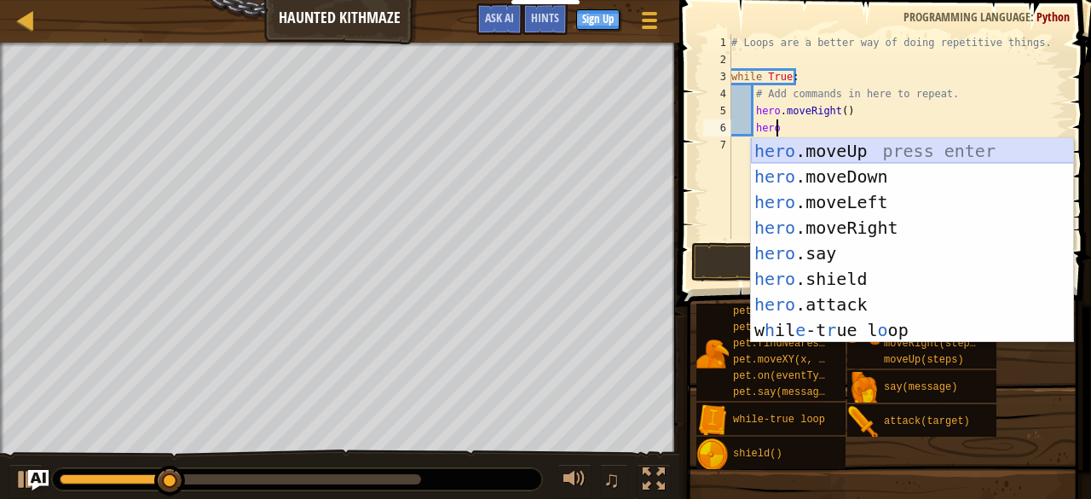
click at [781, 144] on div "hero .moveUp press enter hero .moveDown press enter hero .moveLeft press enter …" at bounding box center [912, 266] width 323 height 256
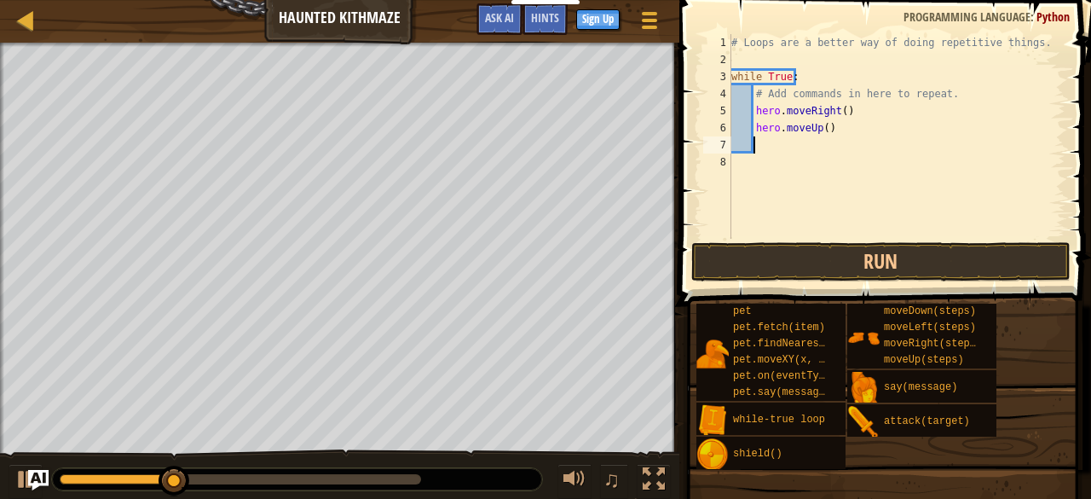
scroll to position [8, 1]
click at [790, 253] on button "Run" at bounding box center [880, 261] width 379 height 39
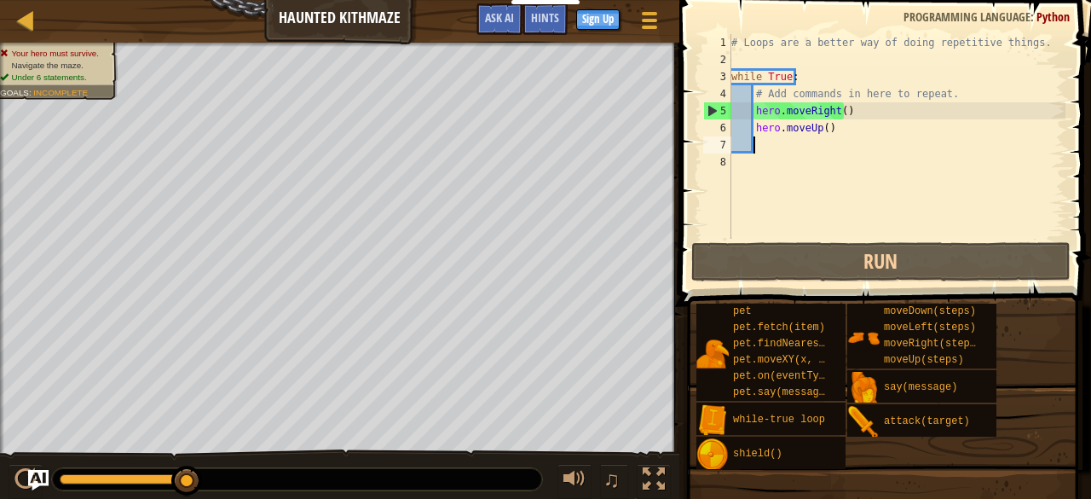
click at [828, 129] on div "# Loops are a better way of doing repetitive things. while True : # Add command…" at bounding box center [897, 153] width 338 height 239
drag, startPoint x: 828, startPoint y: 129, endPoint x: 806, endPoint y: 130, distance: 22.2
click at [806, 130] on div "# Loops are a better way of doing repetitive things. while True : # Add command…" at bounding box center [897, 153] width 338 height 239
type textarea "hero.moveR"
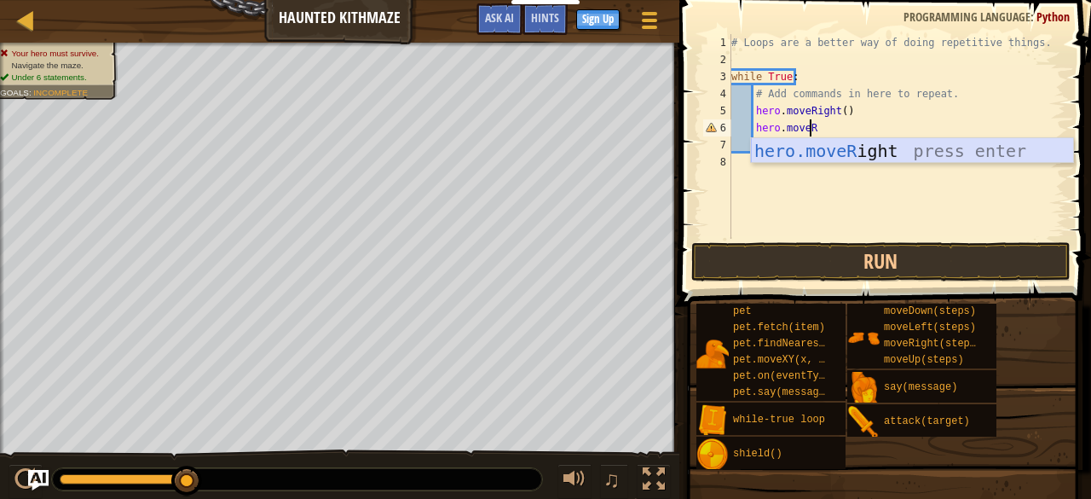
click at [830, 150] on div "hero.moveR ight press enter" at bounding box center [912, 176] width 323 height 77
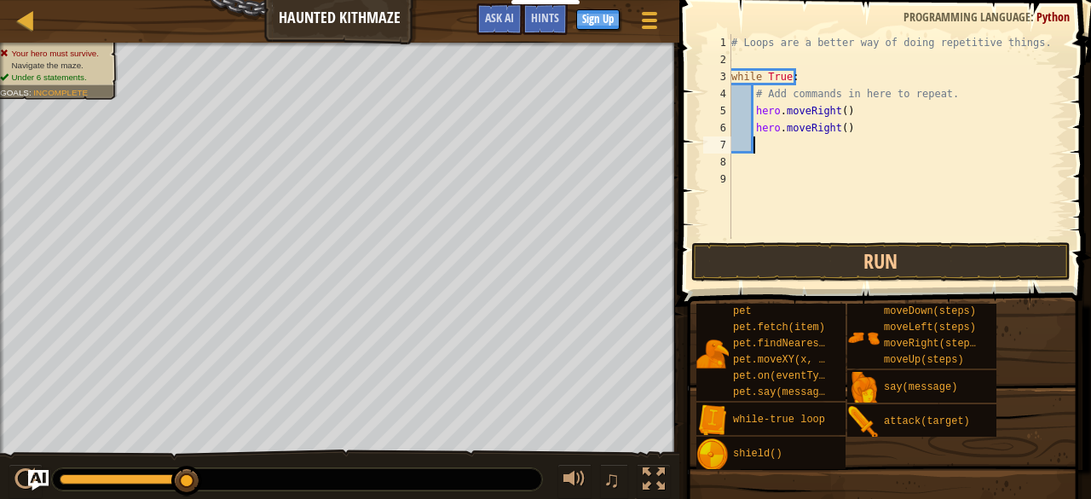
scroll to position [8, 1]
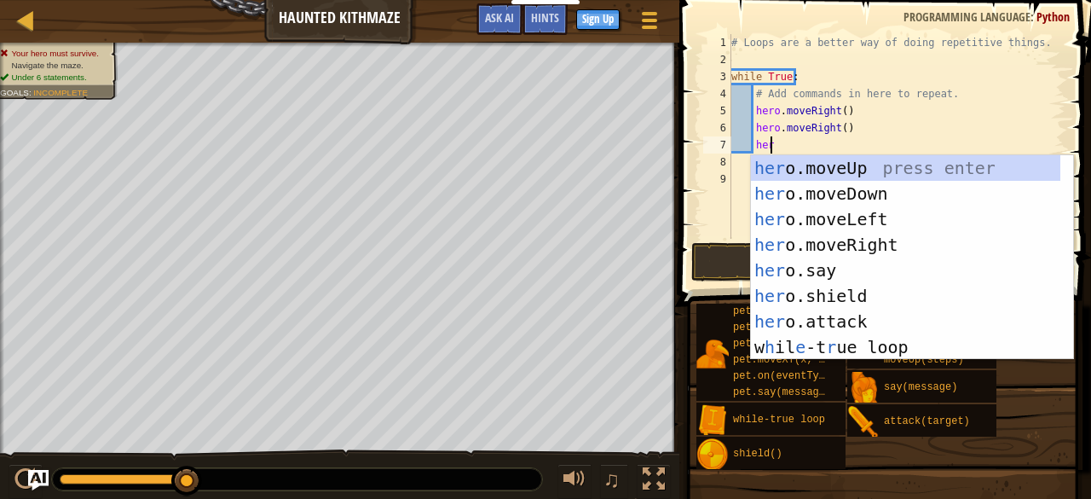
type textarea "hero"
click at [813, 163] on div "hero .moveUp press enter hero .moveDown press enter hero .moveLeft press enter …" at bounding box center [912, 283] width 323 height 256
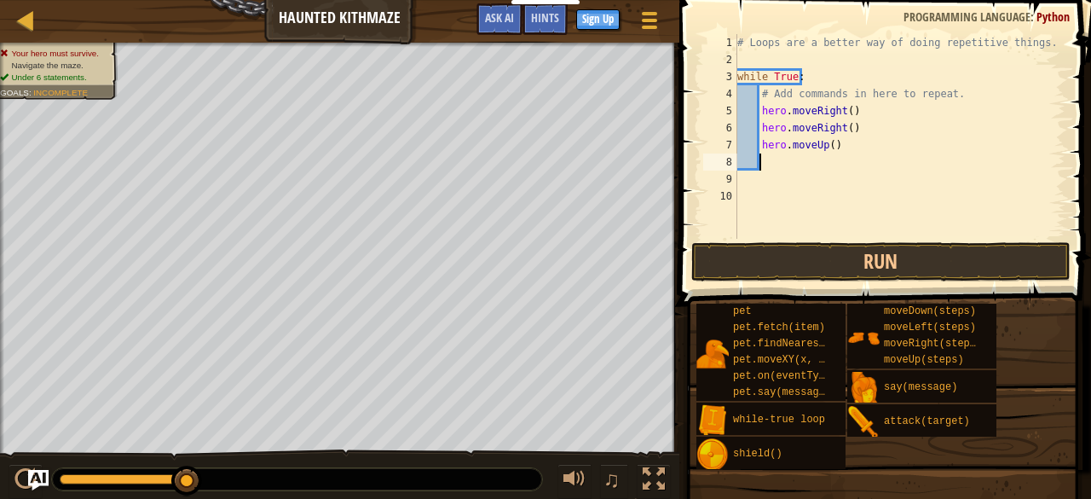
scroll to position [8, 1]
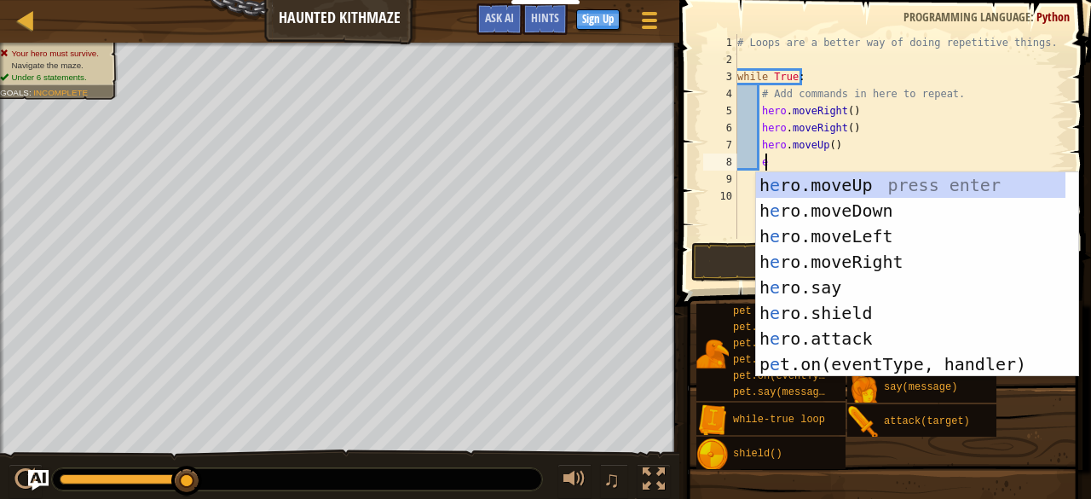
type textarea "ero"
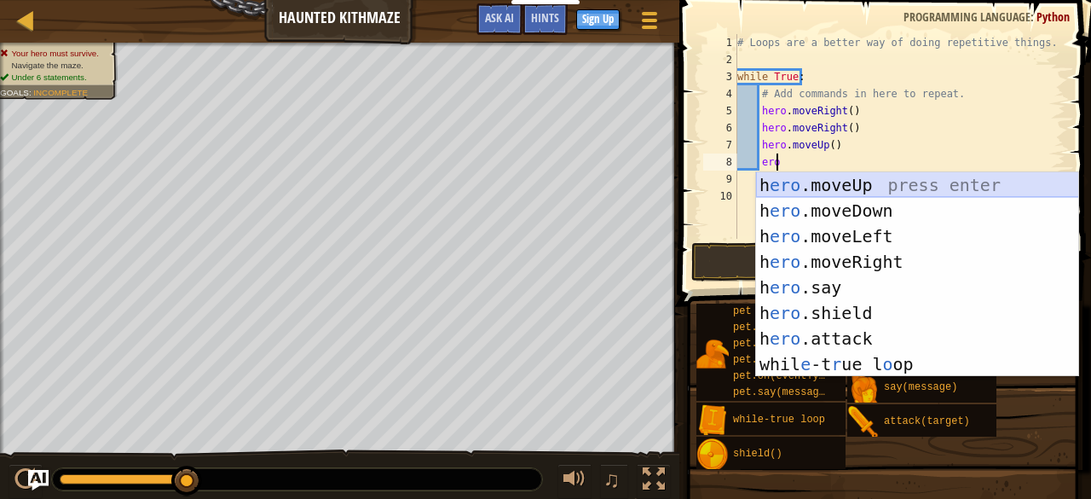
click at [812, 180] on div "h ero .moveUp press enter h ero .moveDown press enter h ero .moveLeft press ent…" at bounding box center [917, 300] width 323 height 256
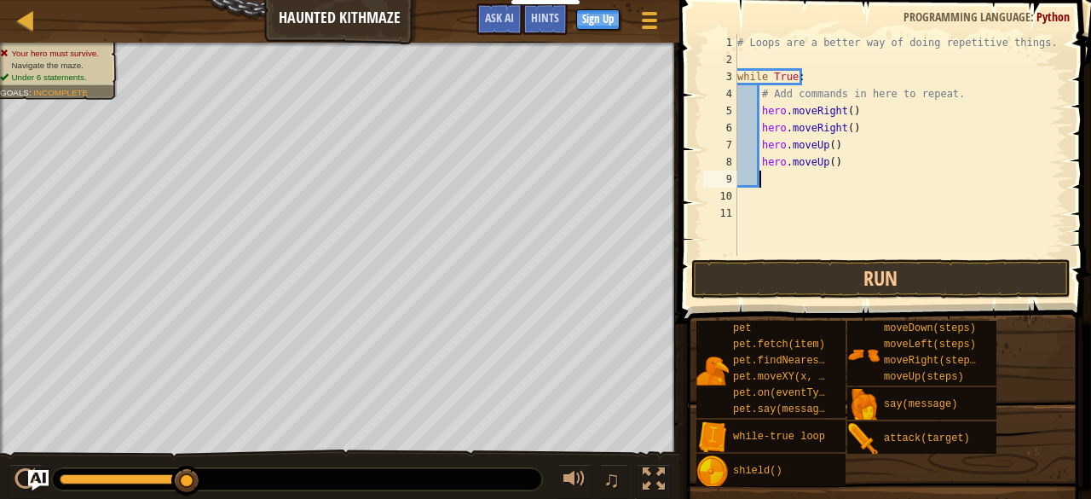
scroll to position [8, 0]
click at [812, 180] on div "# Loops are a better way of doing repetitive things. while True : # Add command…" at bounding box center [900, 162] width 332 height 256
type textarea "hero.moveUp()"
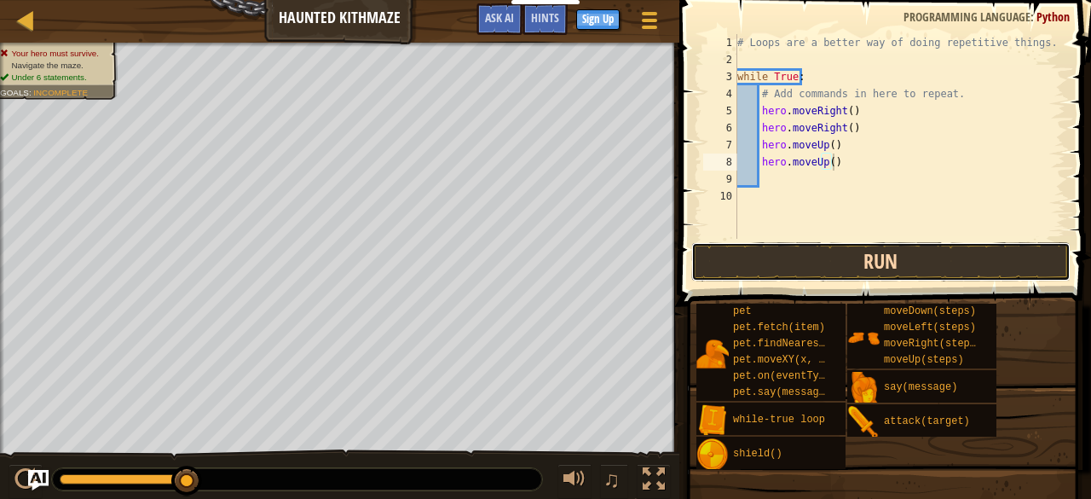
click at [824, 252] on button "Run" at bounding box center [880, 261] width 379 height 39
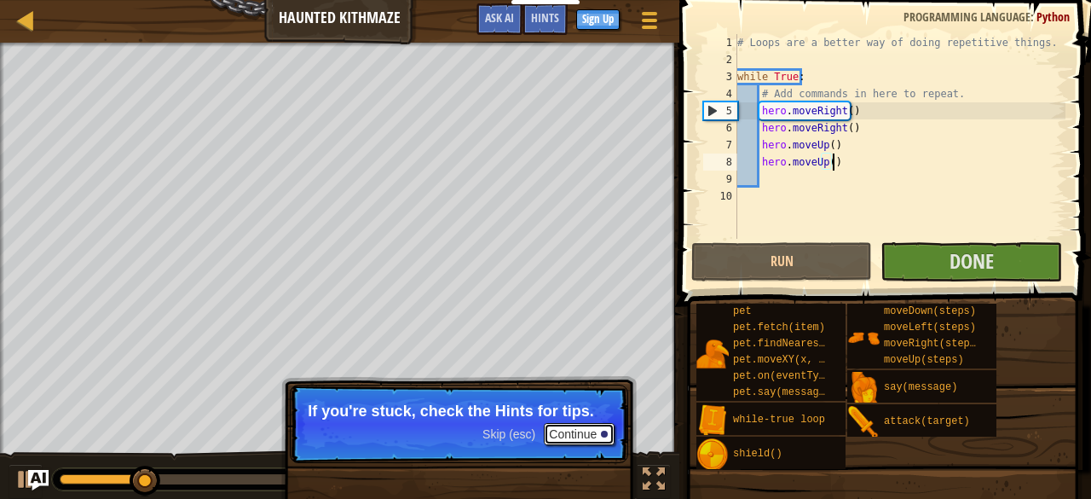
click at [554, 429] on button "Continue" at bounding box center [579, 434] width 71 height 22
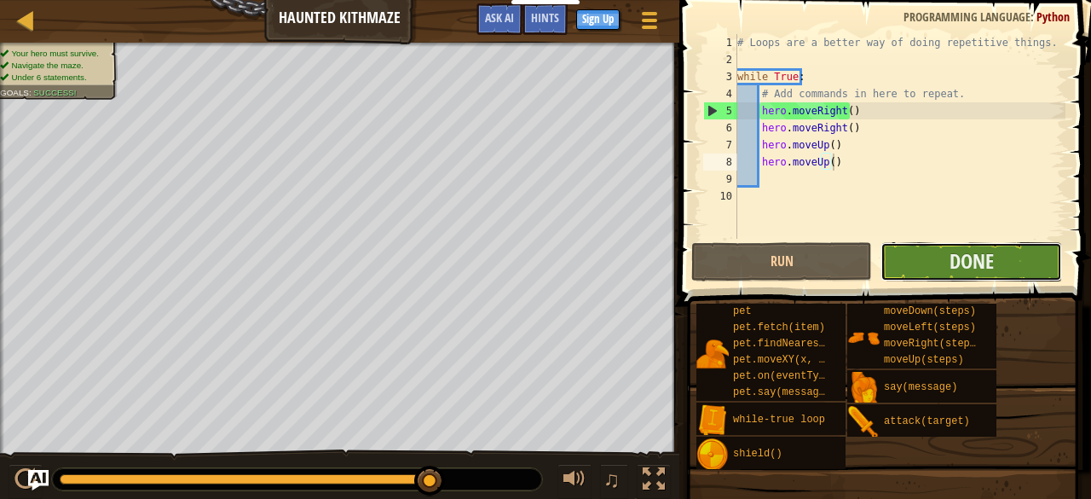
click at [910, 242] on button "Done" at bounding box center [971, 261] width 181 height 39
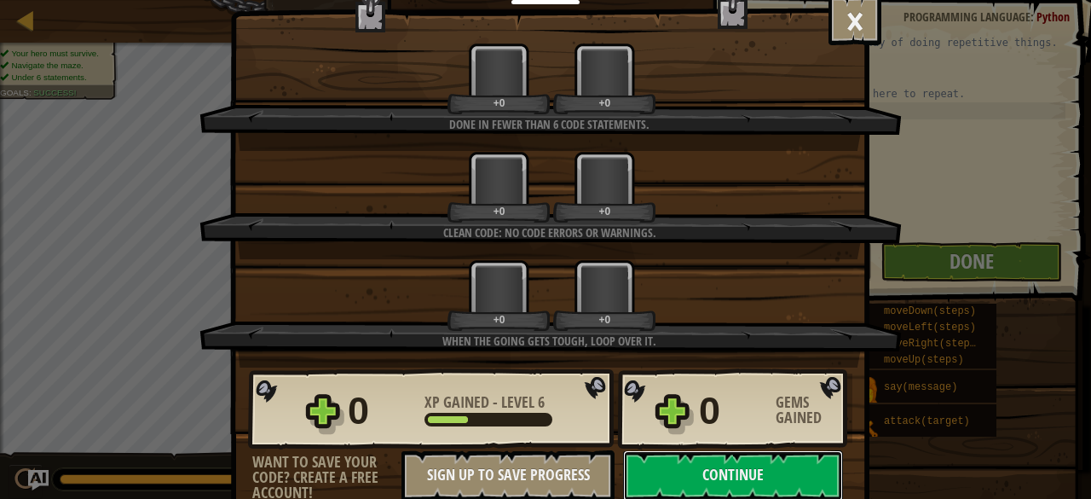
scroll to position [2, 0]
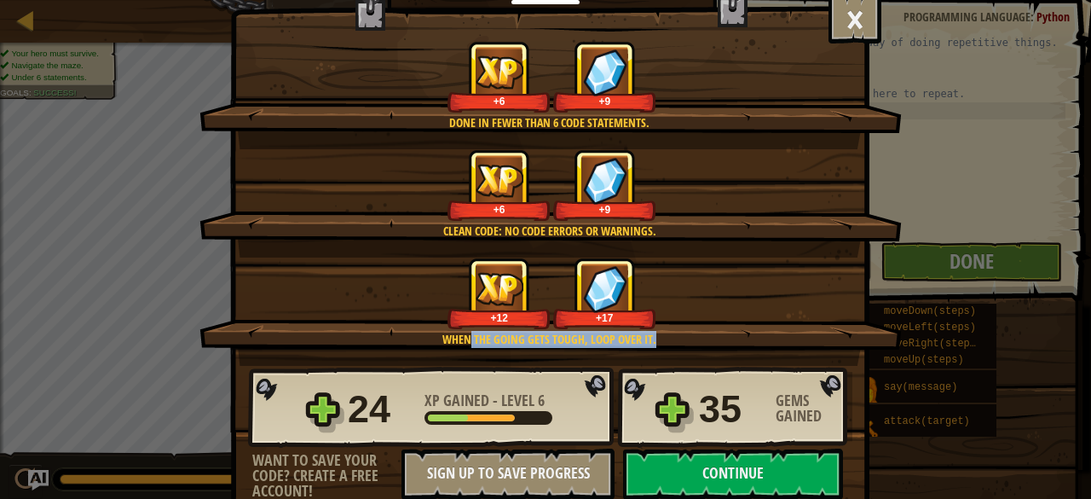
drag, startPoint x: 650, startPoint y: 342, endPoint x: 454, endPoint y: 327, distance: 195.8
click at [454, 327] on div "When the going gets tough, loop over it. +12 +17" at bounding box center [551, 311] width 703 height 108
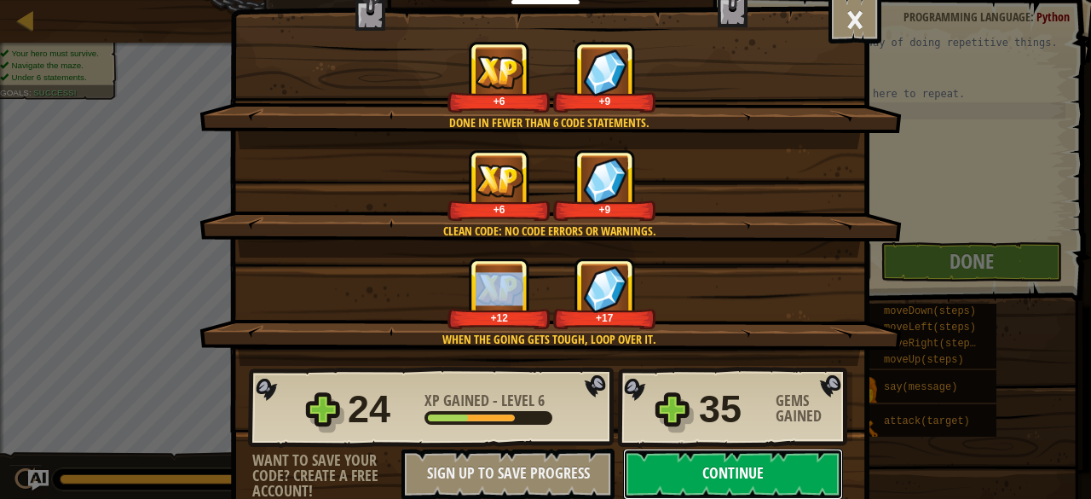
click at [709, 479] on button "Continue" at bounding box center [733, 473] width 220 height 51
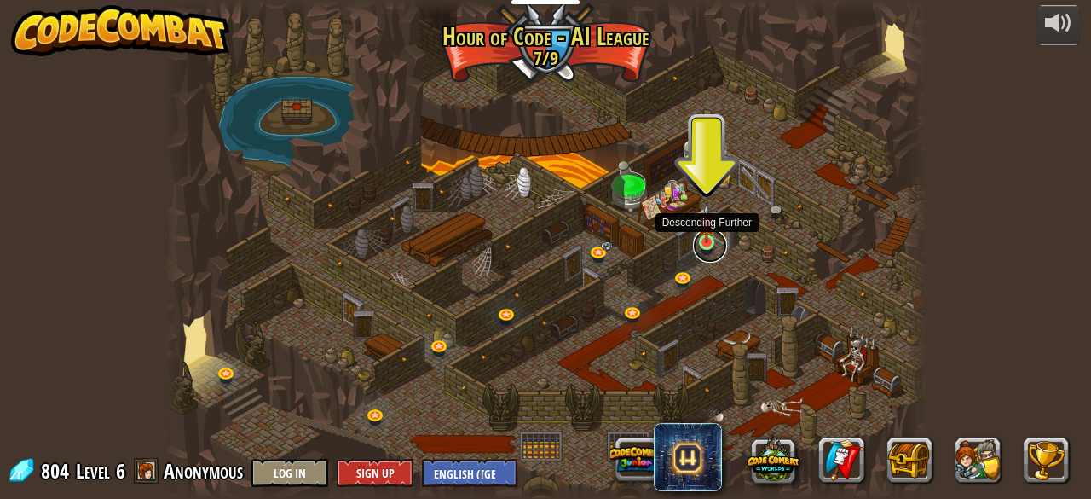
click at [705, 243] on link at bounding box center [710, 246] width 34 height 34
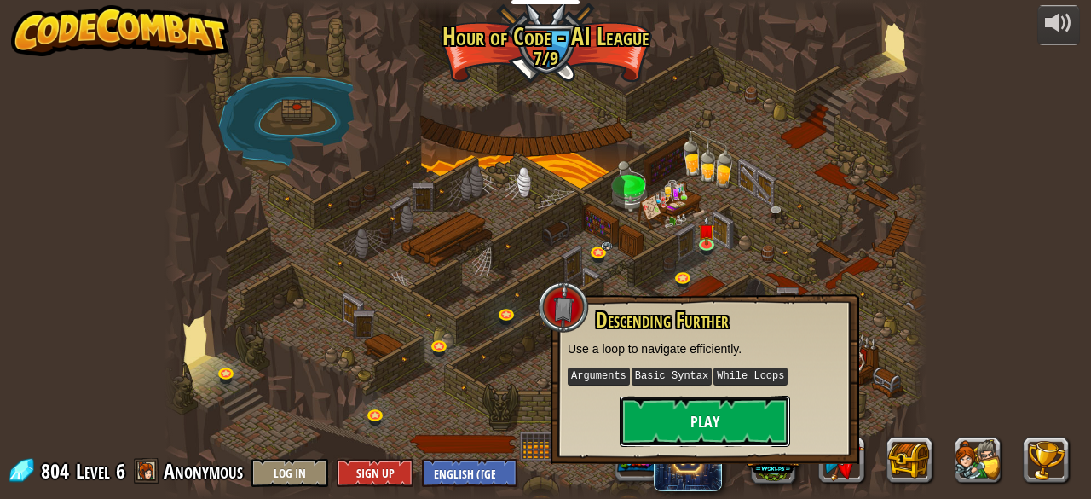
click at [658, 412] on button "Play" at bounding box center [705, 421] width 171 height 51
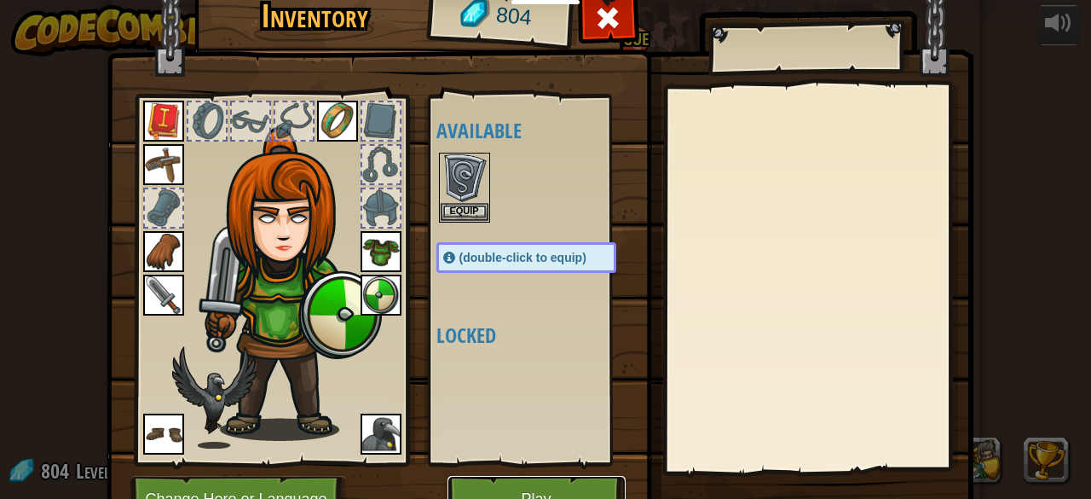
click at [455, 483] on button "Play" at bounding box center [537, 499] width 178 height 47
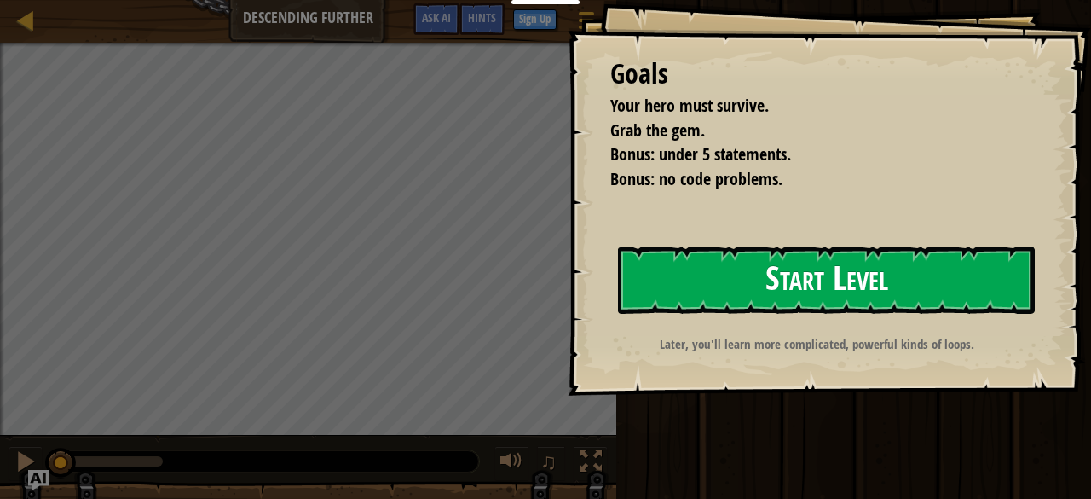
click at [743, 275] on button "Start Level" at bounding box center [826, 279] width 417 height 67
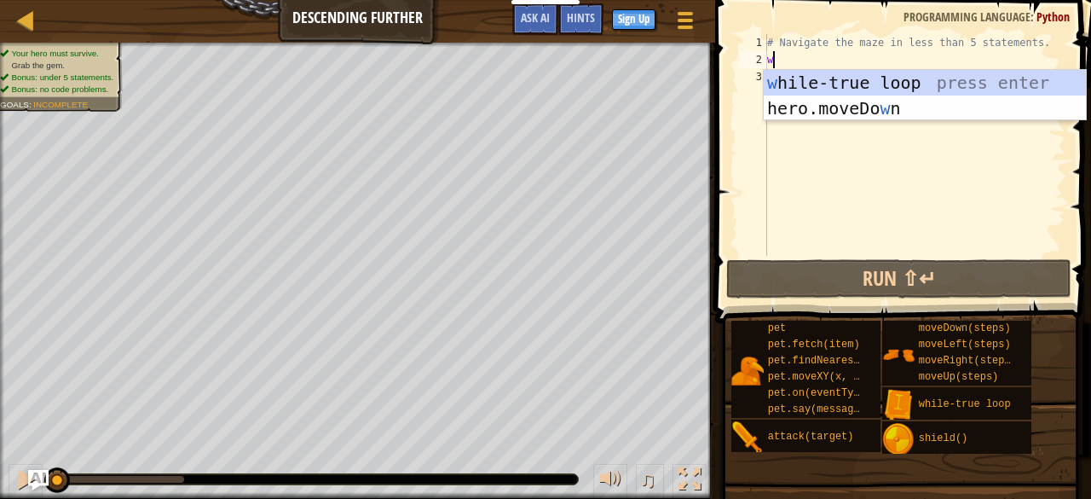
scroll to position [8, 0]
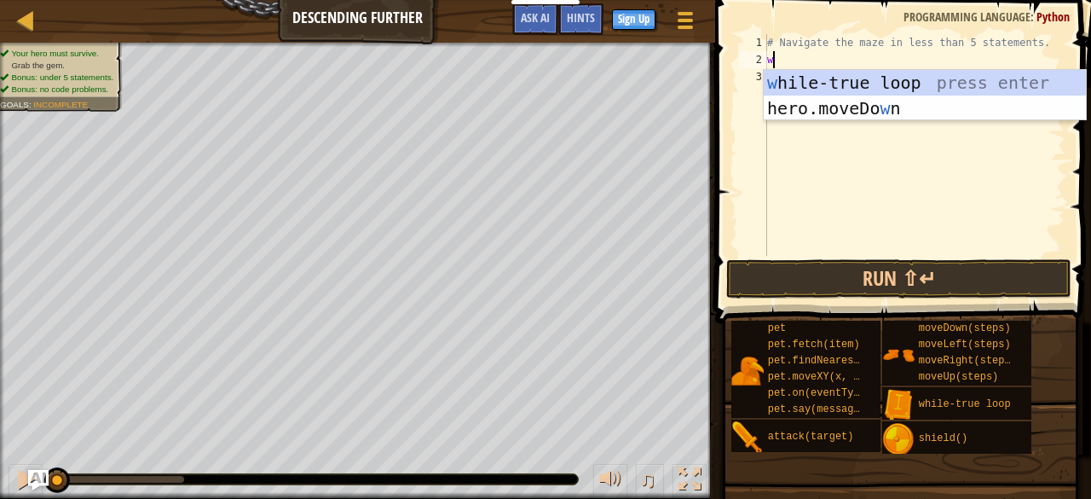
type textarea "wh"
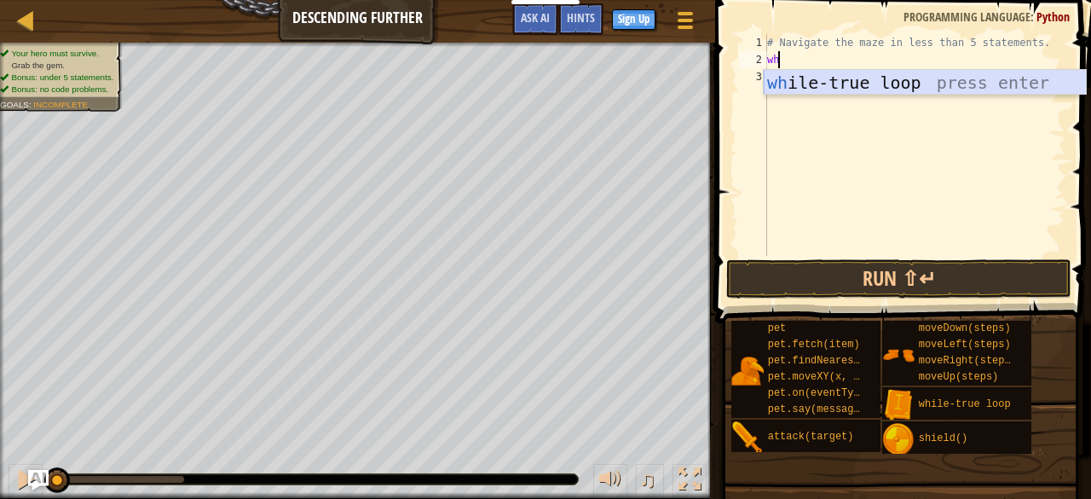
click at [815, 78] on div "wh ile-true loop press enter" at bounding box center [925, 108] width 323 height 77
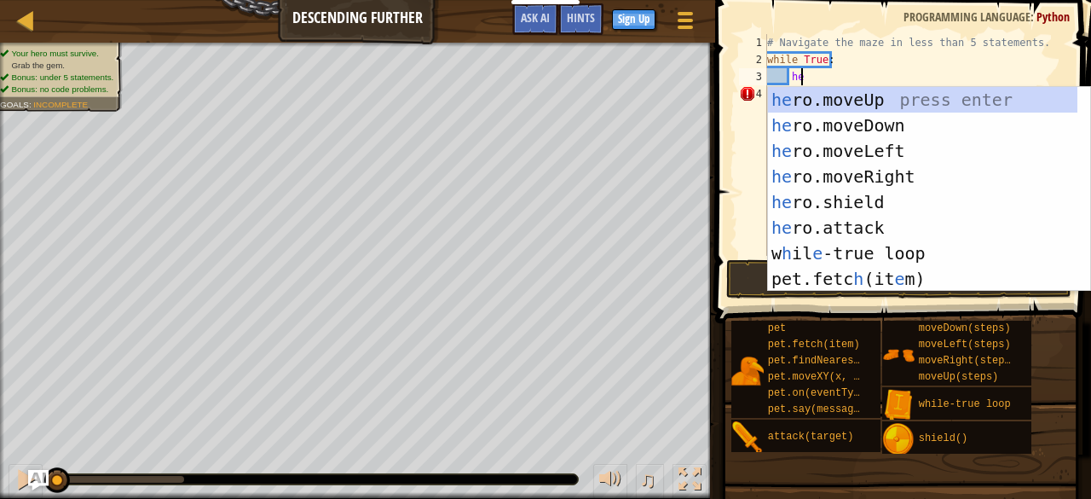
type textarea "hero"
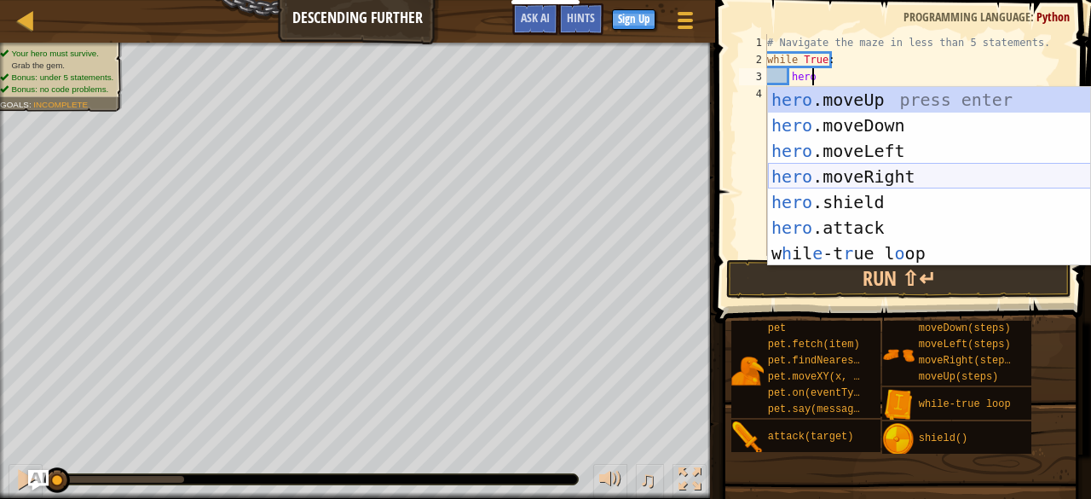
click at [830, 170] on div "hero .moveUp press enter hero .moveDown press enter hero .moveLeft press enter …" at bounding box center [929, 202] width 323 height 230
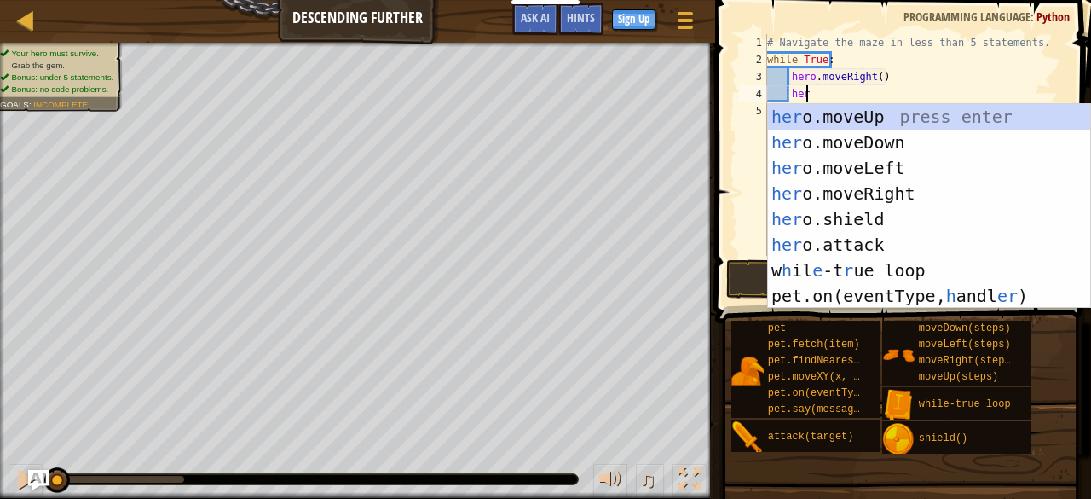
type textarea "hero"
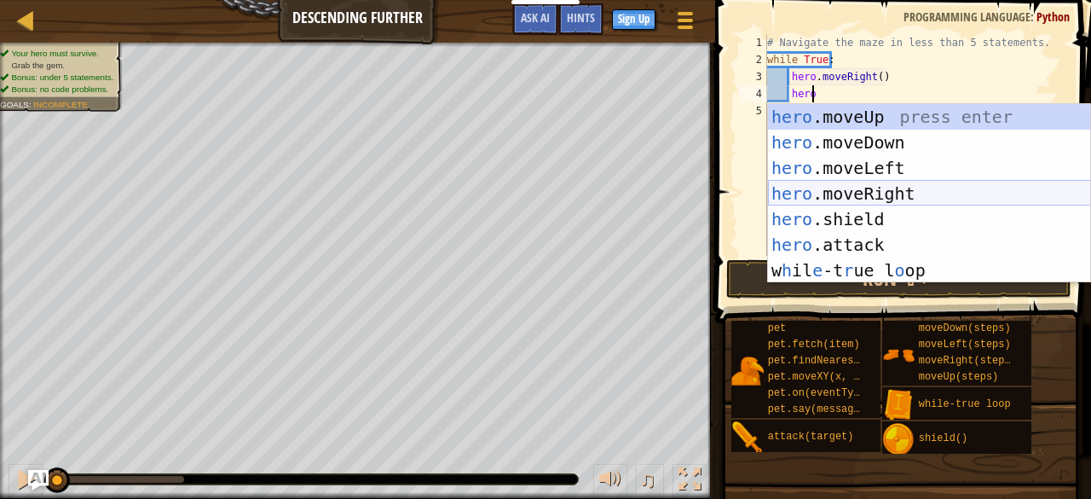
click at [854, 186] on div "hero .moveUp press enter hero .moveDown press enter hero .moveLeft press enter …" at bounding box center [929, 219] width 323 height 230
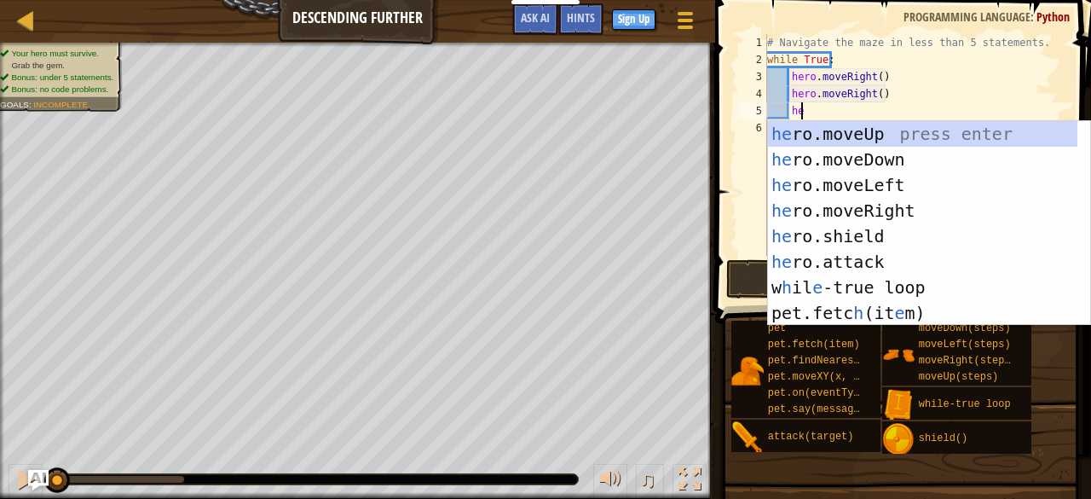
type textarea "hero"
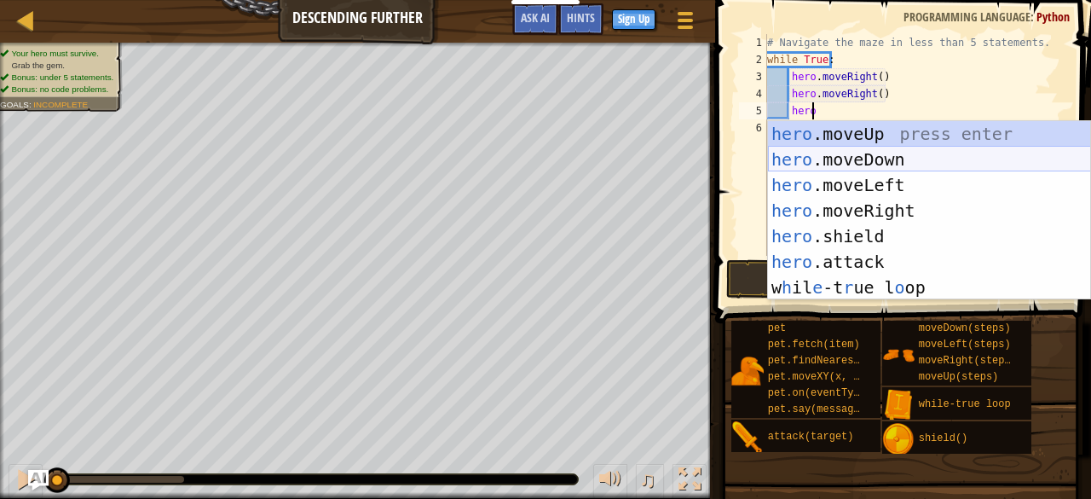
click at [842, 153] on div "hero .moveUp press enter hero .moveDown press enter hero .moveLeft press enter …" at bounding box center [929, 236] width 323 height 230
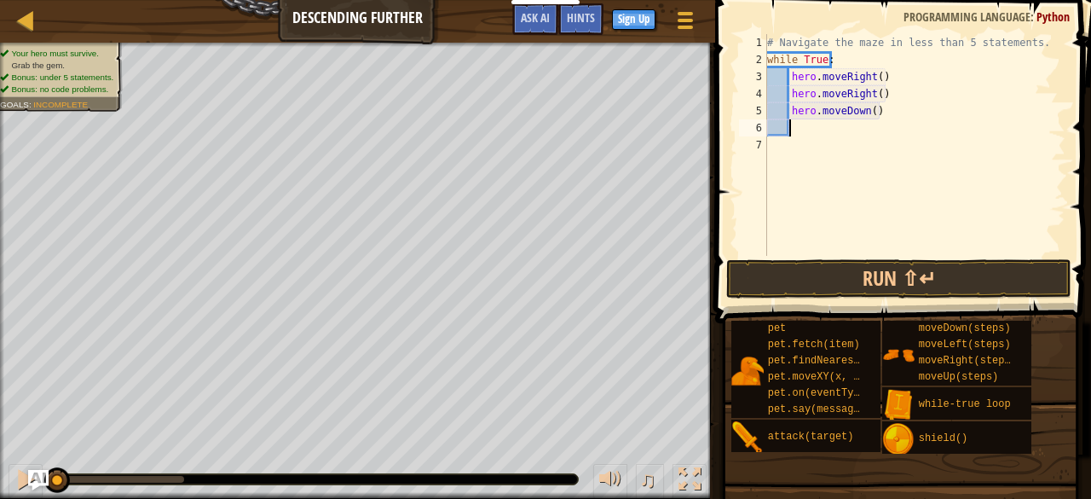
scroll to position [8, 1]
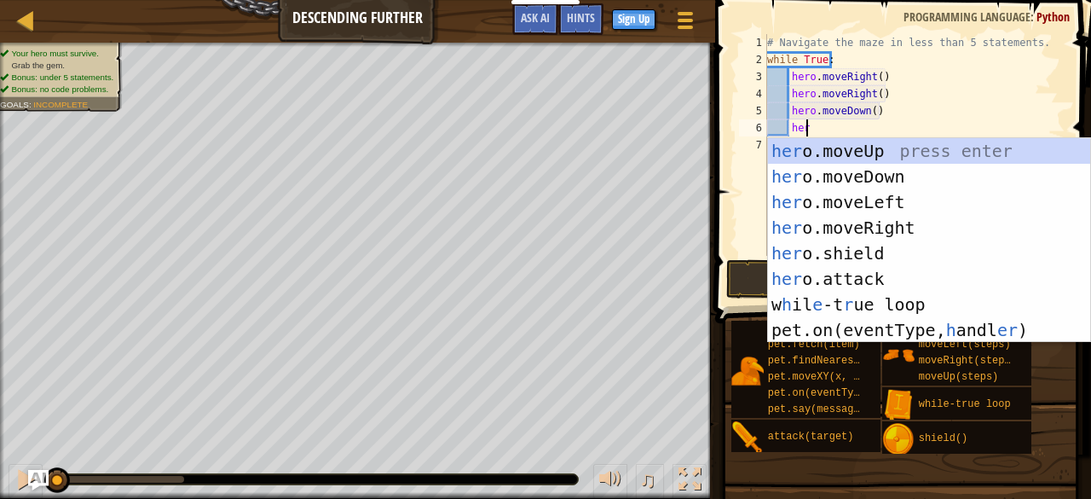
type textarea "hero"
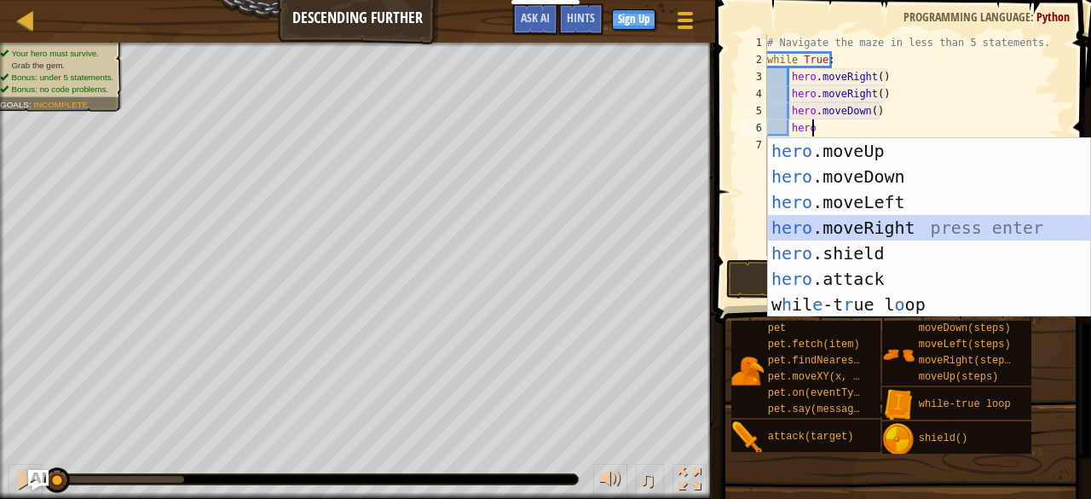
click at [851, 219] on div "hero .moveUp press enter hero .moveDown press enter hero .moveLeft press enter …" at bounding box center [929, 253] width 323 height 230
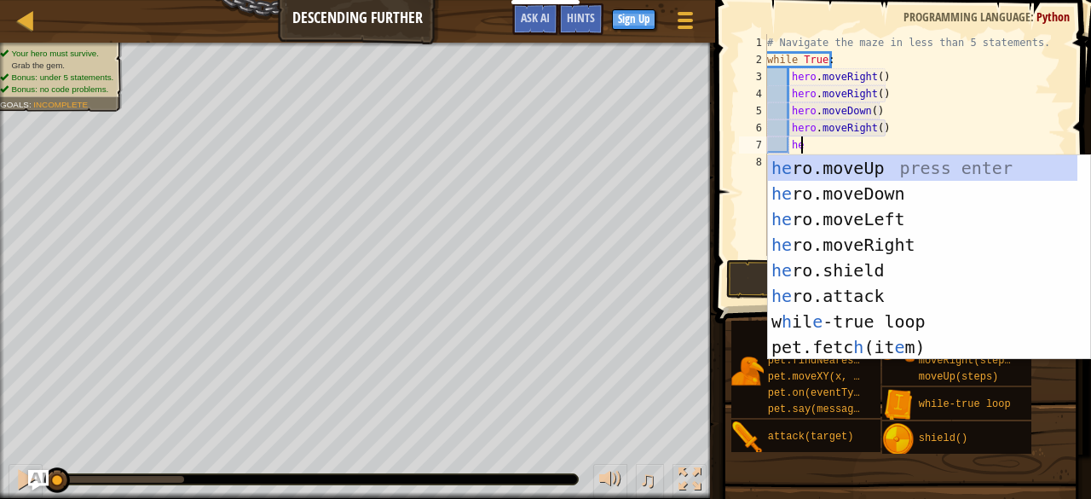
type textarea "hero"
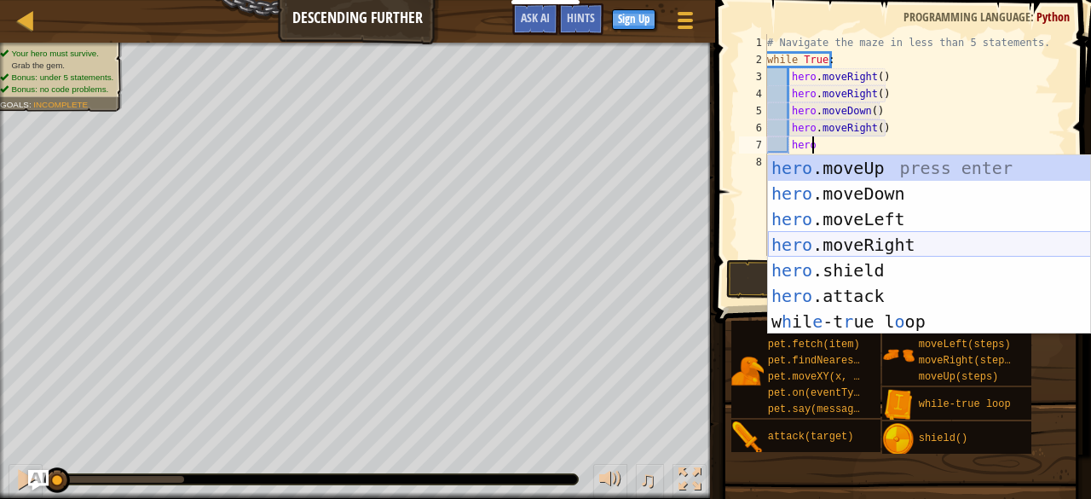
click at [855, 238] on div "hero .moveUp press enter hero .moveDown press enter hero .moveLeft press enter …" at bounding box center [929, 270] width 323 height 230
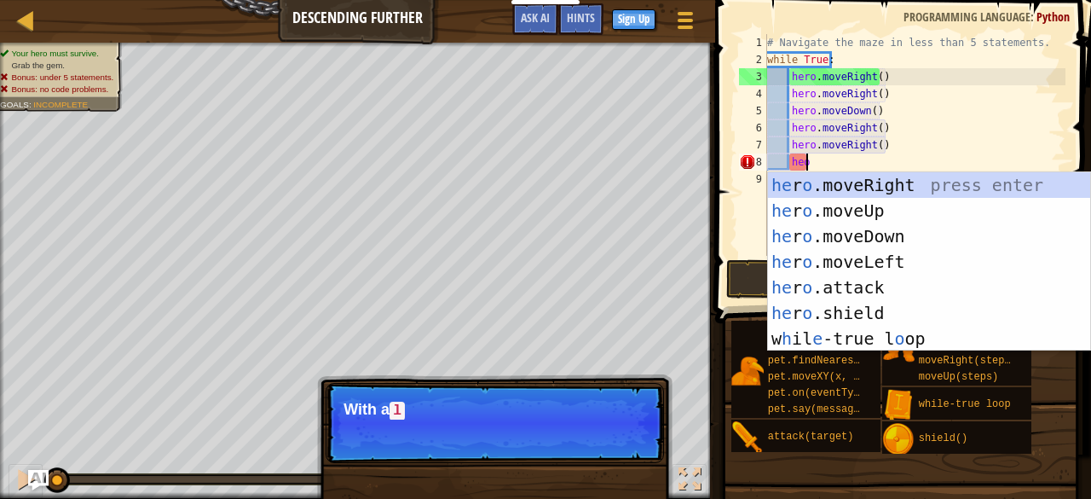
scroll to position [8, 2]
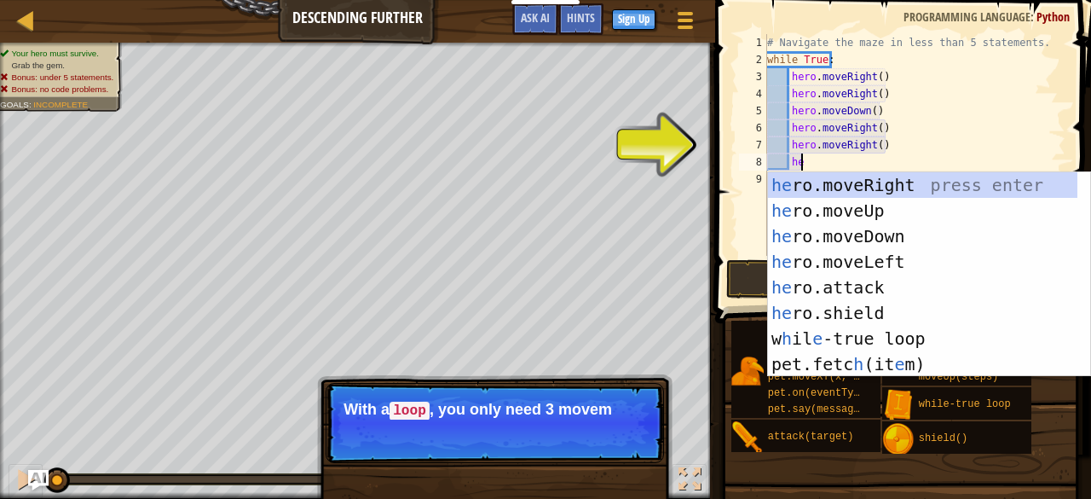
type textarea "h"
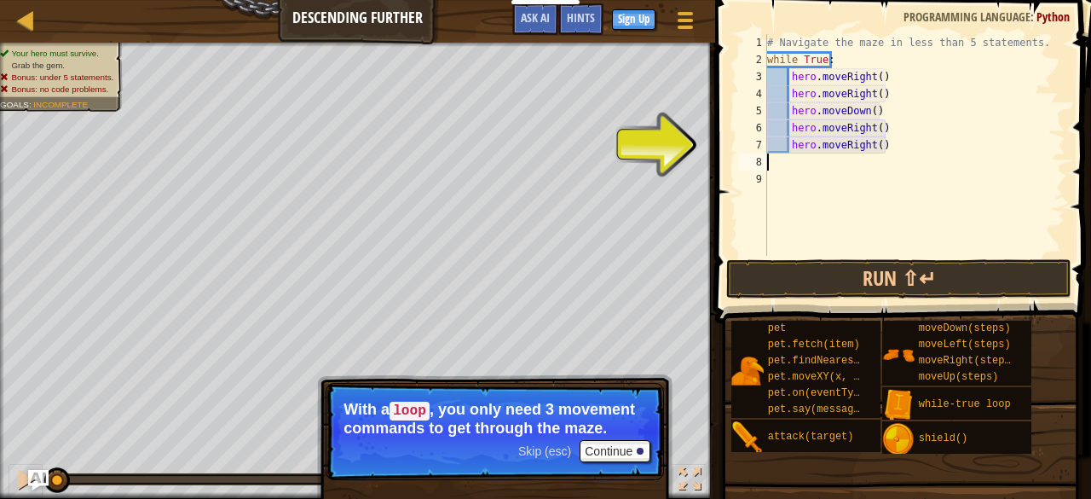
scroll to position [8, 0]
type textarea "h"
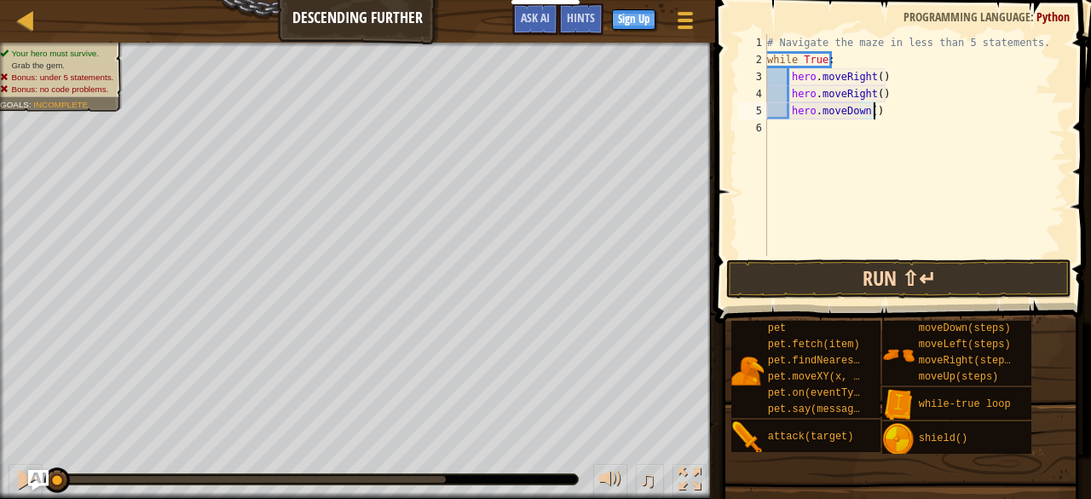
type textarea "hero.moveDown()"
click at [862, 282] on button "Run ⇧↵" at bounding box center [898, 278] width 344 height 39
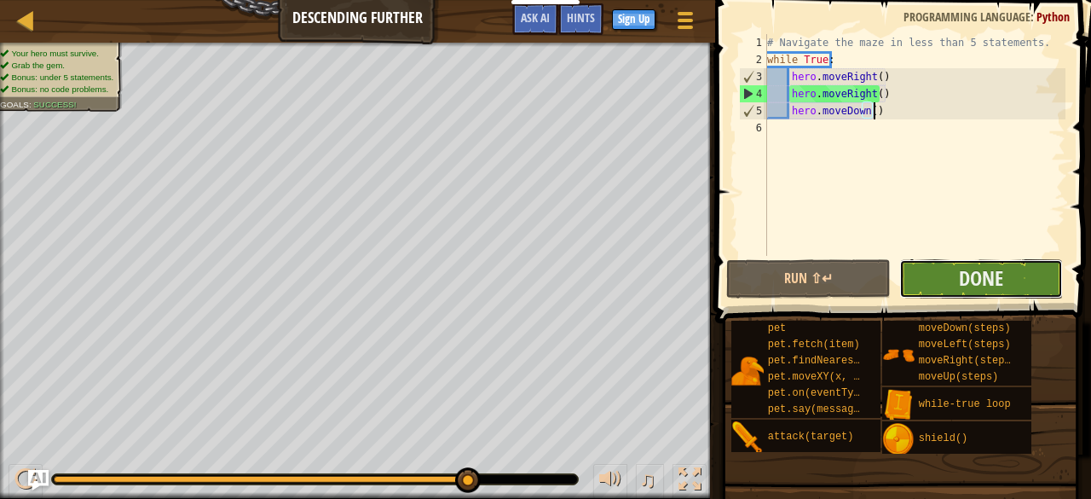
click at [1022, 281] on button "Done" at bounding box center [982, 278] width 164 height 39
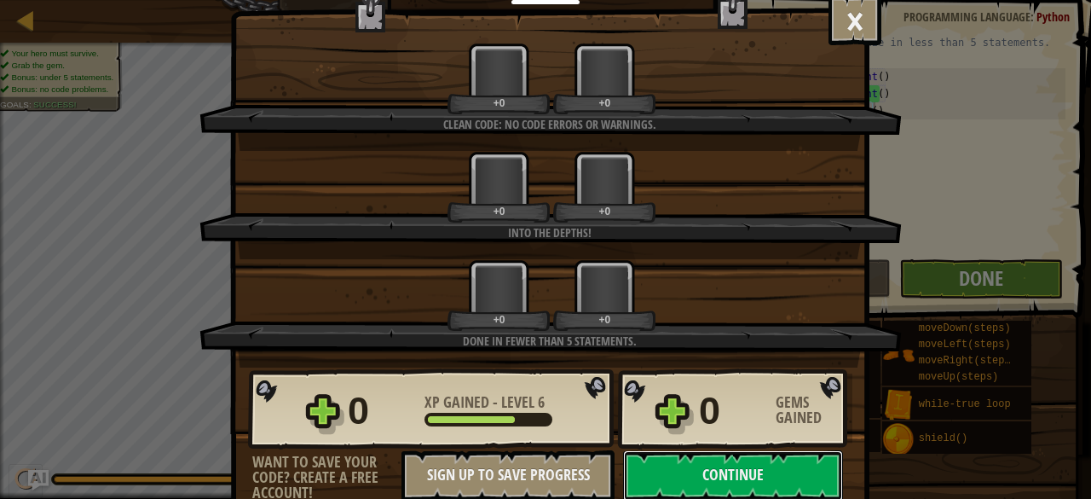
scroll to position [2, 0]
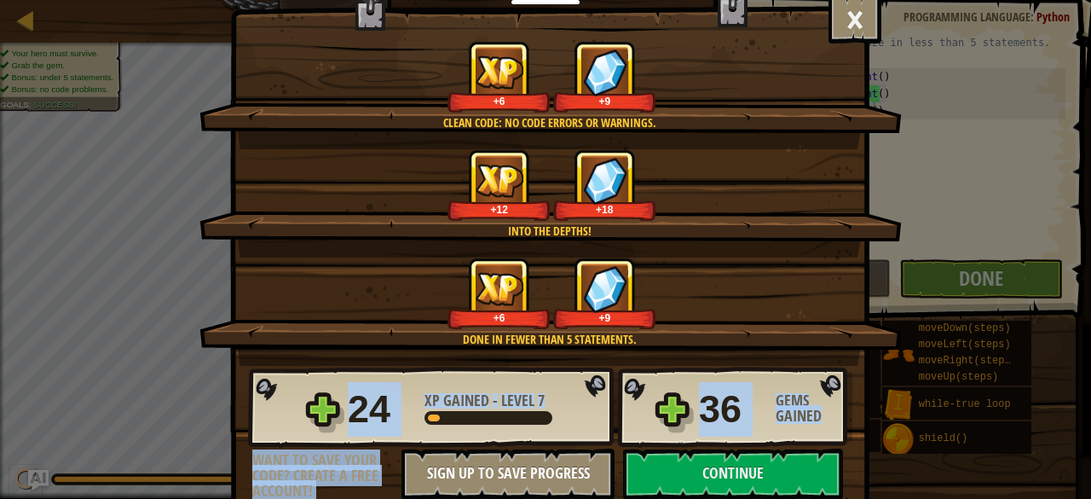
drag, startPoint x: 641, startPoint y: 405, endPoint x: 558, endPoint y: 478, distance: 111.2
click at [558, 478] on div "24 XP Gained - Level 7 36 Gems Gained Want to save your code? Create a free acc…" at bounding box center [550, 433] width 638 height 134
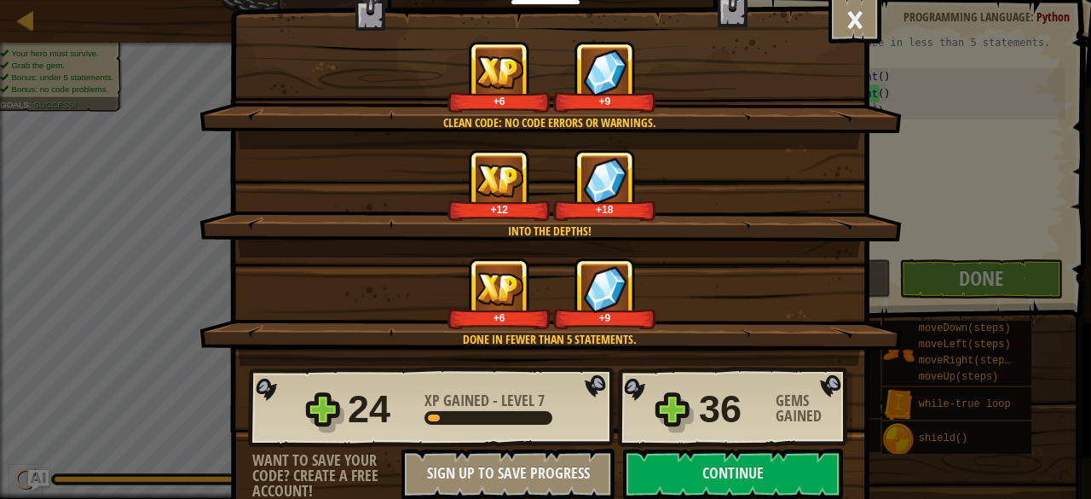
click at [576, 378] on div "24 XP Gained - Level 7 36 Gems Gained" at bounding box center [550, 408] width 605 height 82
click at [668, 468] on button "Continue" at bounding box center [733, 473] width 220 height 51
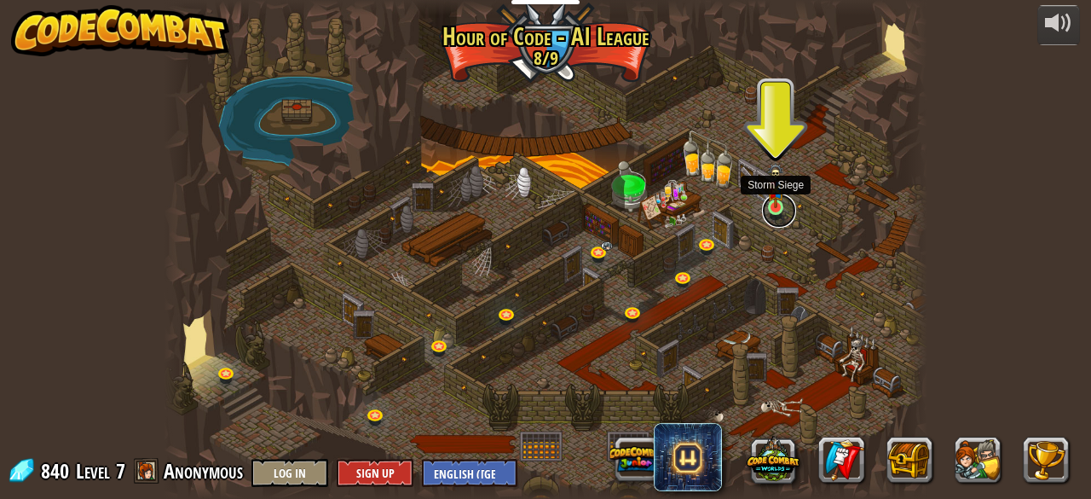
click at [786, 211] on link at bounding box center [779, 211] width 34 height 34
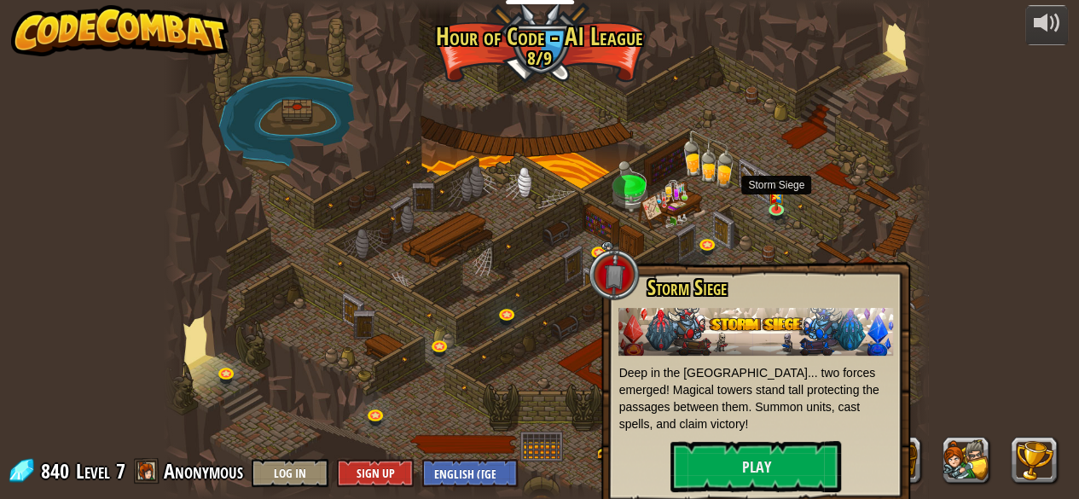
click at [639, 454] on div "Storm Siege Deep in the [GEOGRAPHIC_DATA]... two forces emerged! Magical towers…" at bounding box center [755, 384] width 275 height 216
click at [733, 451] on button "Play" at bounding box center [755, 466] width 171 height 51
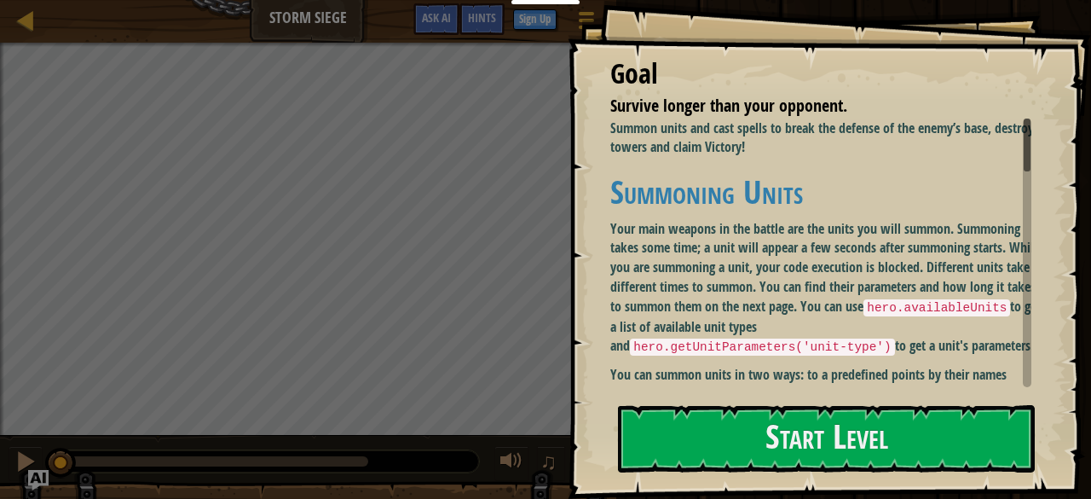
drag, startPoint x: 719, startPoint y: 303, endPoint x: 810, endPoint y: 241, distance: 110.0
click at [810, 238] on p "Your main weapons in the battle are the units you will summon. Summoning takes …" at bounding box center [827, 287] width 434 height 137
drag, startPoint x: 808, startPoint y: 234, endPoint x: 857, endPoint y: 270, distance: 60.4
click at [860, 275] on p "Your main weapons in the battle are the units you will summon. Summoning takes …" at bounding box center [827, 287] width 434 height 137
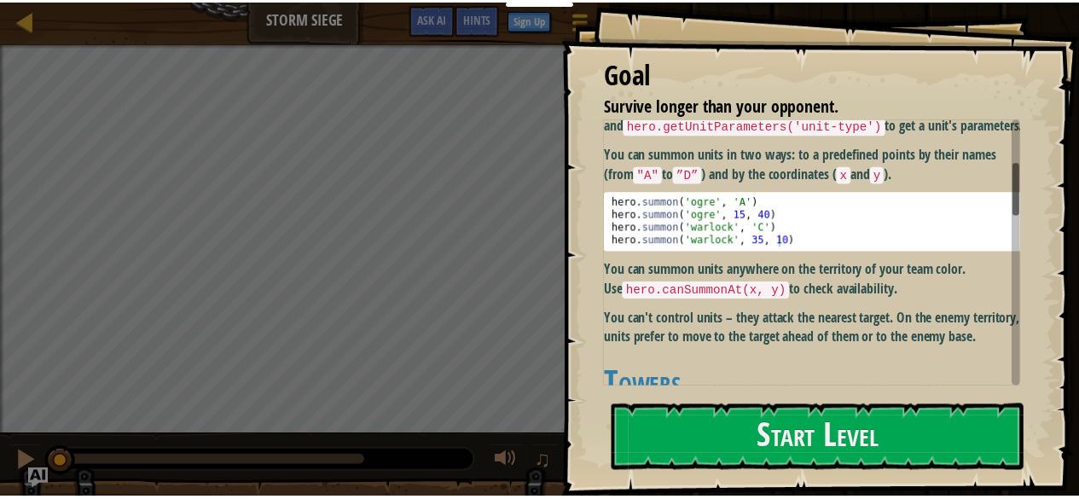
scroll to position [218, 0]
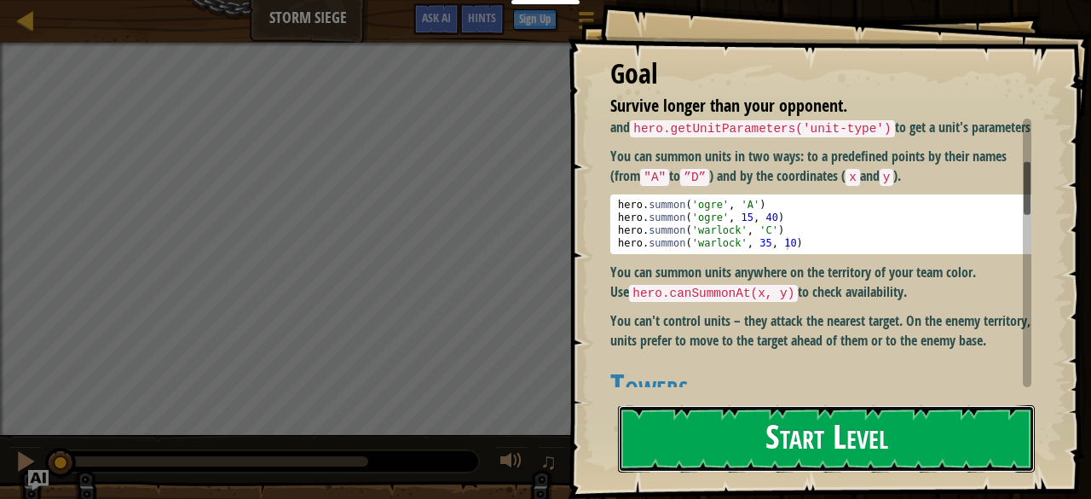
click at [679, 412] on button "Start Level" at bounding box center [826, 438] width 417 height 67
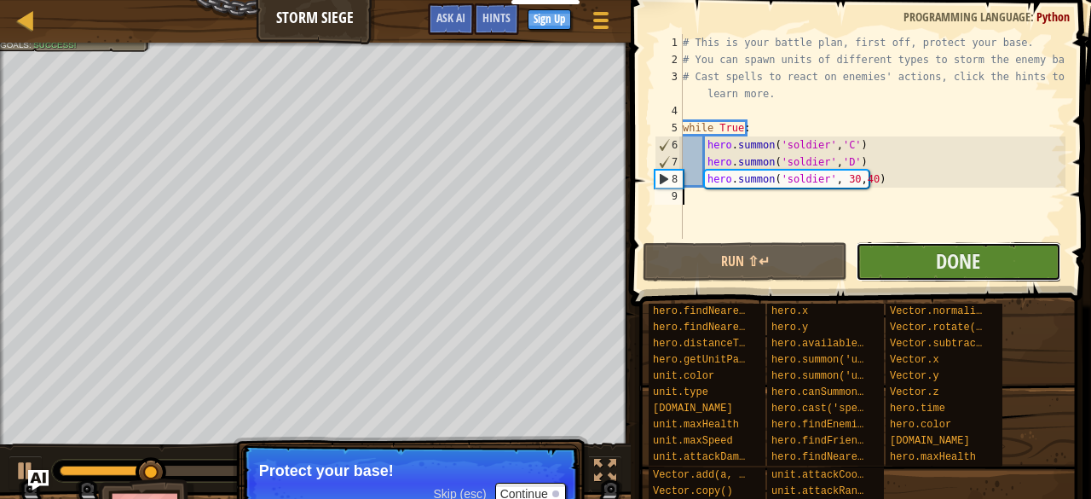
click at [906, 263] on button "Done" at bounding box center [958, 261] width 205 height 39
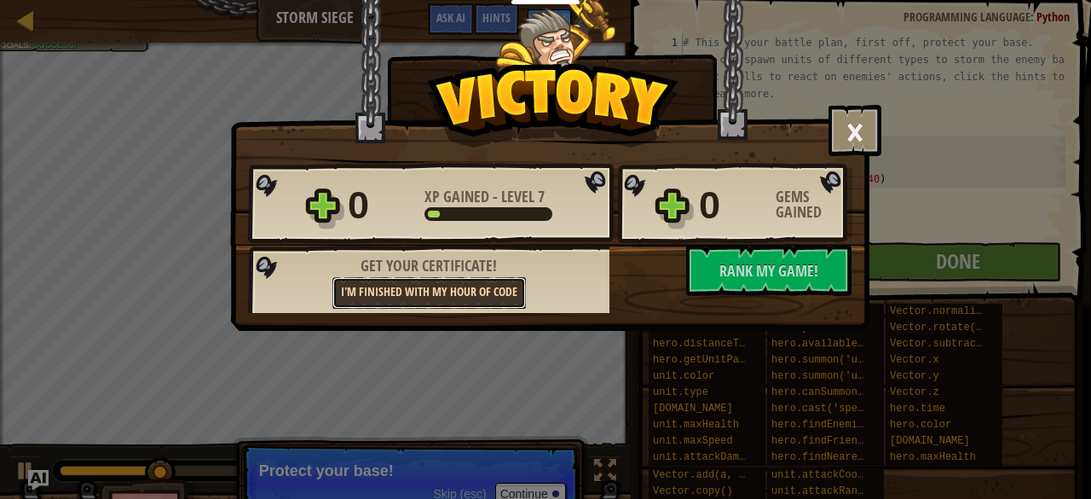
click at [460, 296] on link "I'm finished with my Hour of Code" at bounding box center [430, 293] width 194 height 32
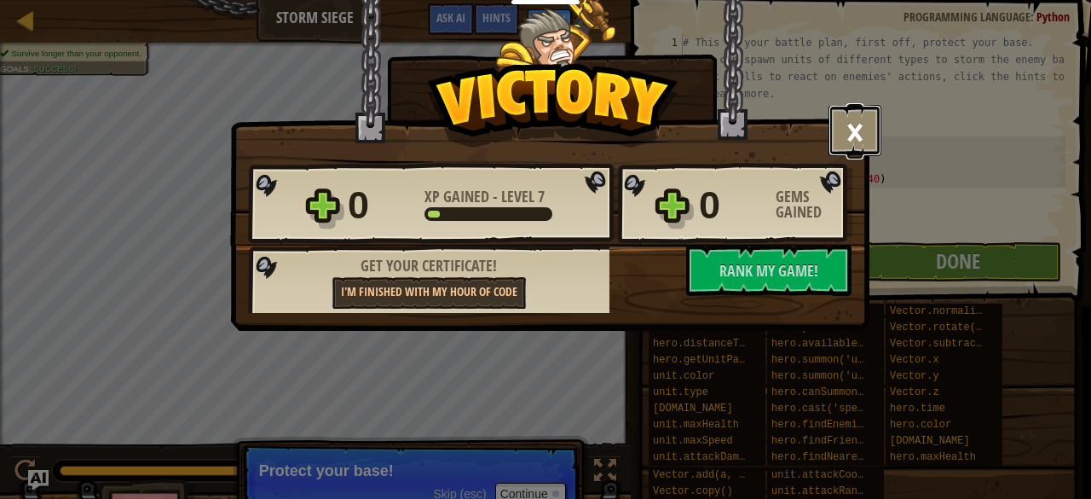
click at [848, 119] on button "×" at bounding box center [855, 130] width 53 height 51
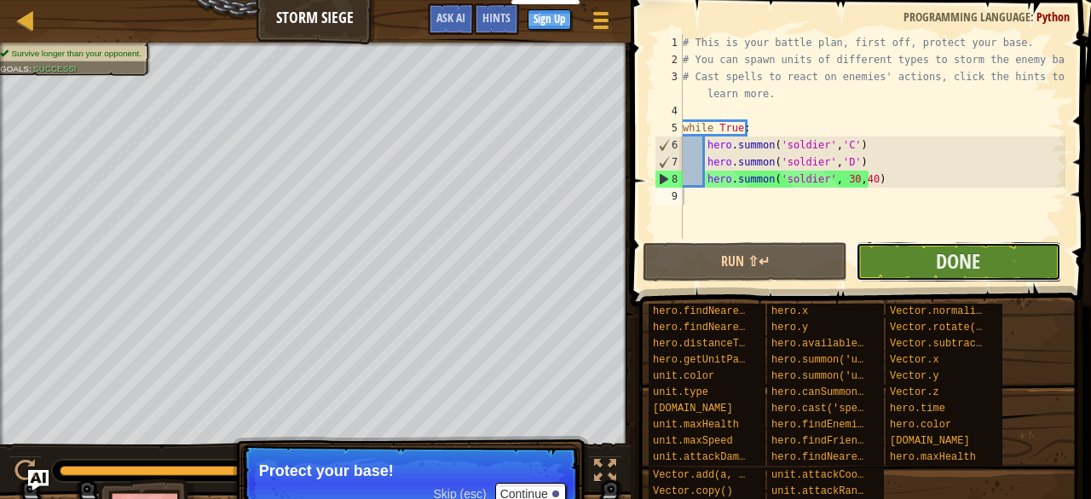
click at [896, 257] on button "Done" at bounding box center [958, 261] width 205 height 39
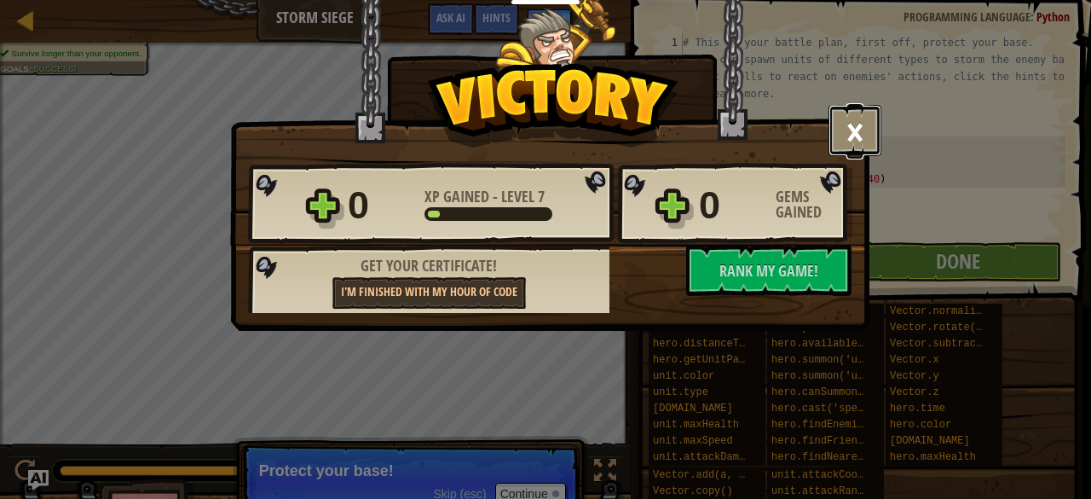
click at [851, 129] on button "×" at bounding box center [855, 130] width 53 height 51
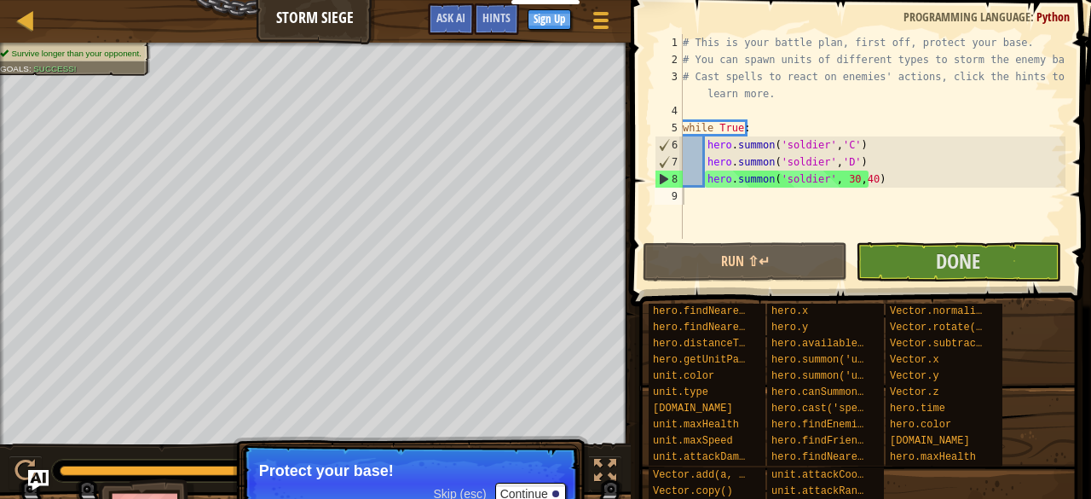
click at [1047, 15] on span "Python" at bounding box center [1053, 17] width 33 height 16
drag, startPoint x: 1047, startPoint y: 15, endPoint x: 1035, endPoint y: 18, distance: 12.2
click at [1035, 18] on div "Programming language : Python" at bounding box center [986, 17] width 183 height 17
click at [1035, 18] on span ":" at bounding box center [1034, 17] width 6 height 16
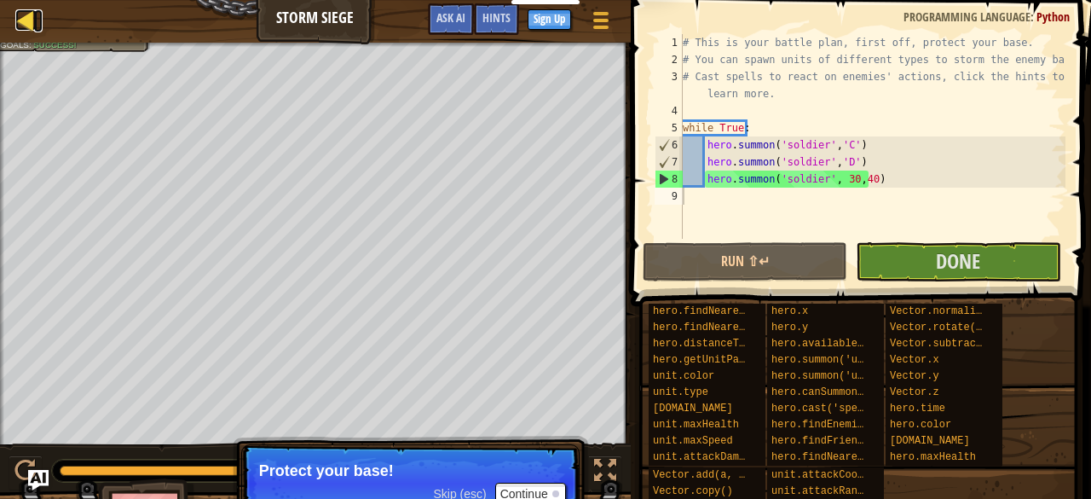
click at [24, 21] on div at bounding box center [25, 19] width 21 height 21
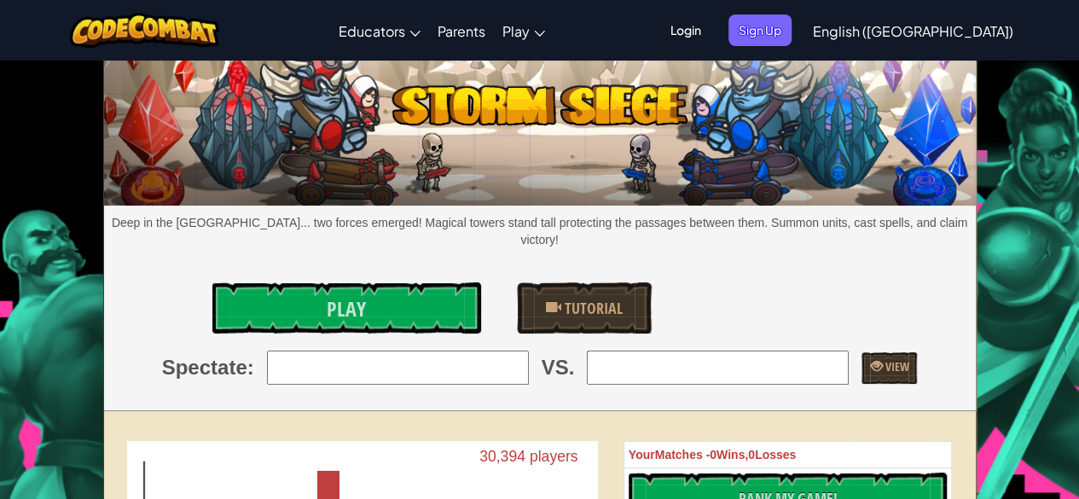
click at [963, 35] on span "English ([GEOGRAPHIC_DATA])" at bounding box center [913, 31] width 200 height 18
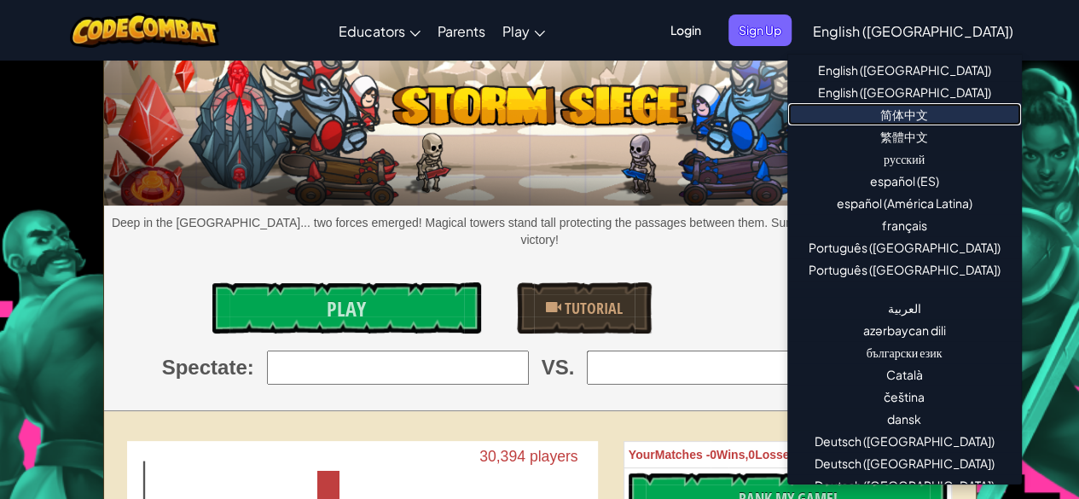
click at [878, 118] on link "简体中文" at bounding box center [904, 114] width 233 height 22
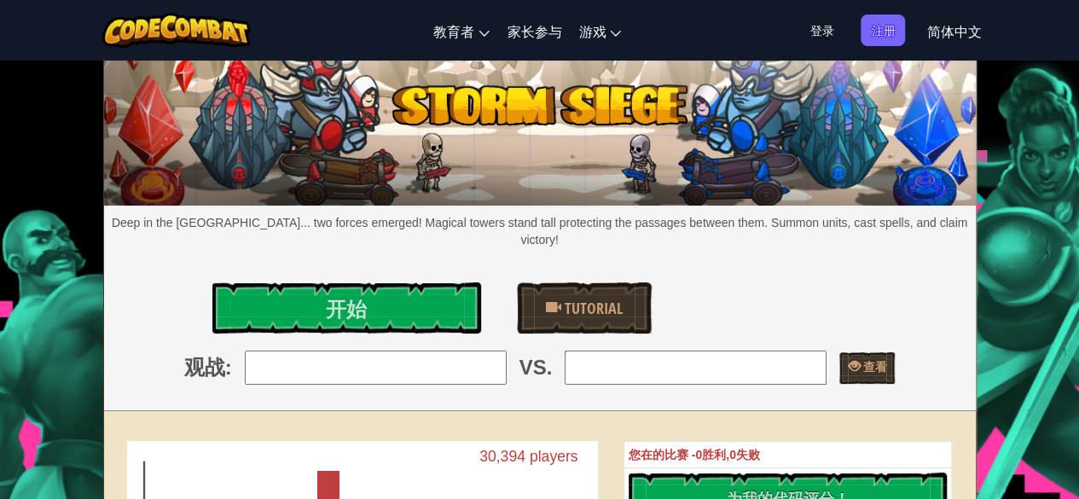
click at [956, 18] on link "简体中文" at bounding box center [953, 31] width 72 height 46
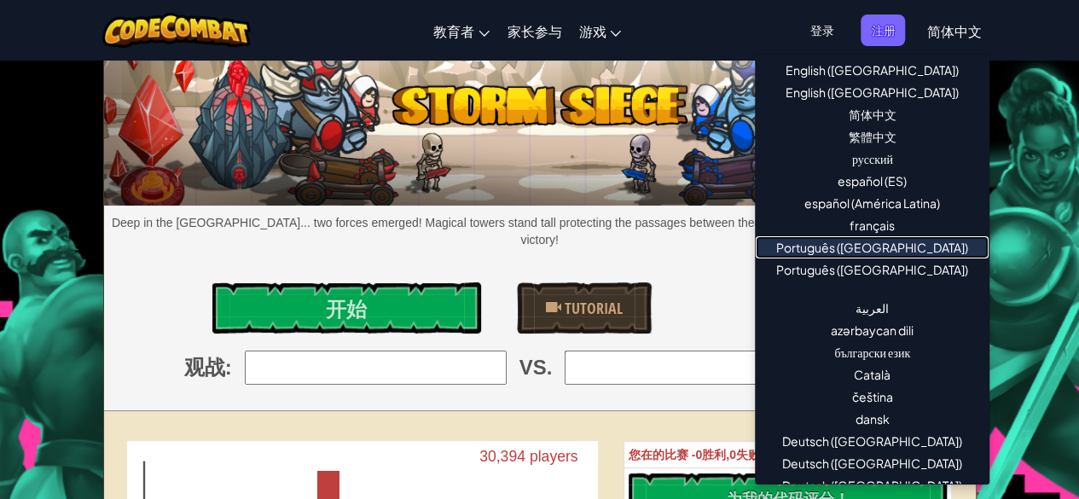
click at [899, 248] on link "Português ([GEOGRAPHIC_DATA])" at bounding box center [871, 247] width 233 height 22
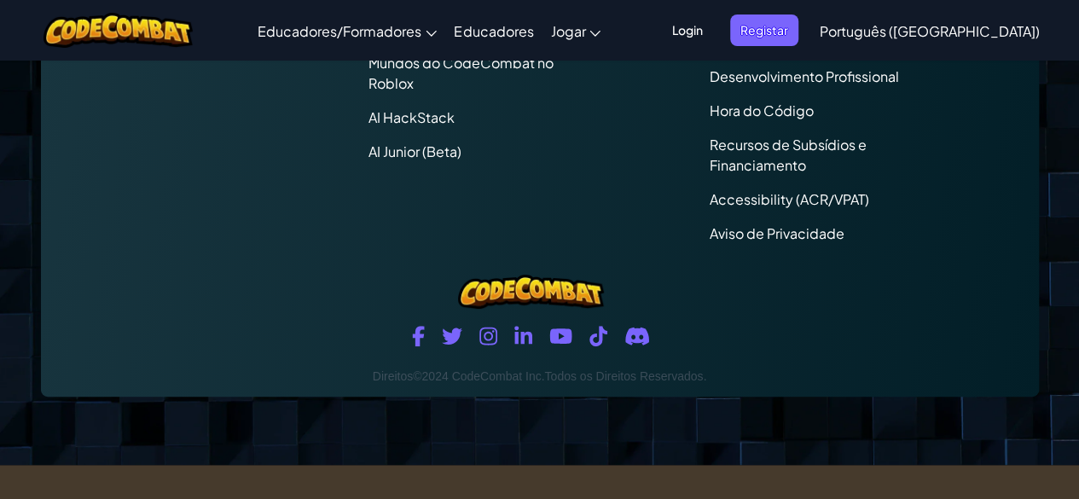
scroll to position [3351, 0]
drag, startPoint x: 598, startPoint y: 341, endPoint x: 845, endPoint y: 140, distance: 318.8
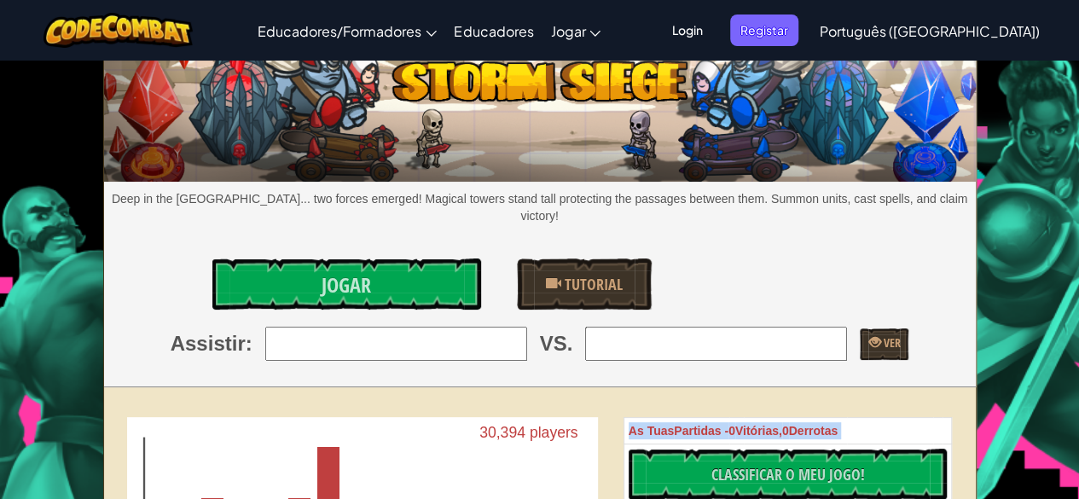
scroll to position [0, 0]
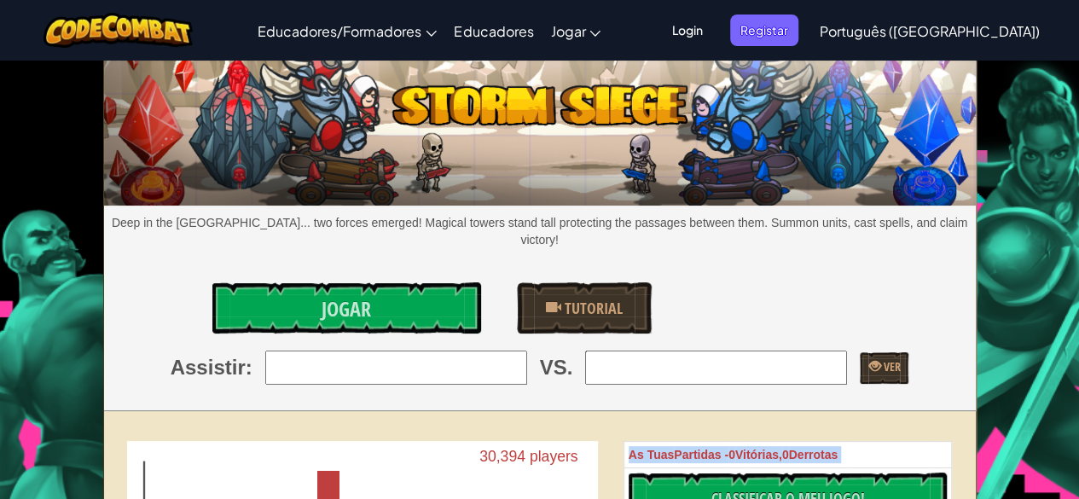
click at [975, 31] on span "Português ([GEOGRAPHIC_DATA])" at bounding box center [929, 31] width 220 height 18
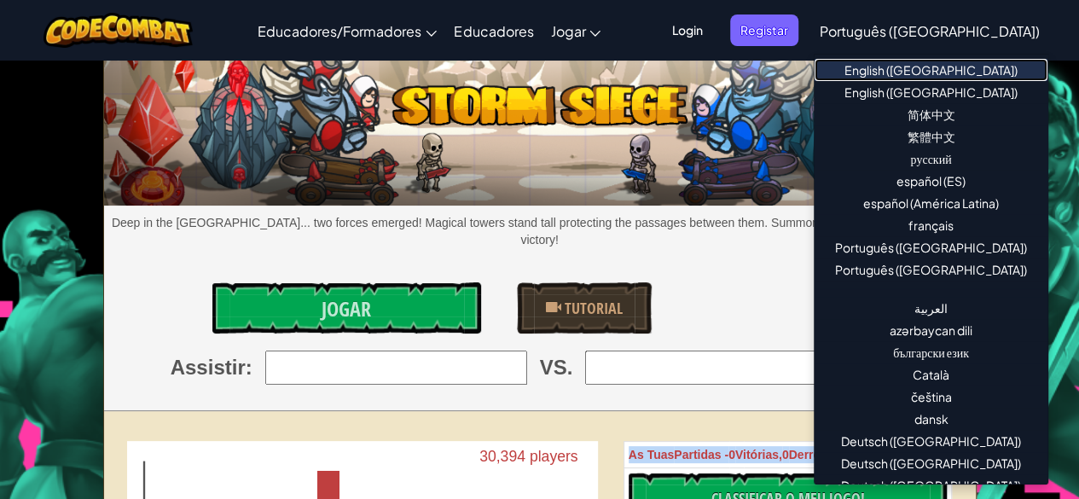
click at [953, 67] on link "English ([GEOGRAPHIC_DATA])" at bounding box center [930, 70] width 233 height 22
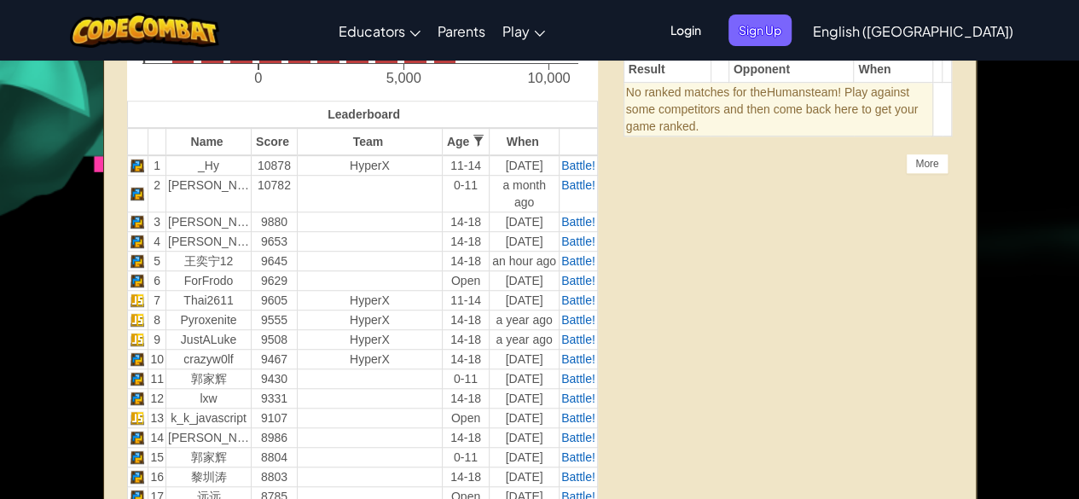
scroll to position [473, 0]
click at [389, 166] on td "HyperX" at bounding box center [369, 164] width 145 height 20
click at [386, 161] on td "HyperX" at bounding box center [369, 164] width 145 height 20
drag, startPoint x: 386, startPoint y: 161, endPoint x: 295, endPoint y: 163, distance: 91.2
click at [297, 163] on td "HyperX" at bounding box center [369, 164] width 145 height 20
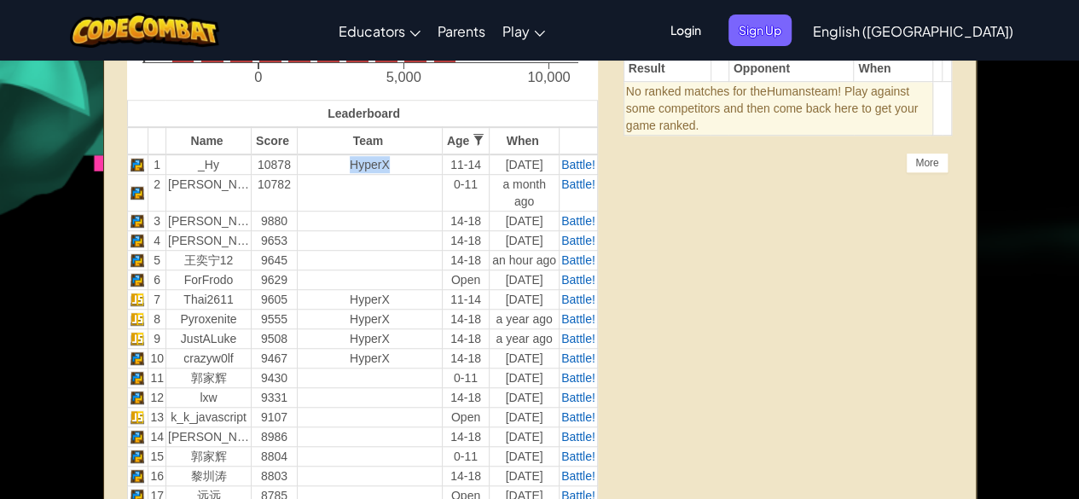
click at [297, 163] on td "HyperX" at bounding box center [369, 164] width 145 height 20
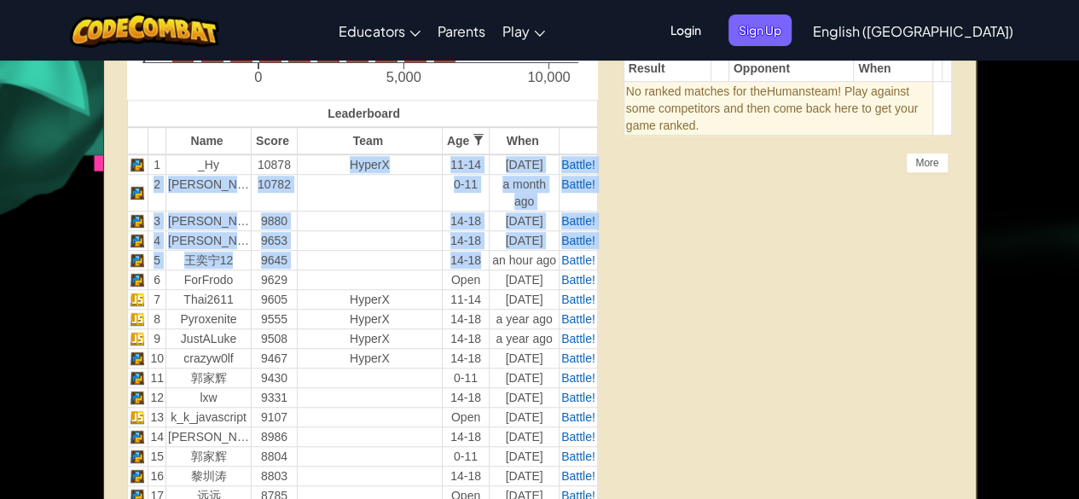
drag, startPoint x: 295, startPoint y: 163, endPoint x: 464, endPoint y: 270, distance: 200.1
click at [464, 270] on td "14-18" at bounding box center [465, 261] width 47 height 20
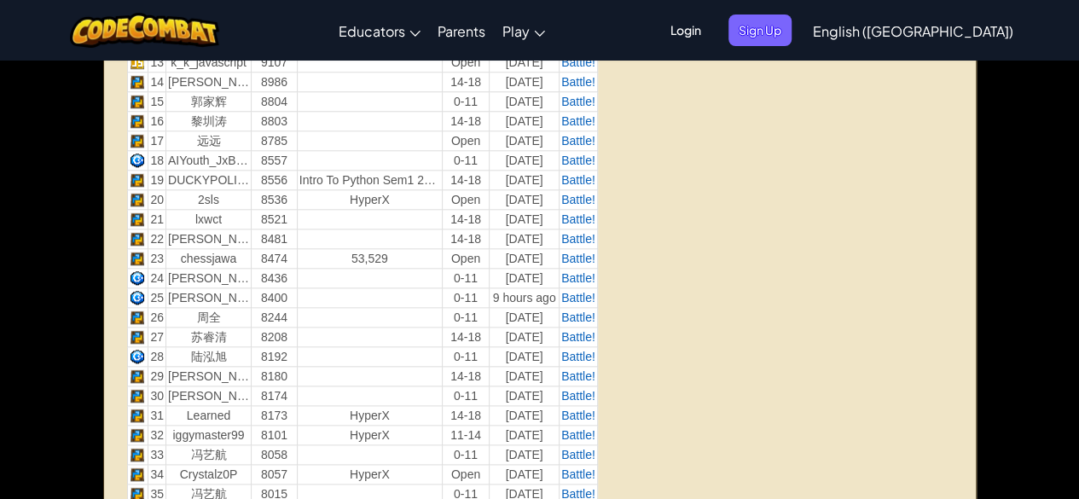
scroll to position [829, 0]
click at [472, 287] on td "0-11" at bounding box center [465, 278] width 47 height 20
